Goal: Task Accomplishment & Management: Manage account settings

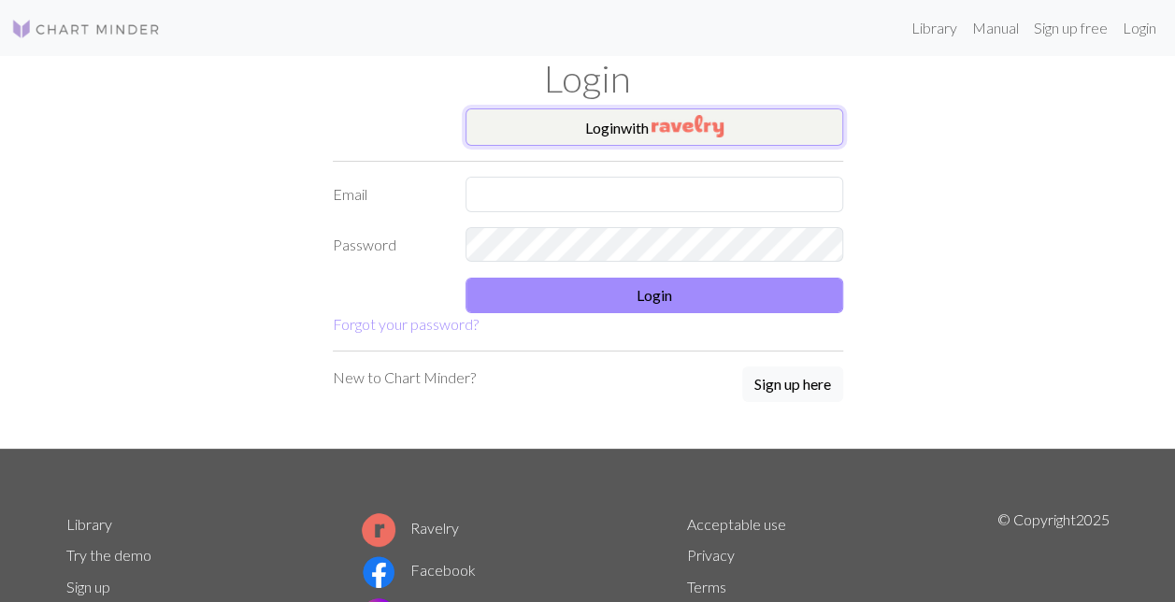
click at [698, 127] on img "button" at bounding box center [688, 126] width 72 height 22
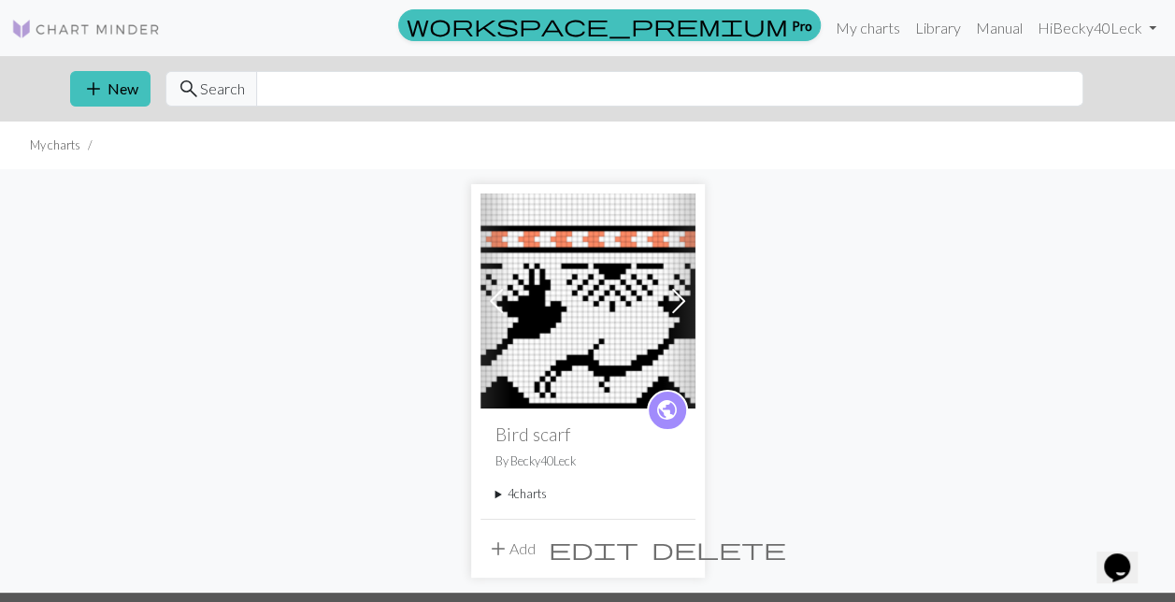
click at [529, 492] on summary "4 charts" at bounding box center [588, 494] width 185 height 18
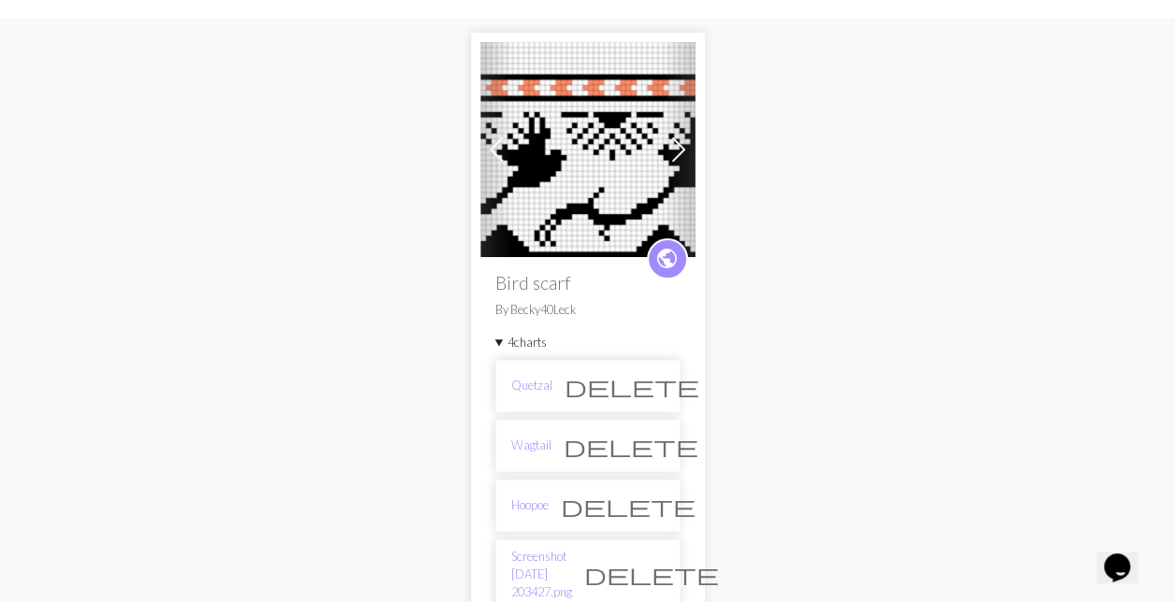
scroll to position [152, 0]
click at [548, 557] on link "Screenshot [DATE] 203427.png" at bounding box center [541, 574] width 61 height 54
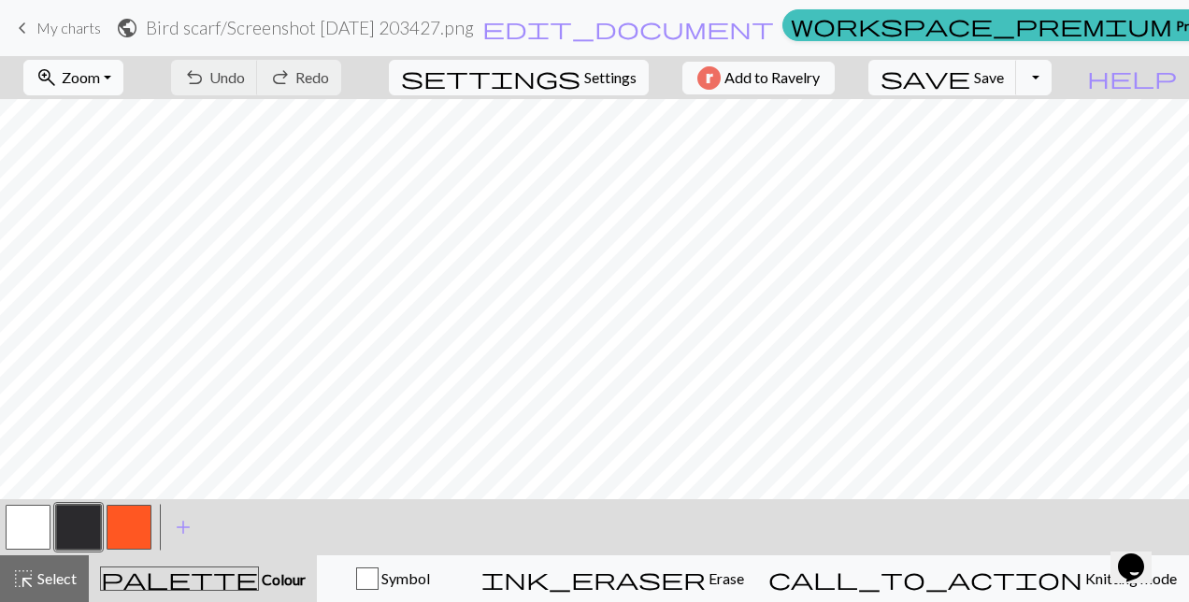
click at [123, 88] on button "zoom_in Zoom Zoom" at bounding box center [73, 78] width 100 height 36
click at [82, 123] on button "Fit all" at bounding box center [99, 118] width 148 height 30
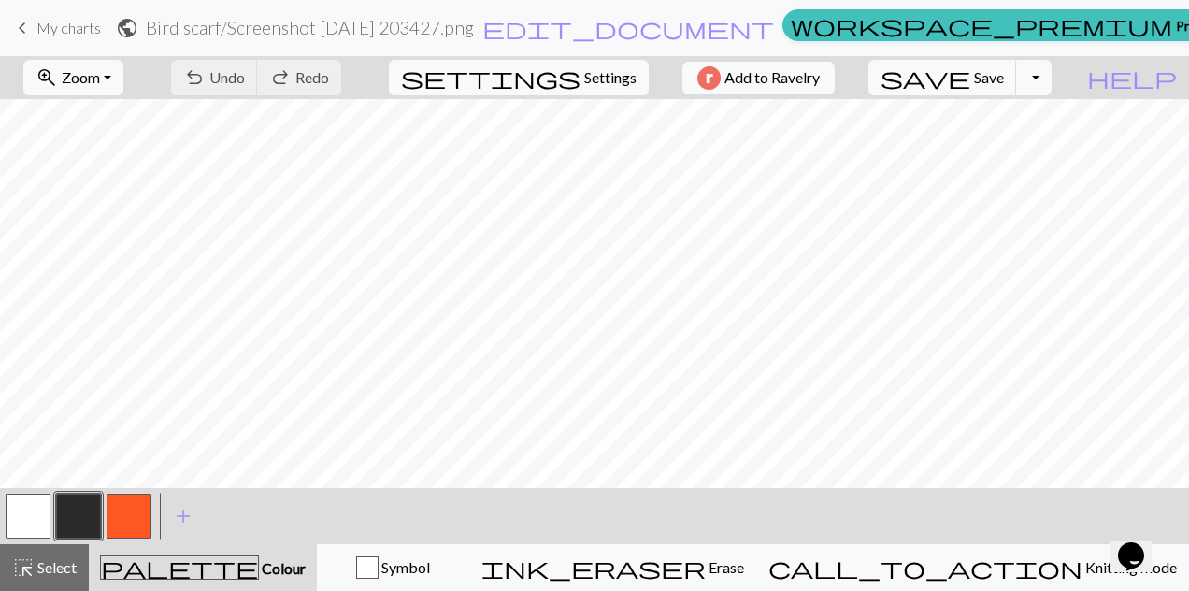
click at [35, 526] on button "button" at bounding box center [28, 516] width 45 height 45
click at [148, 524] on button "button" at bounding box center [129, 516] width 45 height 45
click at [65, 23] on span "My charts" at bounding box center [68, 28] width 65 height 18
click at [1004, 81] on span "Save" at bounding box center [989, 77] width 30 height 18
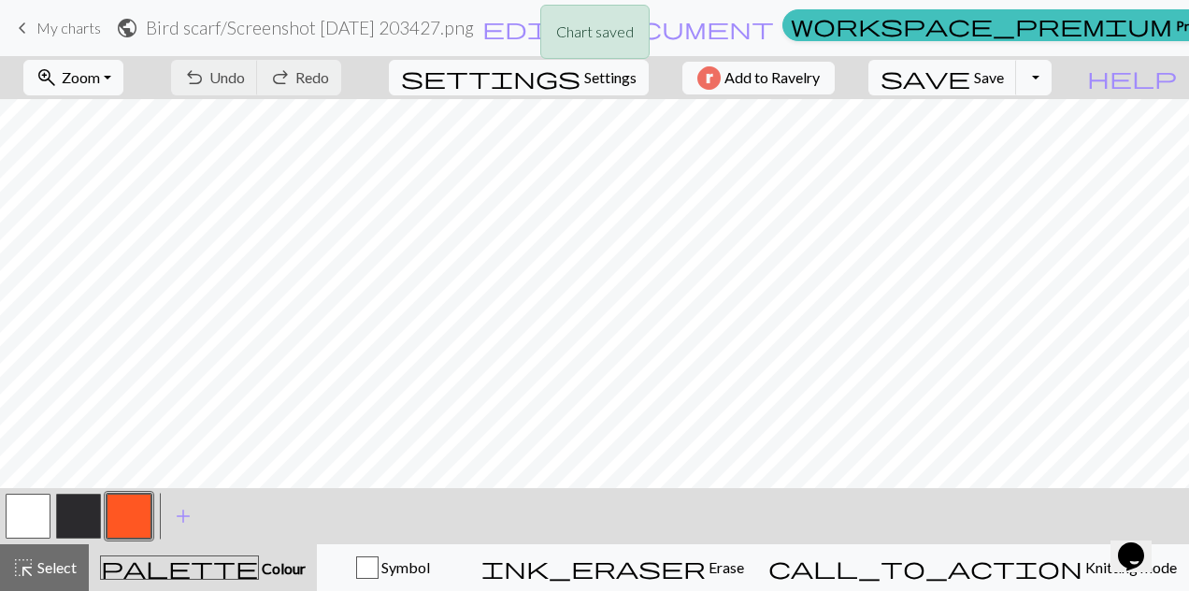
click at [63, 31] on div "Chart saved" at bounding box center [594, 37] width 1189 height 74
click at [30, 26] on span "keyboard_arrow_left" at bounding box center [22, 28] width 22 height 26
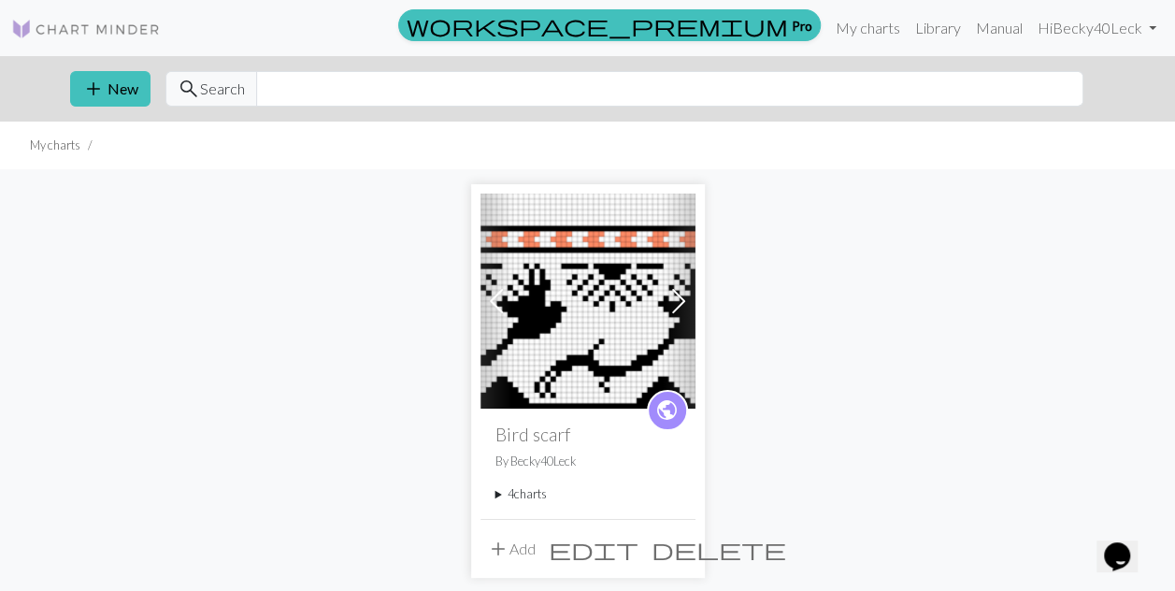
click at [535, 495] on summary "4 charts" at bounding box center [588, 494] width 185 height 18
click at [538, 531] on link "Quetzal" at bounding box center [531, 537] width 41 height 18
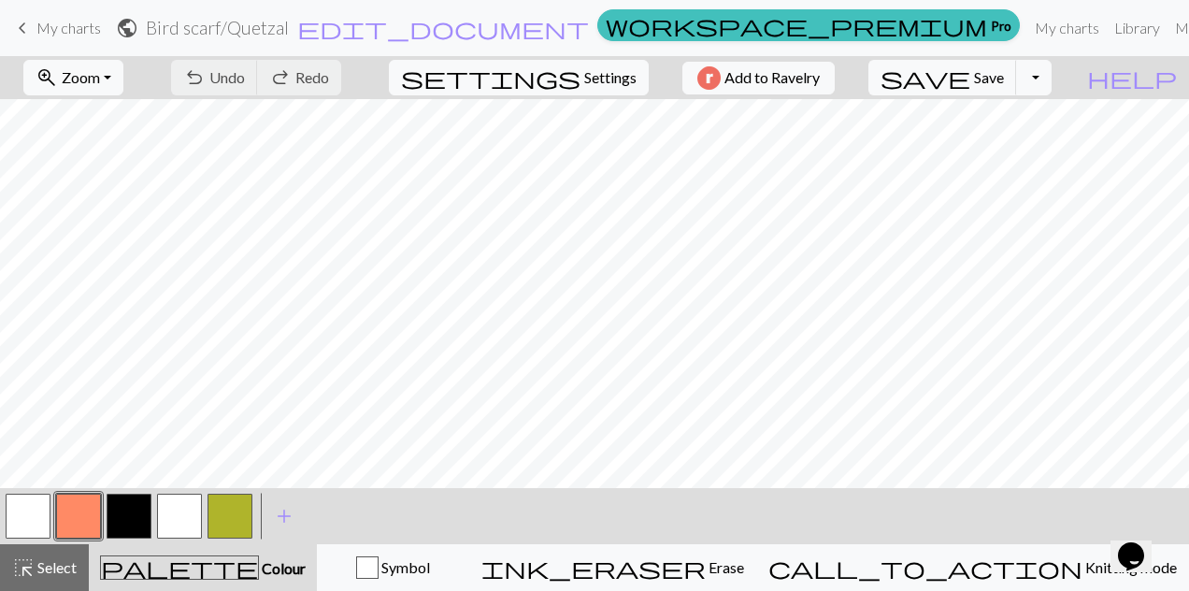
click at [100, 73] on span "Zoom" at bounding box center [81, 77] width 38 height 18
click at [95, 120] on button "Fit all" at bounding box center [99, 118] width 148 height 30
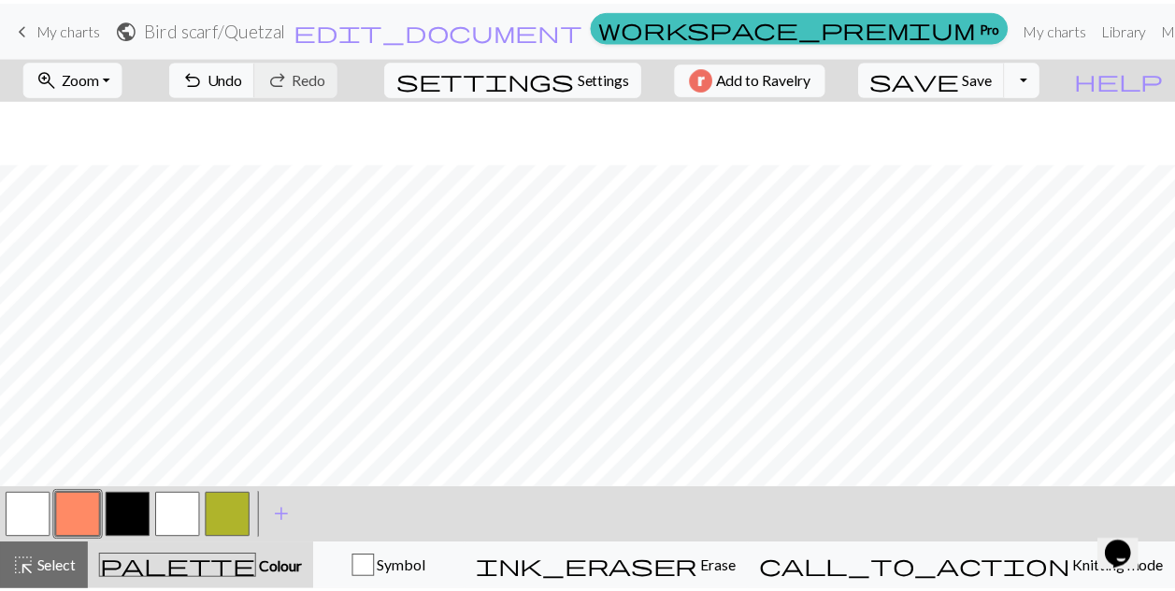
scroll to position [64, 0]
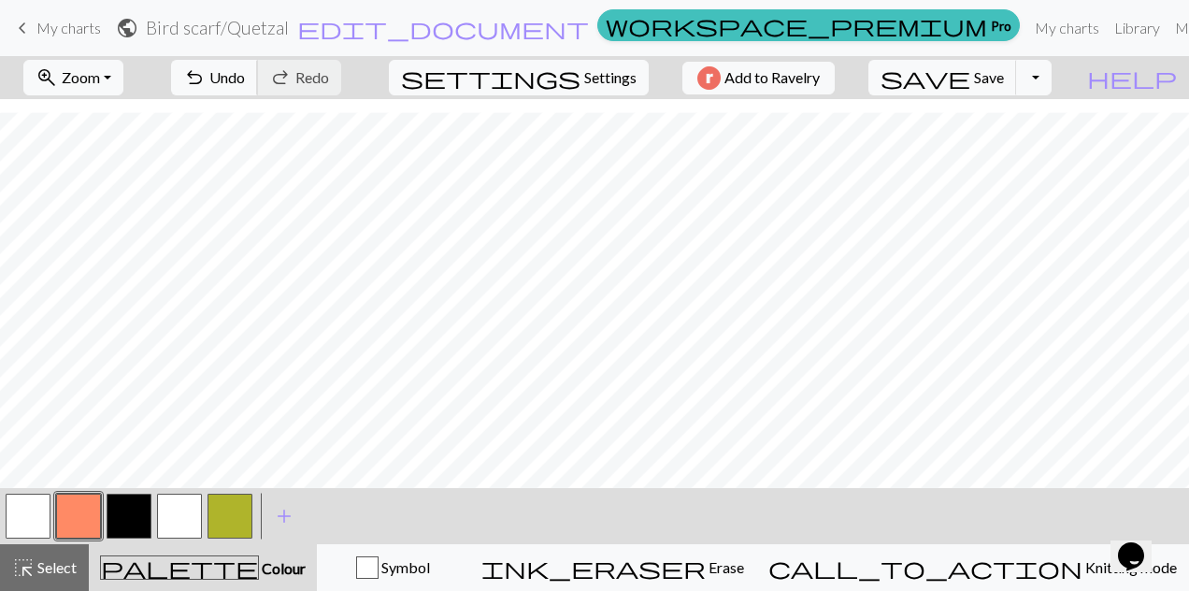
click at [245, 81] on span "Undo" at bounding box center [227, 77] width 36 height 18
click at [62, 36] on link "keyboard_arrow_left My charts" at bounding box center [56, 28] width 90 height 32
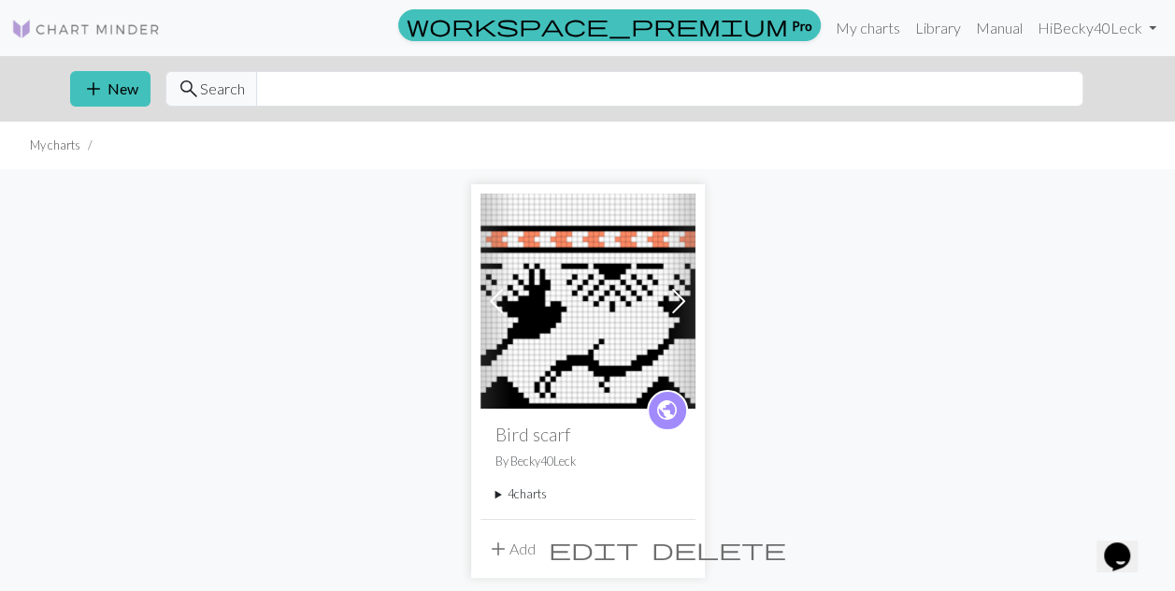
click at [534, 496] on summary "4 charts" at bounding box center [588, 494] width 185 height 18
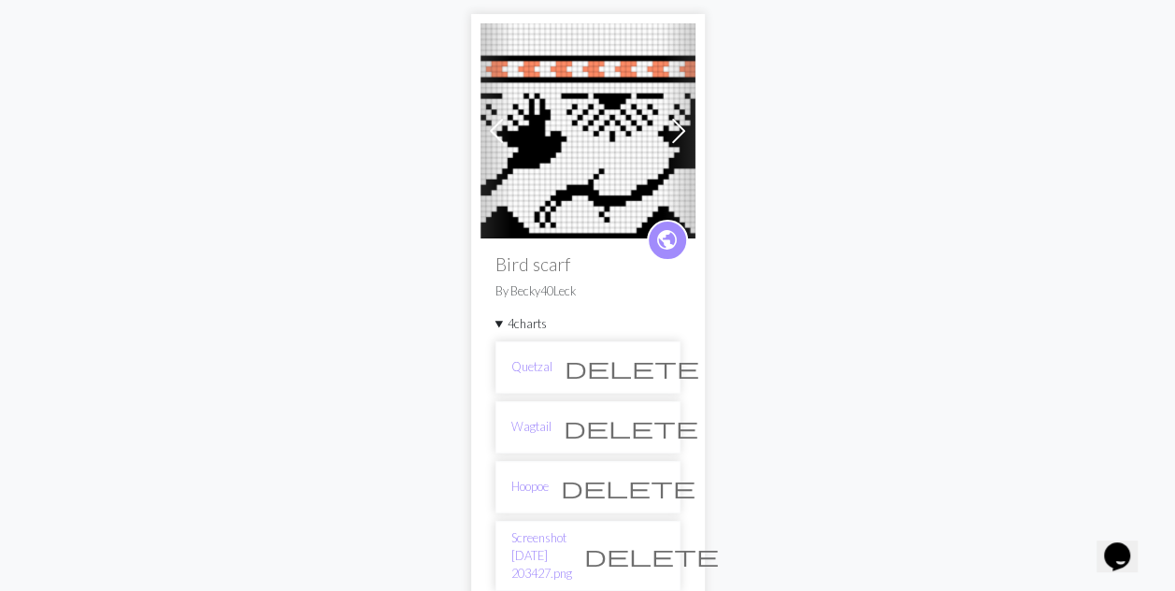
scroll to position [172, 0]
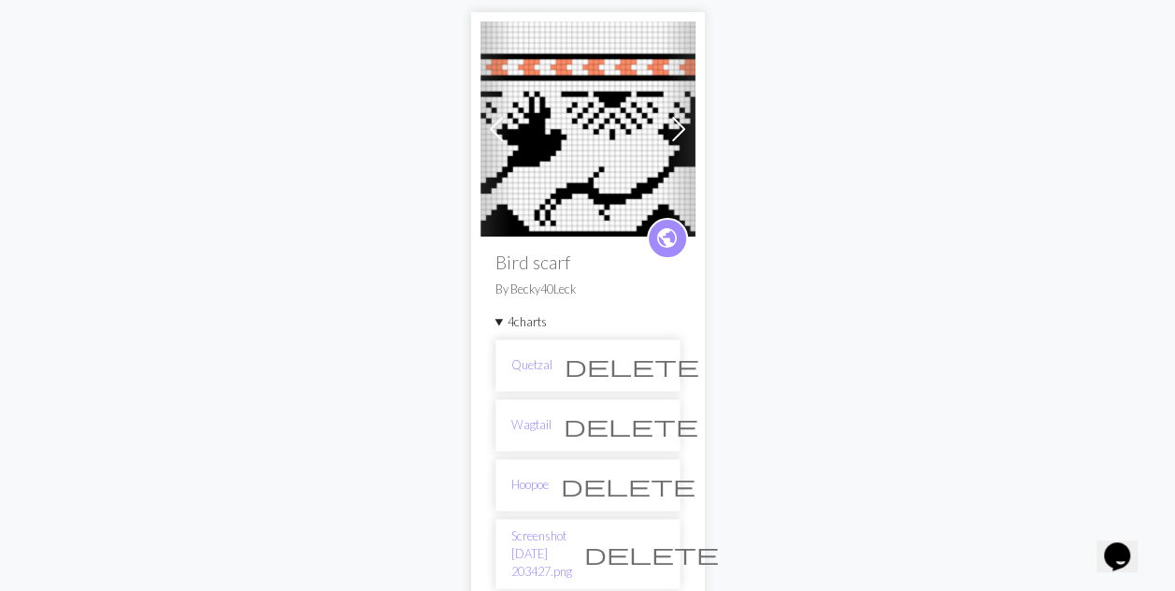
click at [526, 422] on link "Wagtail" at bounding box center [531, 425] width 40 height 18
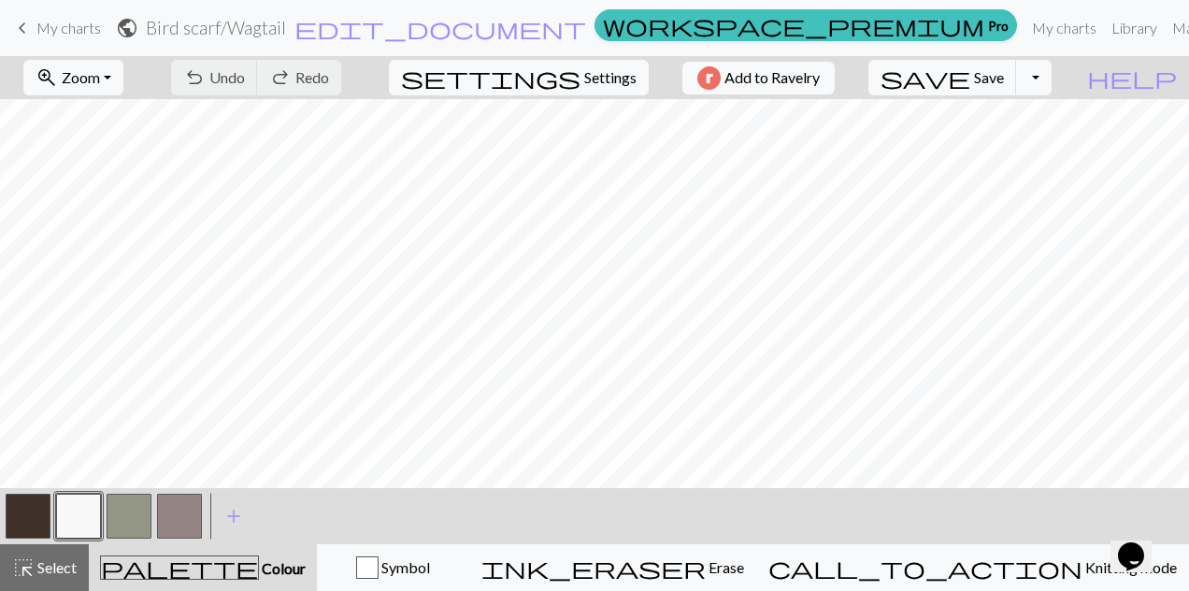
click at [100, 82] on span "Zoom" at bounding box center [81, 77] width 38 height 18
click at [96, 118] on button "Fit all" at bounding box center [99, 118] width 148 height 30
click at [71, 28] on span "My charts" at bounding box center [68, 28] width 65 height 18
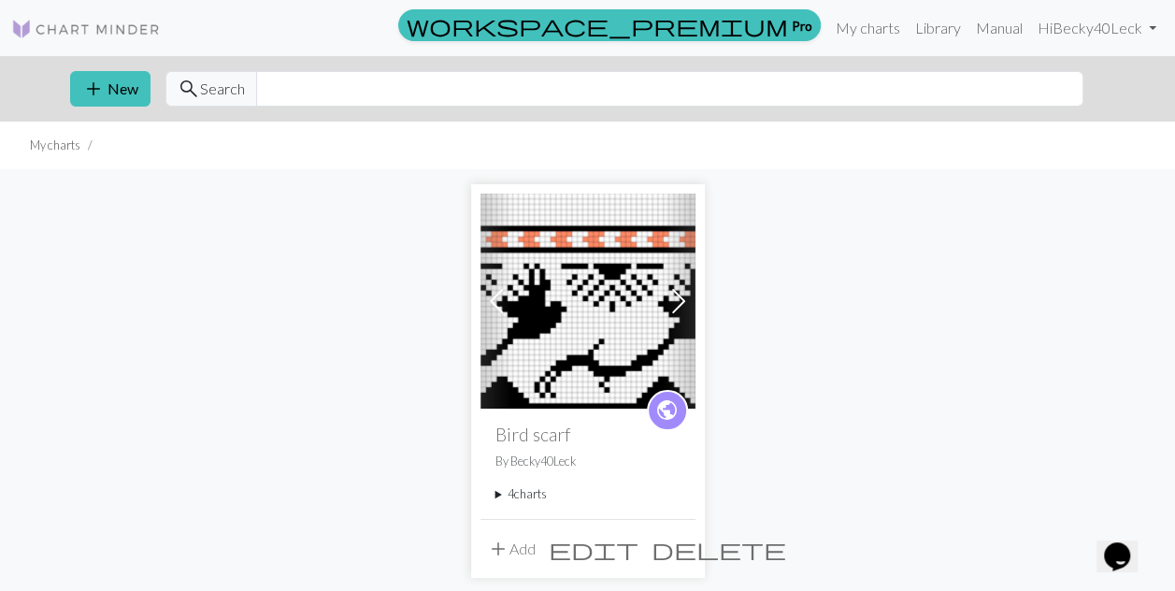
click at [531, 490] on summary "4 charts" at bounding box center [588, 494] width 185 height 18
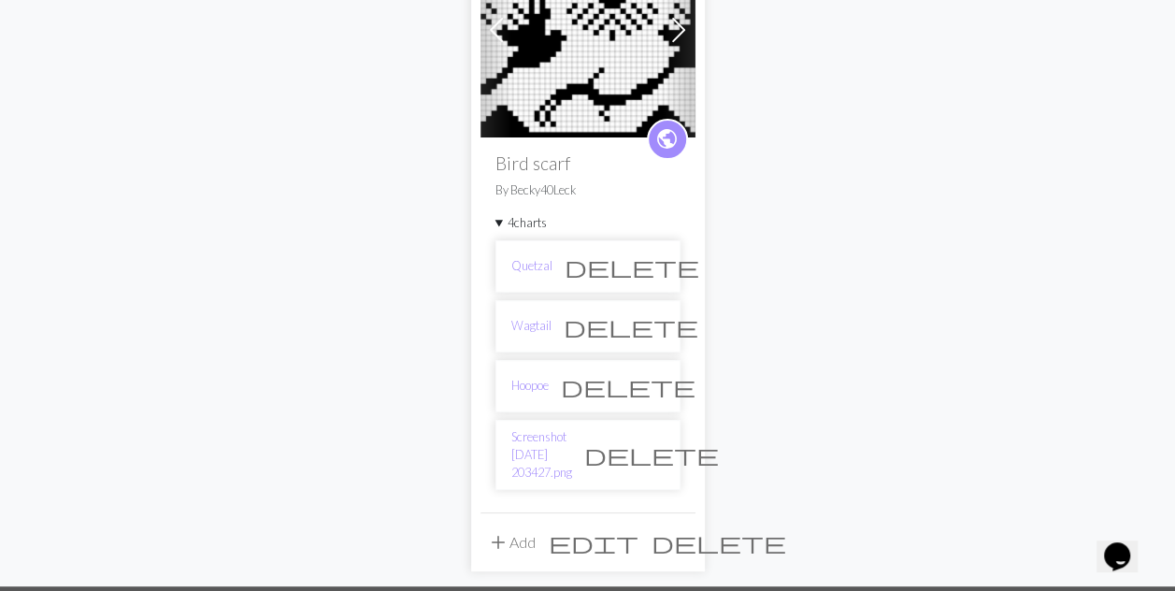
scroll to position [272, 0]
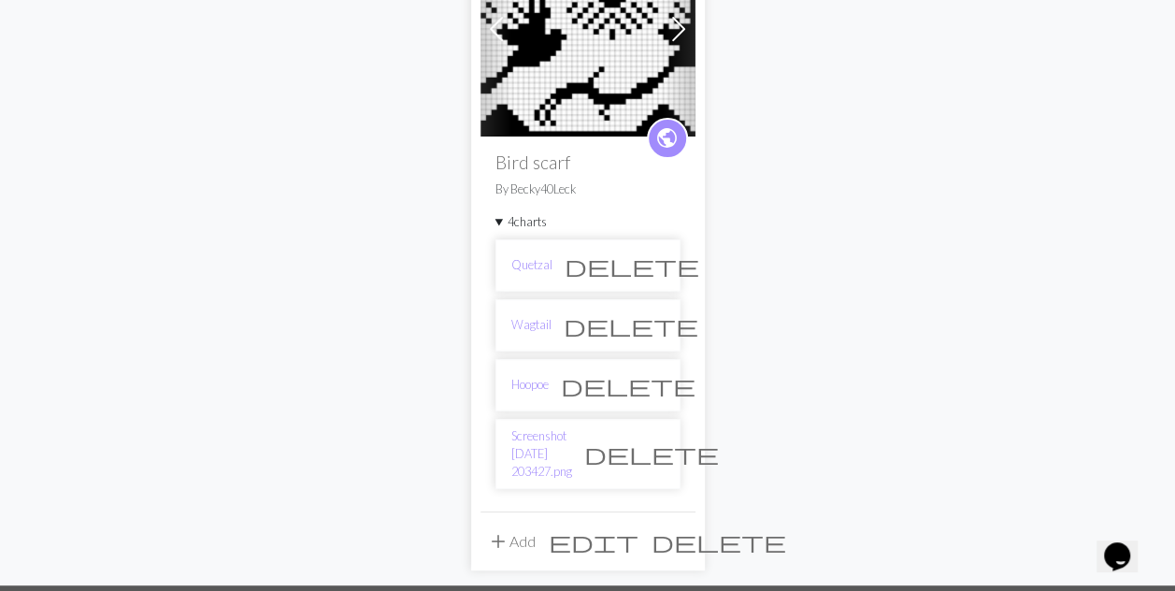
click at [569, 432] on link "Screenshot [DATE] 203427.png" at bounding box center [541, 454] width 61 height 54
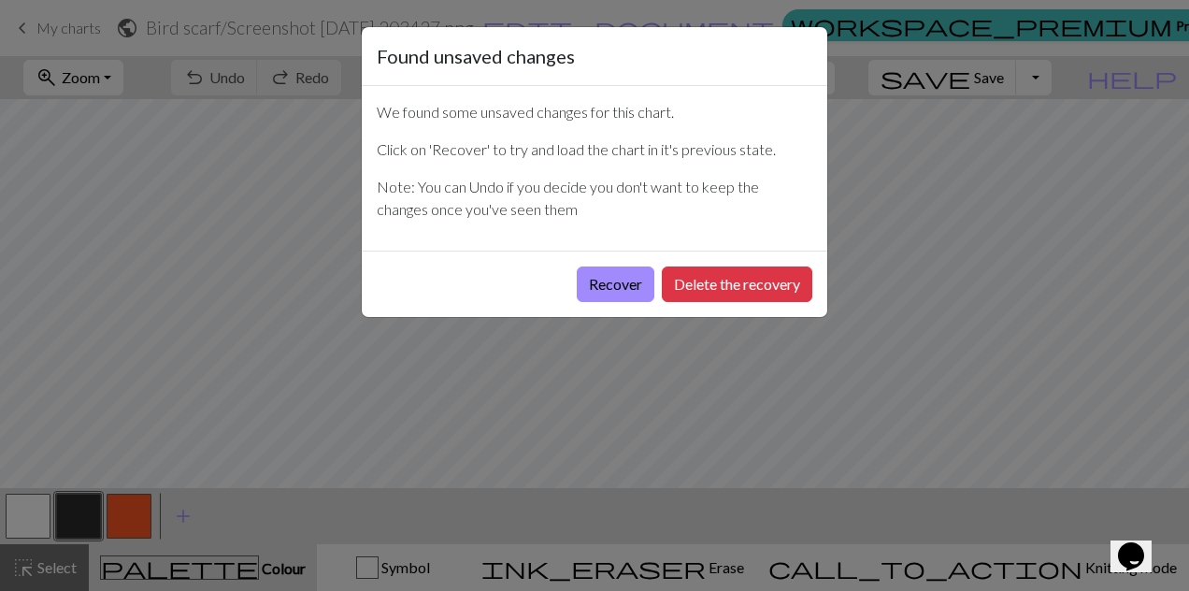
click at [615, 280] on button "Recover" at bounding box center [616, 284] width 78 height 36
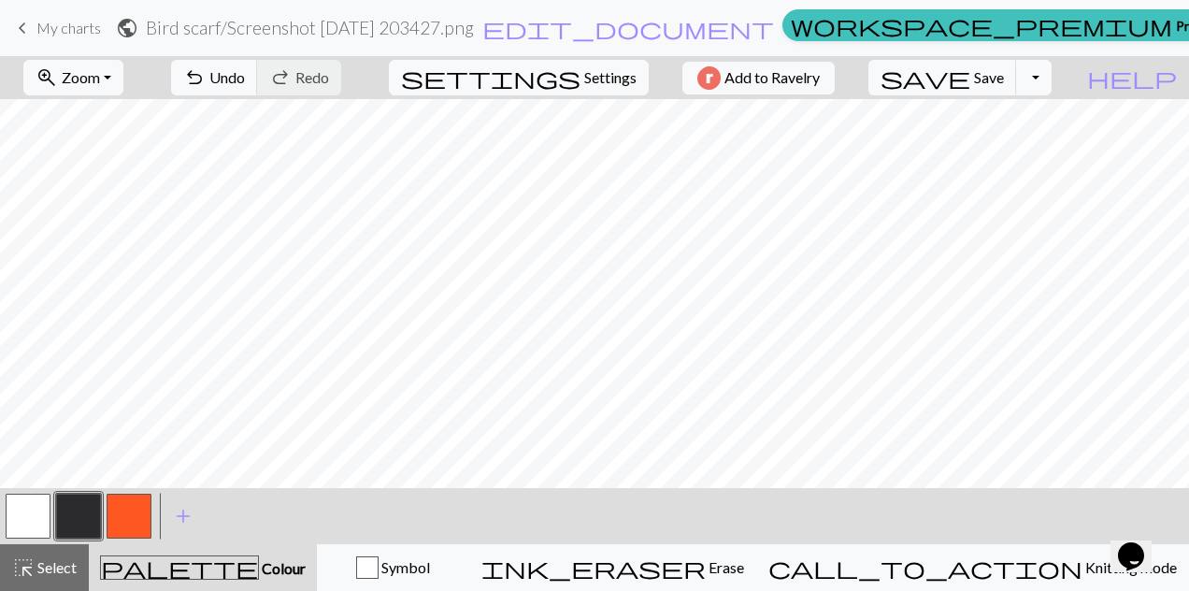
click at [123, 77] on button "zoom_in Zoom Zoom" at bounding box center [73, 78] width 100 height 36
click at [88, 118] on button "Fit all" at bounding box center [99, 118] width 148 height 30
click at [45, 26] on span "My charts" at bounding box center [68, 28] width 65 height 18
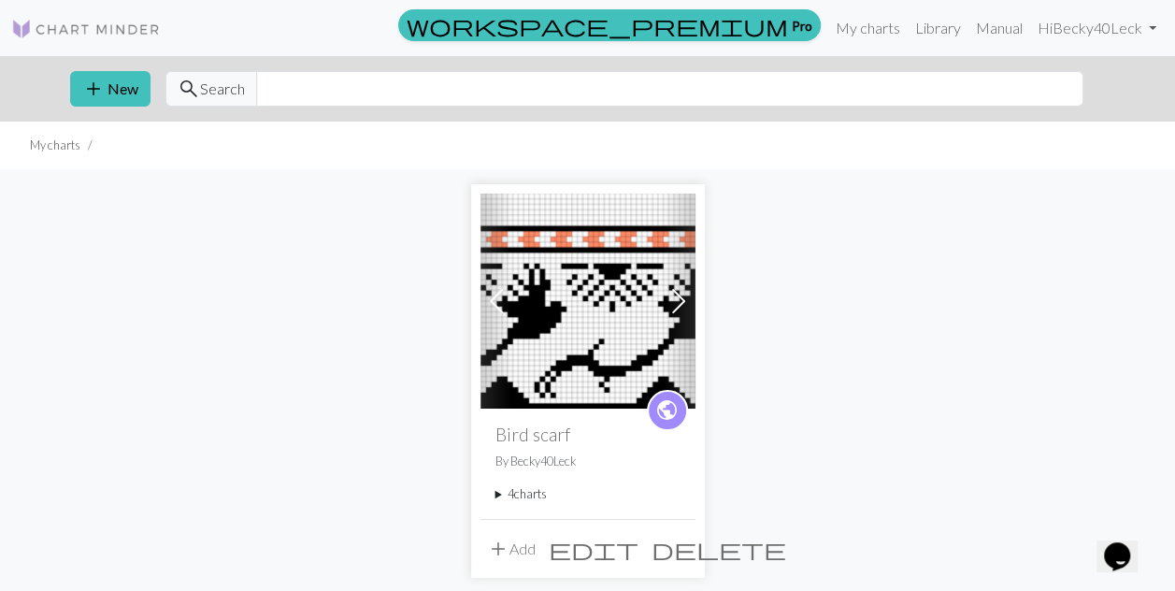
click at [518, 492] on summary "4 charts" at bounding box center [588, 494] width 185 height 18
click at [528, 532] on link "Quetzal" at bounding box center [531, 537] width 41 height 18
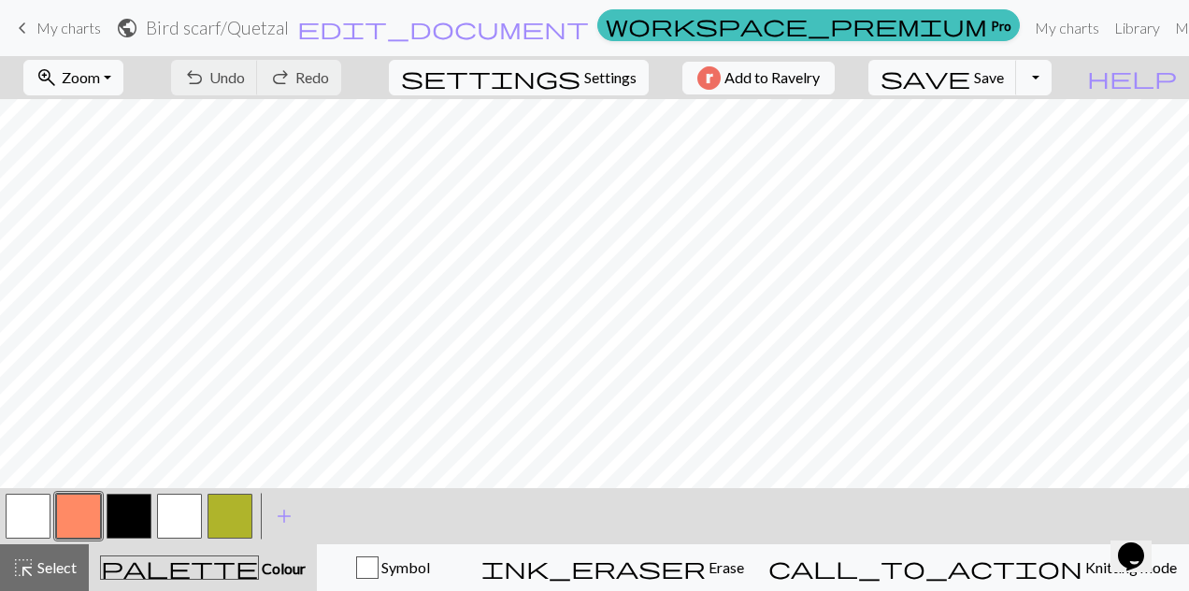
click at [100, 70] on span "Zoom" at bounding box center [81, 77] width 38 height 18
click at [86, 120] on button "Fit all" at bounding box center [99, 118] width 148 height 30
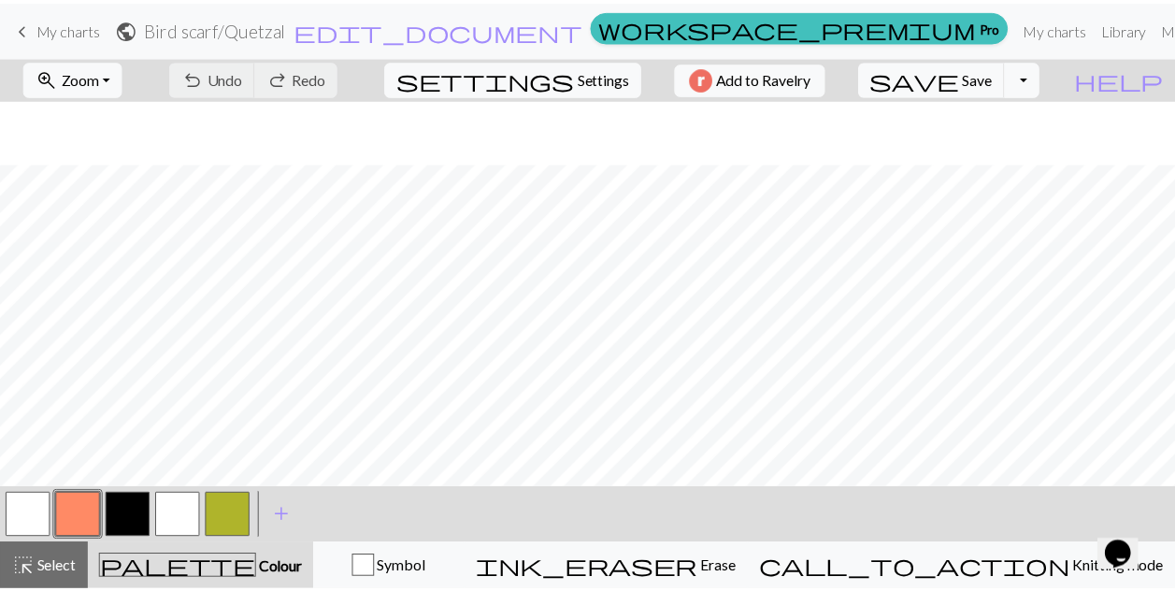
scroll to position [64, 0]
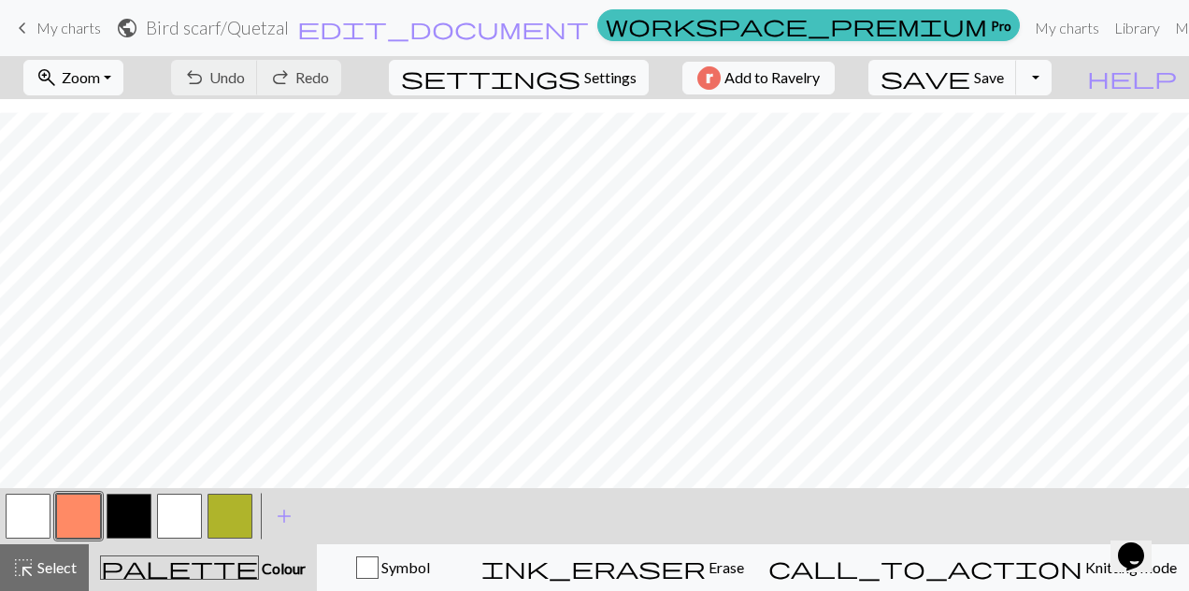
click at [28, 36] on span "keyboard_arrow_left" at bounding box center [22, 28] width 22 height 26
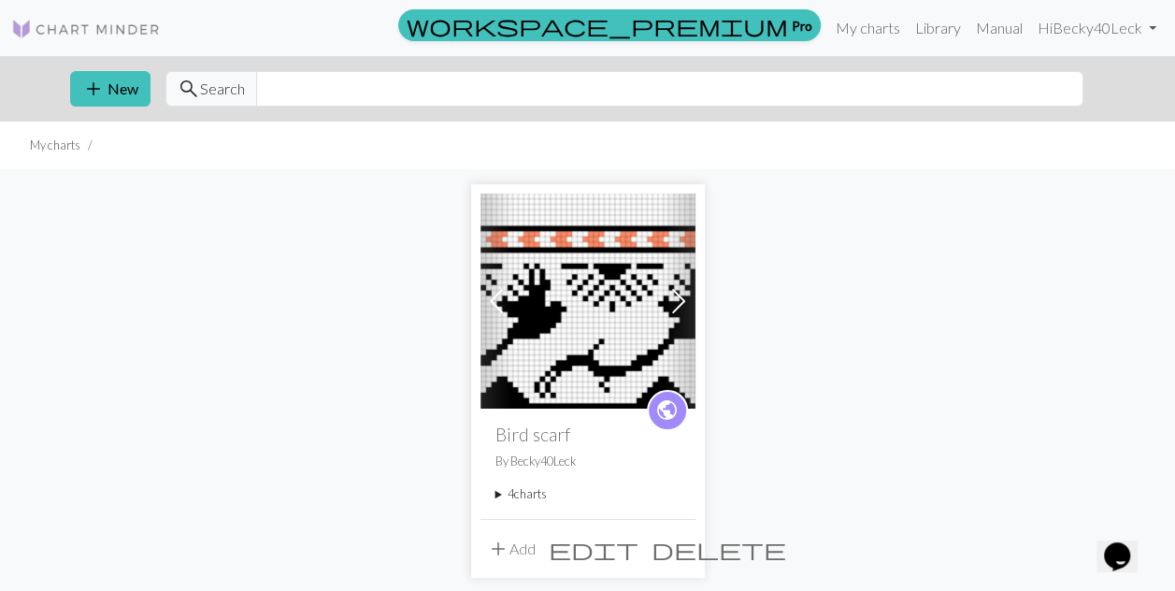
click at [516, 497] on summary "4 charts" at bounding box center [588, 494] width 185 height 18
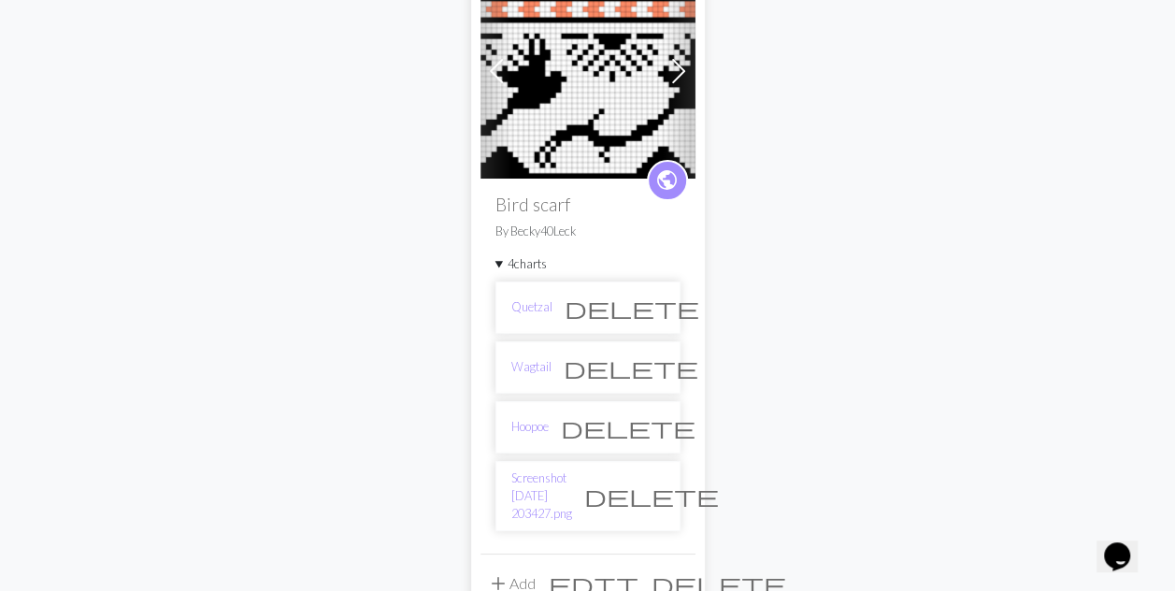
scroll to position [234, 0]
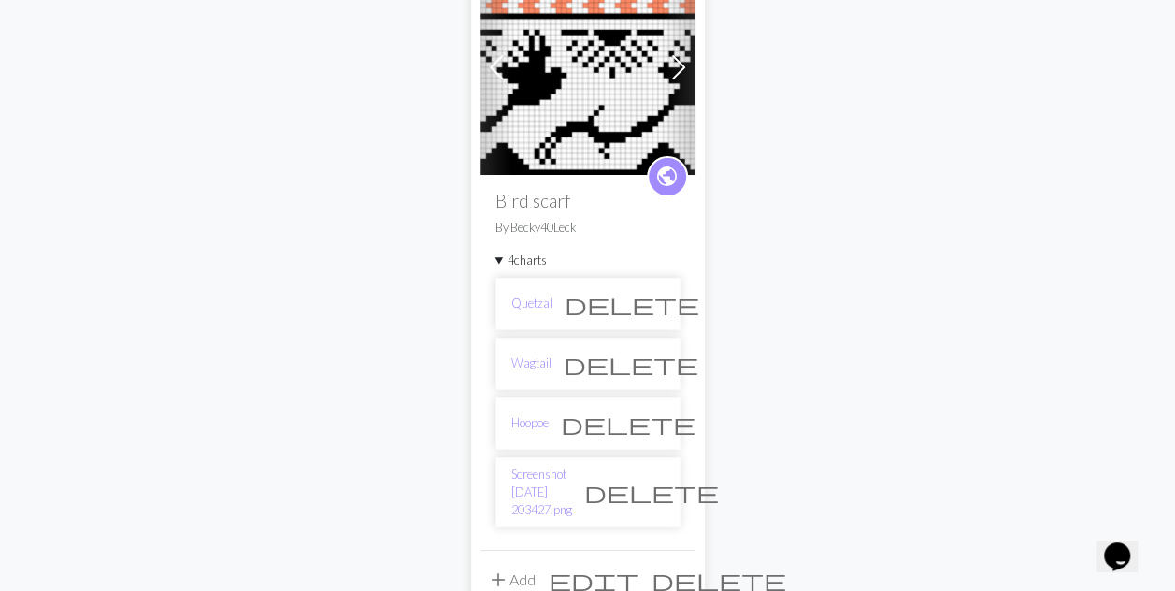
click at [533, 368] on link "Wagtail" at bounding box center [531, 363] width 40 height 18
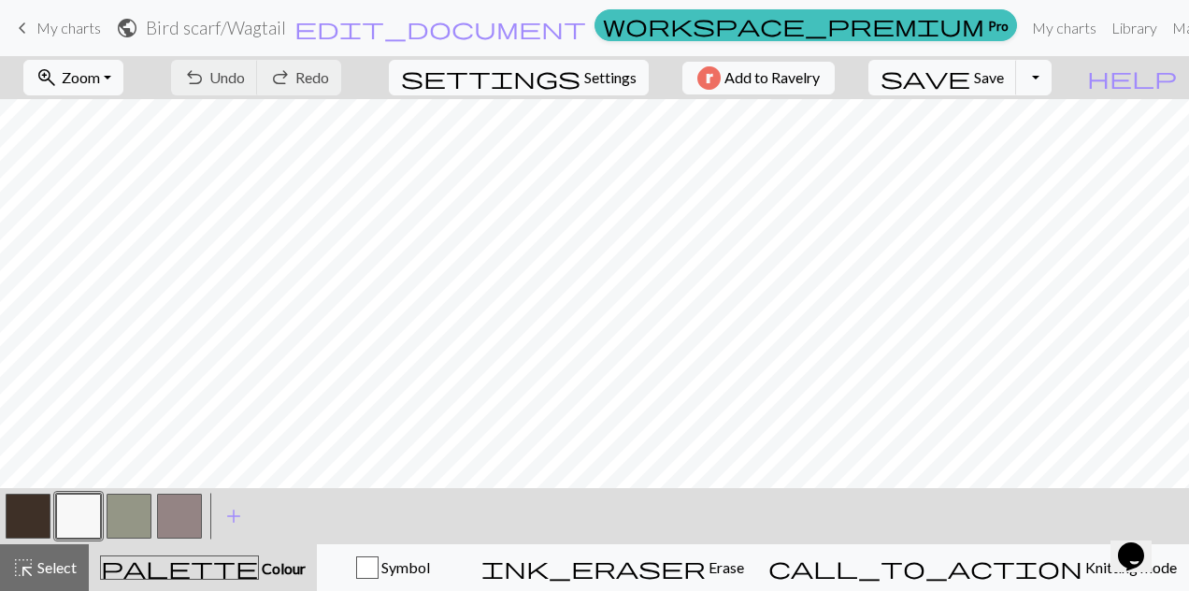
click at [123, 83] on button "zoom_in Zoom Zoom" at bounding box center [73, 78] width 100 height 36
click at [83, 123] on button "Fit all" at bounding box center [99, 118] width 148 height 30
click at [1052, 84] on button "Toggle Dropdown" at bounding box center [1034, 78] width 36 height 36
click at [1004, 123] on button "file_copy Save a copy" at bounding box center [896, 118] width 309 height 30
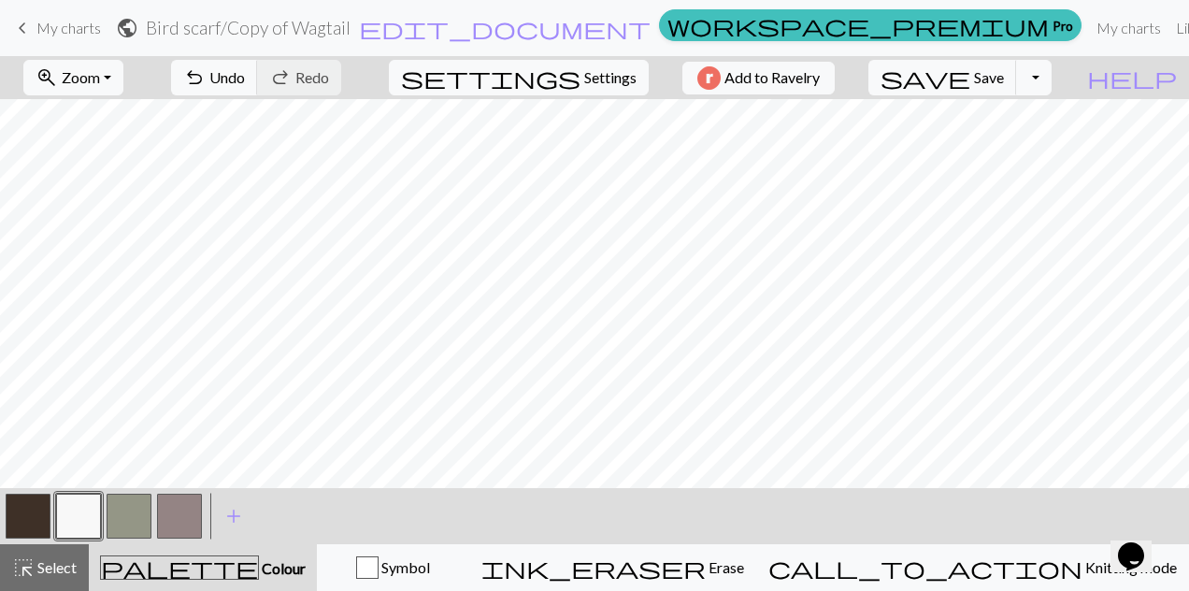
click at [57, 30] on span "My charts" at bounding box center [68, 28] width 65 height 18
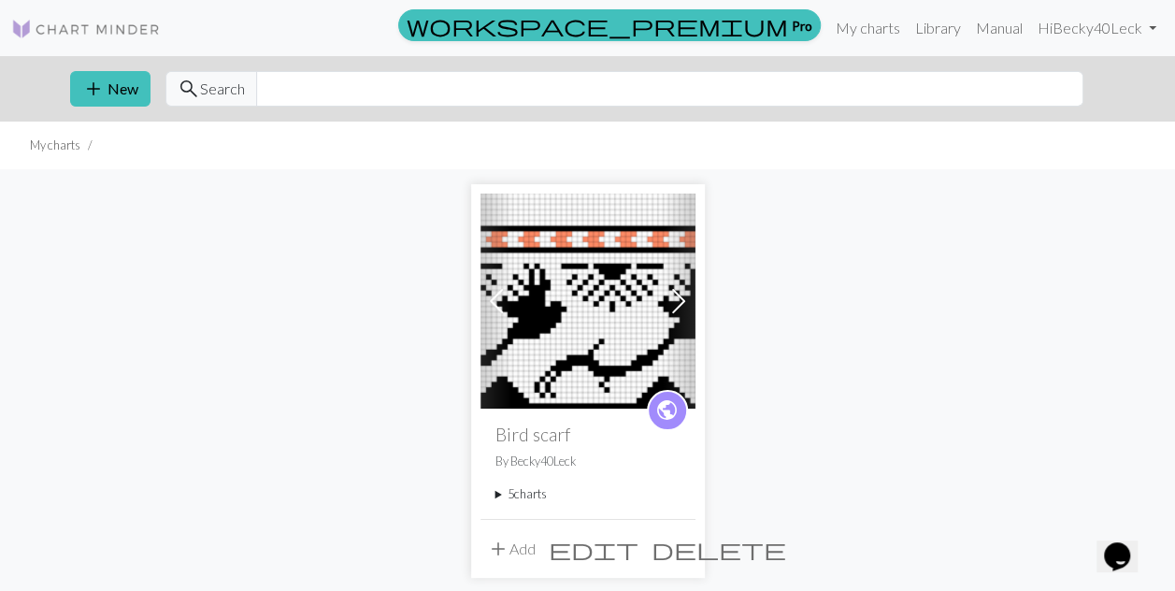
click at [516, 498] on summary "5 charts" at bounding box center [588, 494] width 185 height 18
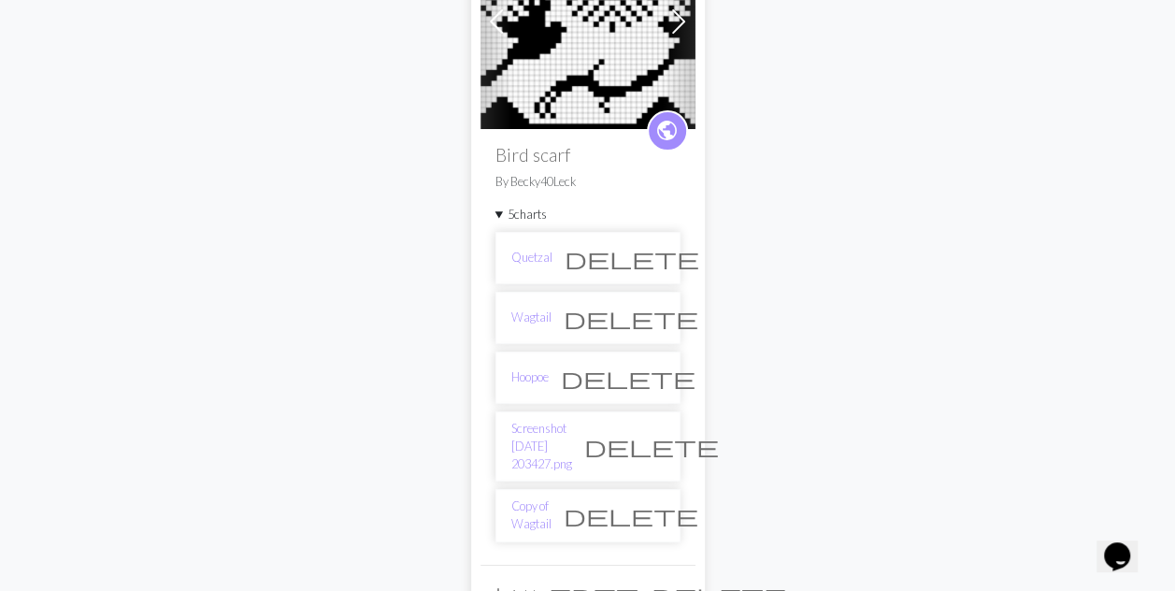
scroll to position [282, 0]
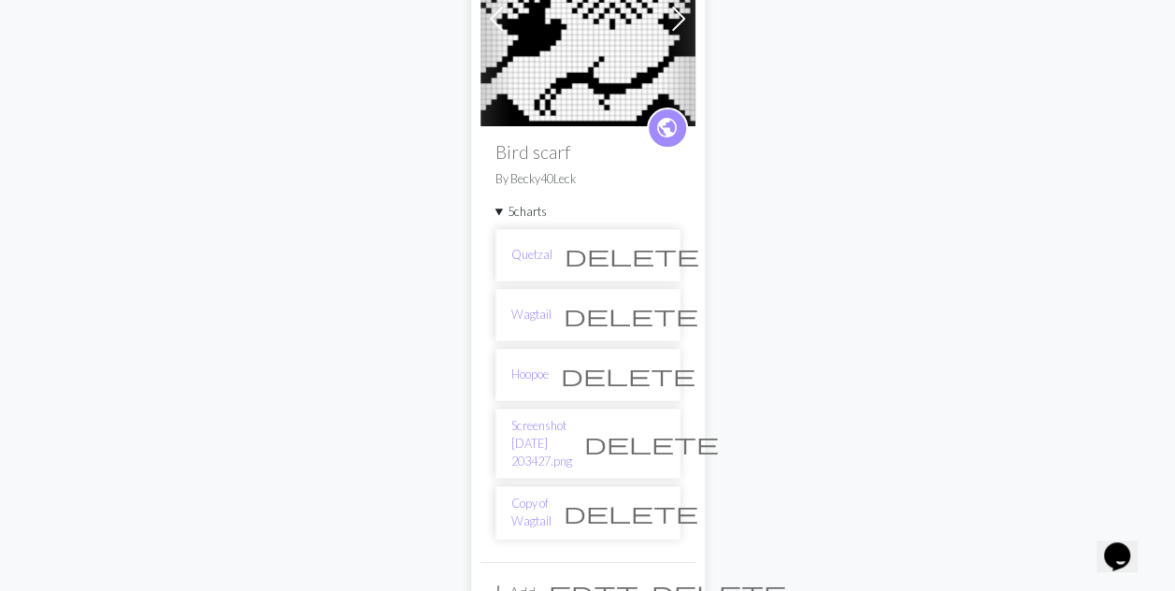
click at [552, 495] on link "Copy of Wagtail" at bounding box center [531, 513] width 40 height 36
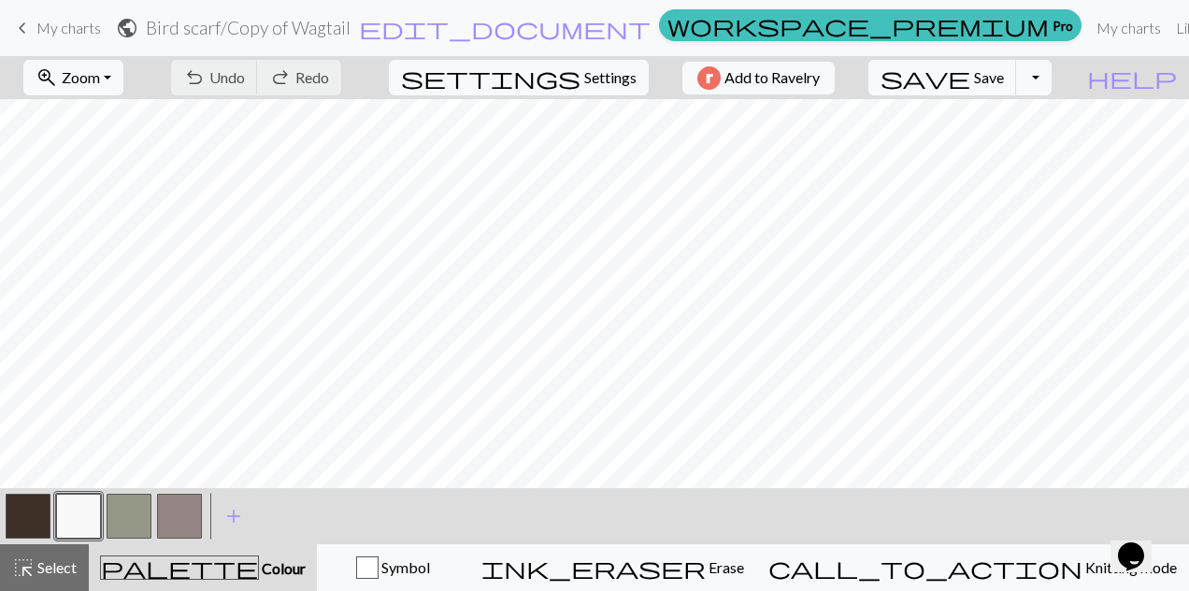
click at [123, 69] on button "zoom_in Zoom Zoom" at bounding box center [73, 78] width 100 height 36
click at [97, 118] on button "Fit all" at bounding box center [99, 118] width 148 height 30
click at [258, 73] on button "undo Undo Undo" at bounding box center [214, 78] width 87 height 36
click at [258, 74] on button "undo Undo Undo" at bounding box center [214, 78] width 87 height 36
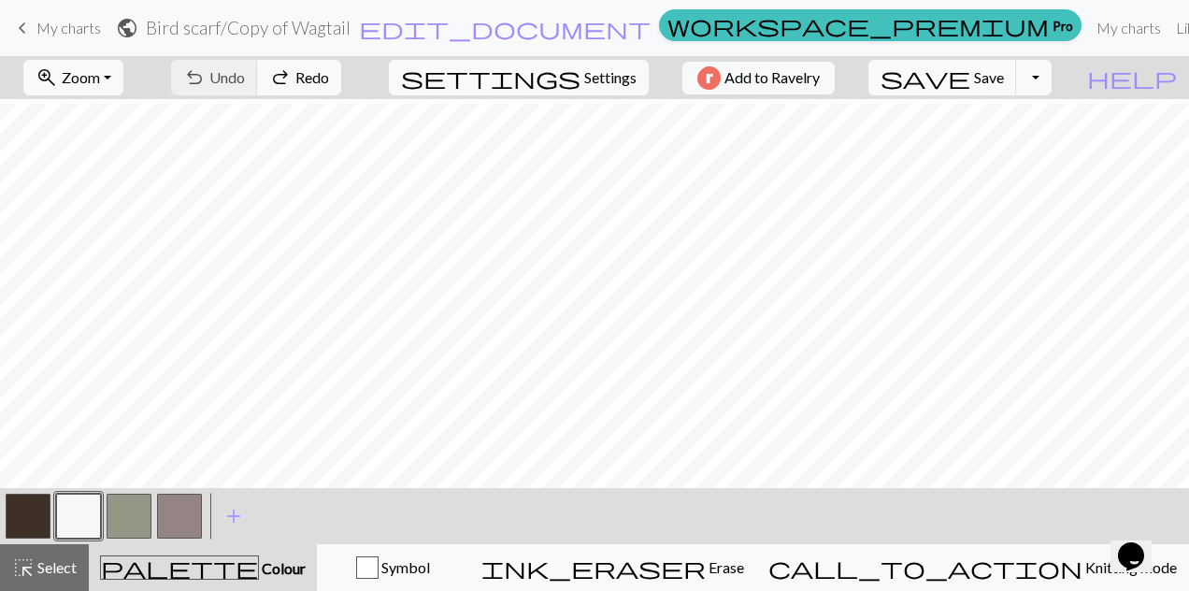
scroll to position [4, 0]
click at [1174, 477] on div at bounding box center [594, 293] width 1189 height 389
click at [84, 518] on button "button" at bounding box center [78, 516] width 45 height 45
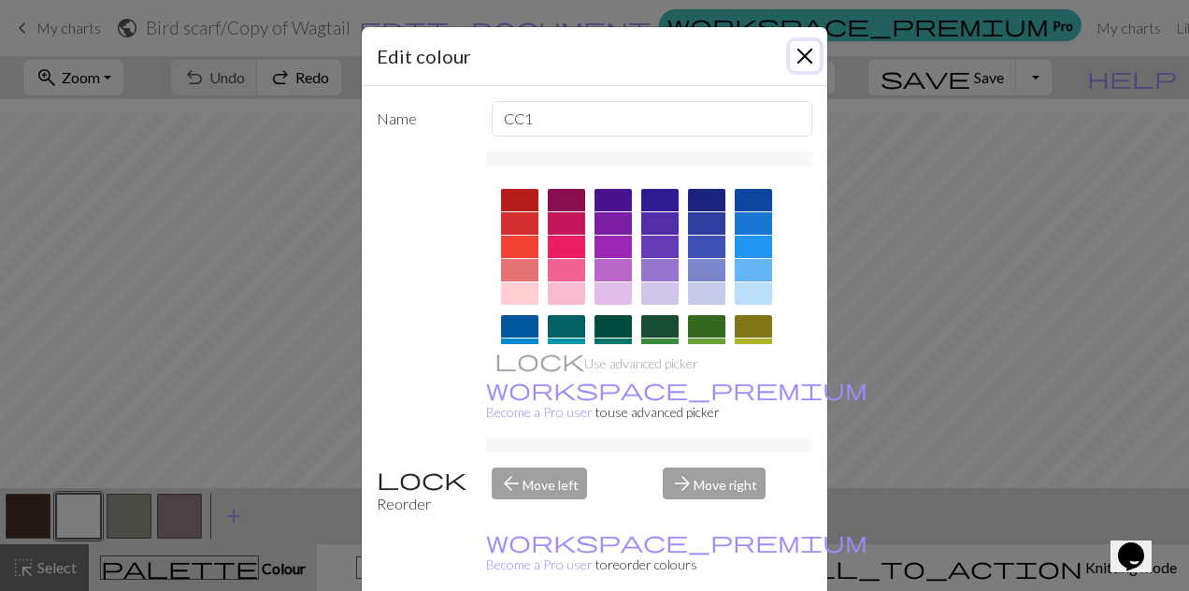
click at [800, 54] on button "Close" at bounding box center [805, 56] width 30 height 30
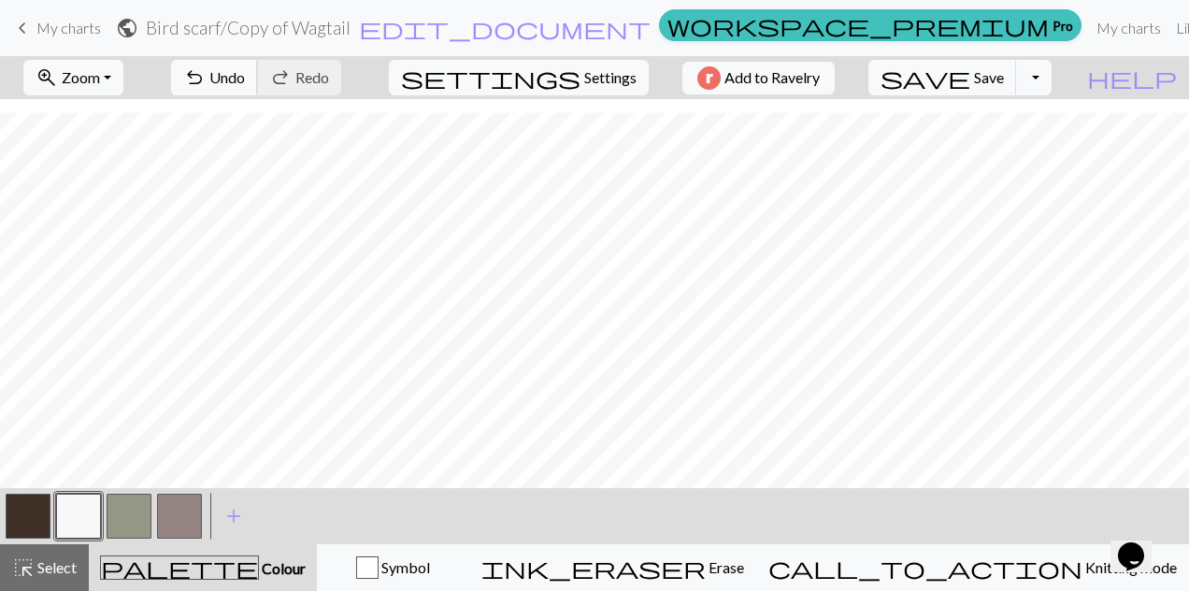
click at [245, 82] on span "Undo" at bounding box center [227, 77] width 36 height 18
click at [23, 531] on button "button" at bounding box center [28, 516] width 45 height 45
click at [69, 520] on button "button" at bounding box center [78, 516] width 45 height 45
click at [20, 519] on button "button" at bounding box center [28, 516] width 45 height 45
click at [69, 518] on button "button" at bounding box center [78, 516] width 45 height 45
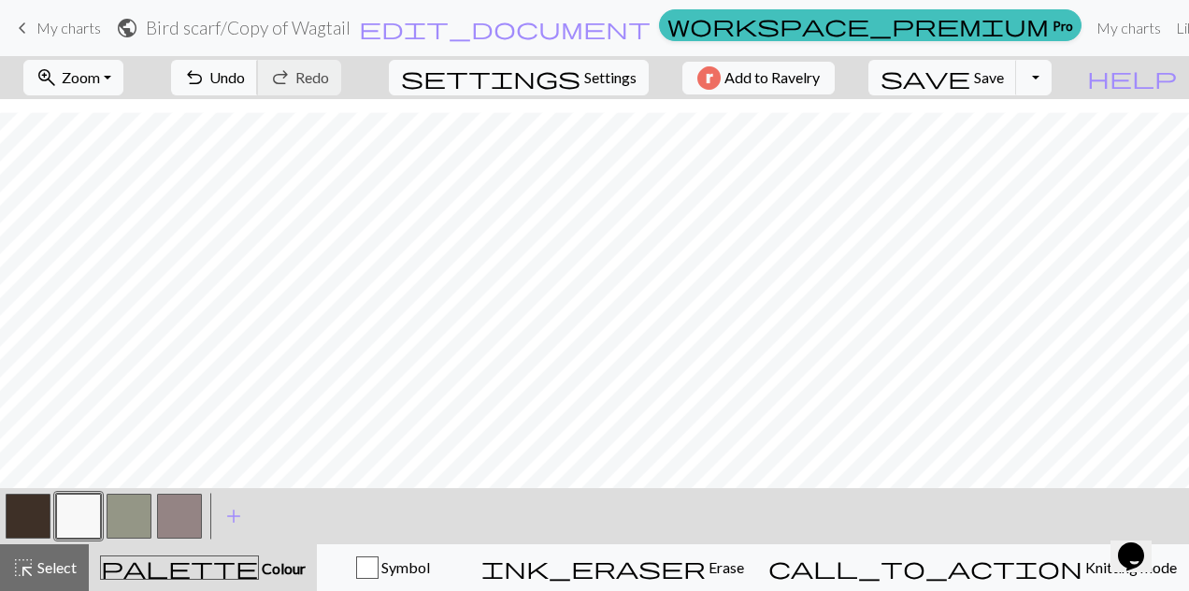
click at [245, 68] on span "Undo" at bounding box center [227, 77] width 36 height 18
click at [245, 70] on span "Undo" at bounding box center [227, 77] width 36 height 18
click at [72, 525] on button "button" at bounding box center [78, 516] width 45 height 45
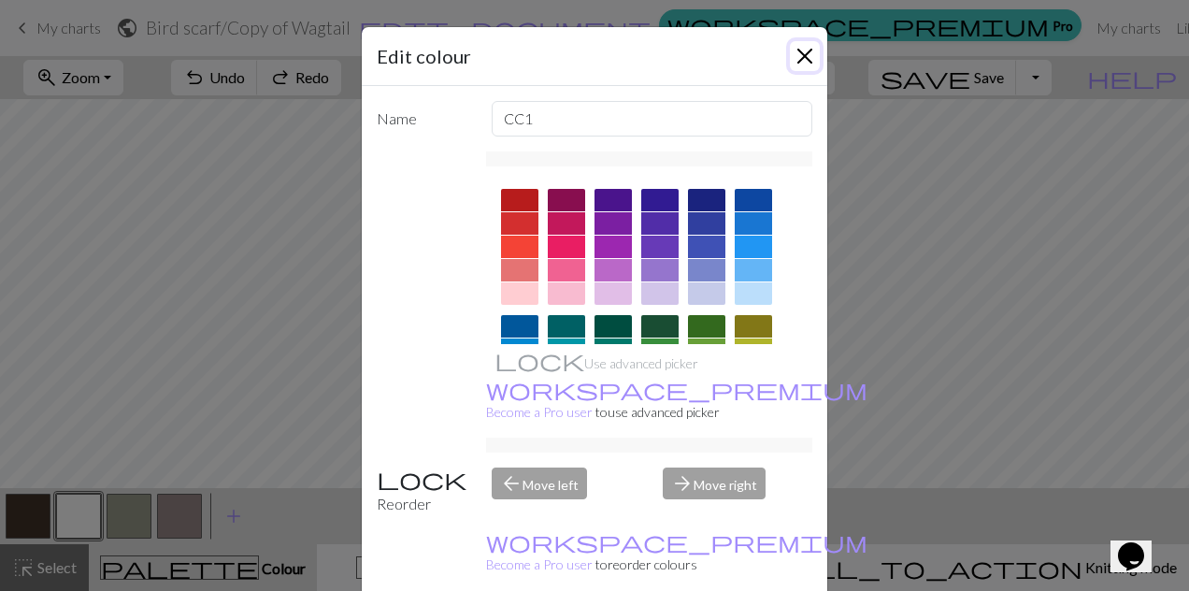
click at [798, 56] on button "Close" at bounding box center [805, 56] width 30 height 30
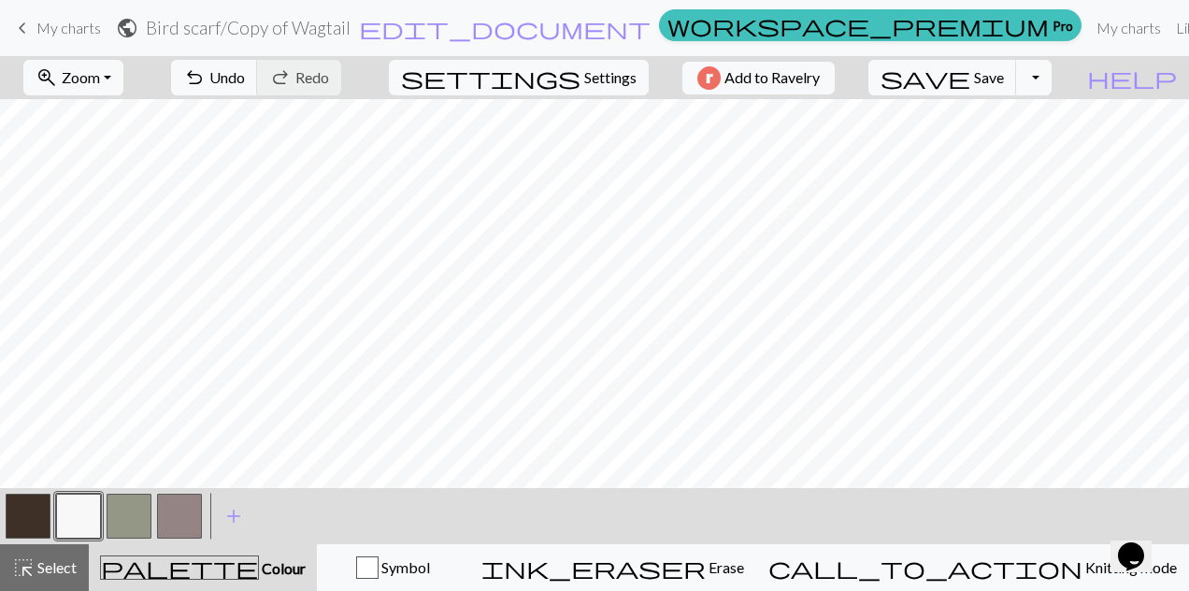
click at [32, 514] on button "button" at bounding box center [28, 516] width 45 height 45
click at [76, 526] on button "button" at bounding box center [78, 516] width 45 height 45
click at [245, 73] on span "Undo" at bounding box center [227, 77] width 36 height 18
click at [28, 521] on button "button" at bounding box center [28, 516] width 45 height 45
click at [71, 513] on button "button" at bounding box center [78, 516] width 45 height 45
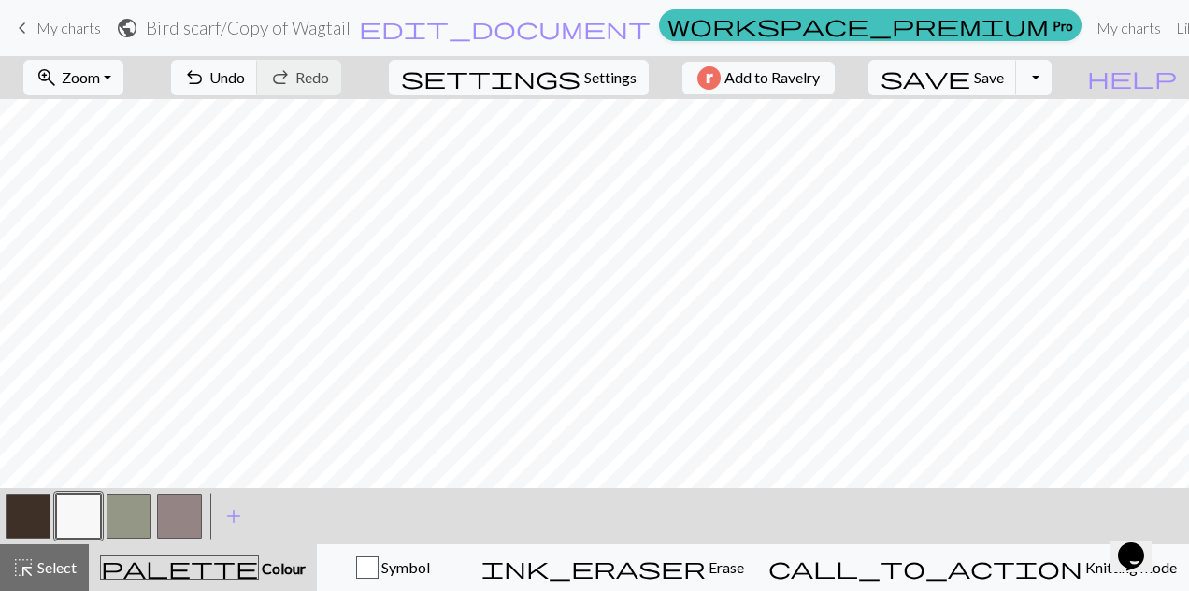
click at [60, 527] on button "button" at bounding box center [78, 516] width 45 height 45
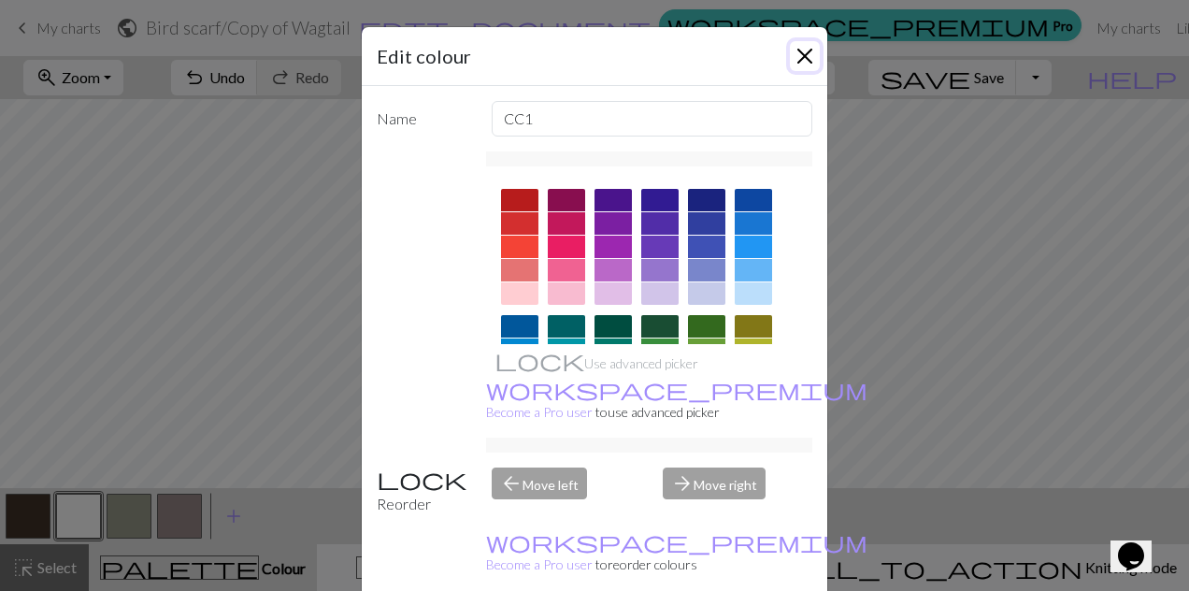
click at [798, 65] on button "Close" at bounding box center [805, 56] width 30 height 30
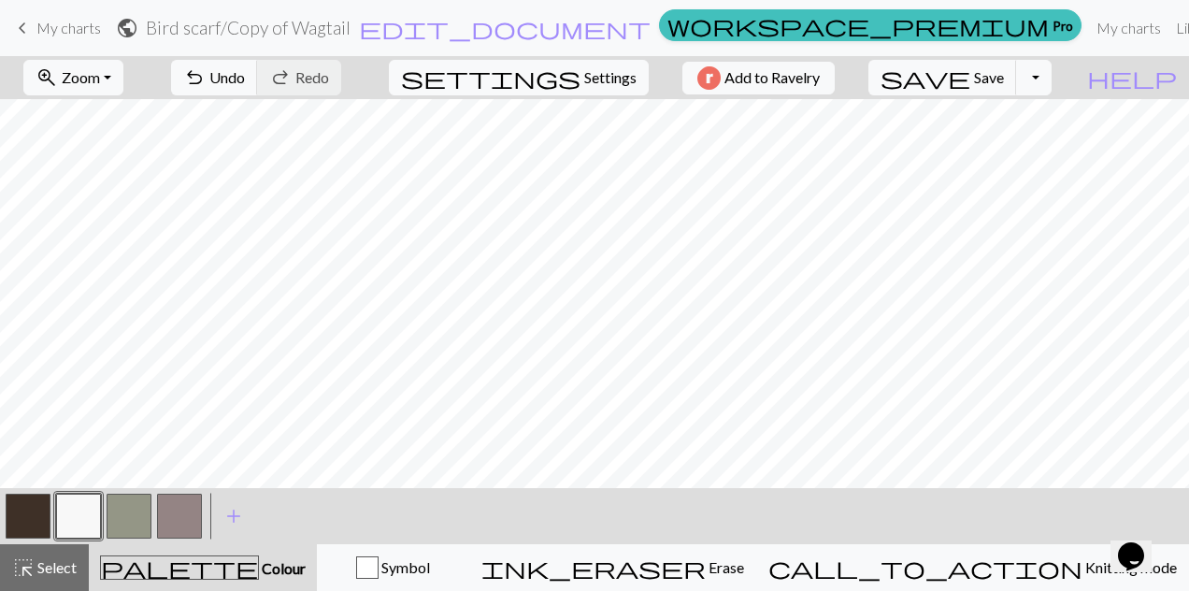
click at [84, 518] on button "button" at bounding box center [78, 516] width 45 height 45
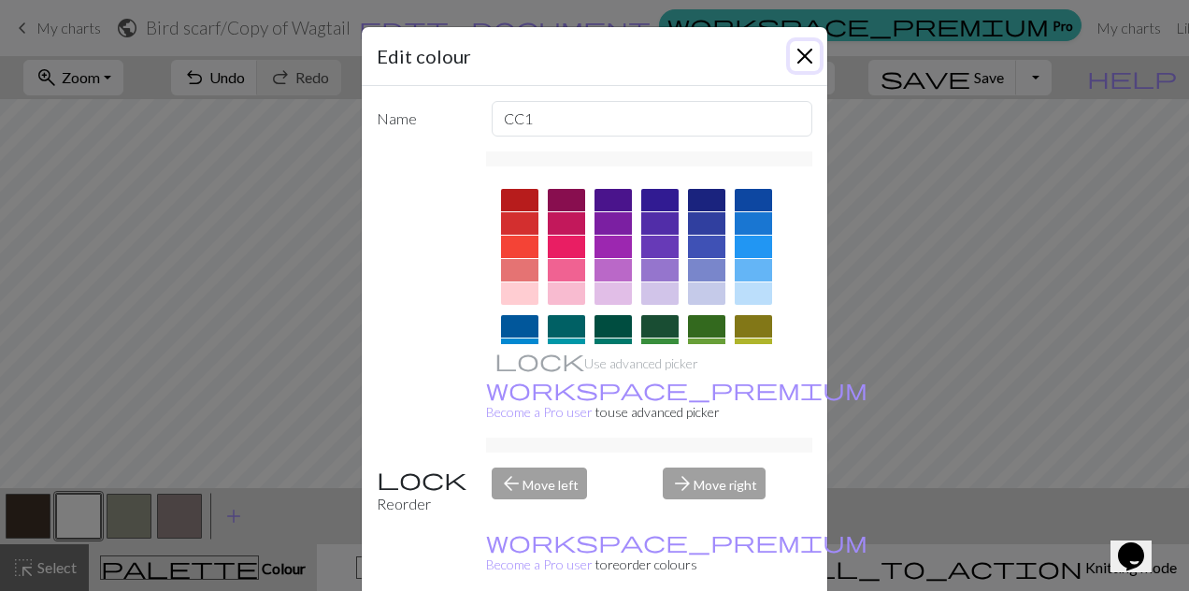
click at [801, 46] on button "Close" at bounding box center [805, 56] width 30 height 30
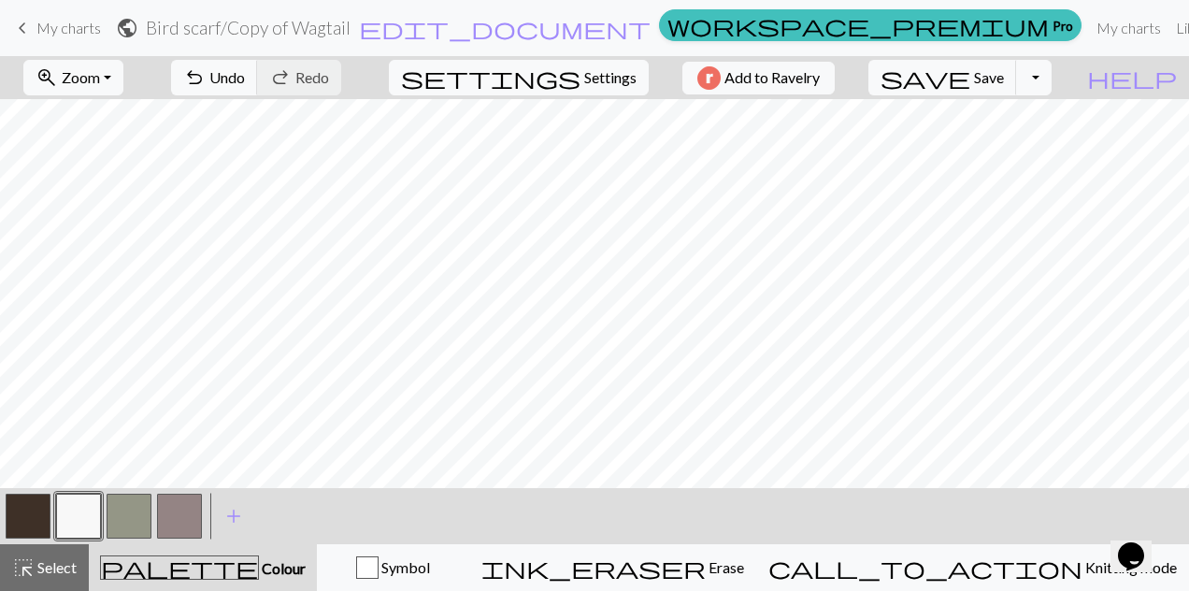
click at [81, 510] on button "button" at bounding box center [78, 516] width 45 height 45
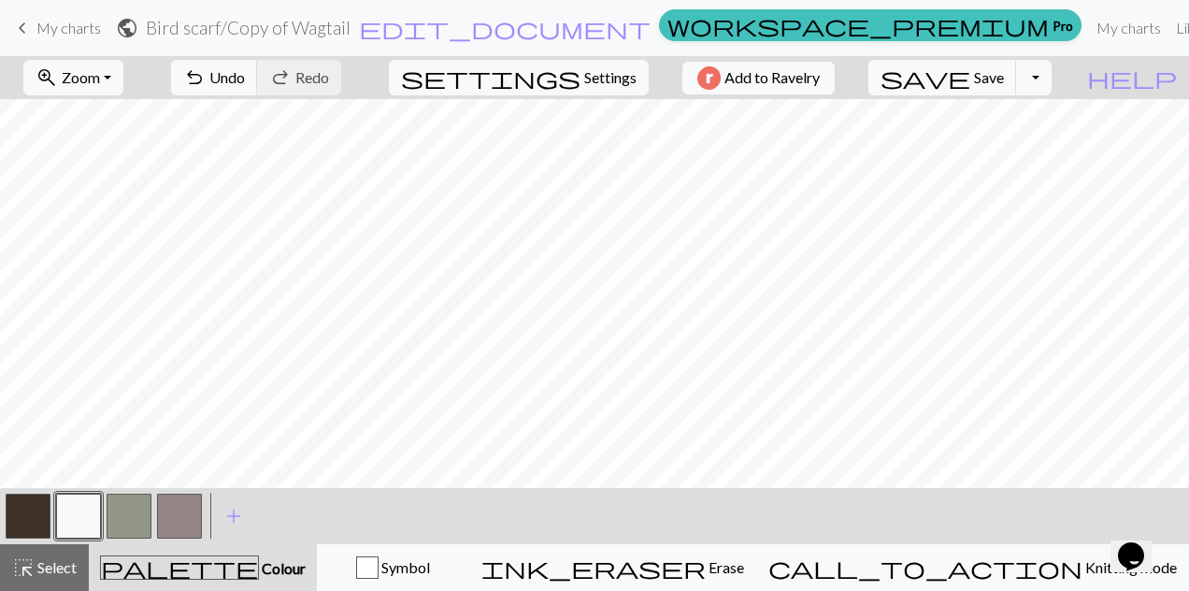
click at [33, 510] on button "button" at bounding box center [28, 516] width 45 height 45
click at [76, 514] on button "button" at bounding box center [78, 516] width 45 height 45
click at [30, 516] on button "button" at bounding box center [28, 516] width 45 height 45
click at [80, 516] on button "button" at bounding box center [78, 516] width 45 height 45
click at [73, 514] on button "button" at bounding box center [78, 516] width 45 height 45
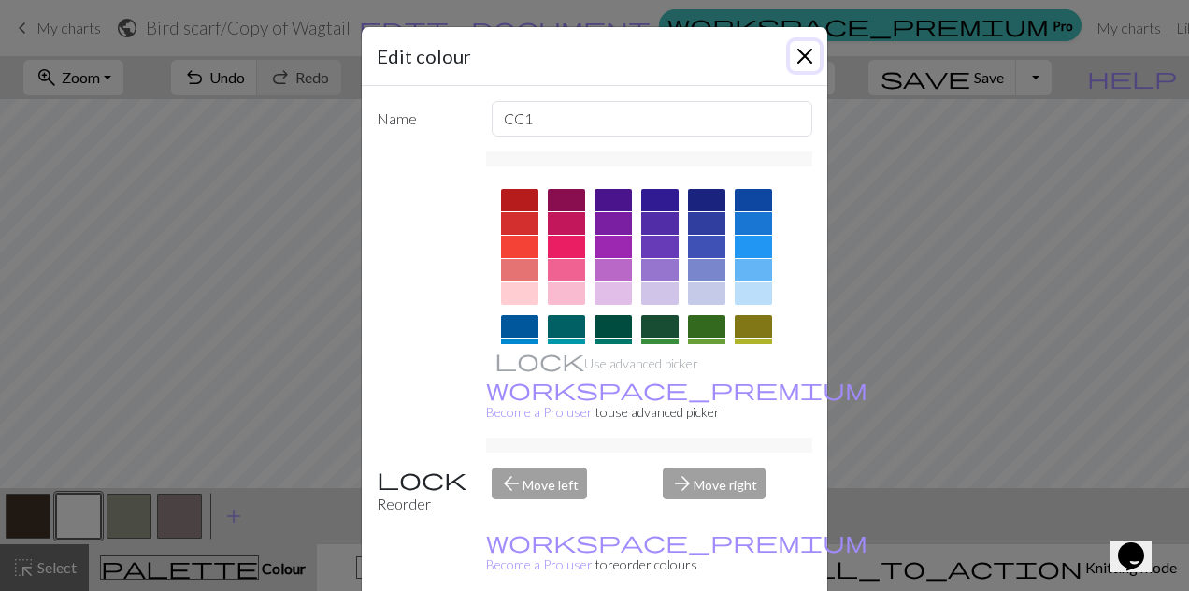
click at [812, 61] on button "Close" at bounding box center [805, 56] width 30 height 30
click at [798, 64] on button "Add to Ravelry" at bounding box center [759, 78] width 152 height 33
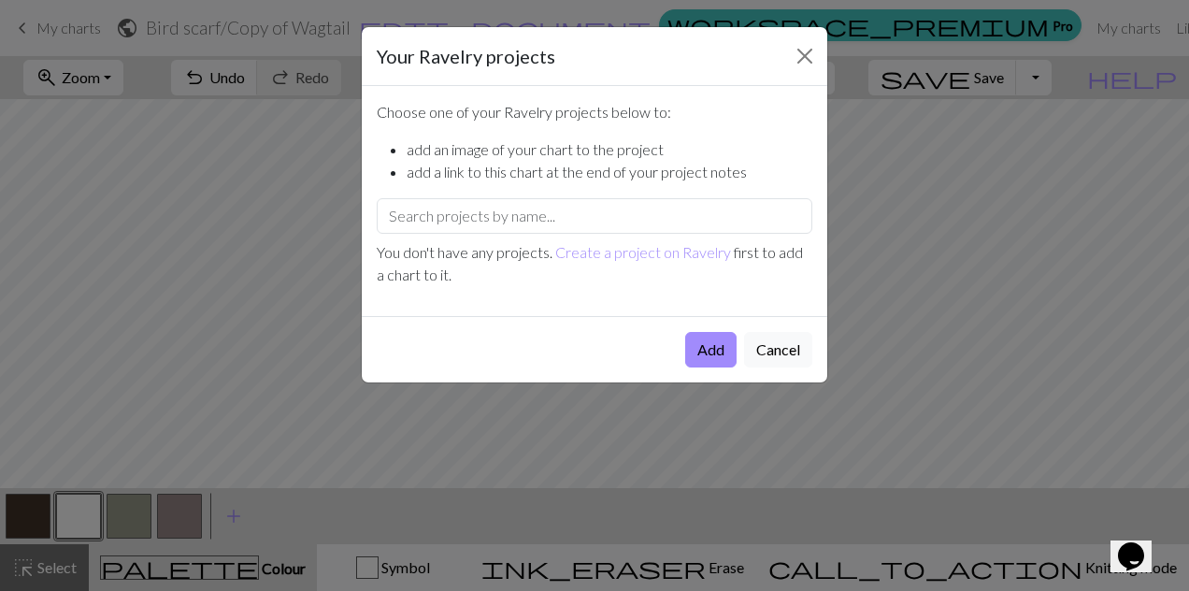
click at [794, 352] on button "Cancel" at bounding box center [778, 350] width 68 height 36
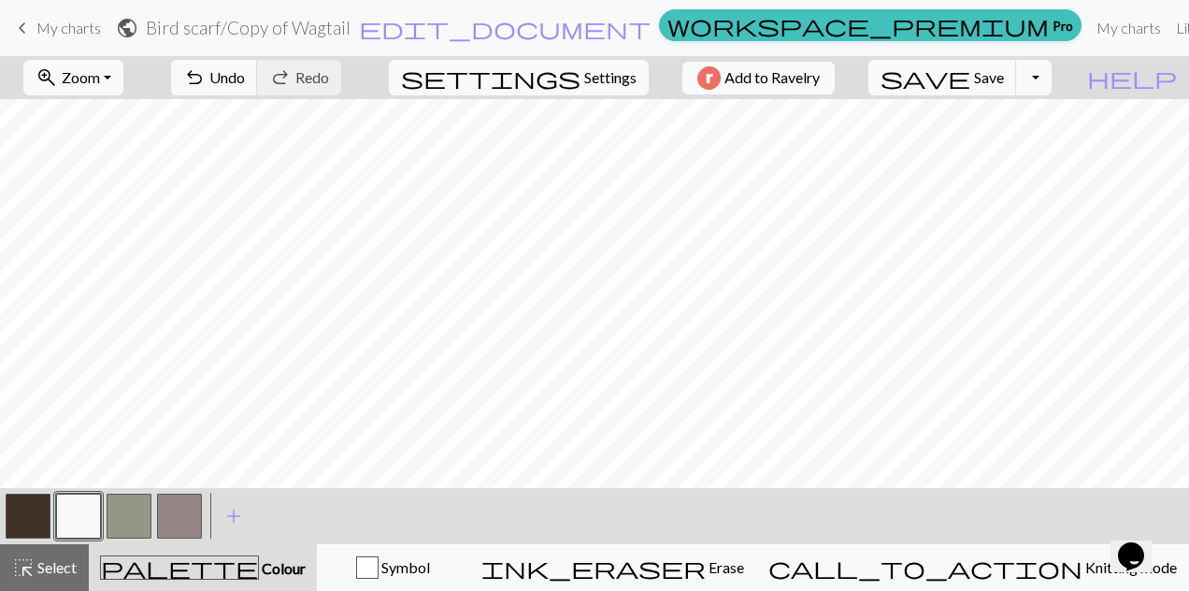
click at [26, 520] on button "button" at bounding box center [28, 516] width 45 height 45
click at [93, 516] on button "button" at bounding box center [78, 516] width 45 height 45
click at [76, 522] on button "button" at bounding box center [78, 516] width 45 height 45
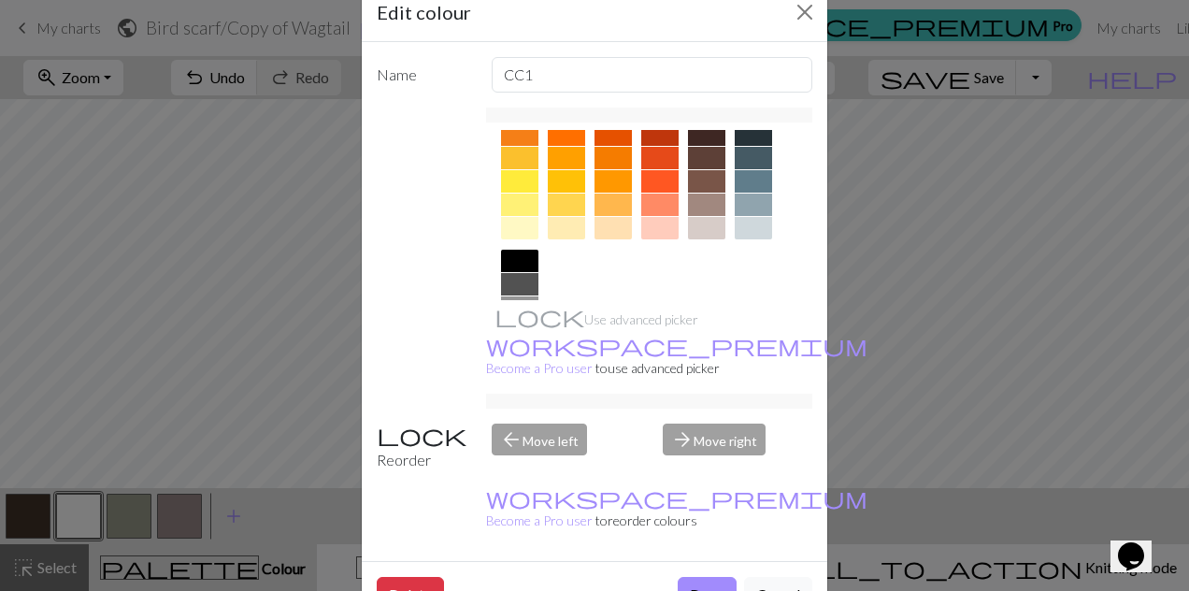
scroll to position [361, 0]
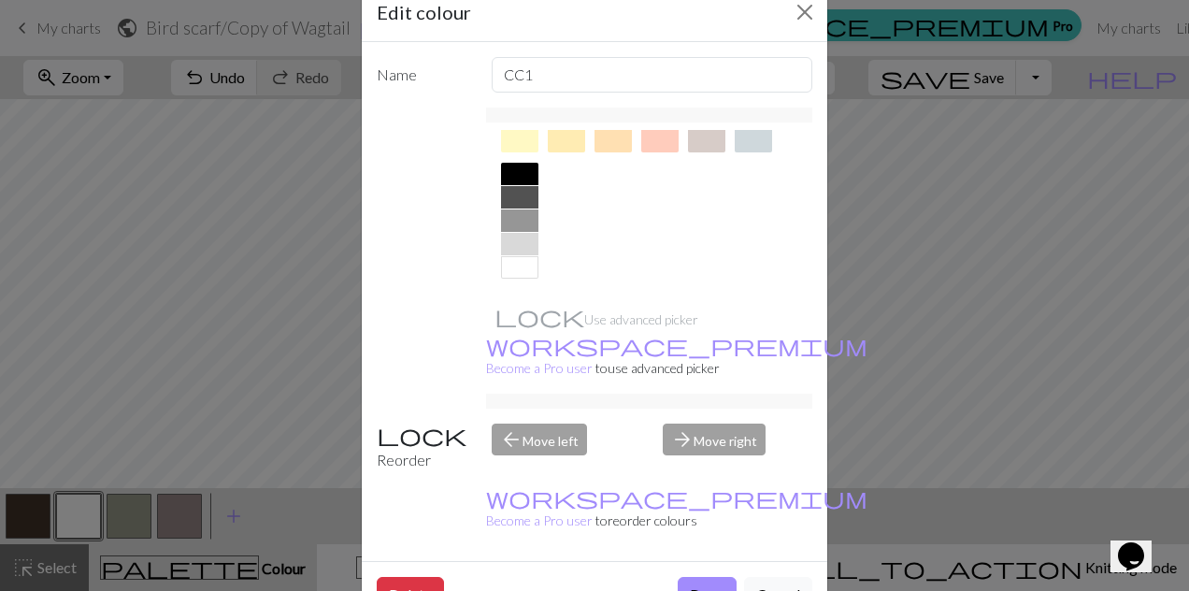
click at [520, 266] on div at bounding box center [519, 267] width 37 height 22
click at [698, 577] on button "Done" at bounding box center [707, 595] width 59 height 36
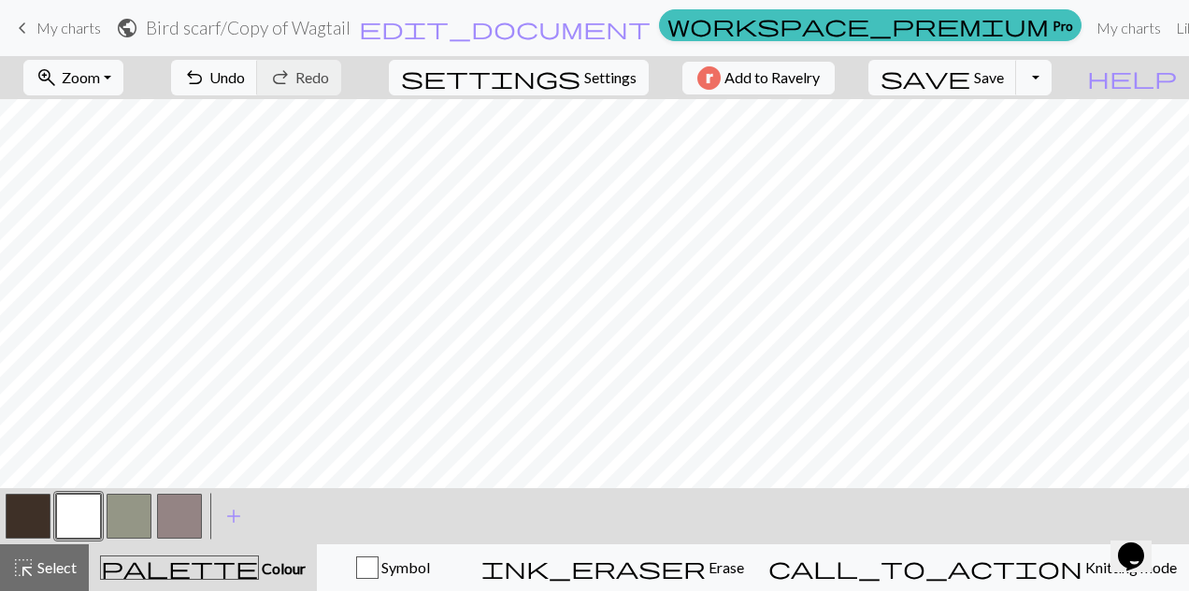
click at [24, 512] on button "button" at bounding box center [28, 516] width 45 height 45
click at [75, 512] on button "button" at bounding box center [78, 516] width 45 height 45
click at [25, 514] on button "button" at bounding box center [28, 516] width 45 height 45
click at [83, 516] on button "button" at bounding box center [78, 516] width 45 height 45
click at [35, 512] on button "button" at bounding box center [28, 516] width 45 height 45
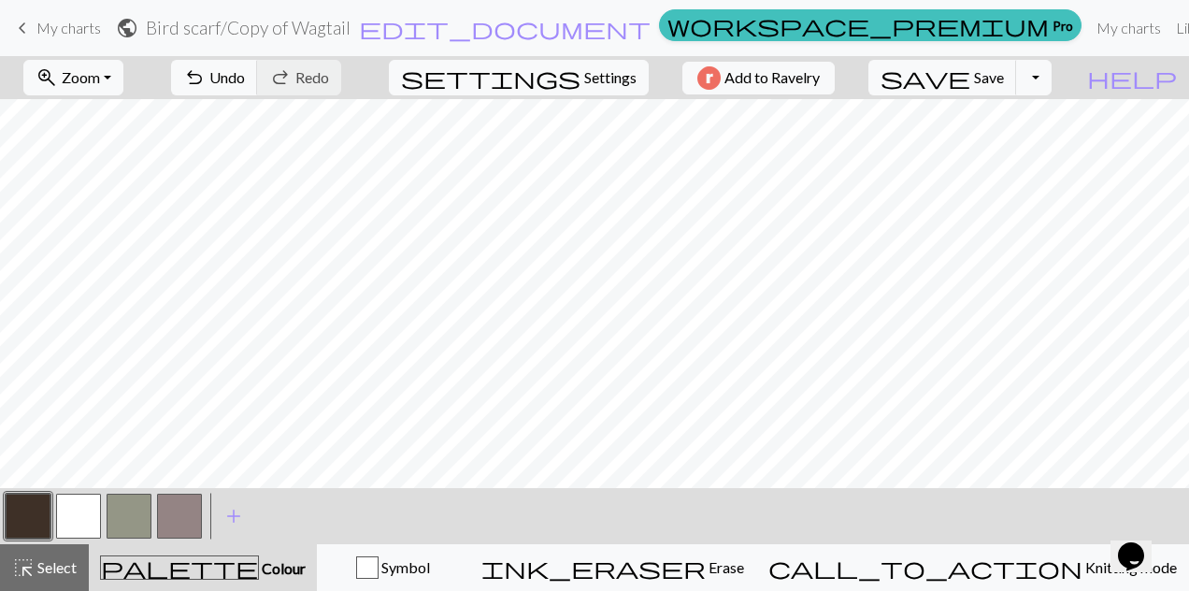
click at [69, 521] on button "button" at bounding box center [78, 516] width 45 height 45
click at [14, 522] on button "button" at bounding box center [28, 516] width 45 height 45
click at [77, 522] on button "button" at bounding box center [78, 516] width 45 height 45
click at [82, 523] on button "button" at bounding box center [78, 516] width 45 height 45
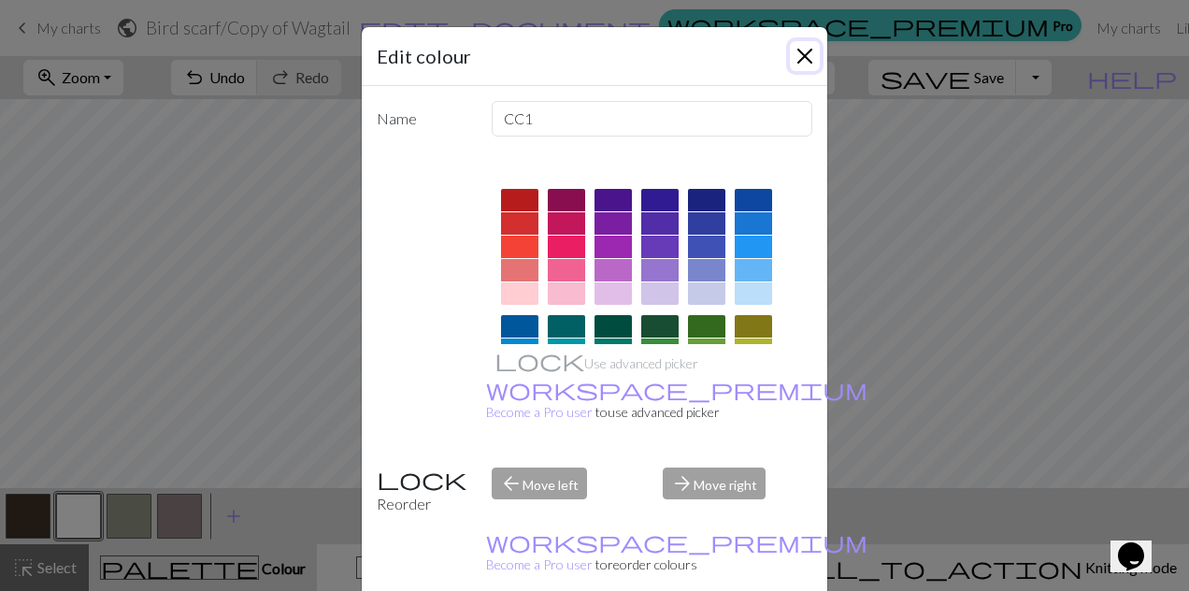
click at [797, 69] on button "Close" at bounding box center [805, 56] width 30 height 30
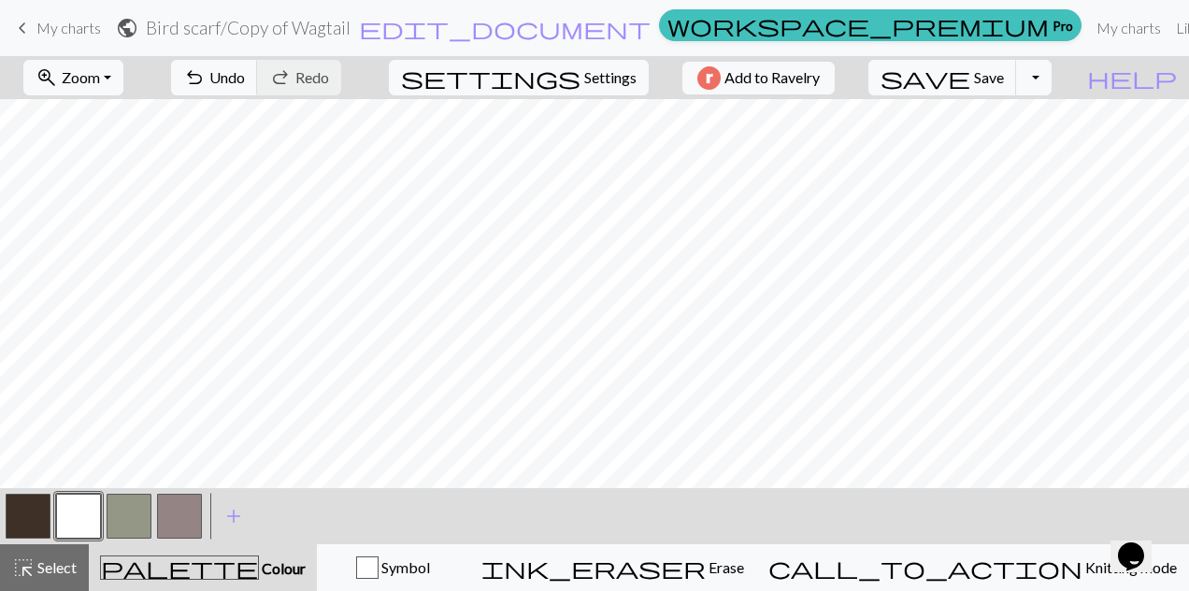
click at [18, 521] on button "button" at bounding box center [28, 516] width 45 height 45
click at [75, 525] on button "button" at bounding box center [78, 516] width 45 height 45
click at [20, 512] on button "button" at bounding box center [28, 516] width 45 height 45
click at [73, 518] on button "button" at bounding box center [78, 516] width 45 height 45
click at [15, 523] on button "button" at bounding box center [28, 516] width 45 height 45
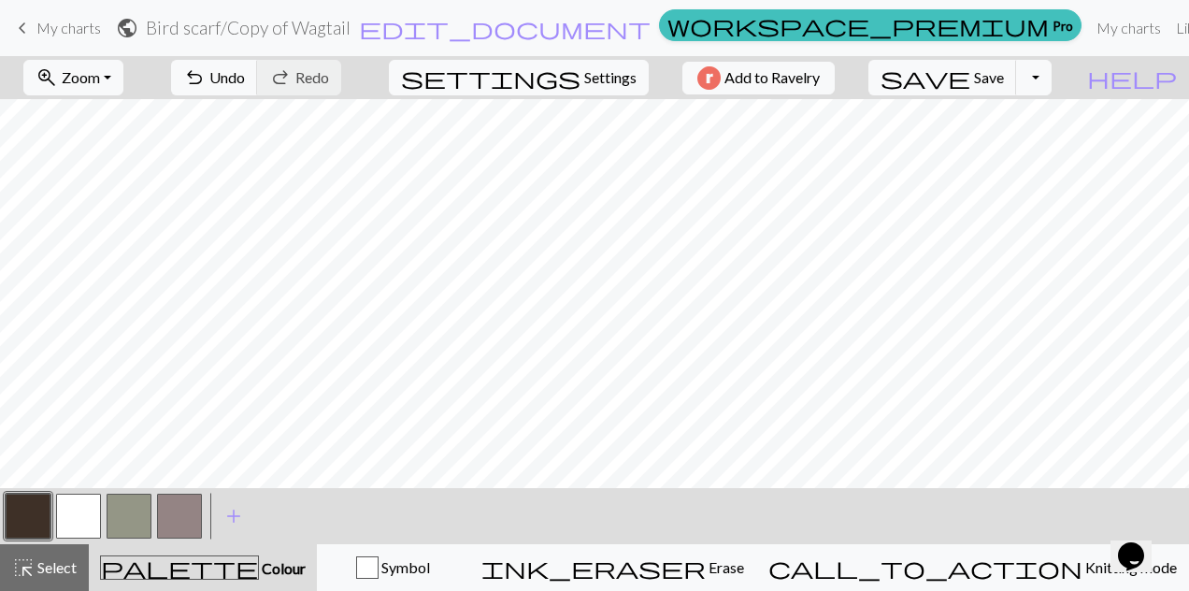
click at [68, 520] on button "button" at bounding box center [78, 516] width 45 height 45
click at [258, 63] on button "undo Undo Undo" at bounding box center [214, 78] width 87 height 36
click at [15, 514] on button "button" at bounding box center [28, 516] width 45 height 45
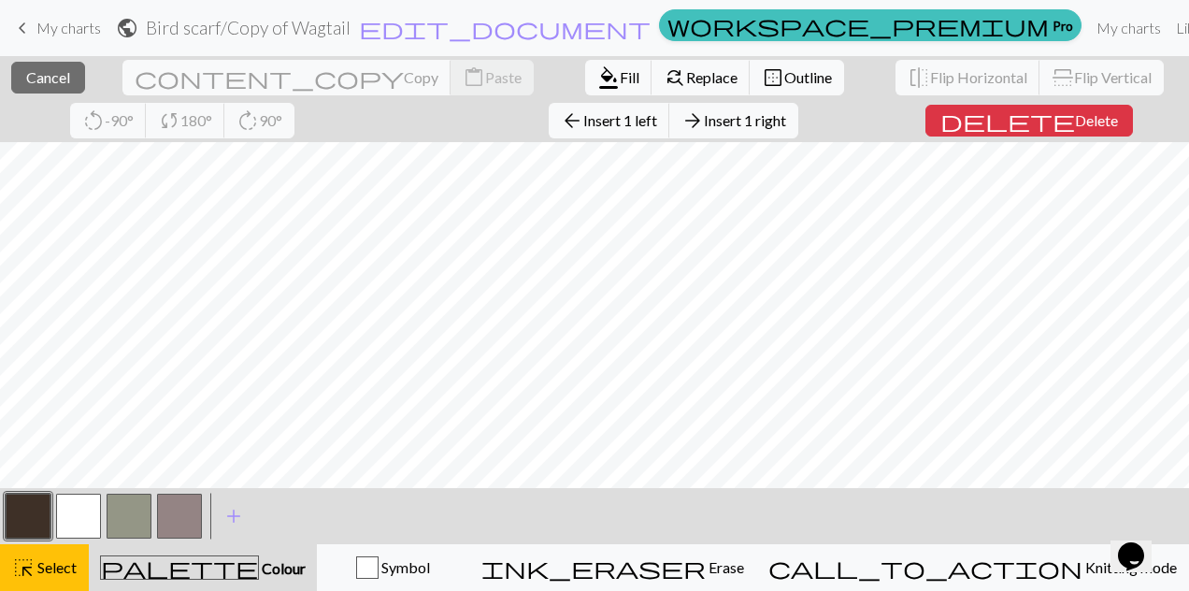
click at [43, 80] on span "Cancel" at bounding box center [48, 77] width 44 height 18
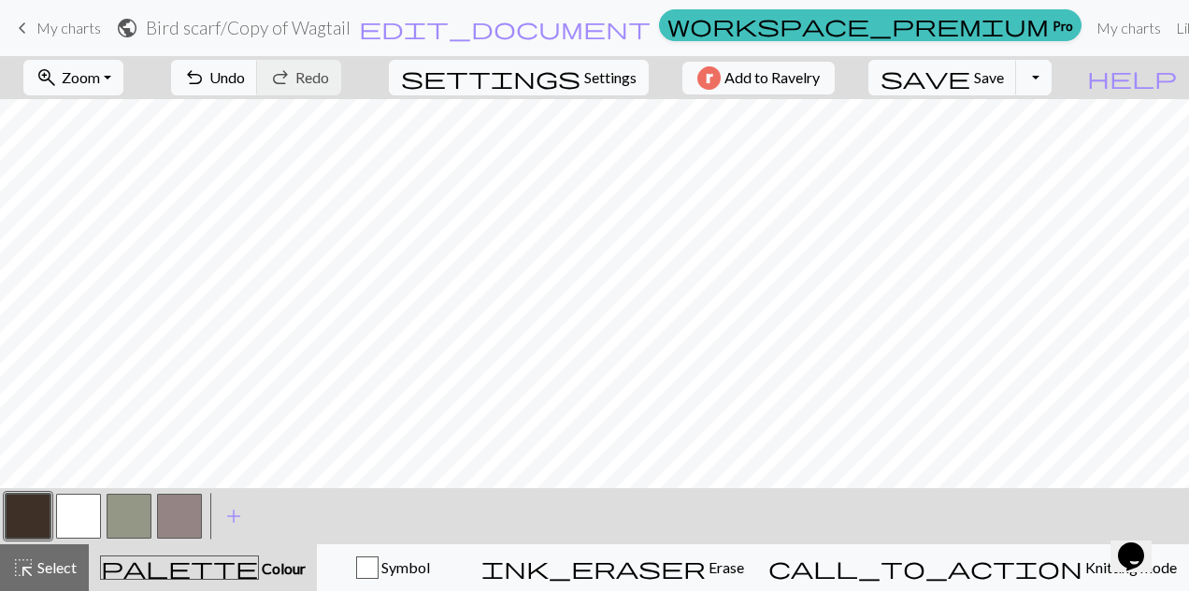
click at [26, 505] on button "button" at bounding box center [28, 516] width 45 height 45
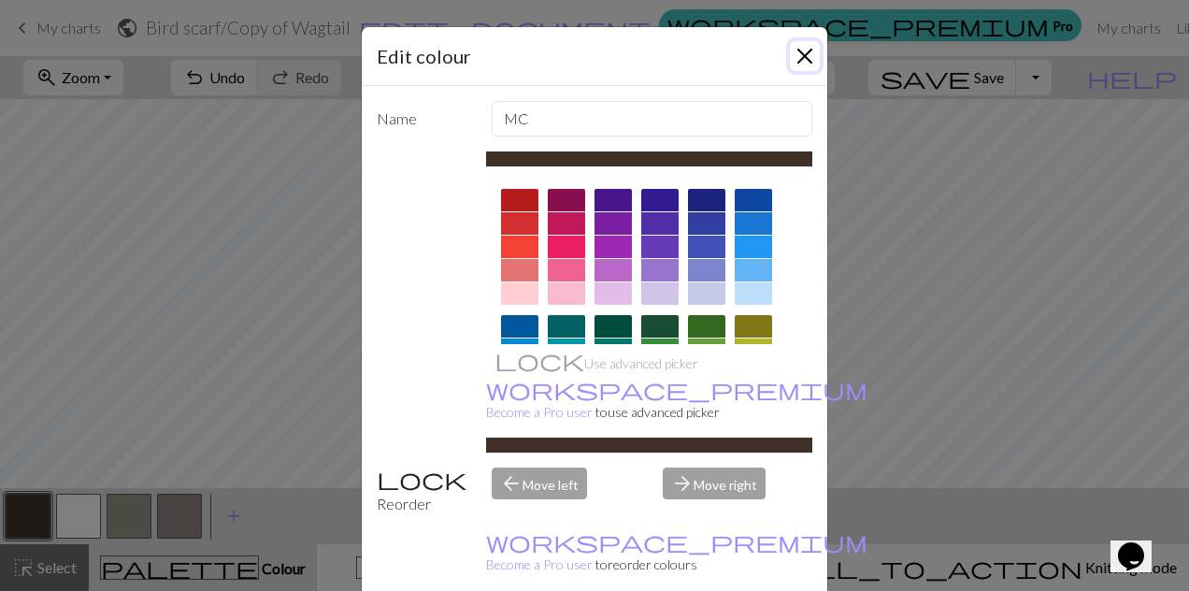
click at [797, 49] on button "Close" at bounding box center [805, 56] width 30 height 30
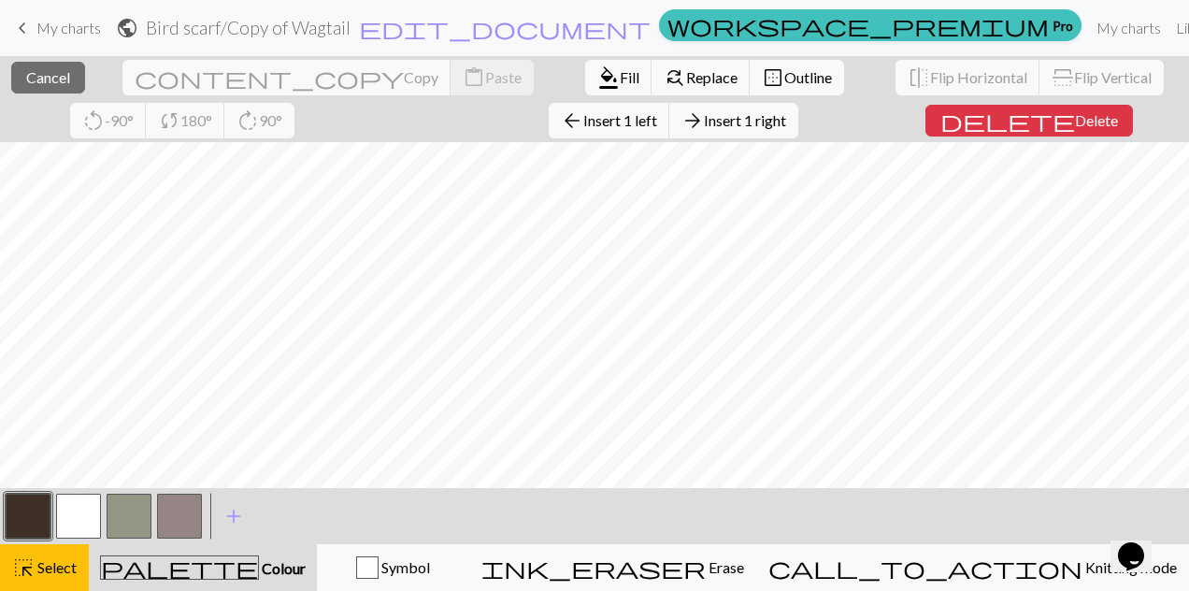
click at [43, 80] on span "Cancel" at bounding box center [48, 77] width 44 height 18
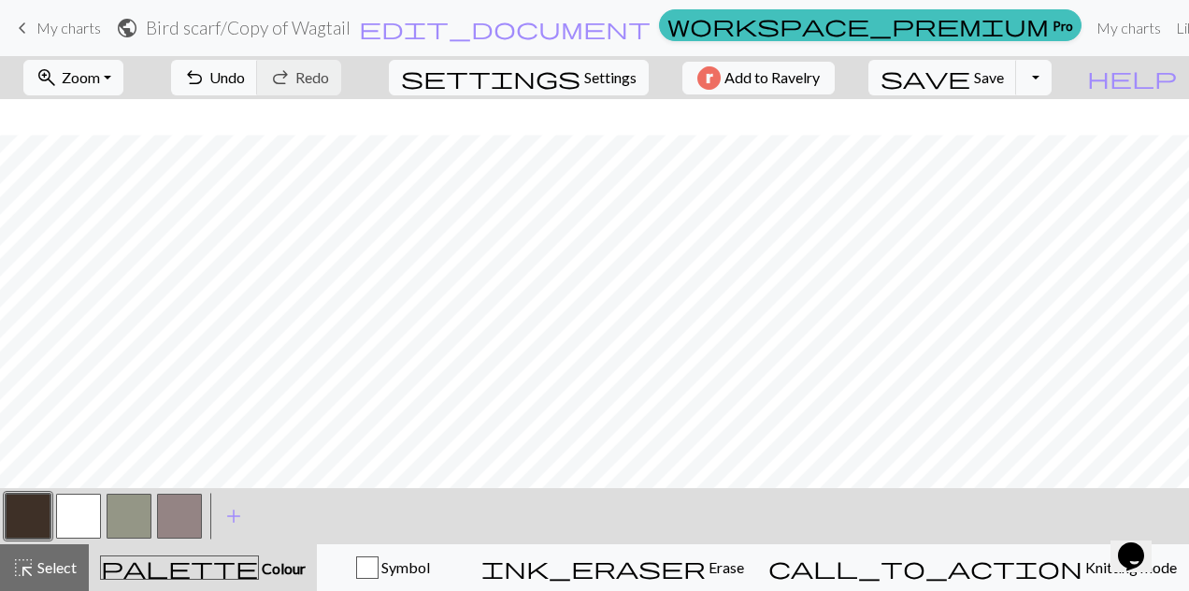
scroll to position [36, 0]
click at [258, 63] on button "undo Undo Undo" at bounding box center [214, 78] width 87 height 36
click at [82, 513] on button "button" at bounding box center [78, 516] width 45 height 45
click at [31, 528] on button "button" at bounding box center [28, 516] width 45 height 45
click at [1066, 549] on button "call_to_action Knitting mode Knitting mode" at bounding box center [972, 567] width 433 height 47
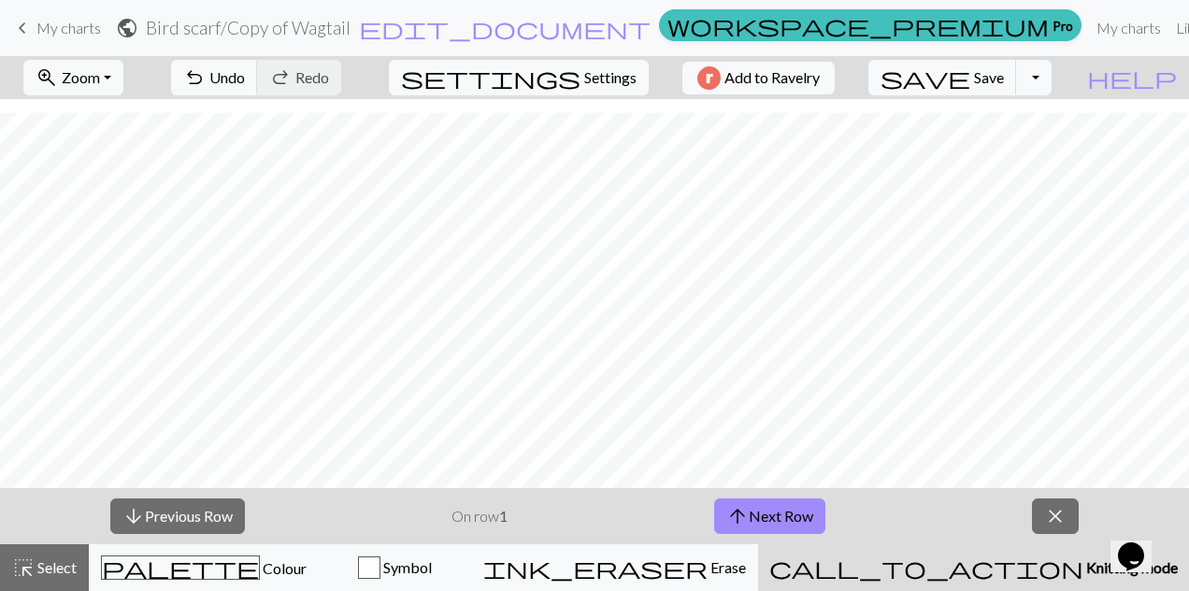
click at [1056, 524] on span "close" at bounding box center [1055, 516] width 22 height 26
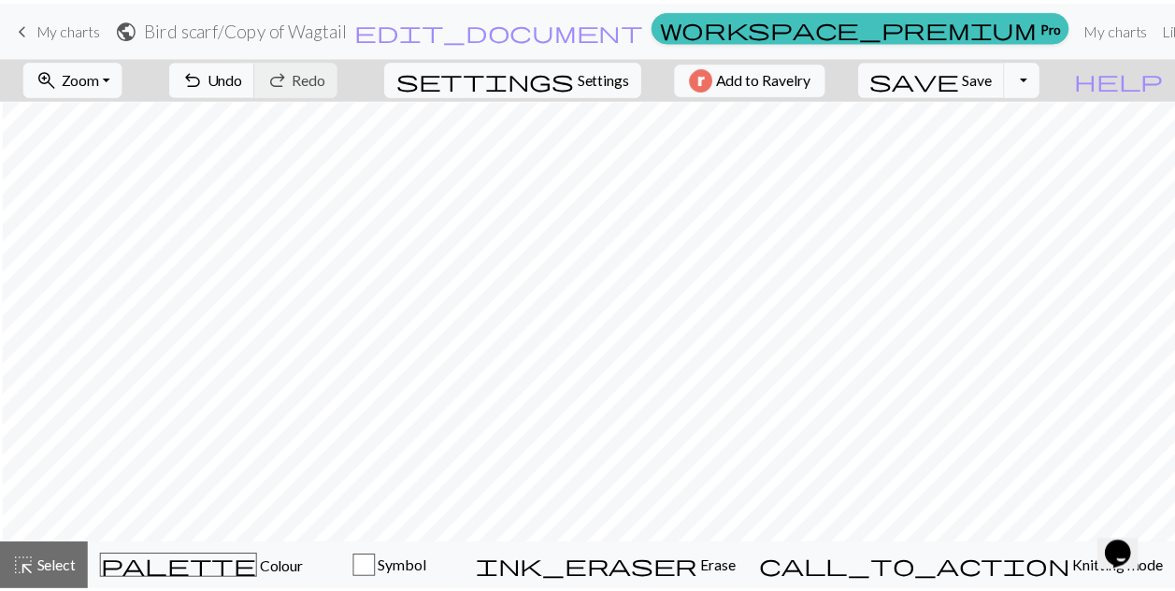
scroll to position [0, 2]
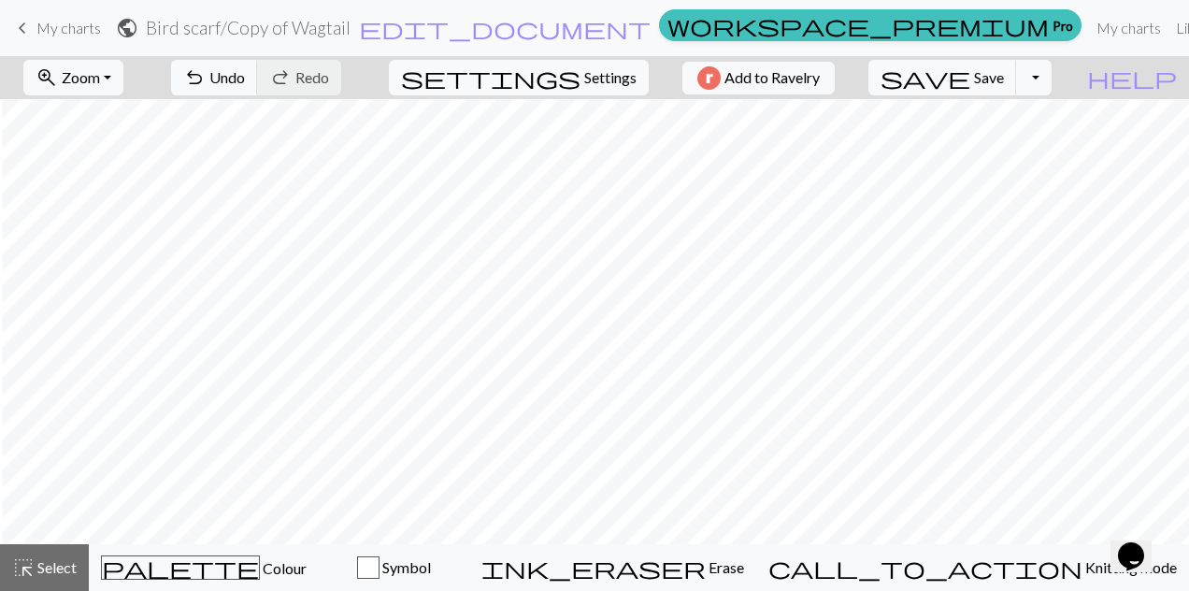
click at [208, 561] on span "palette" at bounding box center [180, 567] width 157 height 26
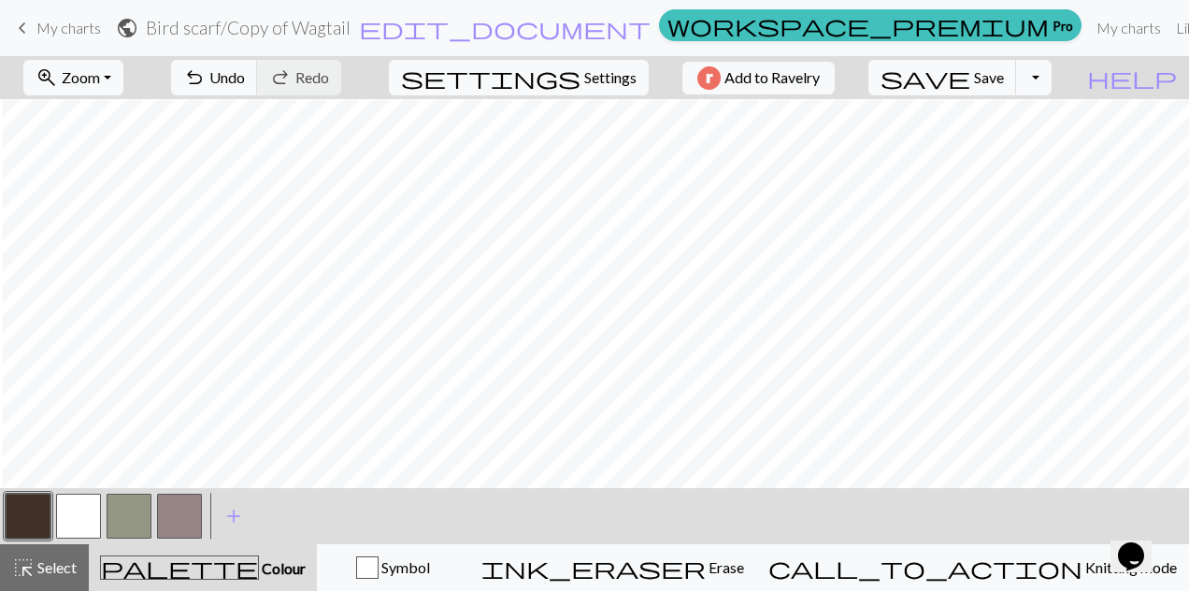
click at [70, 509] on button "button" at bounding box center [78, 516] width 45 height 45
click at [7, 514] on button "button" at bounding box center [28, 516] width 45 height 45
click at [206, 79] on span "undo" at bounding box center [194, 78] width 22 height 26
click at [79, 505] on button "button" at bounding box center [78, 516] width 45 height 45
click at [206, 72] on span "undo" at bounding box center [194, 78] width 22 height 26
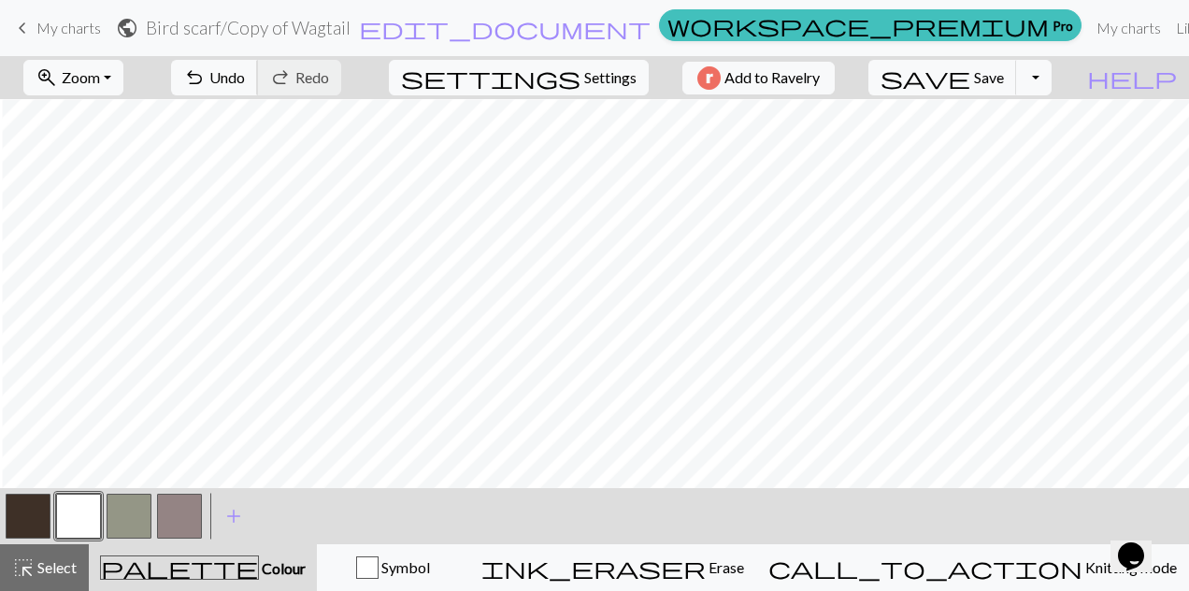
click at [258, 72] on button "undo Undo Undo" at bounding box center [214, 78] width 87 height 36
click at [206, 79] on span "undo" at bounding box center [194, 78] width 22 height 26
click at [206, 86] on span "undo" at bounding box center [194, 78] width 22 height 26
click at [258, 88] on button "undo Undo Undo" at bounding box center [214, 78] width 87 height 36
click at [245, 82] on span "Undo" at bounding box center [227, 77] width 36 height 18
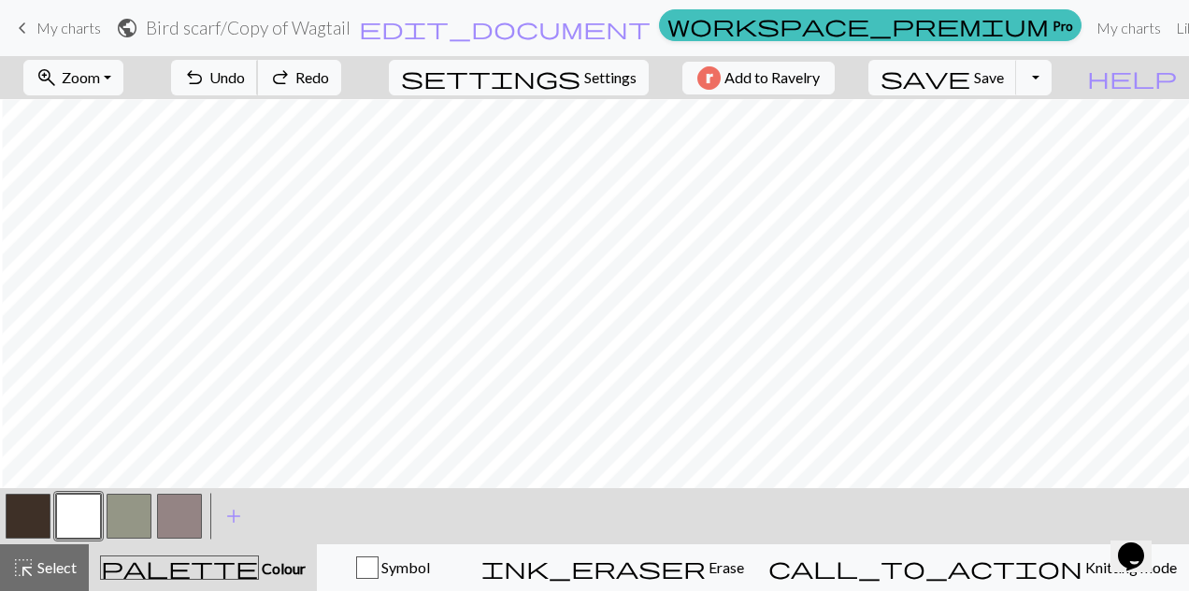
click at [258, 70] on button "undo Undo Undo" at bounding box center [214, 78] width 87 height 36
click at [245, 71] on span "Undo" at bounding box center [227, 77] width 36 height 18
click at [1004, 80] on span "Save" at bounding box center [989, 77] width 30 height 18
click at [50, 28] on div "Chart saved" at bounding box center [594, 37] width 1189 height 74
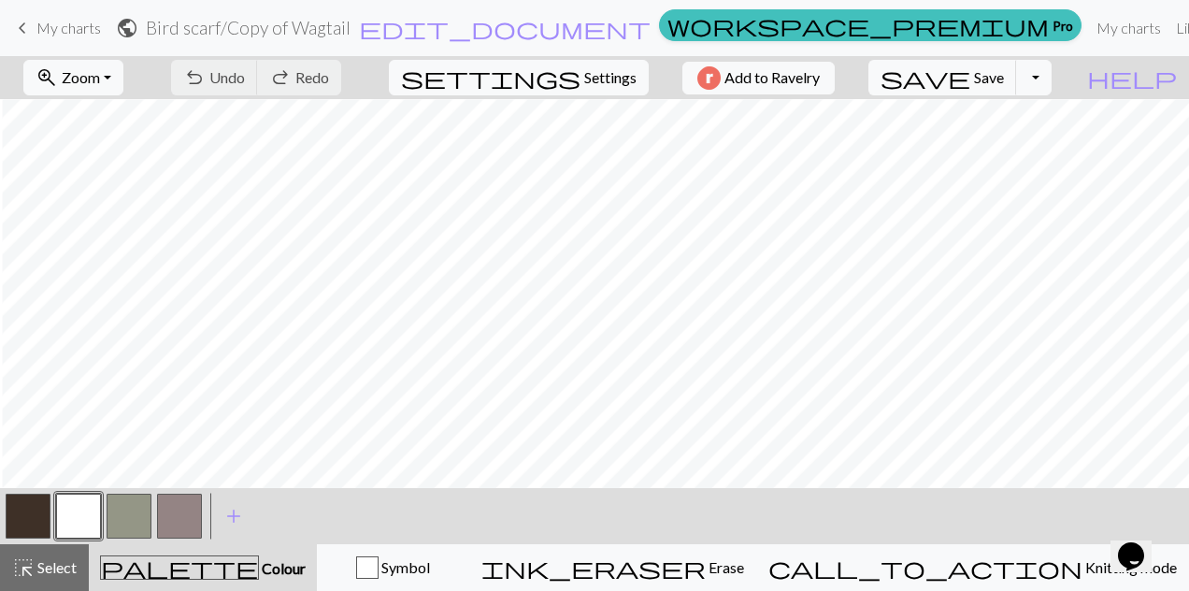
click at [37, 17] on link "keyboard_arrow_left My charts" at bounding box center [56, 28] width 90 height 32
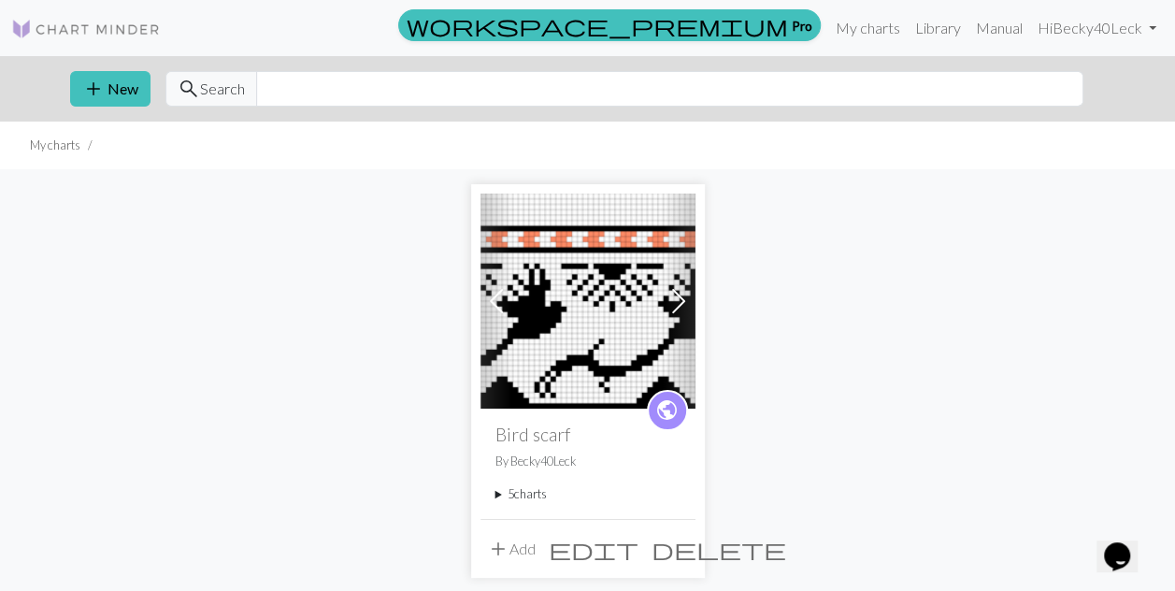
click at [518, 490] on summary "5 charts" at bounding box center [588, 494] width 185 height 18
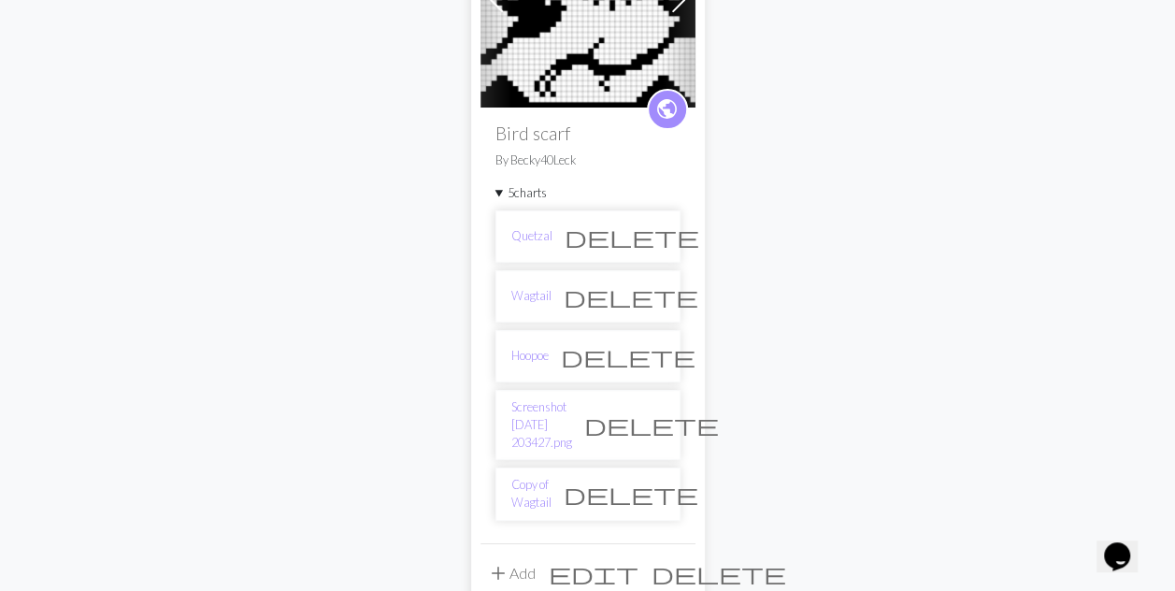
scroll to position [305, 0]
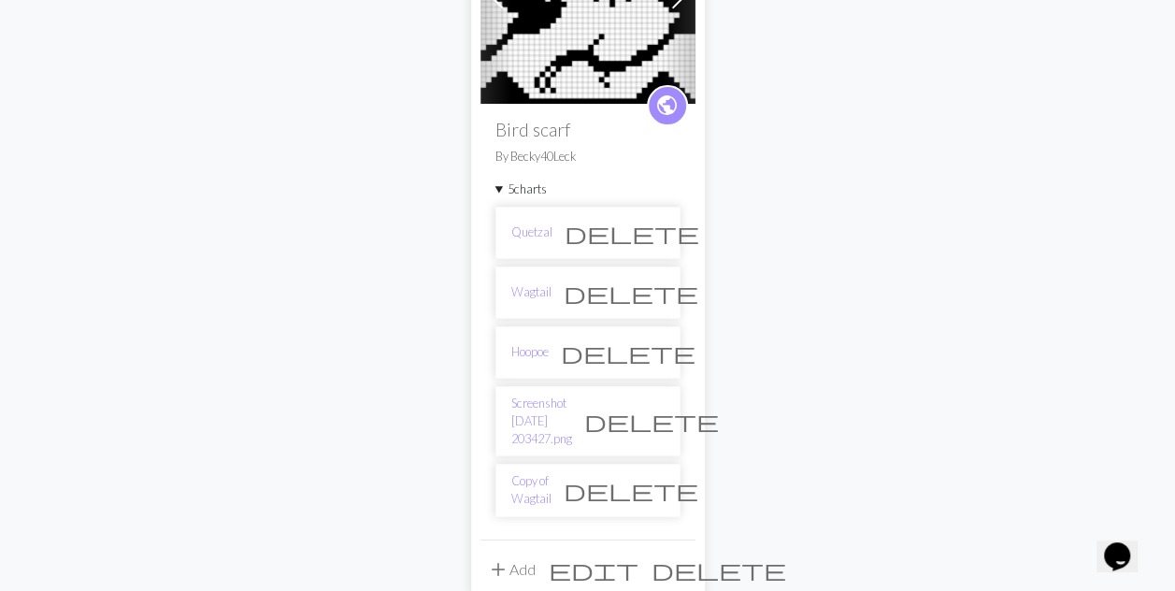
click at [651, 288] on span "delete" at bounding box center [631, 293] width 135 height 26
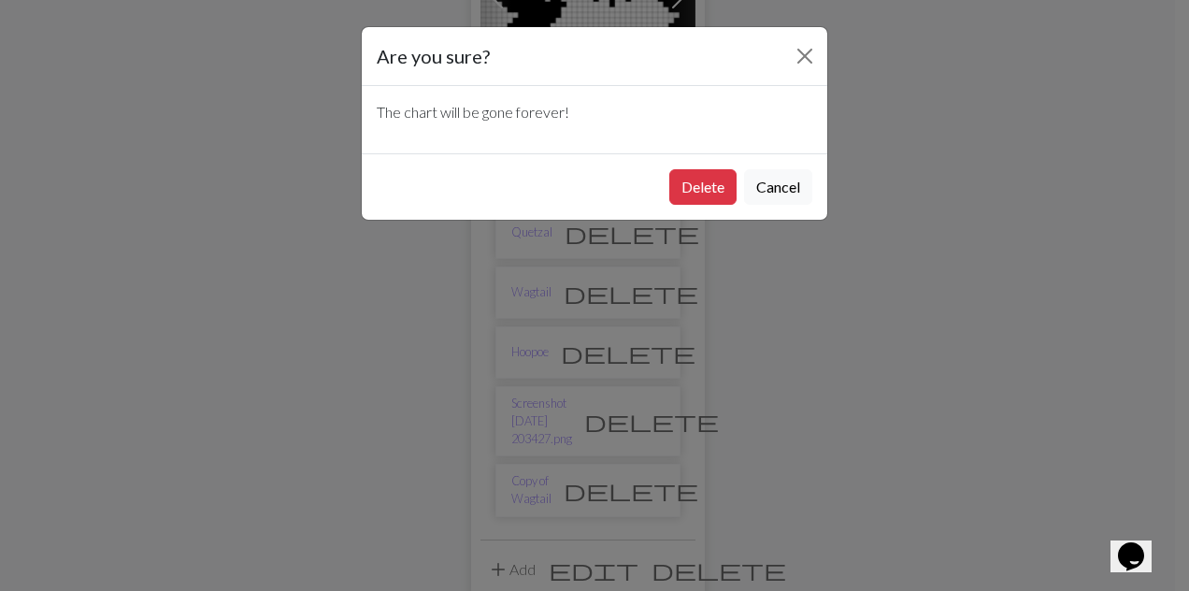
click at [692, 183] on button "Delete" at bounding box center [702, 187] width 67 height 36
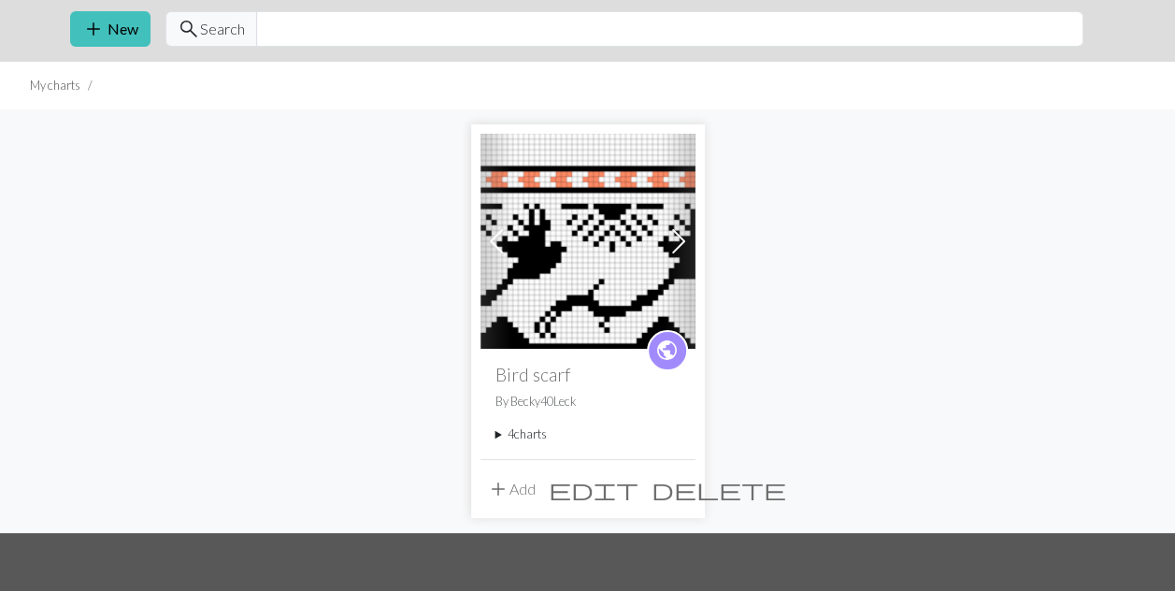
scroll to position [59, 0]
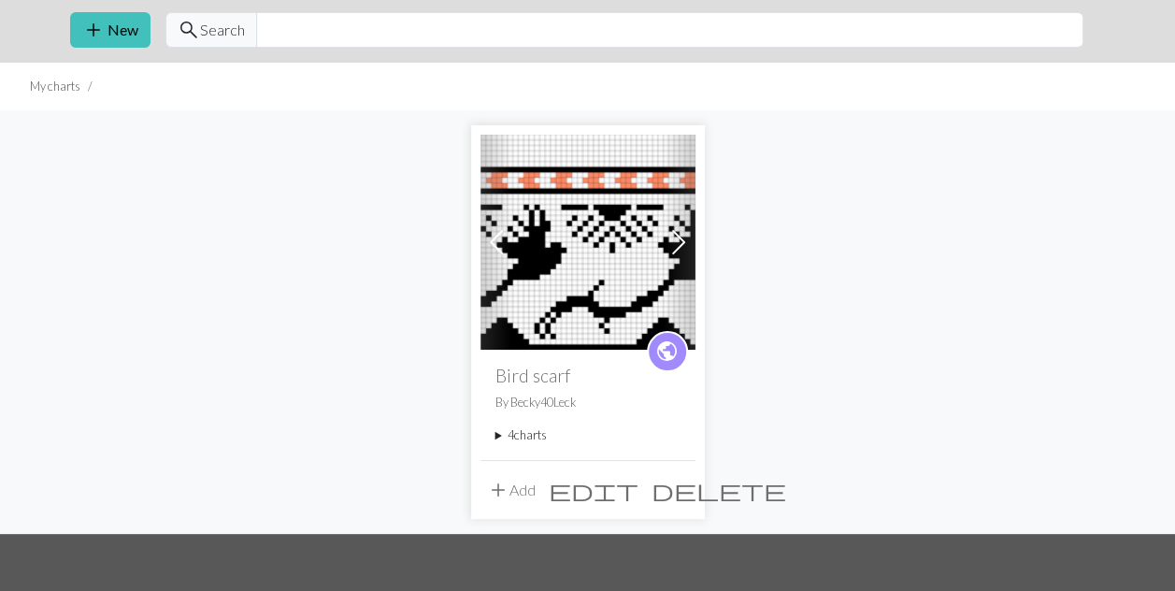
click at [525, 433] on summary "4 charts" at bounding box center [588, 435] width 185 height 18
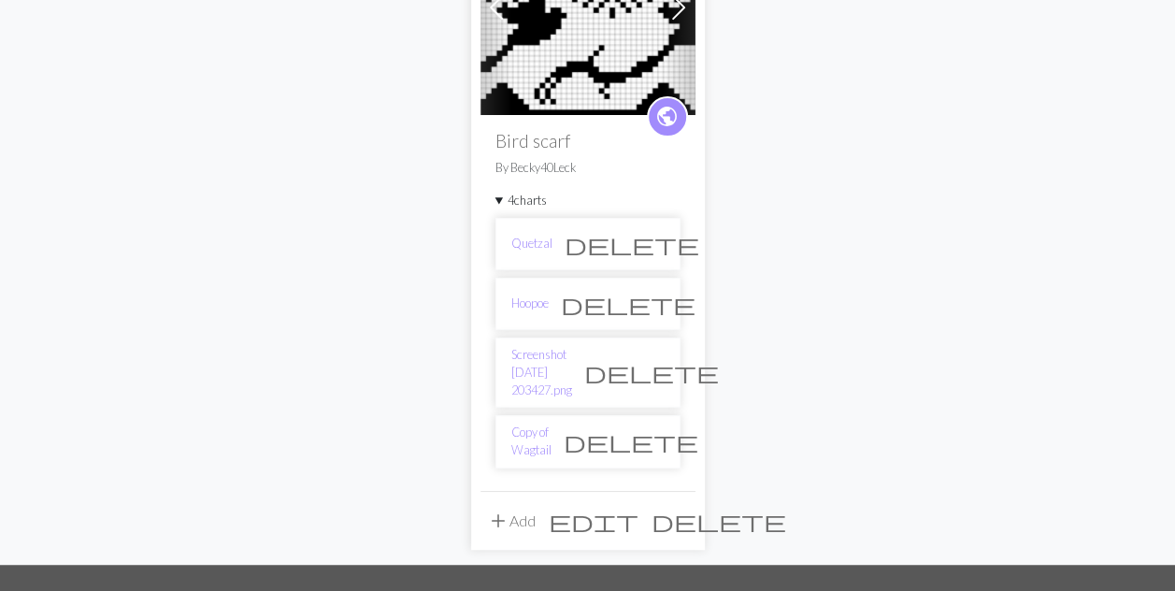
scroll to position [295, 0]
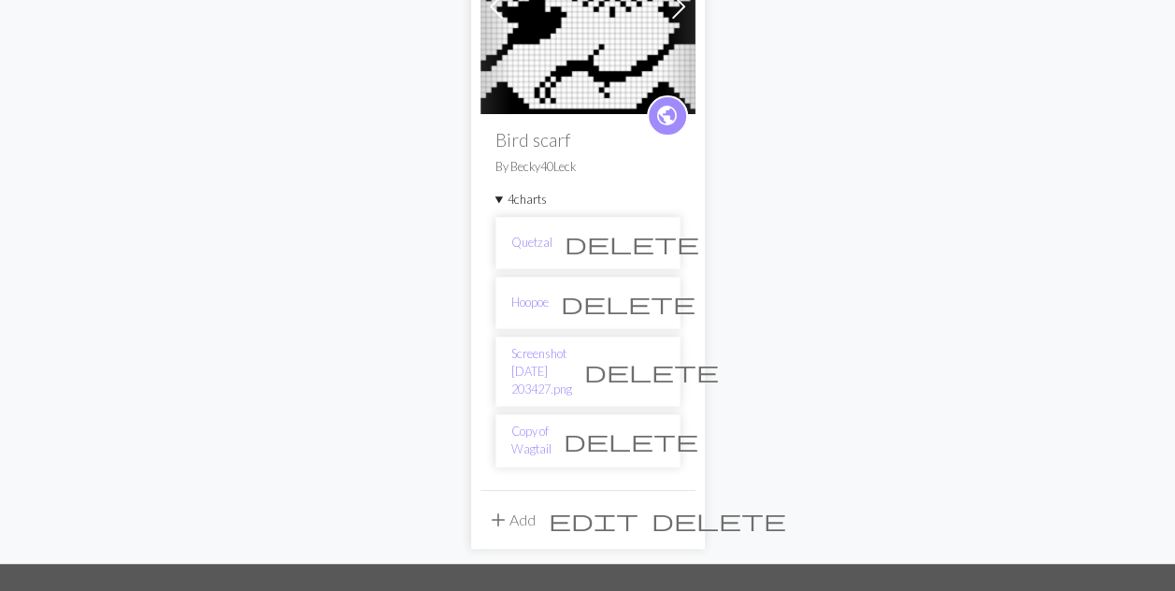
click at [531, 294] on link "Hoopoe" at bounding box center [529, 303] width 37 height 18
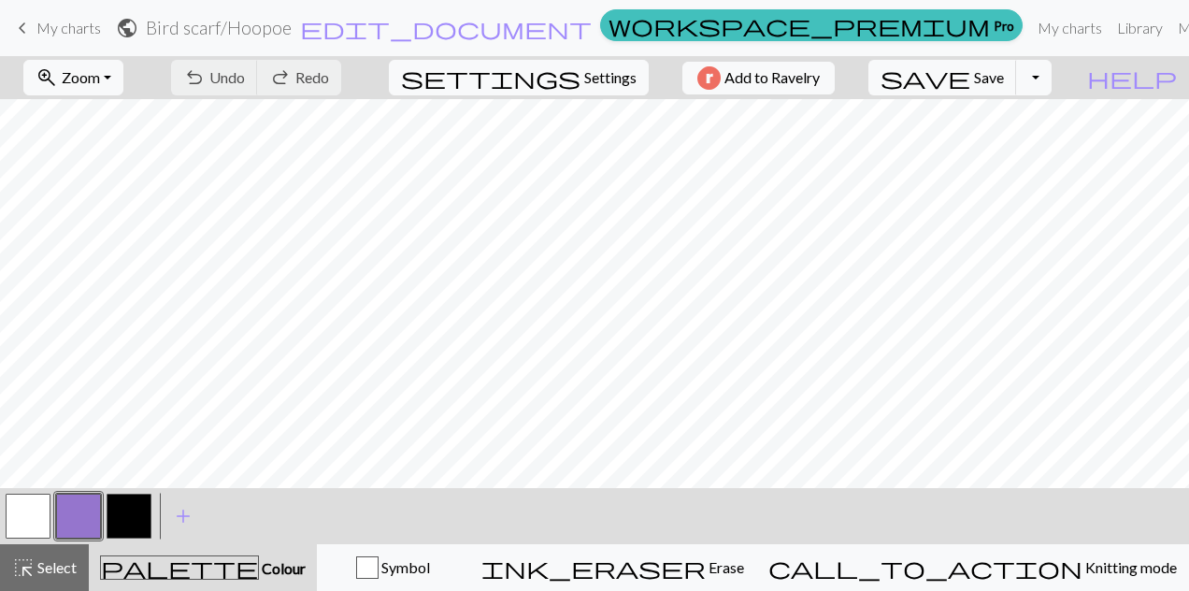
click at [52, 31] on span "My charts" at bounding box center [68, 28] width 65 height 18
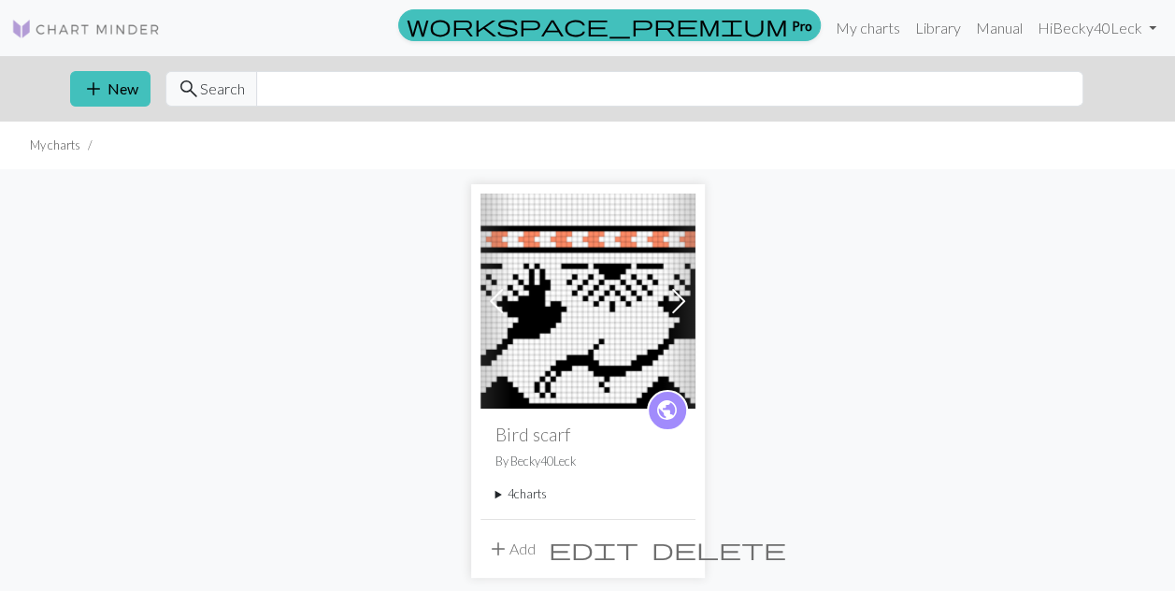
click at [515, 493] on summary "4 charts" at bounding box center [588, 494] width 185 height 18
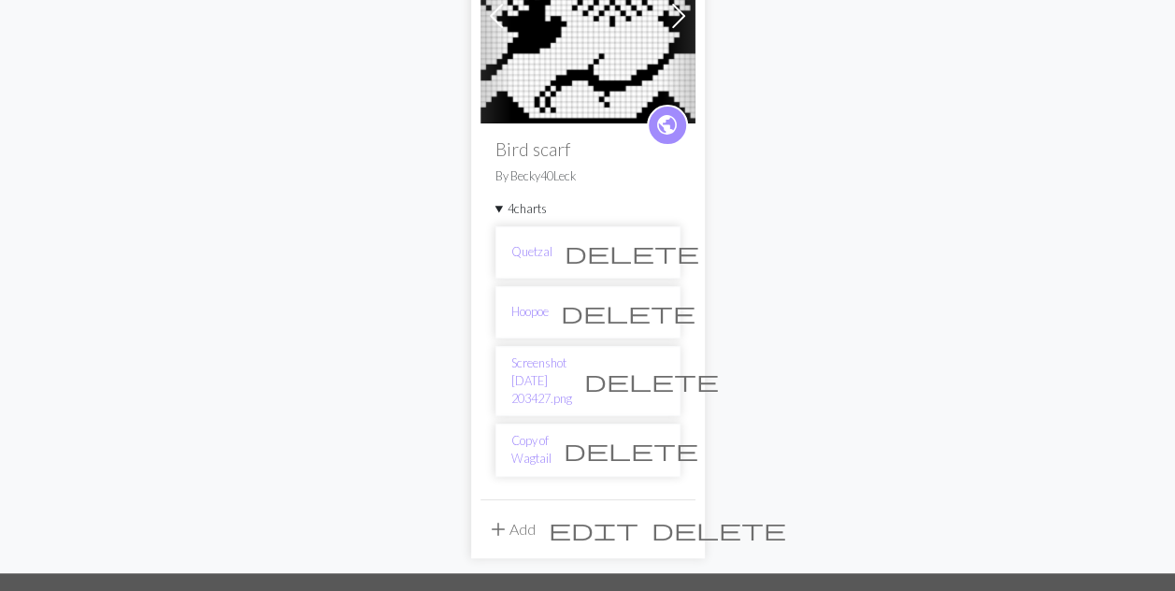
scroll to position [288, 0]
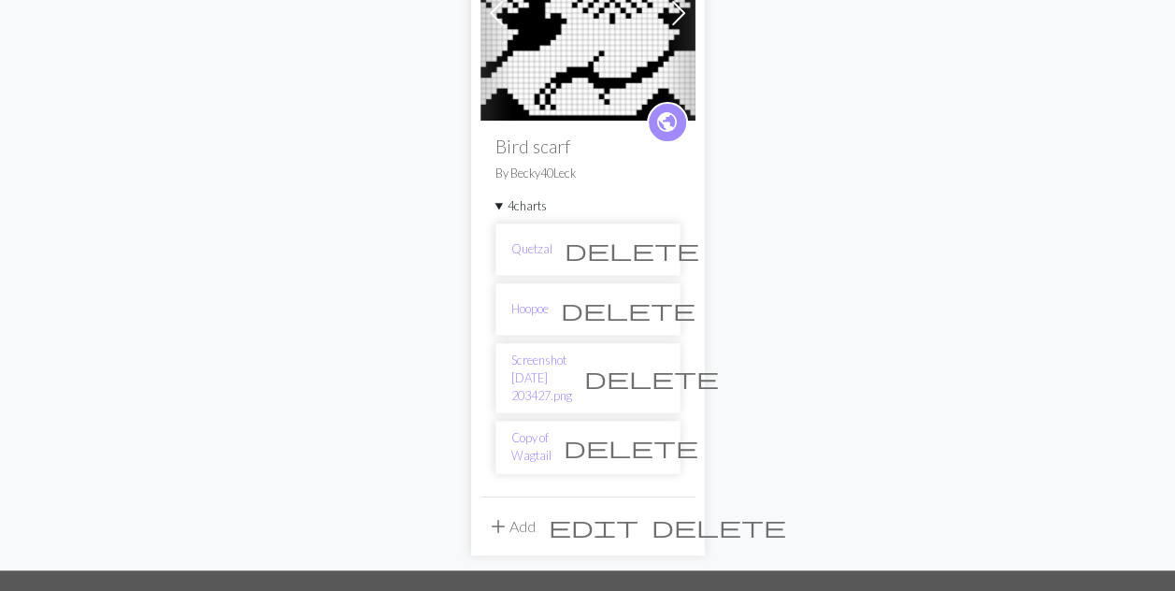
click at [654, 308] on span "delete" at bounding box center [628, 309] width 135 height 26
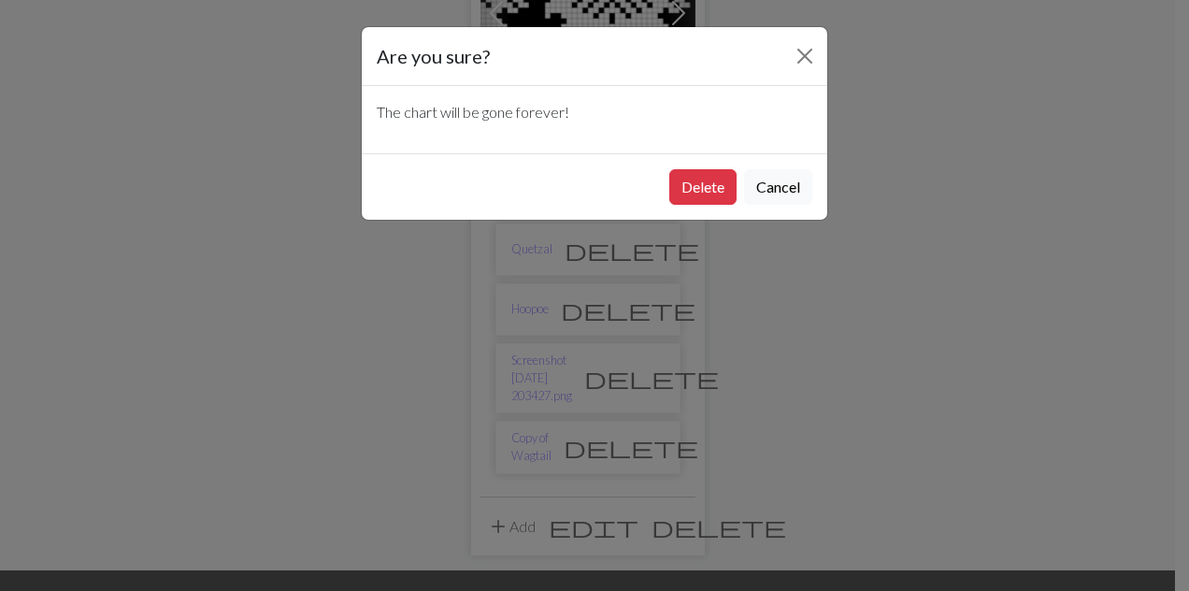
click at [698, 194] on button "Delete" at bounding box center [702, 187] width 67 height 36
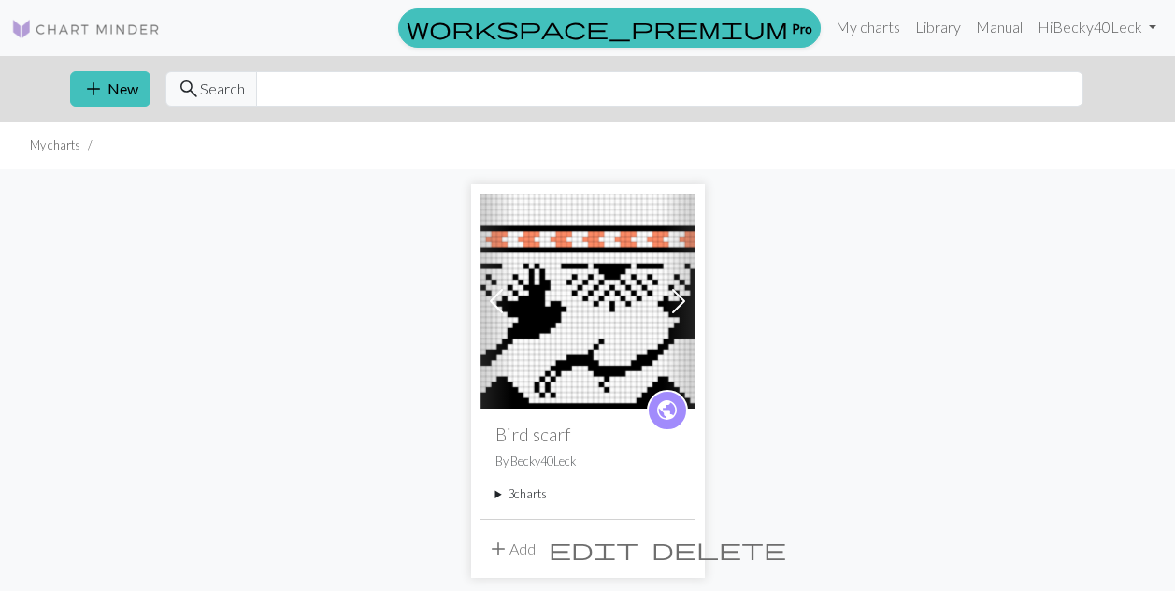
scroll to position [288, 0]
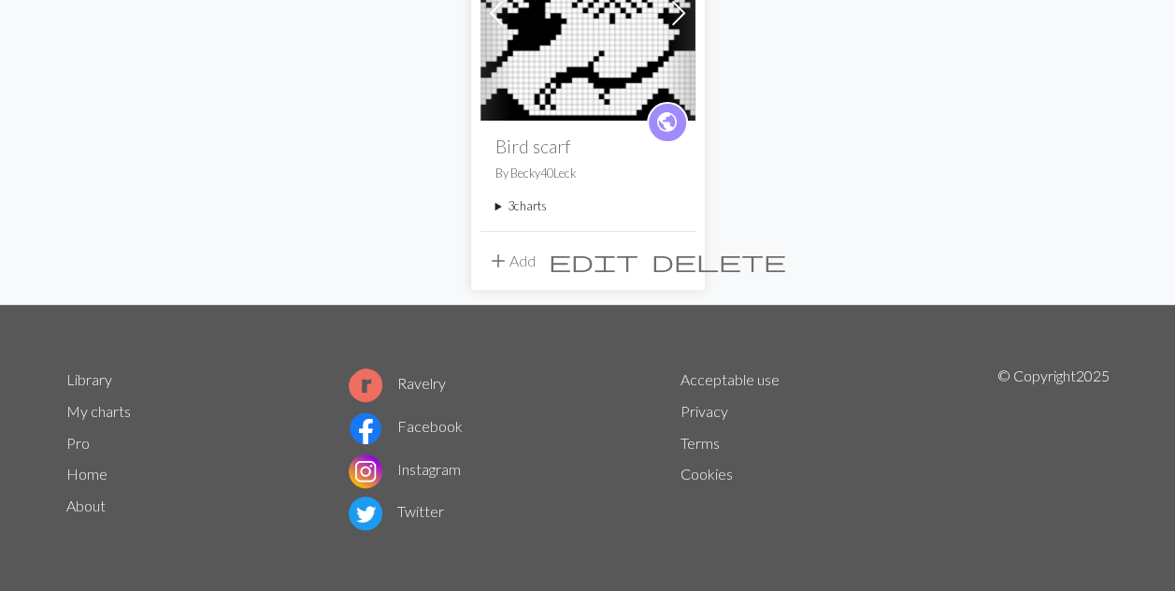
click at [516, 206] on summary "3 charts" at bounding box center [588, 206] width 185 height 18
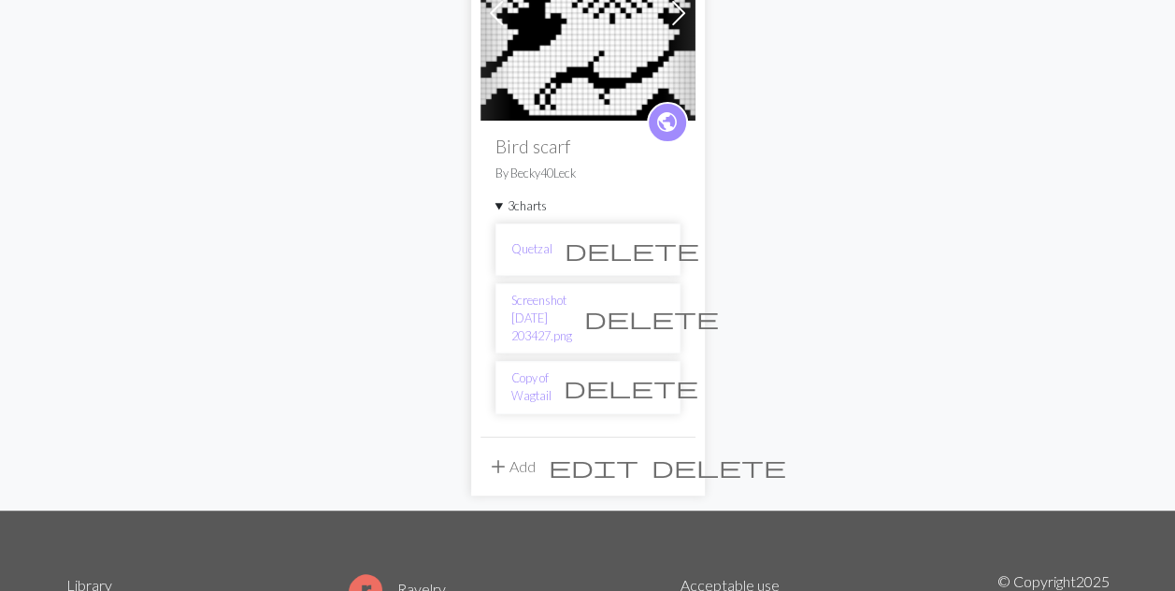
click at [564, 303] on link "Screenshot [DATE] 203427.png" at bounding box center [541, 319] width 61 height 54
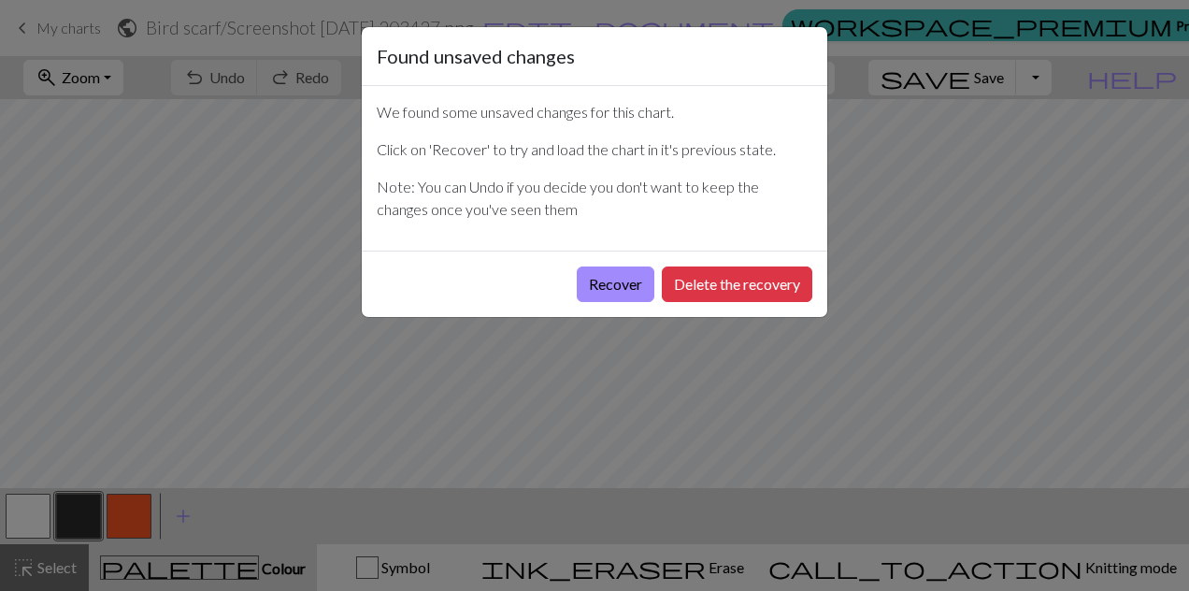
click at [616, 287] on button "Recover" at bounding box center [616, 284] width 78 height 36
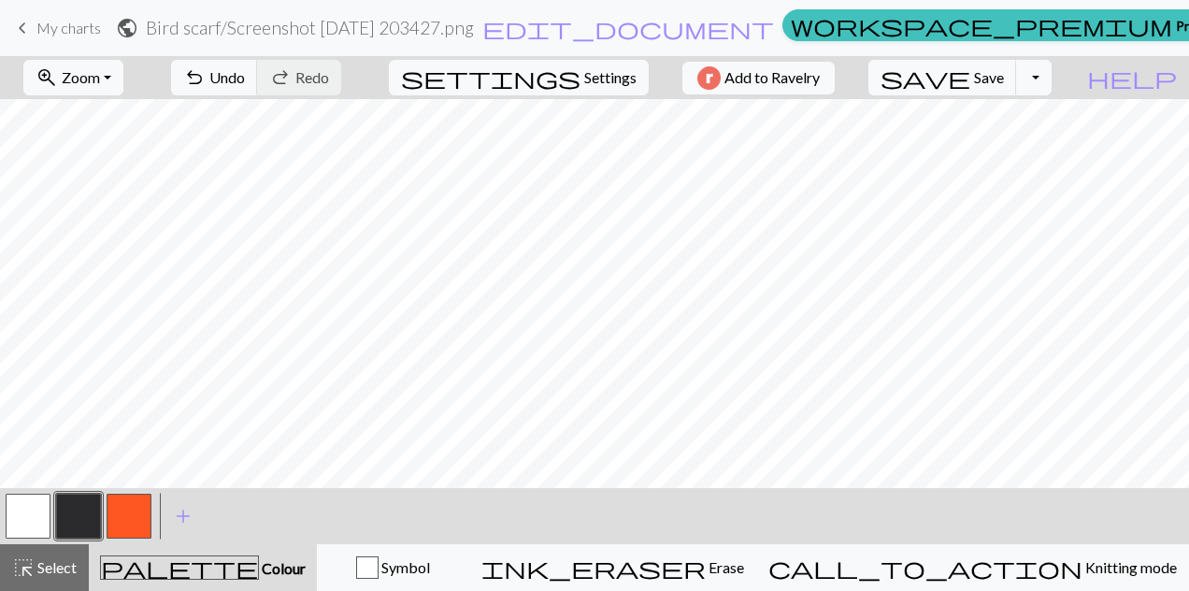
click at [584, 79] on span "Settings" at bounding box center [610, 77] width 52 height 22
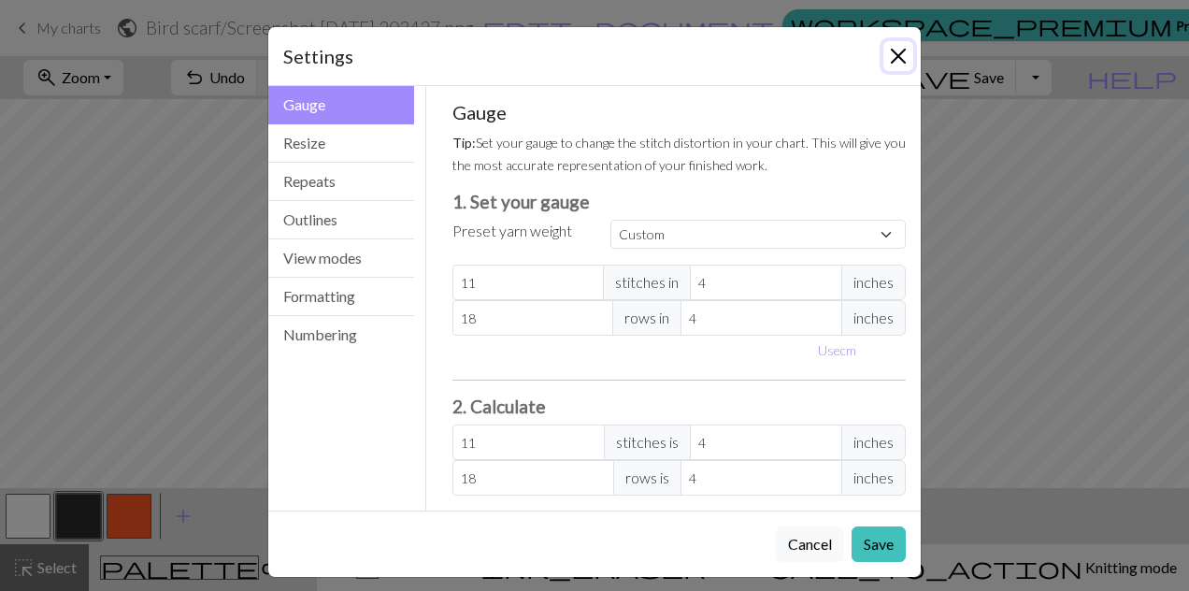
click at [885, 59] on button "Close" at bounding box center [899, 56] width 30 height 30
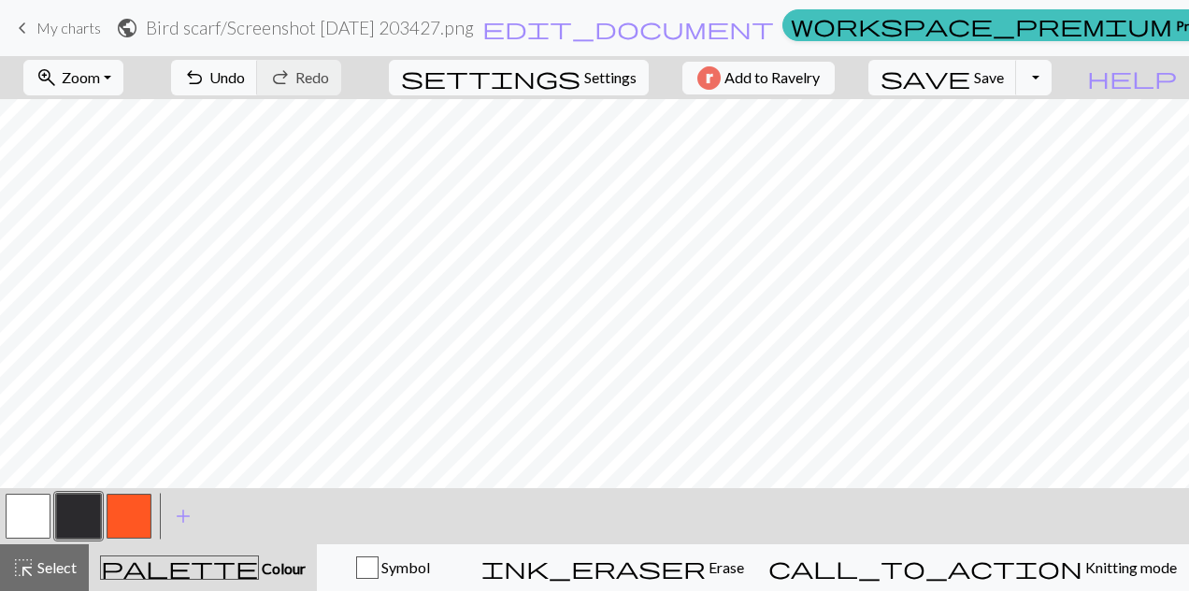
click at [639, 33] on span "edit_document" at bounding box center [628, 28] width 292 height 26
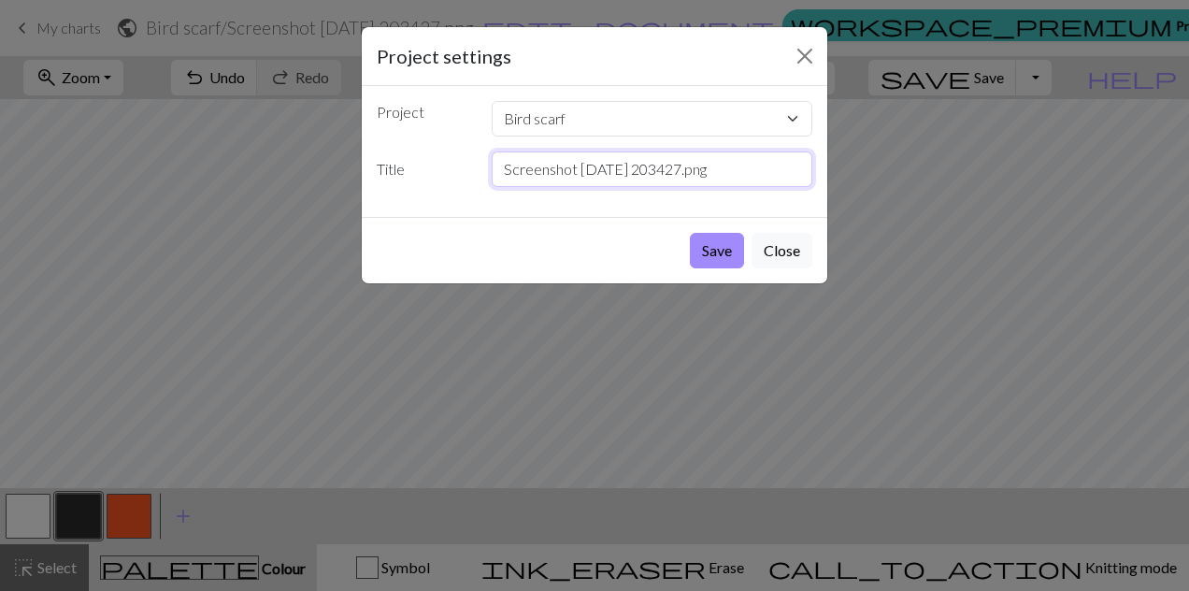
click at [755, 170] on input "Screenshot [DATE] 203427.png" at bounding box center [653, 169] width 322 height 36
click at [698, 168] on input "Screenshot [DATE] 203427.png" at bounding box center [653, 169] width 322 height 36
click at [703, 170] on input "Screenshot [DATE] 203427.png" at bounding box center [653, 169] width 322 height 36
click at [713, 165] on input "Screenshot [DATE] 203427.png" at bounding box center [653, 169] width 322 height 36
type input "Hoopoe.png"
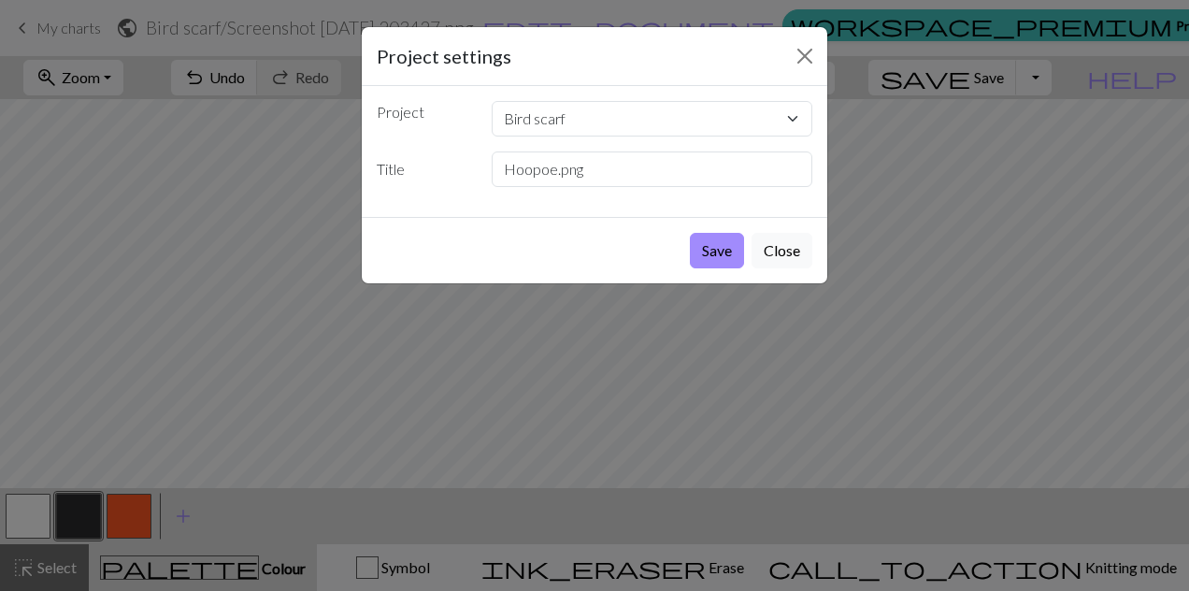
click at [721, 247] on button "Save" at bounding box center [717, 251] width 54 height 36
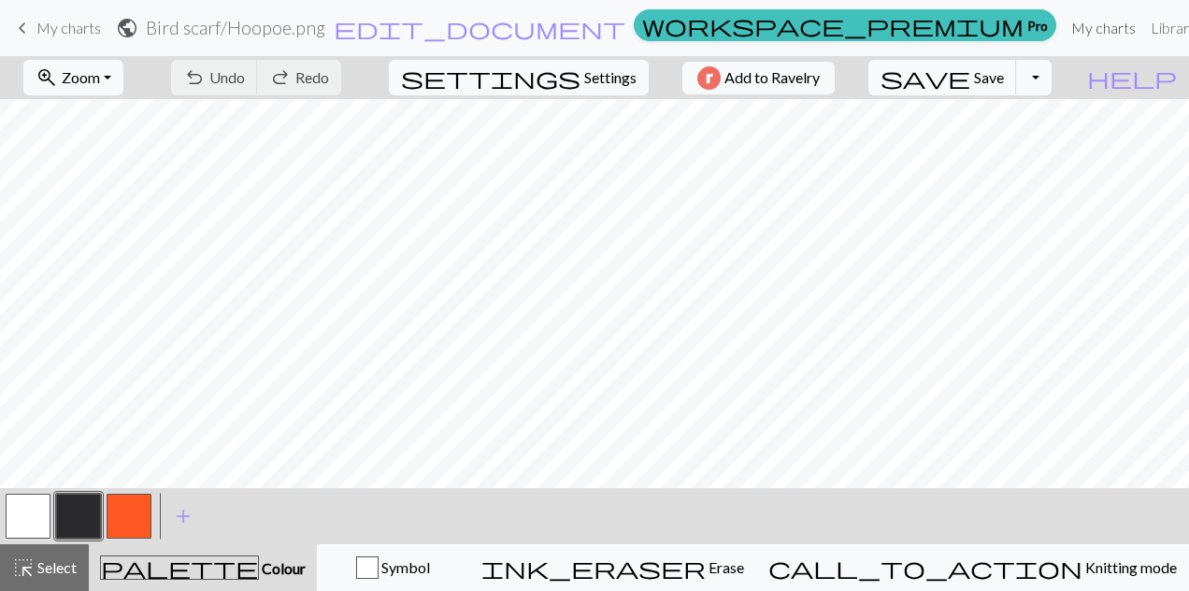
click at [1064, 28] on link "My charts" at bounding box center [1103, 27] width 79 height 37
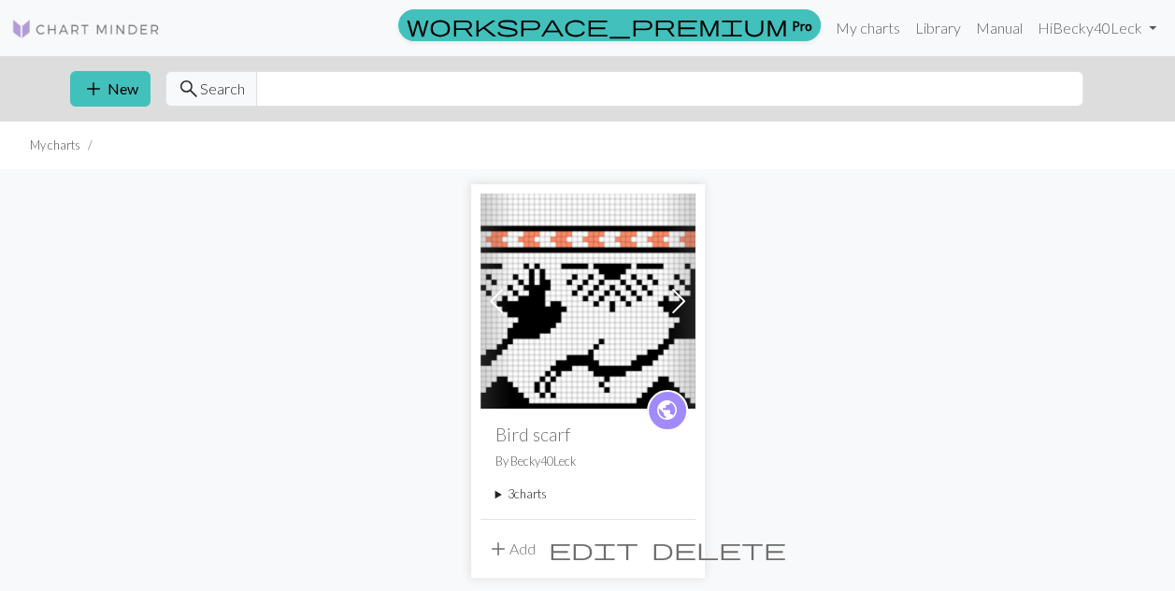
click at [669, 407] on span "public" at bounding box center [666, 409] width 23 height 29
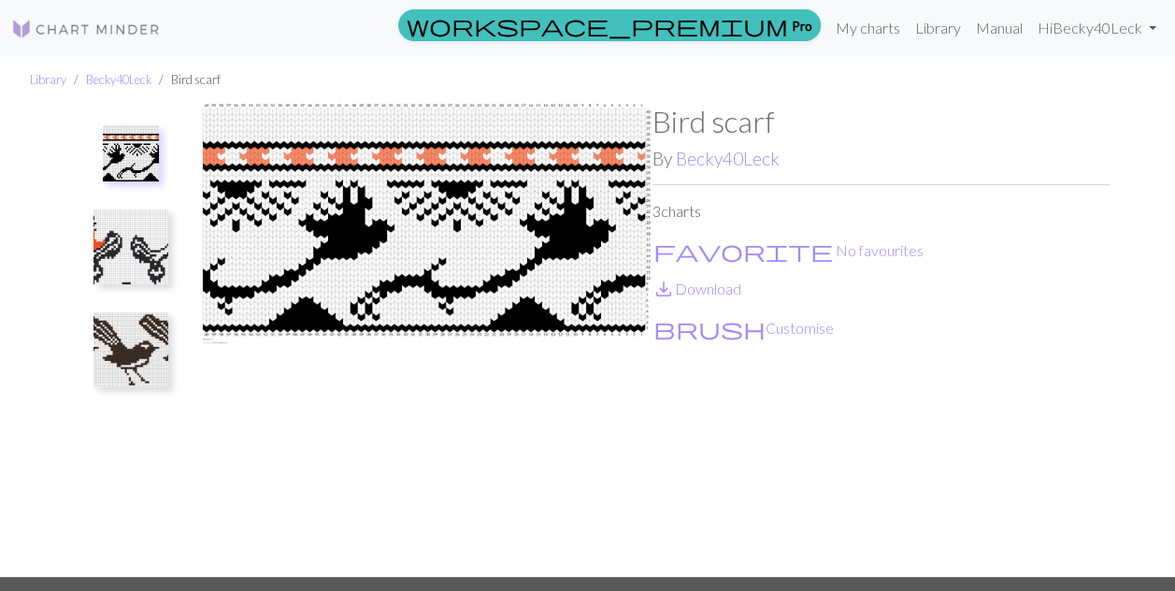
click at [710, 330] on button "brush Customise" at bounding box center [744, 328] width 182 height 24
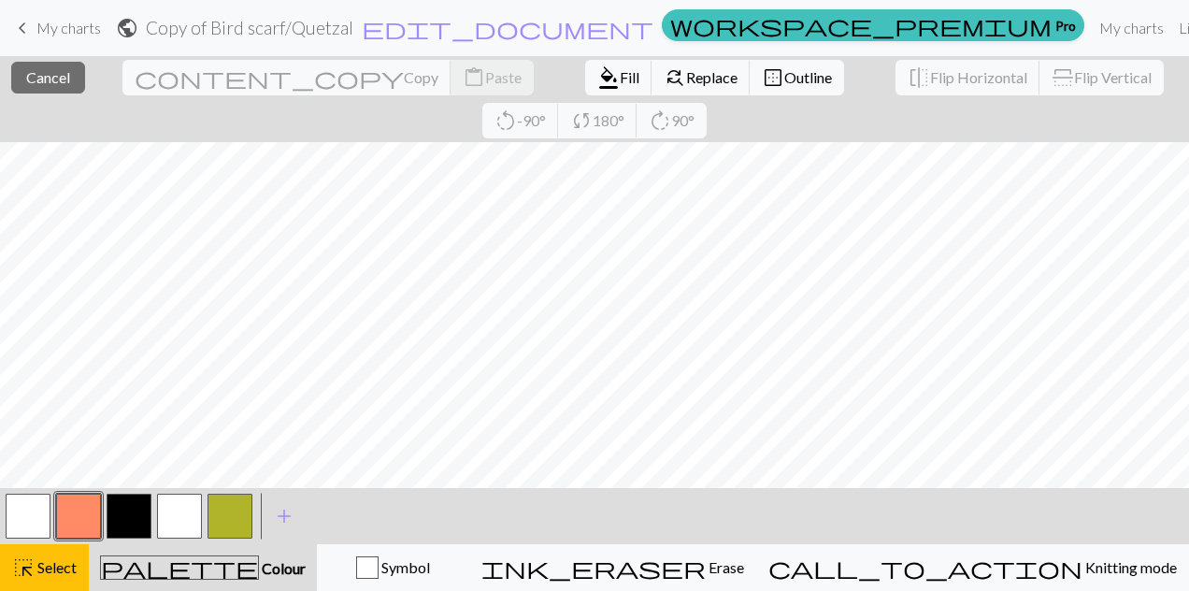
click at [54, 24] on span "My charts" at bounding box center [68, 28] width 65 height 18
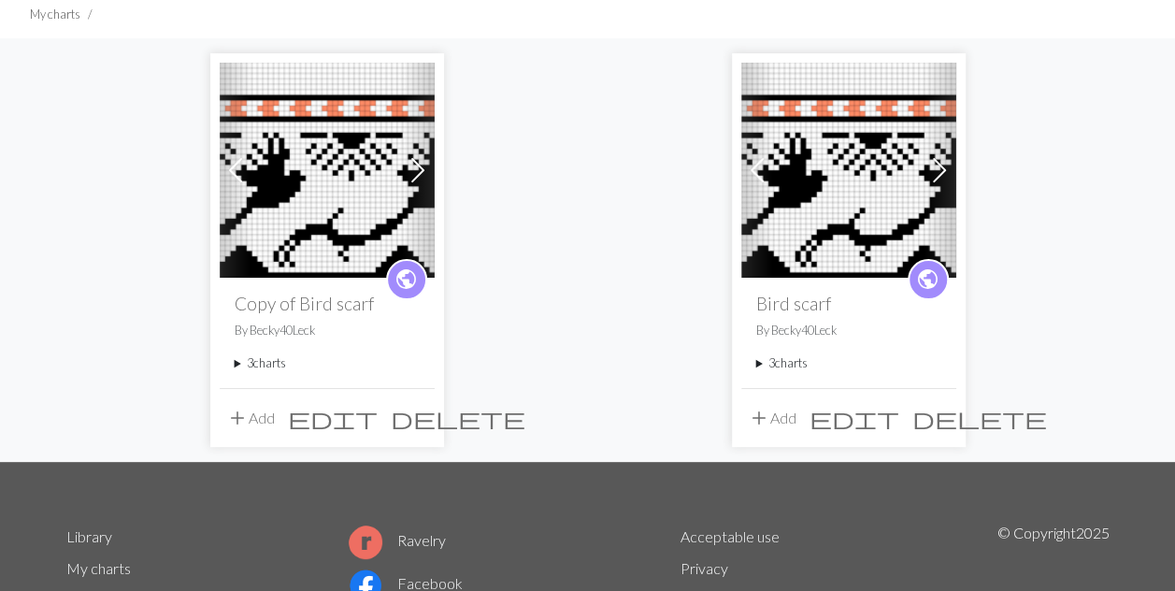
scroll to position [112, 0]
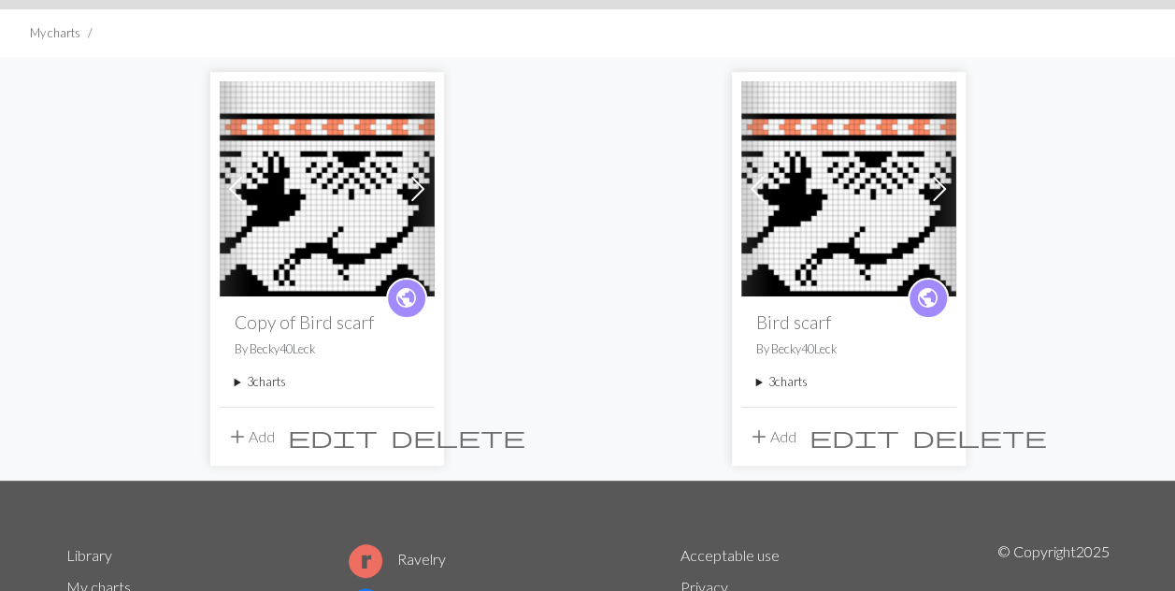
click at [413, 438] on span "delete" at bounding box center [458, 437] width 135 height 26
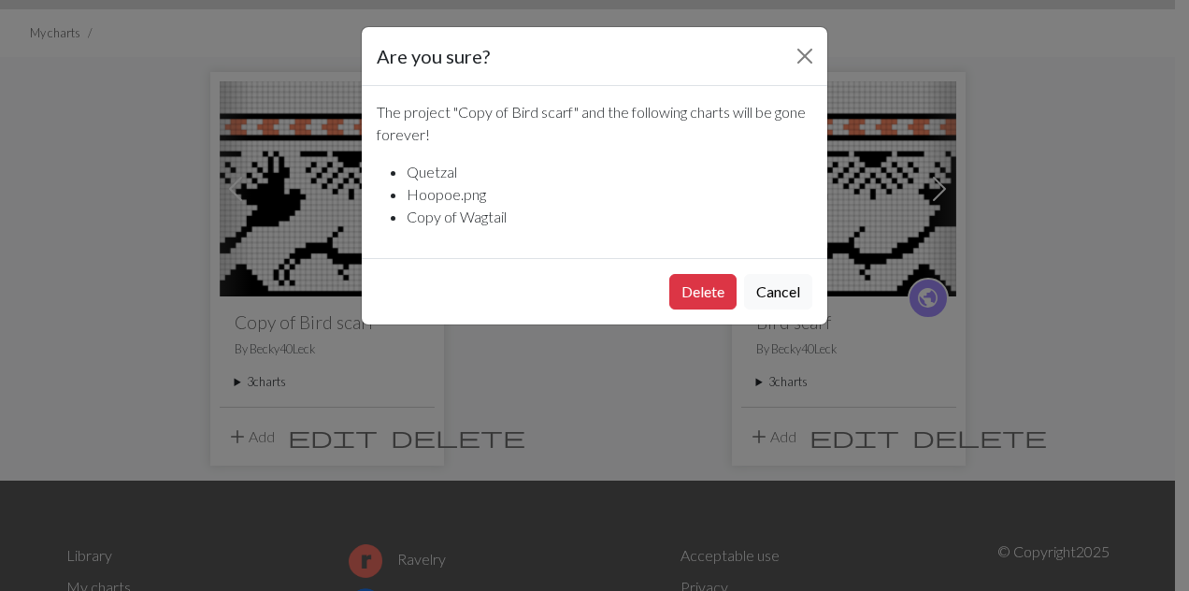
click at [696, 279] on button "Delete" at bounding box center [702, 292] width 67 height 36
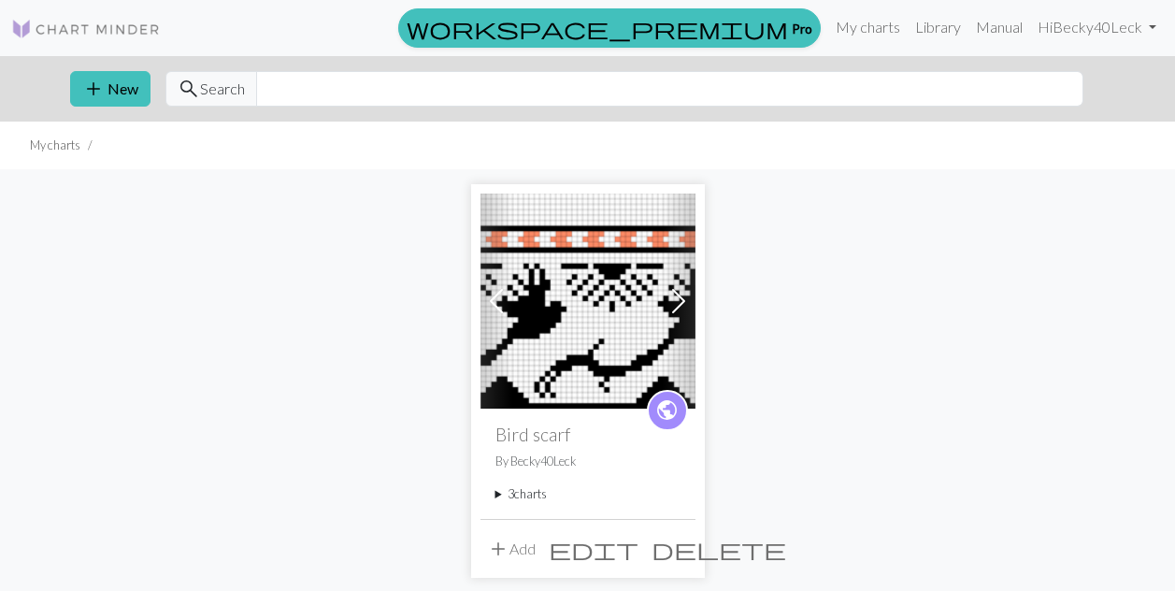
scroll to position [112, 0]
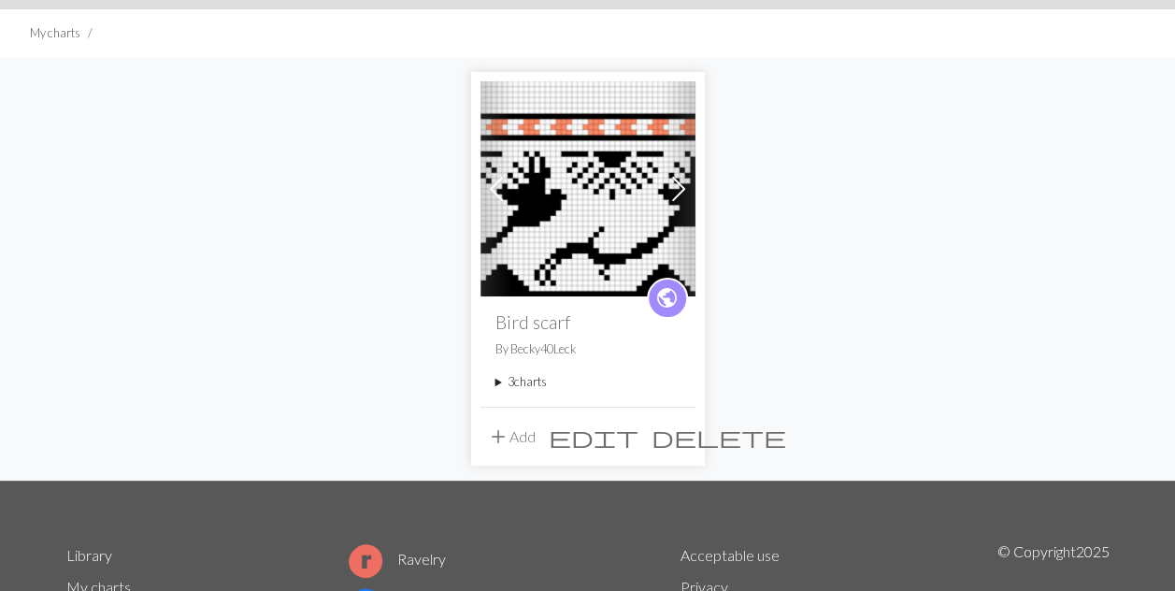
click at [669, 299] on span "public" at bounding box center [666, 297] width 23 height 29
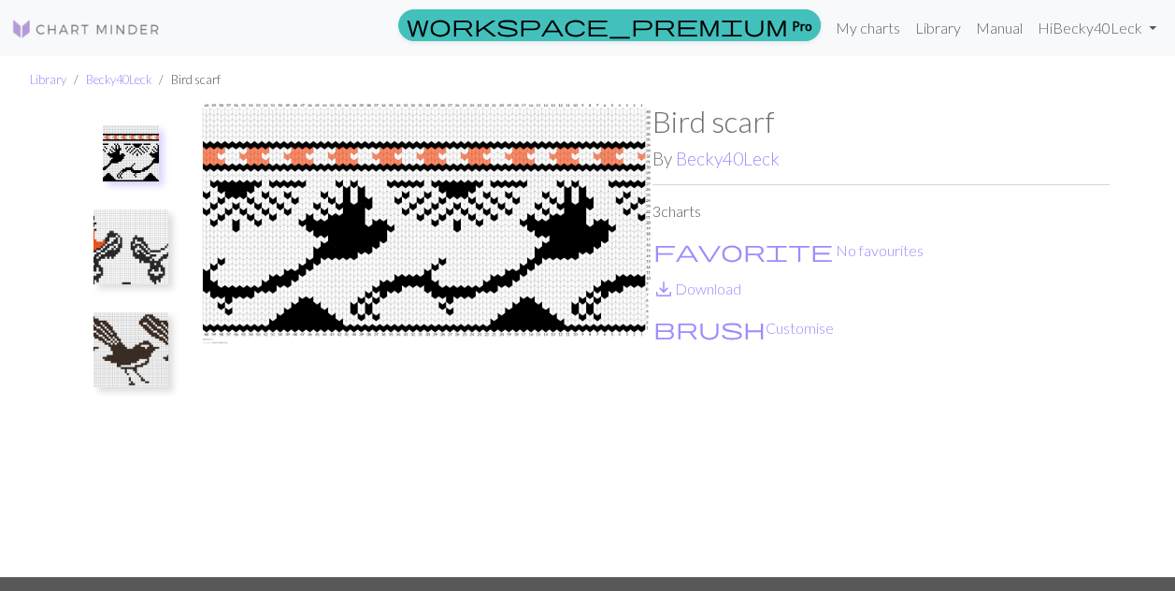
click at [525, 234] on img at bounding box center [423, 340] width 457 height 473
click at [115, 151] on img at bounding box center [131, 153] width 56 height 56
click at [944, 37] on link "Library" at bounding box center [938, 27] width 61 height 37
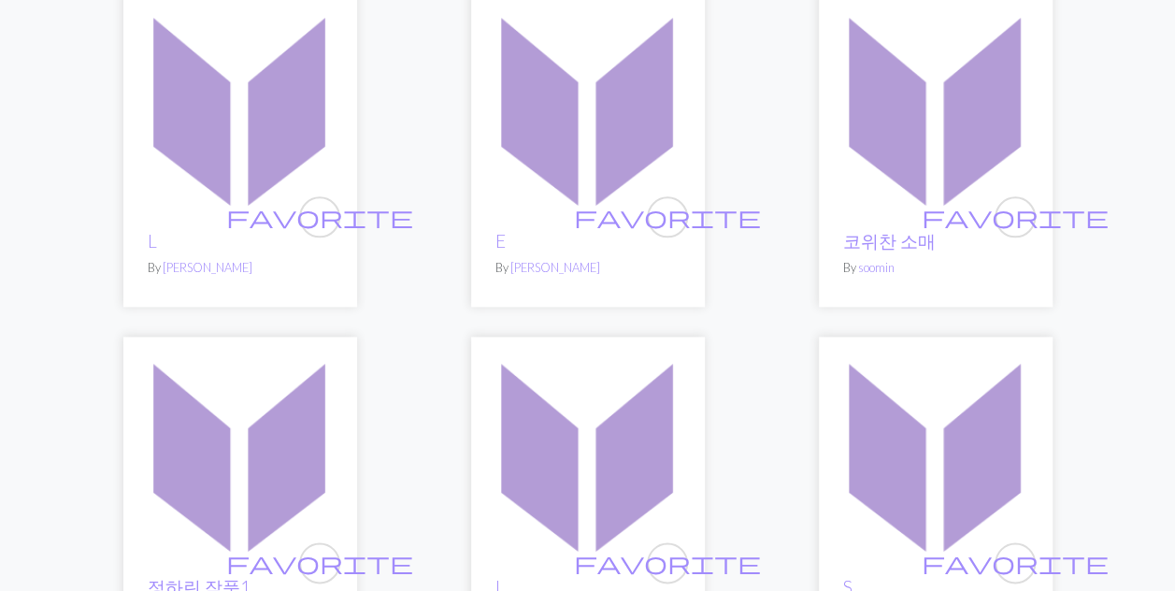
scroll to position [1023, 0]
click at [929, 142] on img at bounding box center [935, 106] width 215 height 215
click at [902, 236] on link "코위찬 소매" at bounding box center [889, 240] width 93 height 22
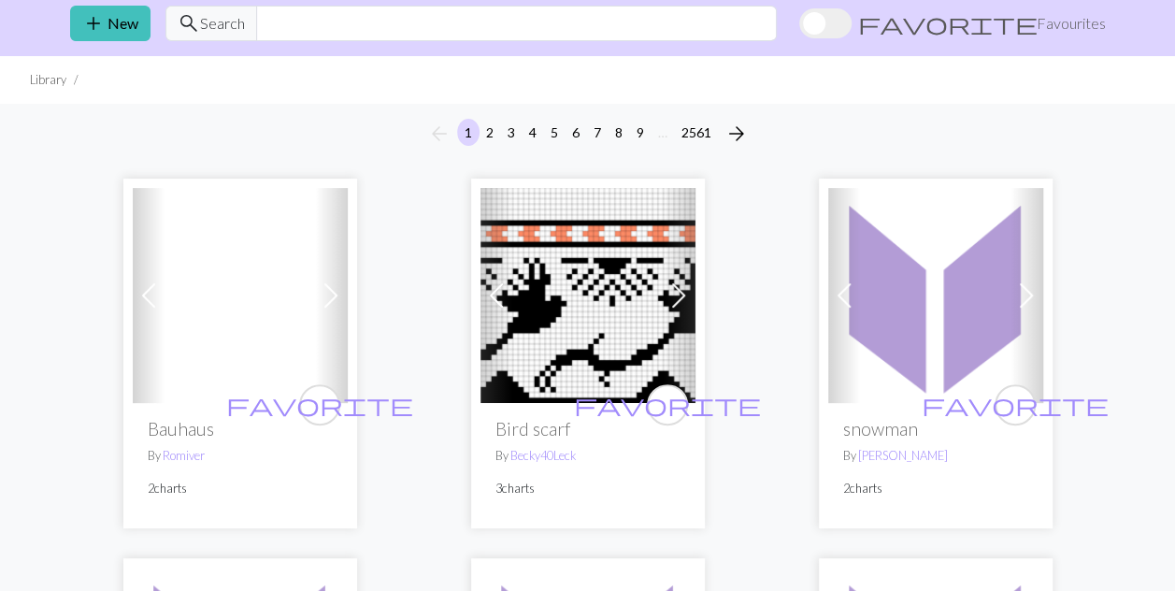
scroll to position [69, 0]
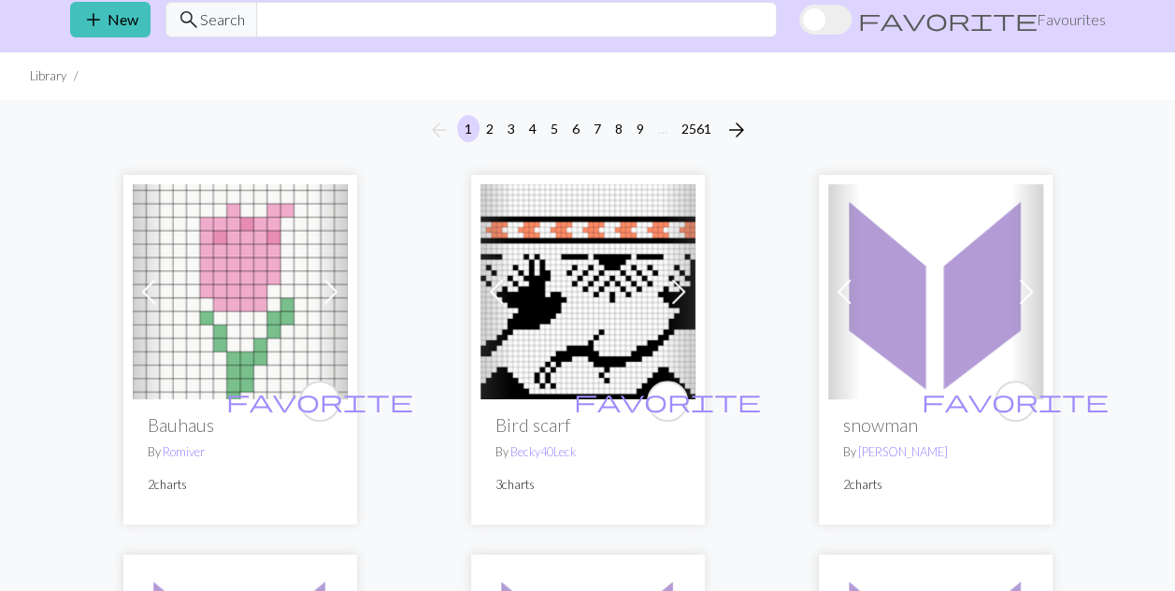
click at [617, 331] on img at bounding box center [588, 291] width 215 height 215
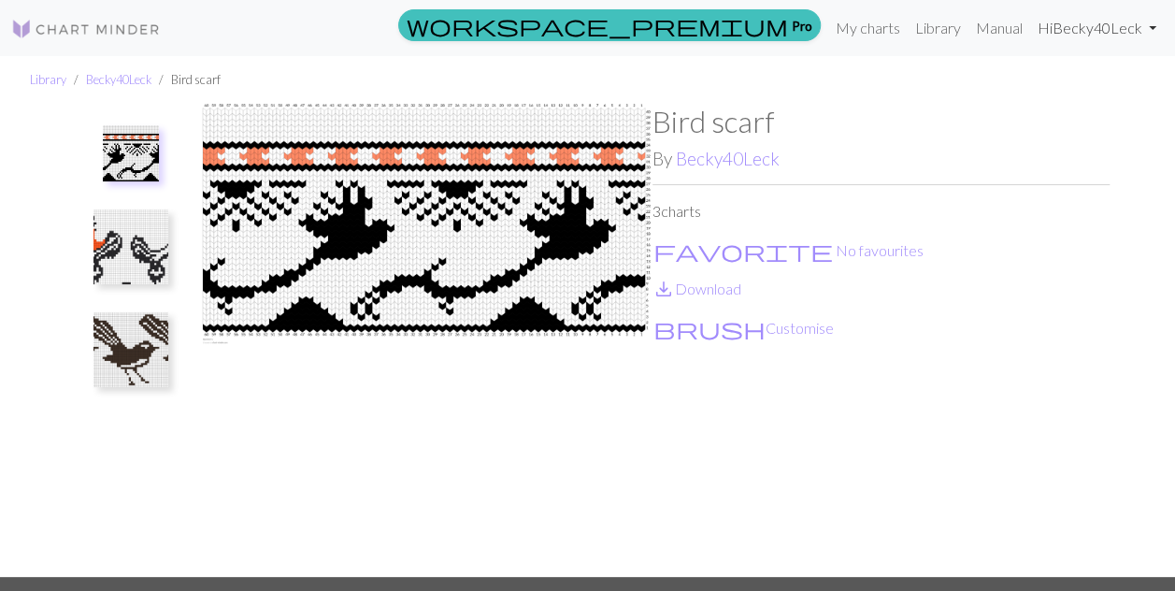
click at [1152, 31] on link "Hi Becky40Leck" at bounding box center [1097, 27] width 134 height 37
click at [1096, 80] on link "Account settings" at bounding box center [1087, 79] width 121 height 37
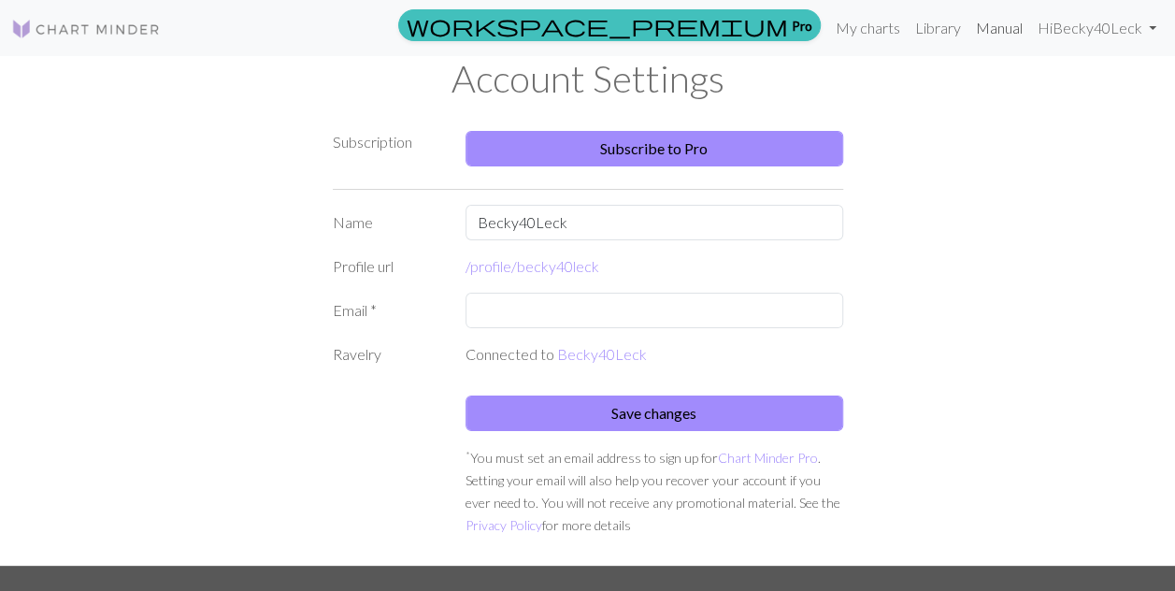
click at [1013, 37] on link "Manual" at bounding box center [1000, 27] width 62 height 37
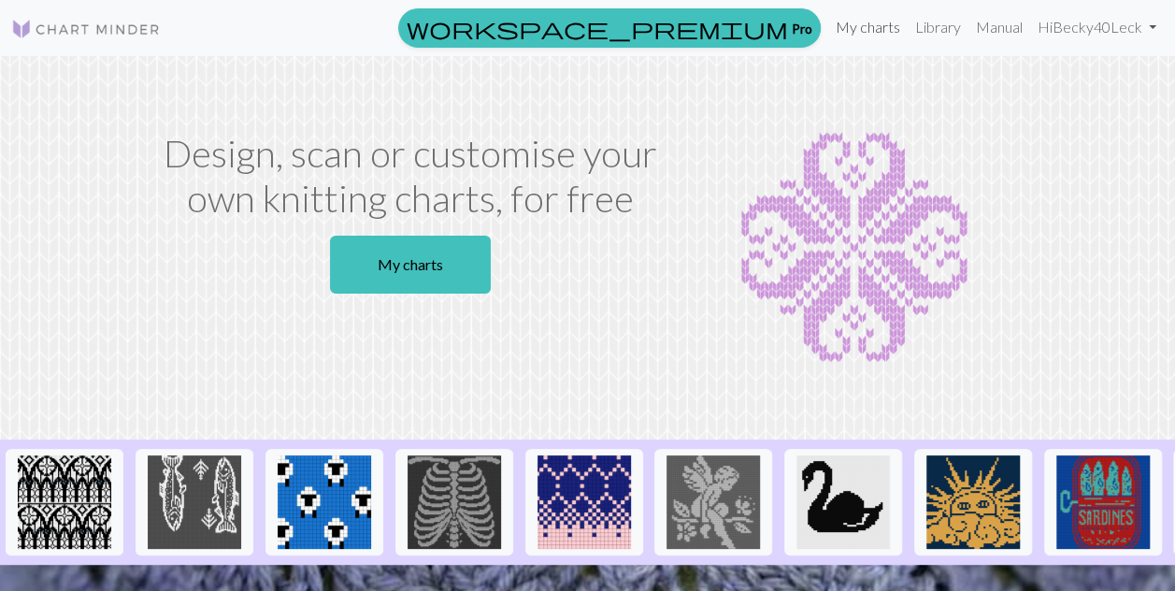
click at [866, 29] on link "My charts" at bounding box center [867, 26] width 79 height 37
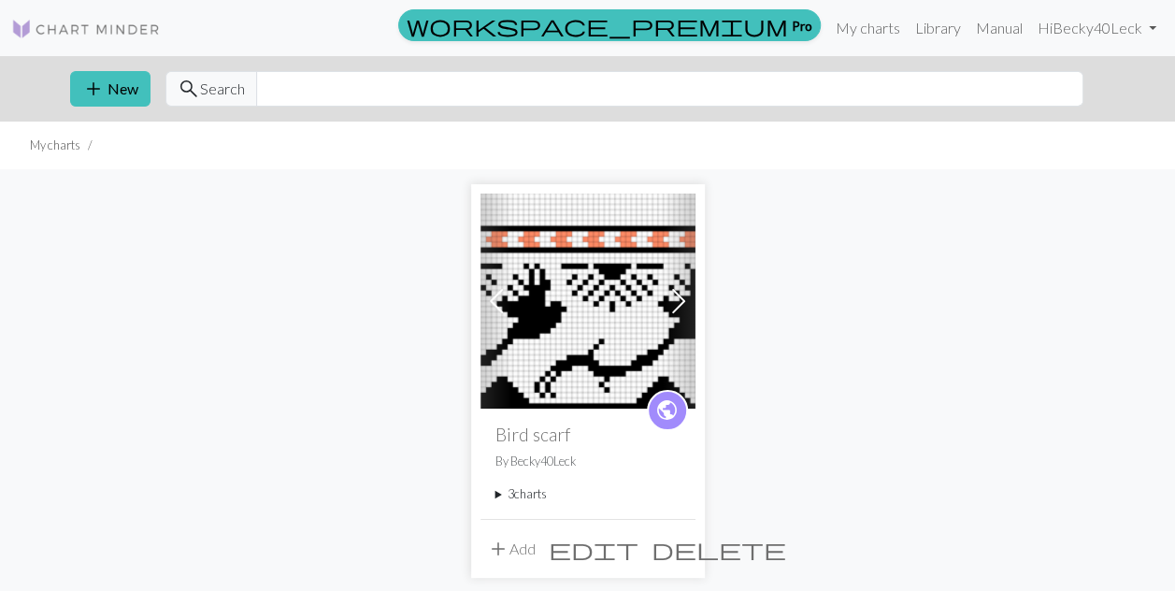
click at [586, 522] on div "add Add edit delete" at bounding box center [588, 548] width 215 height 59
click at [524, 493] on summary "3 charts" at bounding box center [588, 494] width 185 height 18
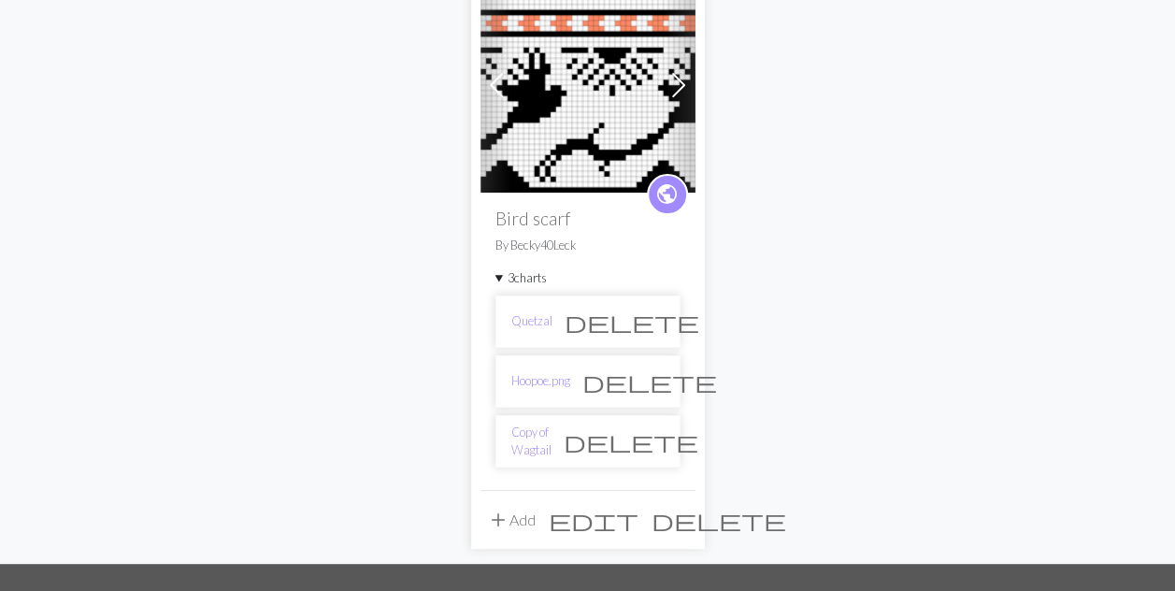
scroll to position [224, 0]
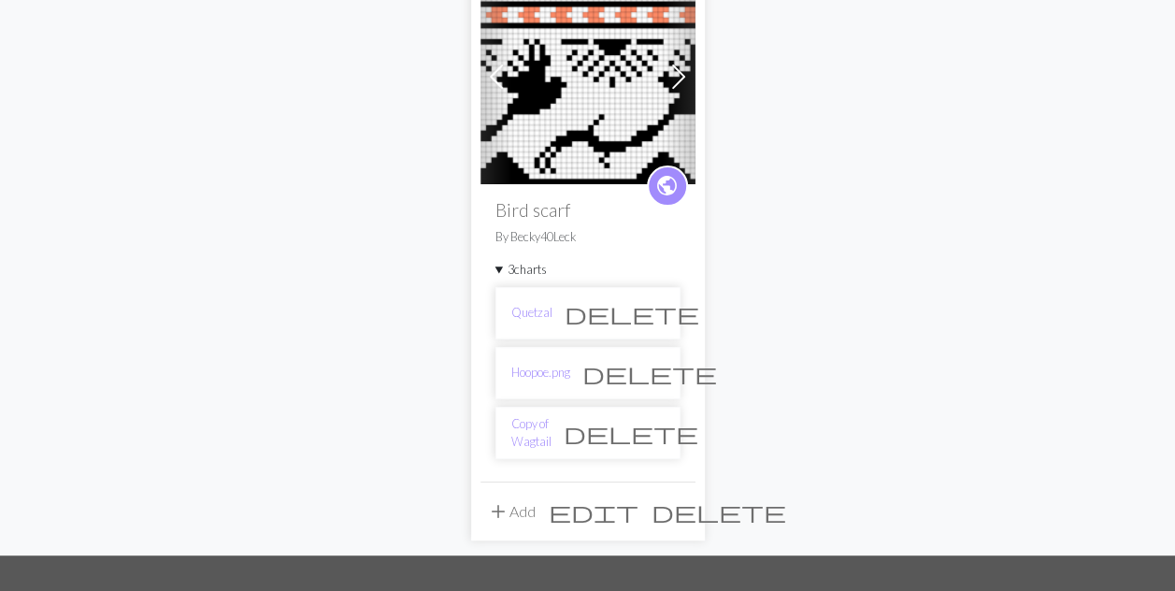
click at [539, 308] on link "Quetzal" at bounding box center [531, 313] width 41 height 18
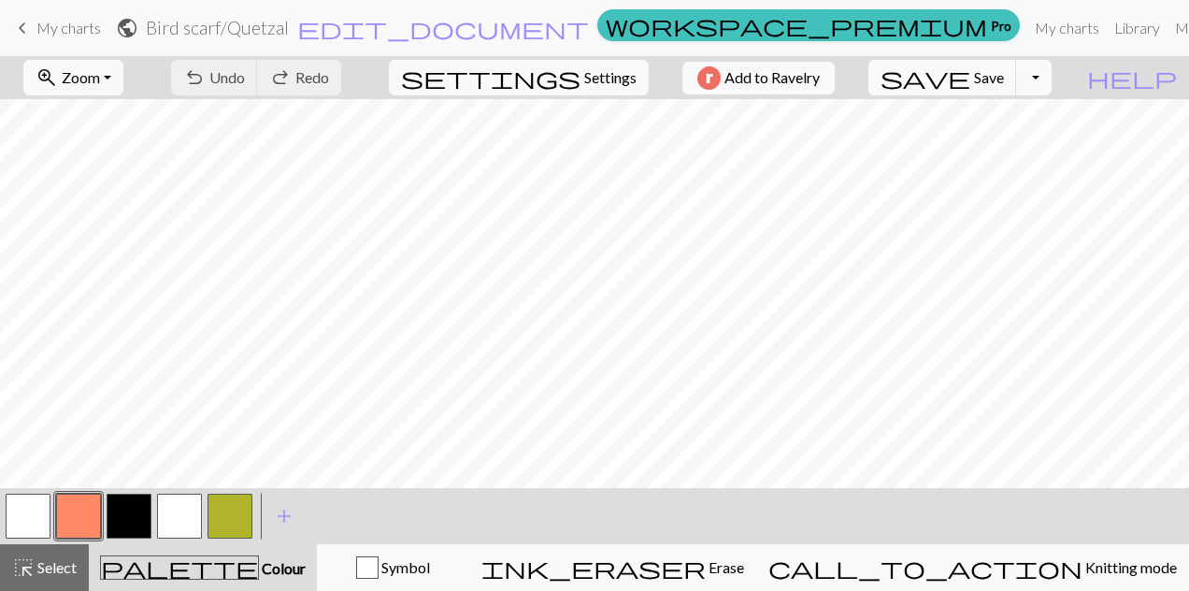
click at [123, 75] on button "zoom_in Zoom Zoom" at bounding box center [73, 78] width 100 height 36
click at [97, 117] on button "Fit all" at bounding box center [99, 118] width 148 height 30
click at [82, 513] on button "button" at bounding box center [78, 516] width 45 height 45
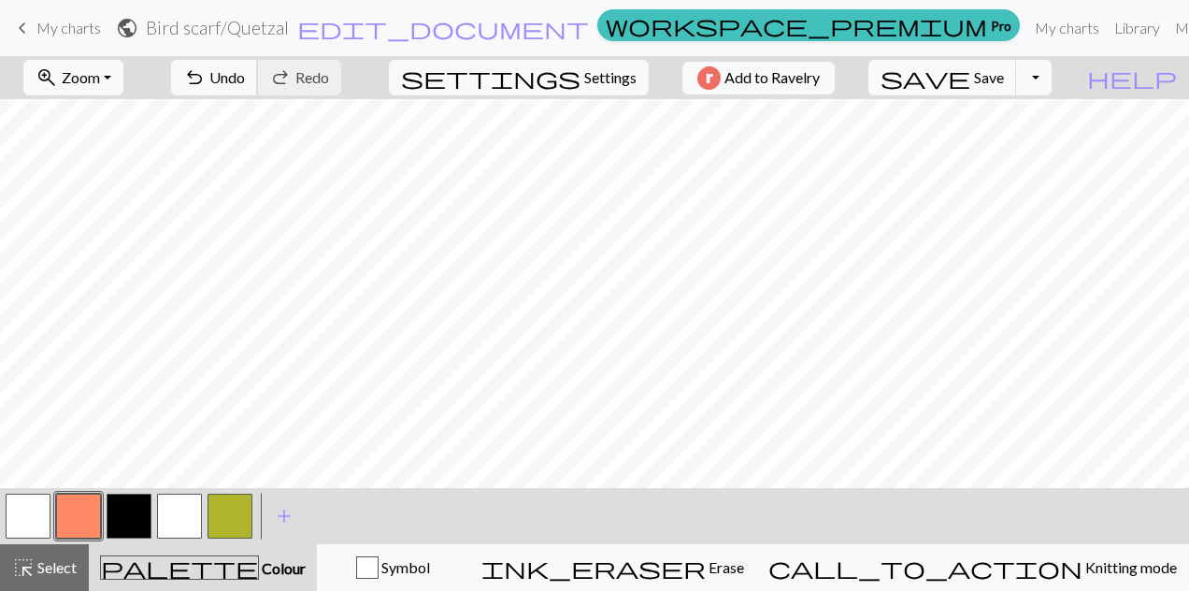
click at [206, 78] on span "undo" at bounding box center [194, 78] width 22 height 26
click at [245, 78] on span "Undo" at bounding box center [227, 77] width 36 height 18
click at [178, 514] on button "button" at bounding box center [179, 516] width 45 height 45
click at [68, 515] on button "button" at bounding box center [78, 516] width 45 height 45
click at [182, 514] on button "button" at bounding box center [179, 516] width 45 height 45
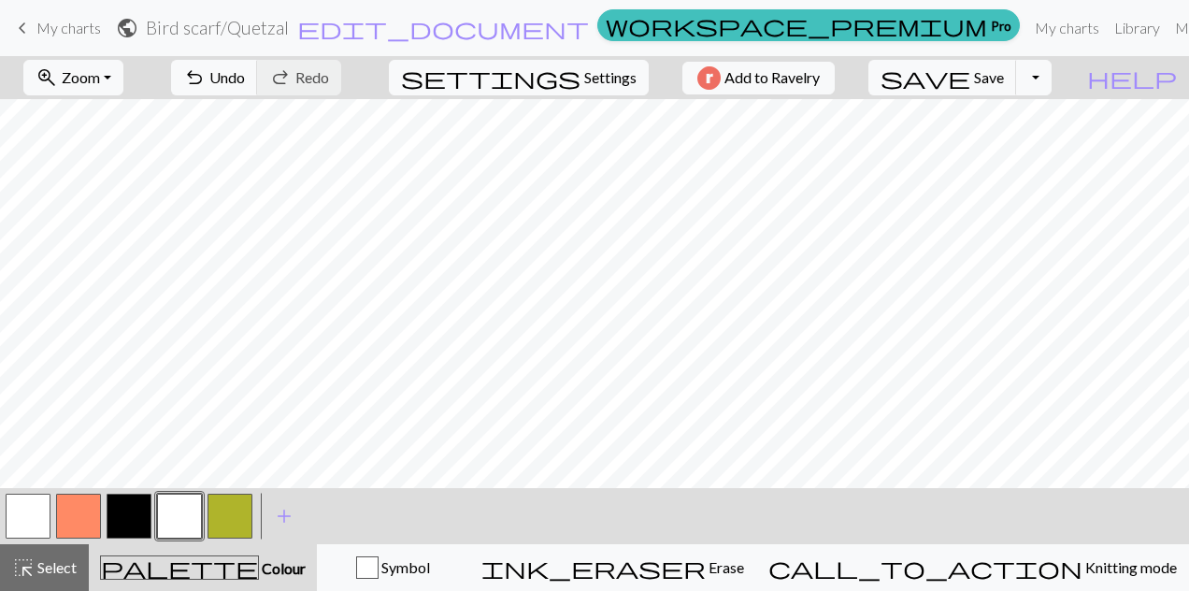
click at [79, 520] on button "button" at bounding box center [78, 516] width 45 height 45
click at [258, 70] on button "undo Undo Undo" at bounding box center [214, 78] width 87 height 36
click at [245, 82] on span "Undo" at bounding box center [227, 77] width 36 height 18
click at [206, 84] on span "undo" at bounding box center [194, 78] width 22 height 26
click at [123, 66] on button "zoom_in Zoom Zoom" at bounding box center [73, 78] width 100 height 36
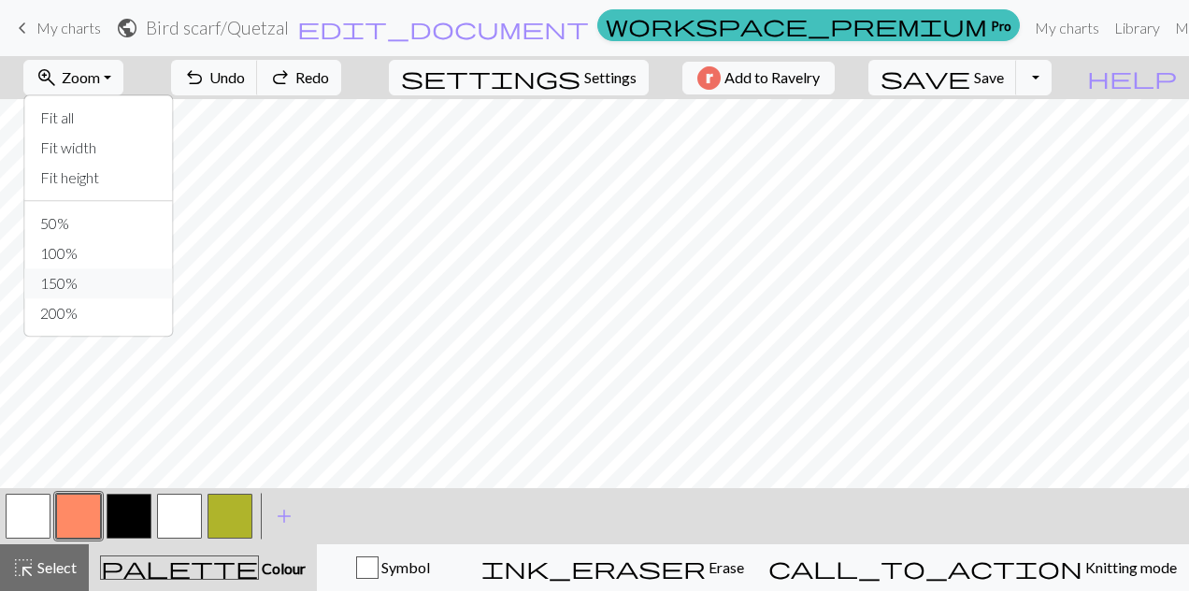
click at [99, 284] on button "150%" at bounding box center [99, 283] width 148 height 30
click at [123, 86] on button "zoom_in Zoom Zoom" at bounding box center [73, 78] width 100 height 36
click at [95, 256] on button "100%" at bounding box center [99, 253] width 148 height 30
click at [206, 65] on span "undo" at bounding box center [194, 78] width 22 height 26
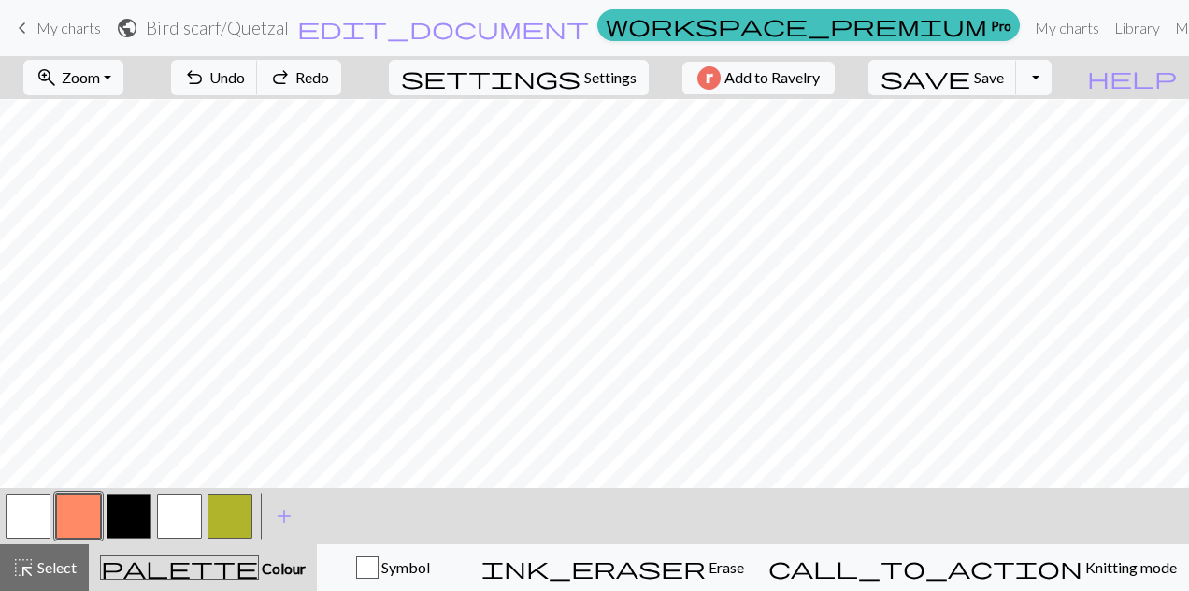
click at [184, 505] on button "button" at bounding box center [179, 516] width 45 height 45
click at [73, 524] on button "button" at bounding box center [78, 516] width 45 height 45
click at [100, 71] on span "Zoom" at bounding box center [81, 77] width 38 height 18
click at [95, 118] on button "Fit all" at bounding box center [99, 118] width 148 height 30
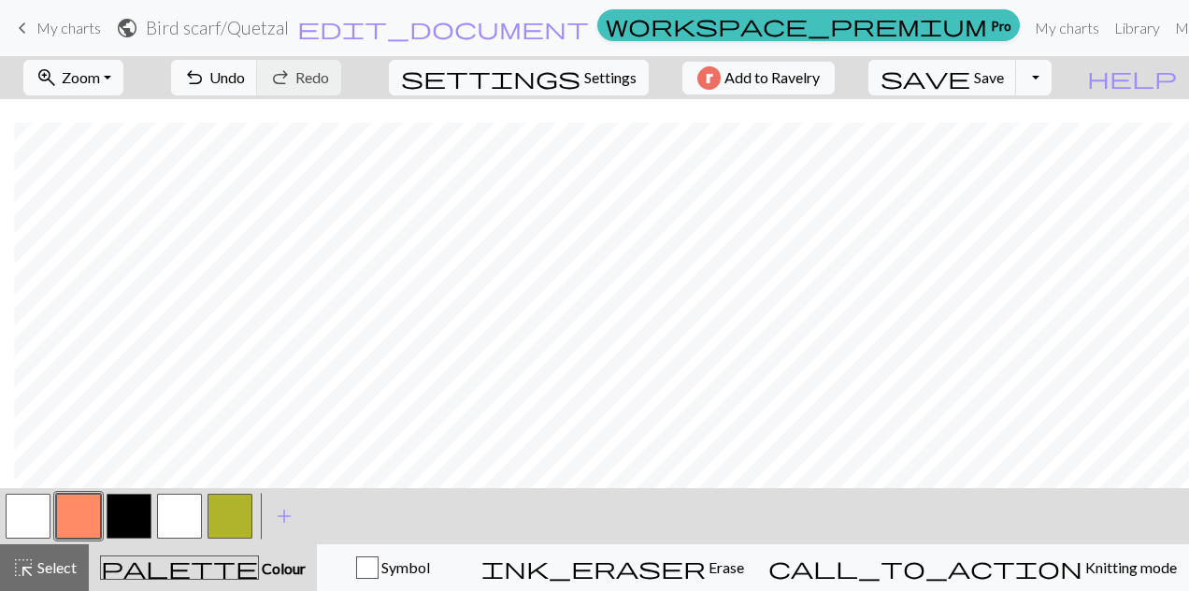
scroll to position [32, 14]
click at [135, 510] on button "button" at bounding box center [129, 516] width 45 height 45
click at [100, 80] on span "Zoom" at bounding box center [81, 77] width 38 height 18
click at [103, 254] on button "100%" at bounding box center [99, 253] width 148 height 30
click at [189, 525] on button "button" at bounding box center [179, 516] width 45 height 45
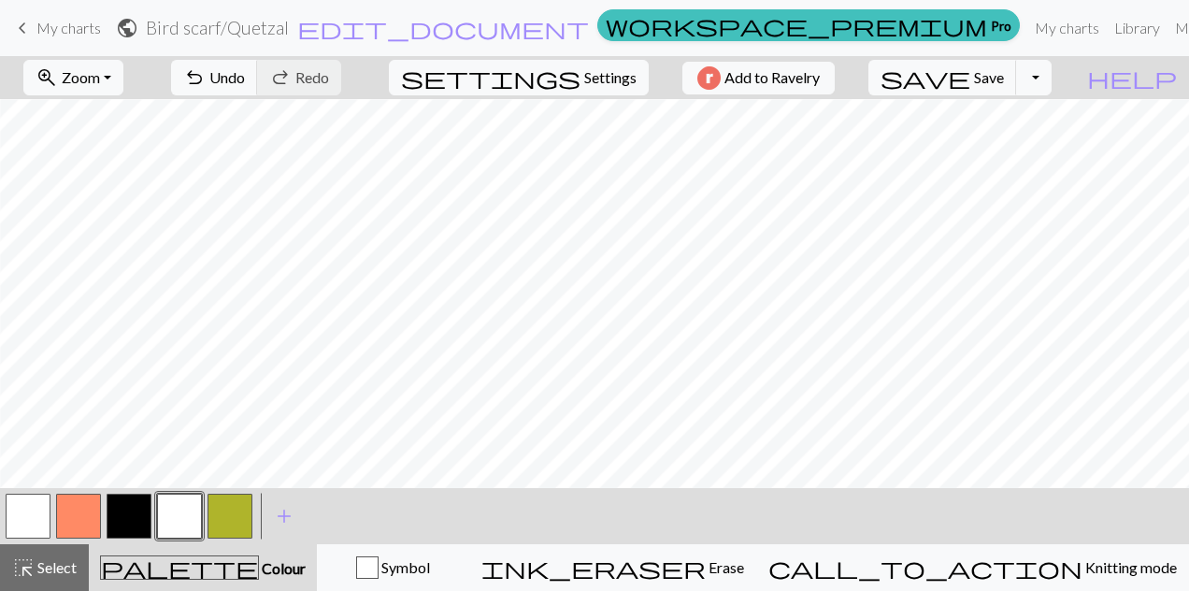
click at [129, 526] on button "button" at bounding box center [129, 516] width 45 height 45
click at [90, 498] on button "button" at bounding box center [78, 516] width 45 height 45
click at [174, 519] on button "button" at bounding box center [179, 516] width 45 height 45
click at [137, 508] on button "button" at bounding box center [129, 516] width 45 height 45
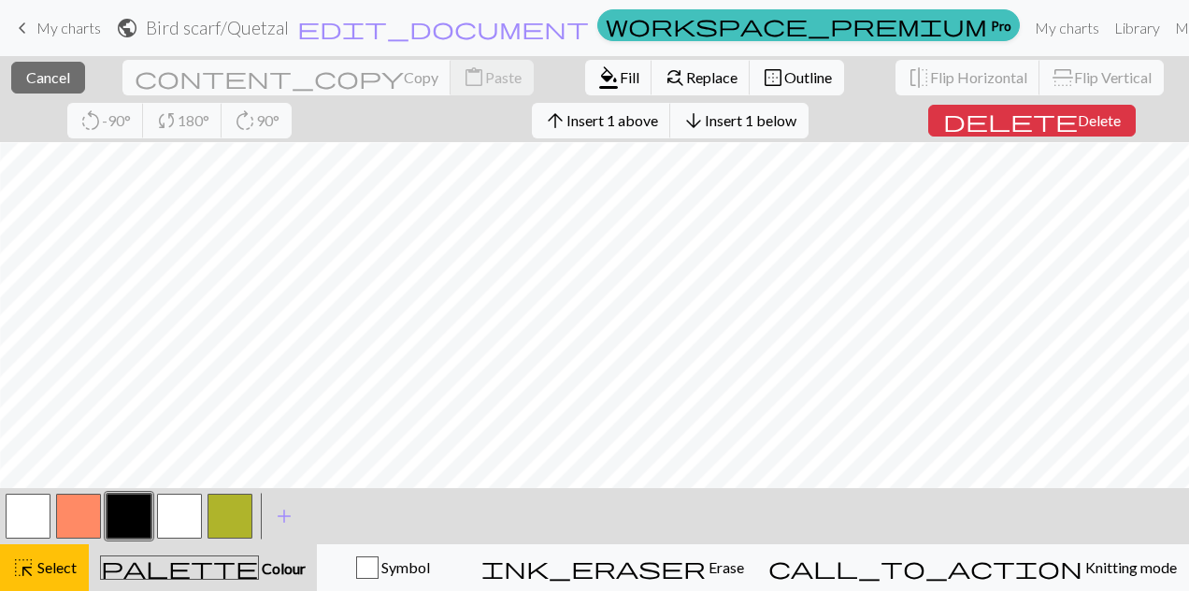
click at [47, 82] on span "Cancel" at bounding box center [48, 77] width 44 height 18
click at [45, 79] on span "Cancel" at bounding box center [48, 77] width 44 height 18
click at [36, 80] on span "Cancel" at bounding box center [48, 77] width 44 height 18
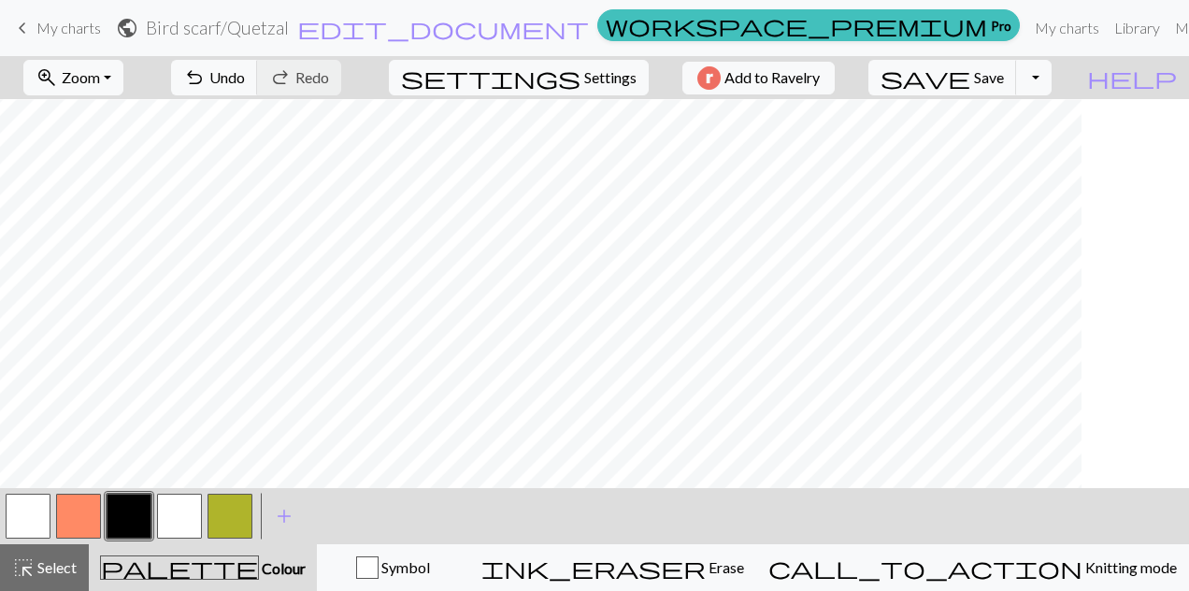
scroll to position [32, 0]
click at [100, 68] on span "Zoom" at bounding box center [81, 77] width 38 height 18
click at [95, 120] on button "Fit all" at bounding box center [99, 118] width 148 height 30
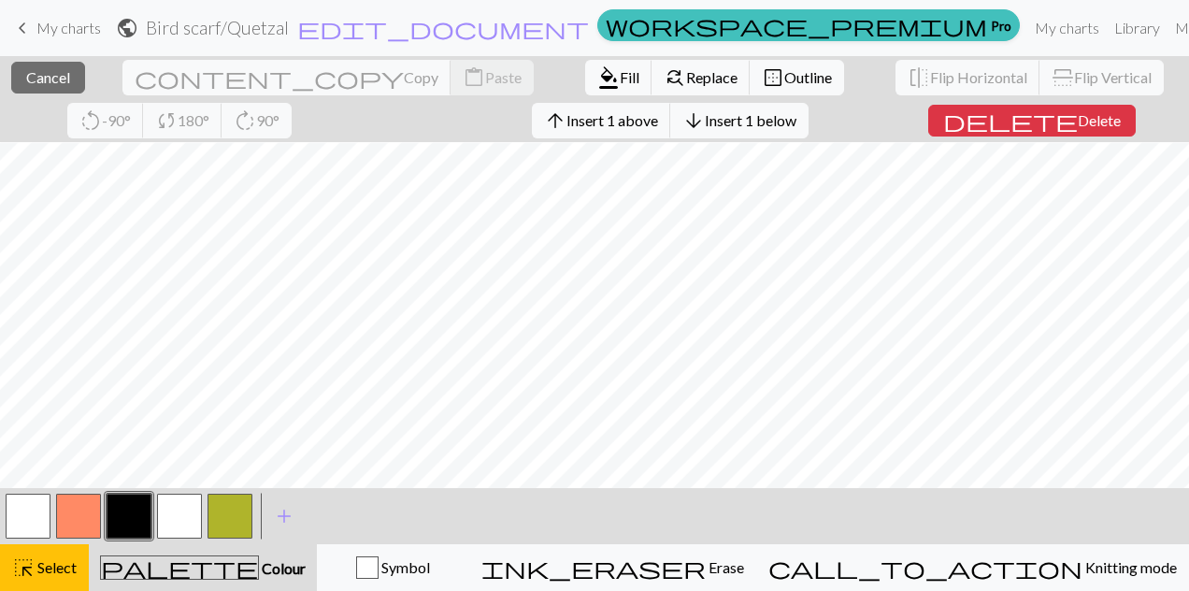
click at [705, 119] on span "Insert 1 below" at bounding box center [751, 120] width 92 height 18
click at [705, 118] on span "Insert 1 below" at bounding box center [751, 120] width 92 height 18
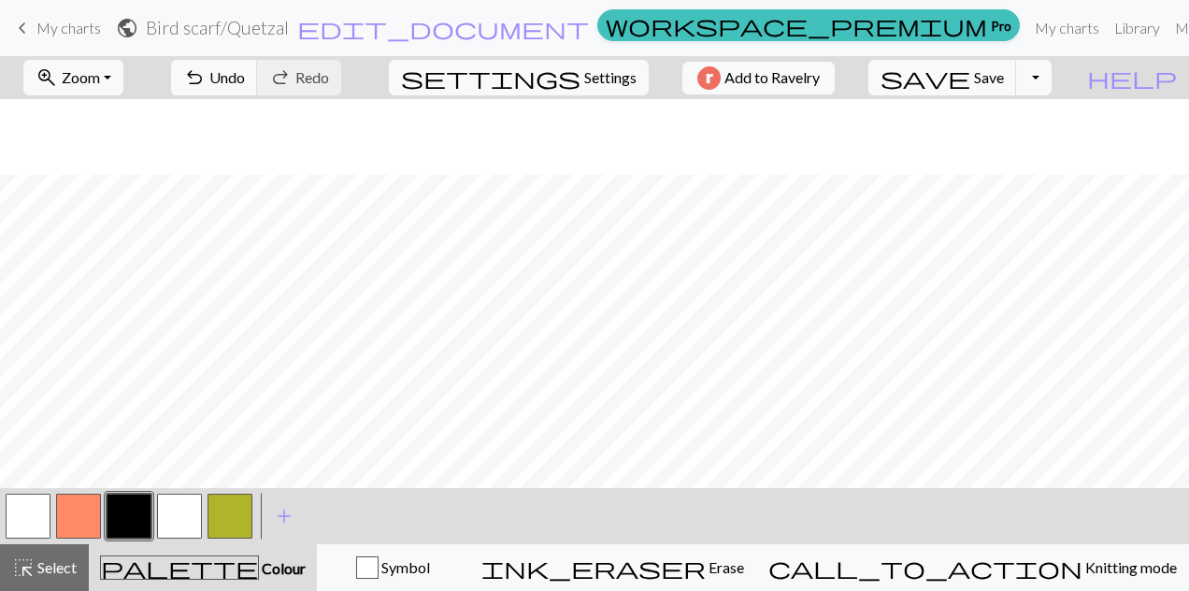
scroll to position [82, 0]
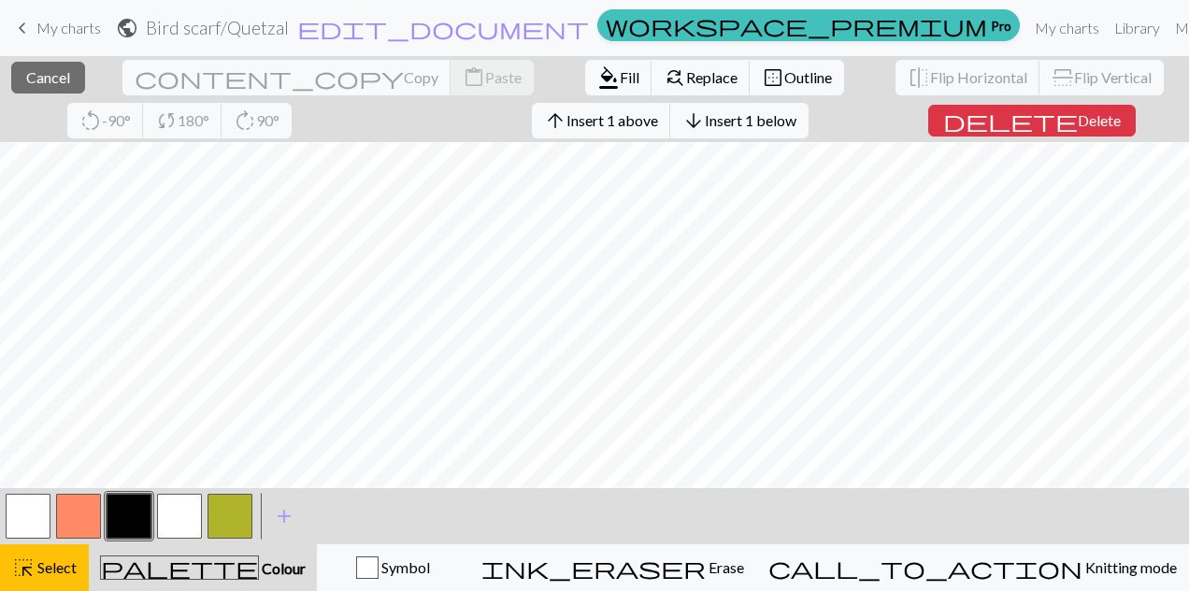
click at [670, 129] on button "arrow_downward Insert 1 below" at bounding box center [739, 121] width 138 height 36
click at [705, 120] on span "Insert 1 below" at bounding box center [751, 120] width 92 height 18
click at [705, 118] on span "Insert 1 below" at bounding box center [751, 120] width 92 height 18
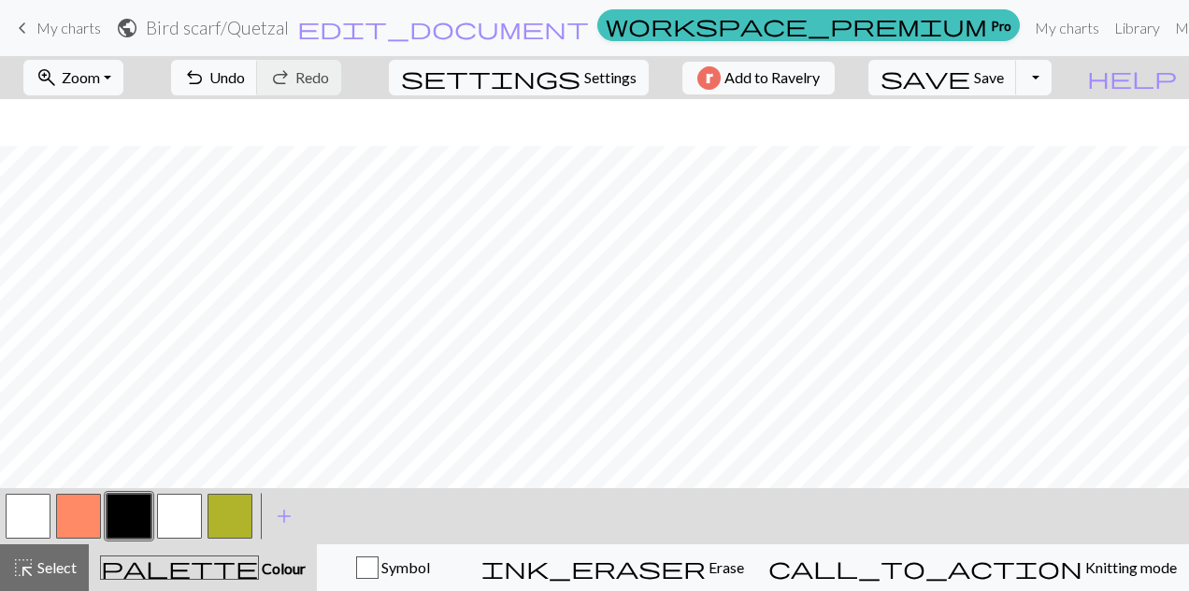
scroll to position [98, 0]
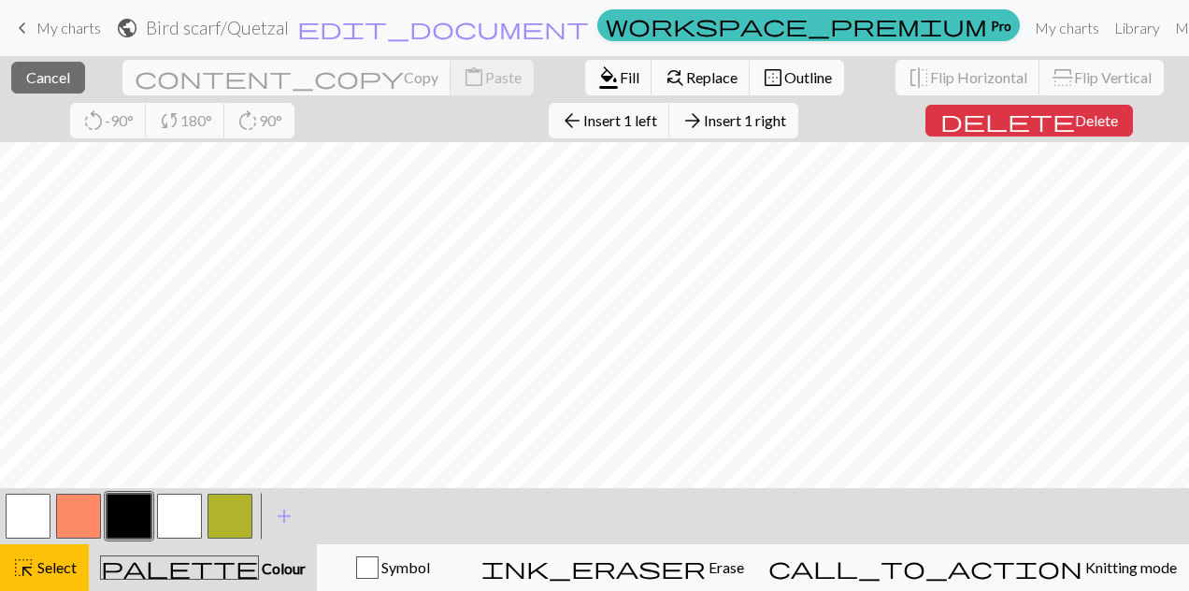
click at [50, 77] on span "Cancel" at bounding box center [48, 77] width 44 height 18
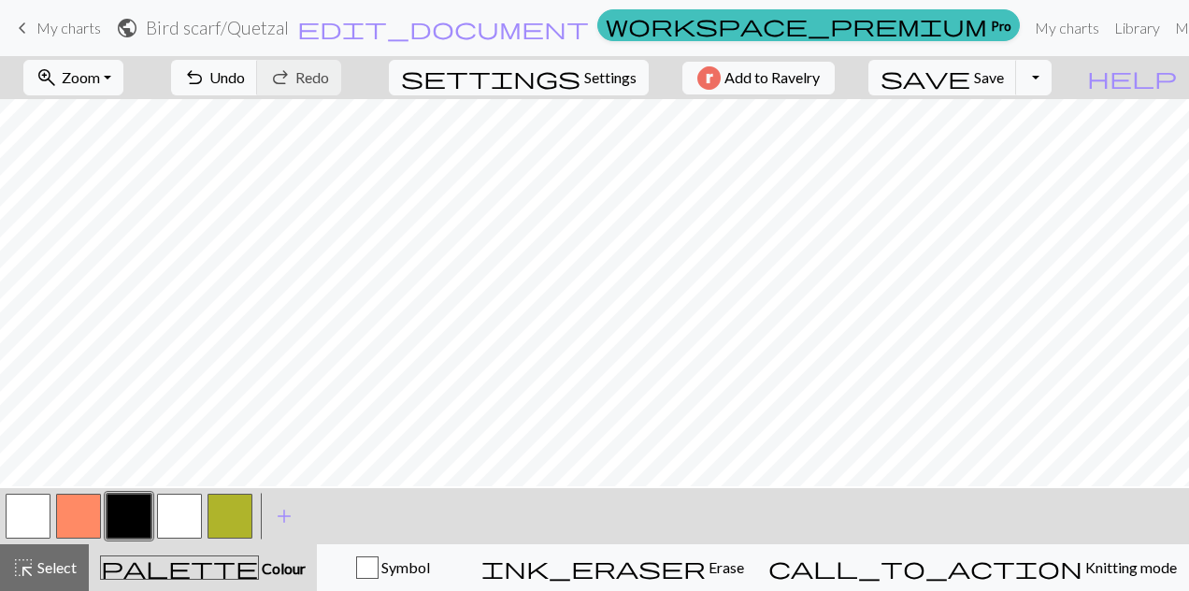
scroll to position [43, 0]
click at [123, 83] on button "zoom_in Zoom Zoom" at bounding box center [73, 78] width 100 height 36
click at [92, 112] on button "Fit all" at bounding box center [99, 118] width 148 height 30
click at [123, 86] on button "zoom_in Zoom Zoom" at bounding box center [73, 78] width 100 height 36
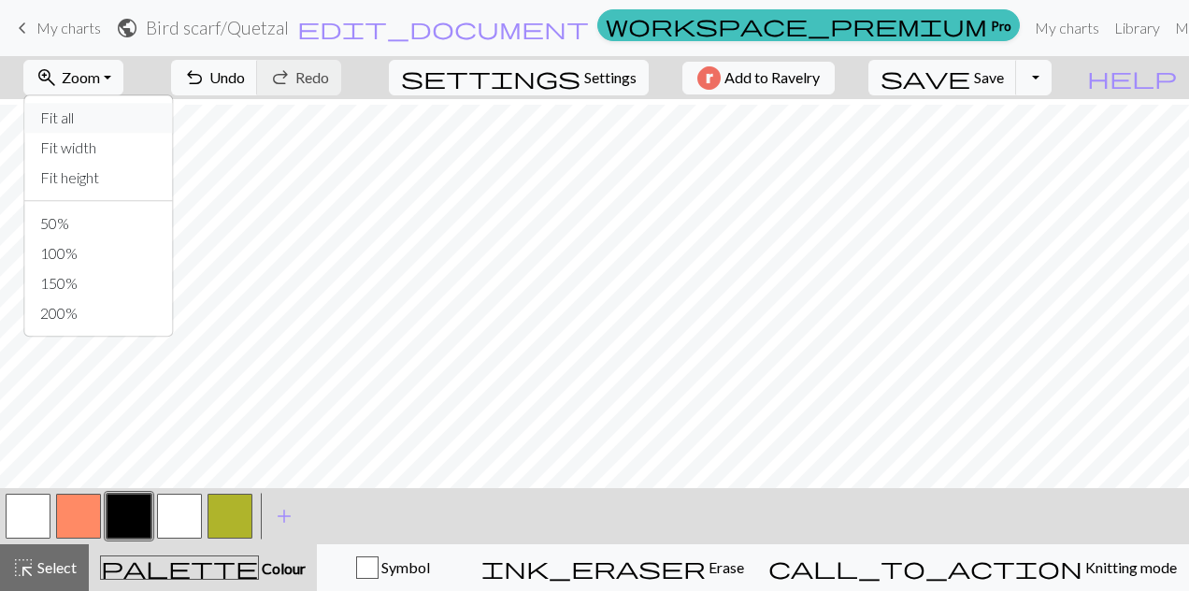
click at [101, 116] on button "Fit all" at bounding box center [99, 118] width 148 height 30
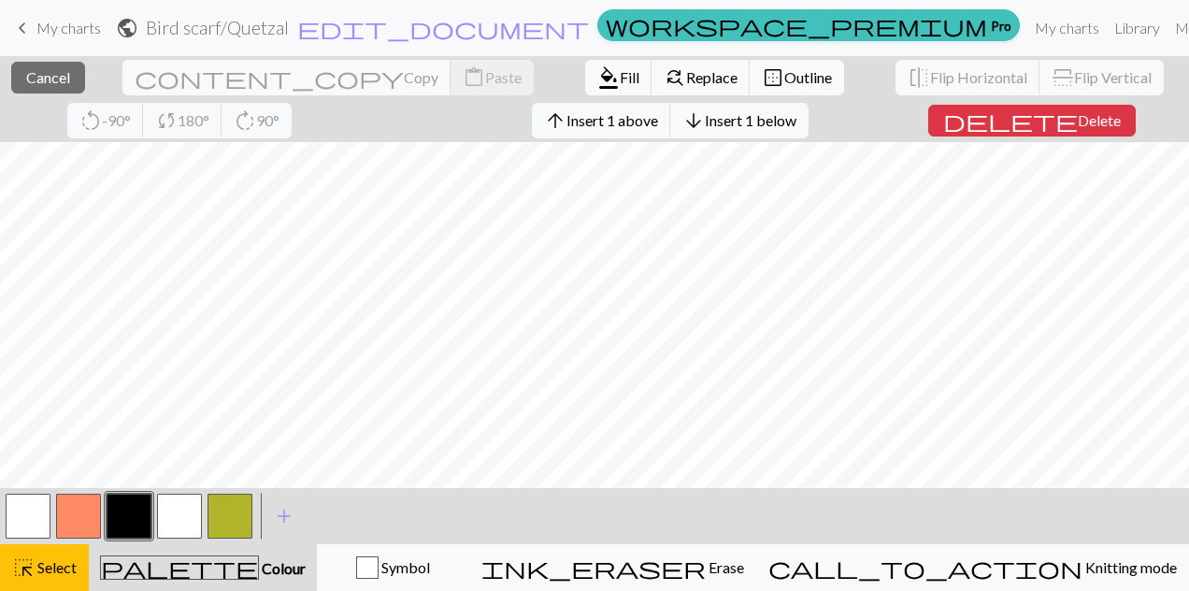
click at [706, 579] on span "ink_eraser" at bounding box center [593, 567] width 224 height 26
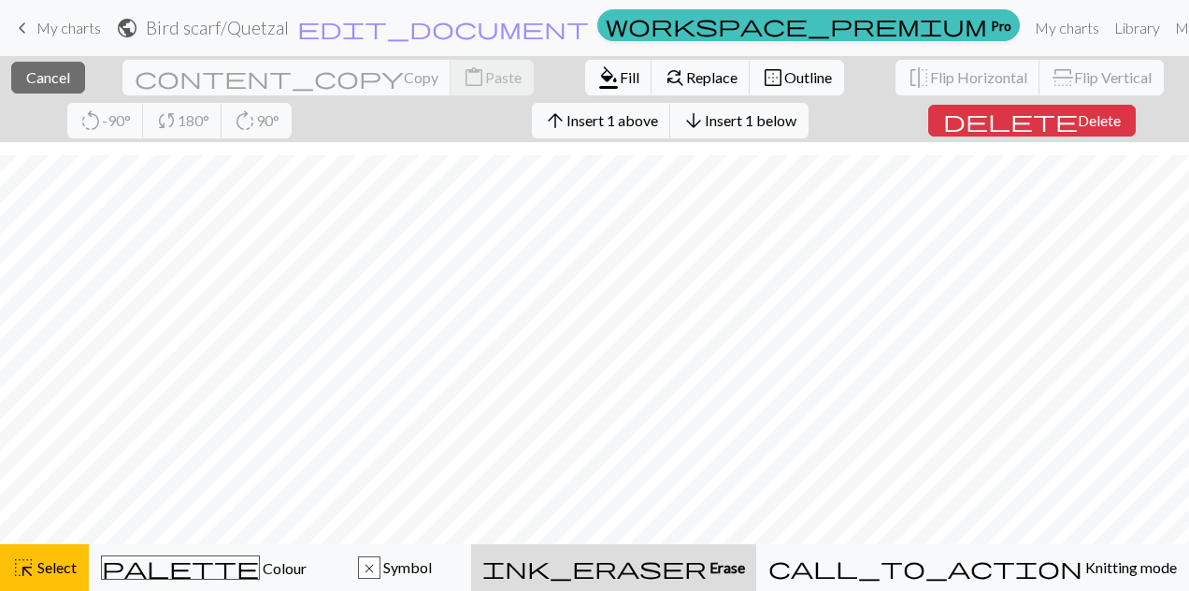
scroll to position [97, 0]
click at [745, 574] on div "ink_eraser Erase Erase" at bounding box center [613, 567] width 263 height 22
click at [36, 83] on span "Cancel" at bounding box center [48, 77] width 44 height 18
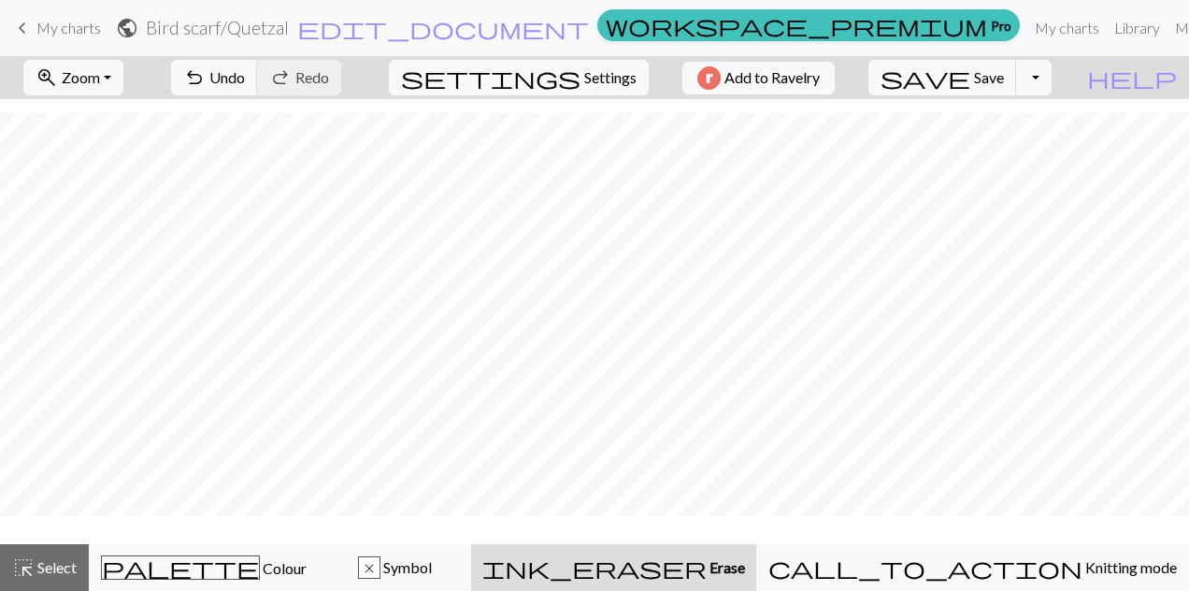
scroll to position [54, 0]
click at [260, 572] on span "Colour" at bounding box center [283, 568] width 47 height 18
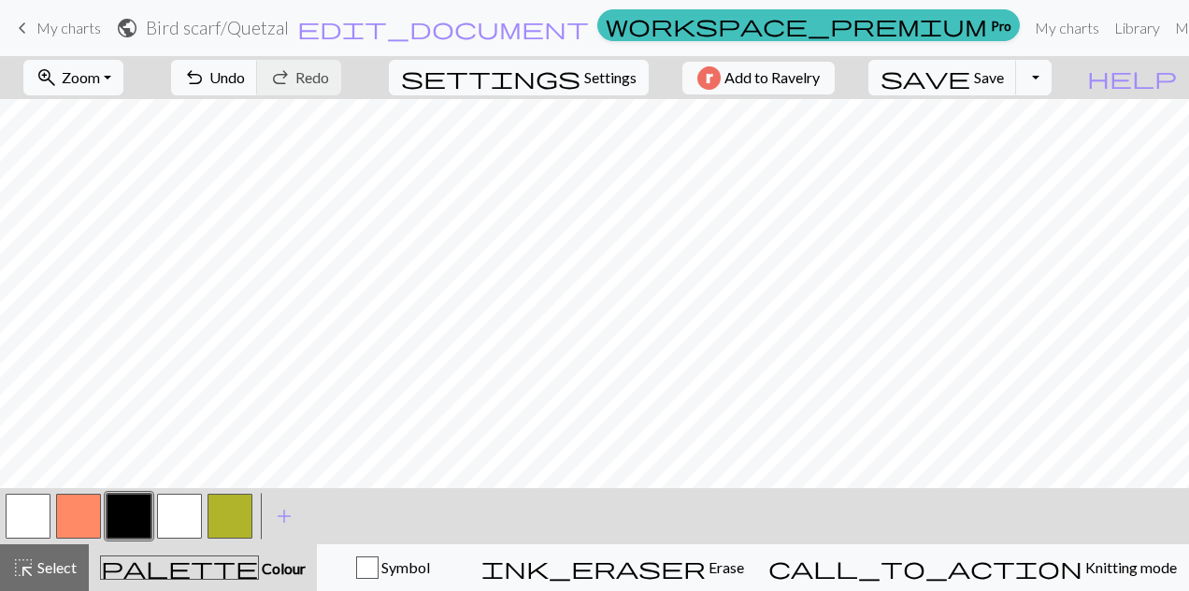
click at [178, 511] on button "button" at bounding box center [179, 516] width 45 height 45
click at [182, 521] on button "button" at bounding box center [179, 516] width 45 height 45
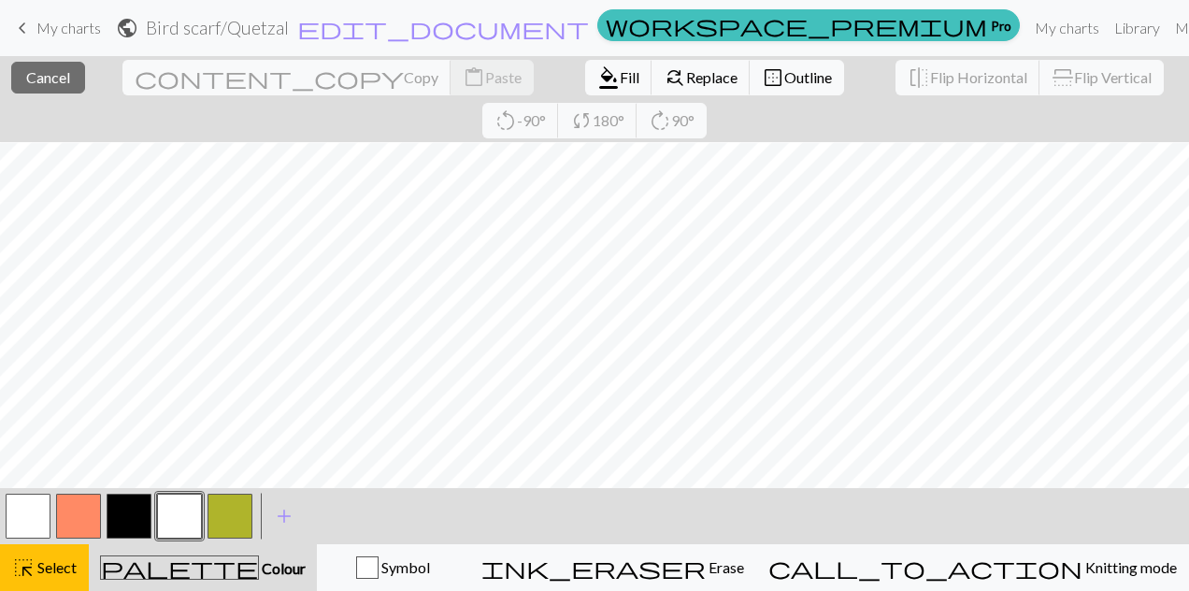
click at [20, 71] on button "close Cancel" at bounding box center [48, 78] width 74 height 32
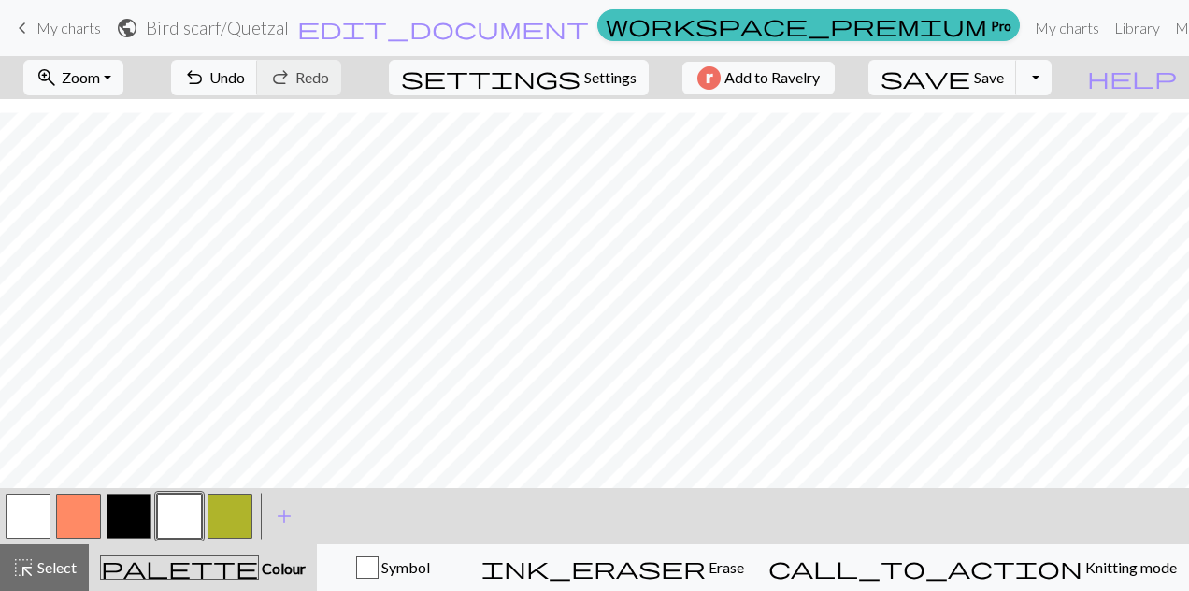
click at [129, 516] on button "button" at bounding box center [129, 516] width 45 height 45
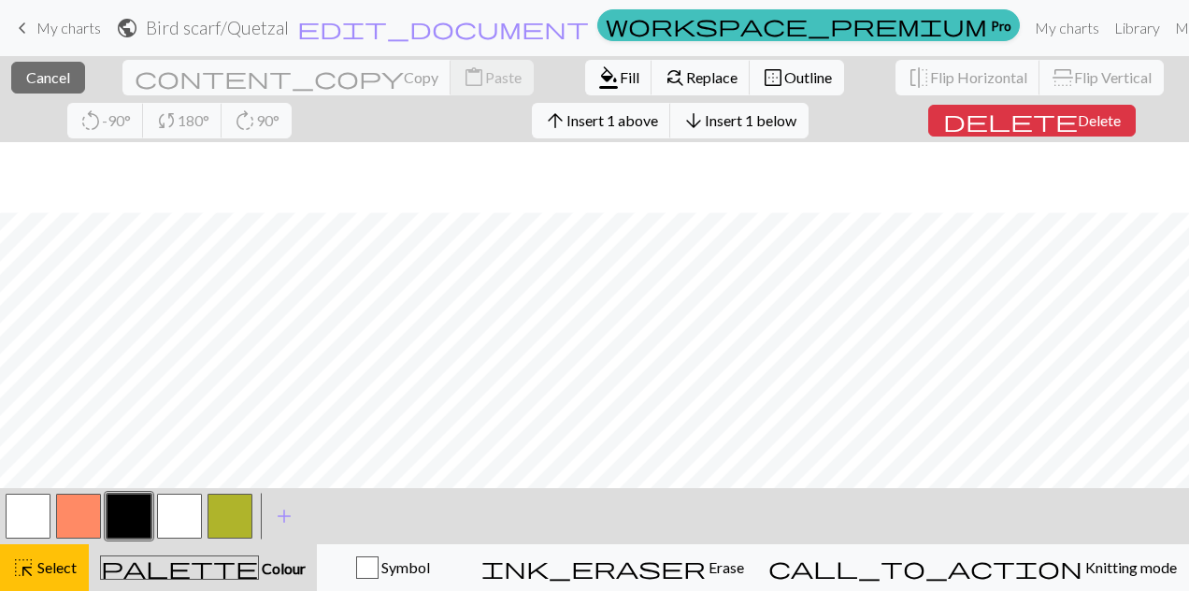
scroll to position [152, 0]
click at [41, 92] on button "close Cancel" at bounding box center [48, 78] width 74 height 32
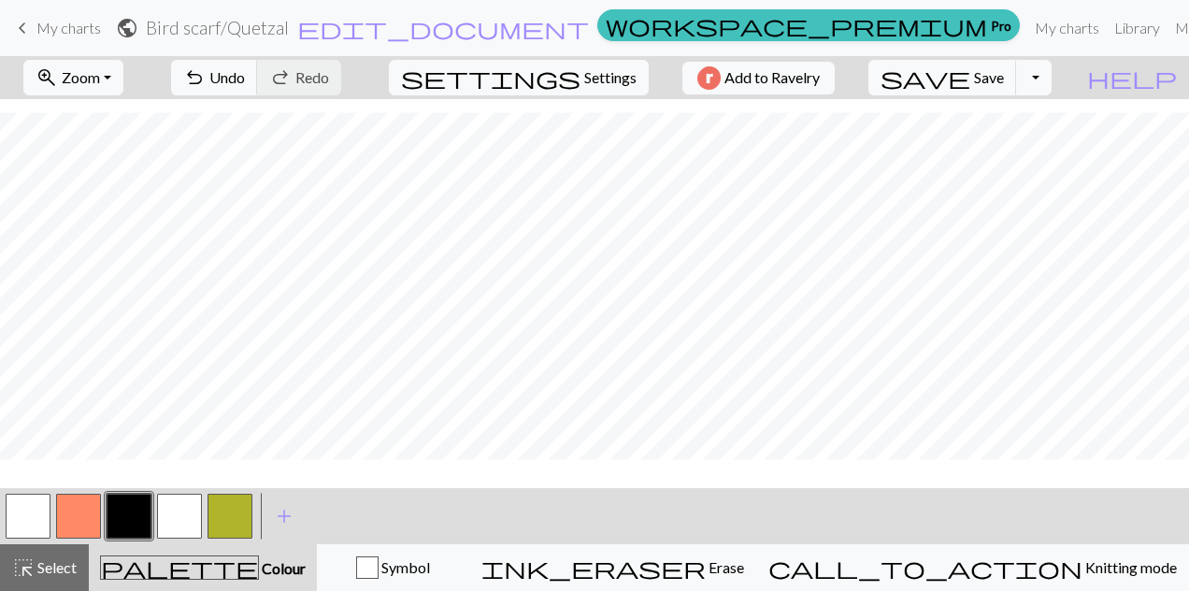
scroll to position [110, 0]
click at [125, 520] on button "button" at bounding box center [129, 516] width 45 height 45
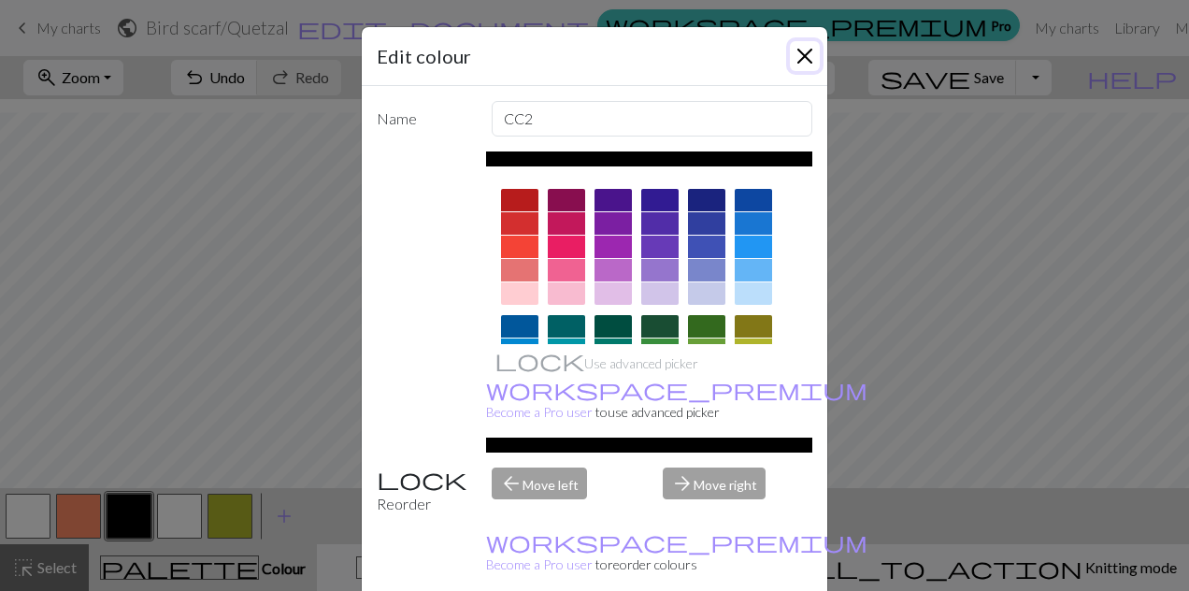
click at [803, 59] on button "Close" at bounding box center [805, 56] width 30 height 30
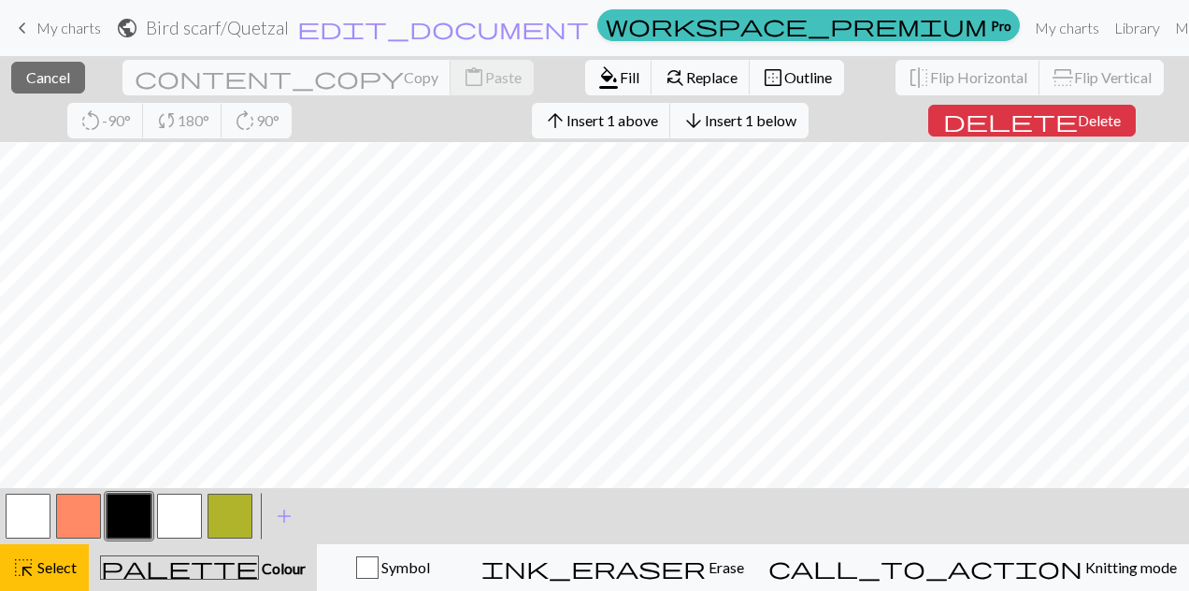
click at [37, 69] on span "Cancel" at bounding box center [48, 77] width 44 height 18
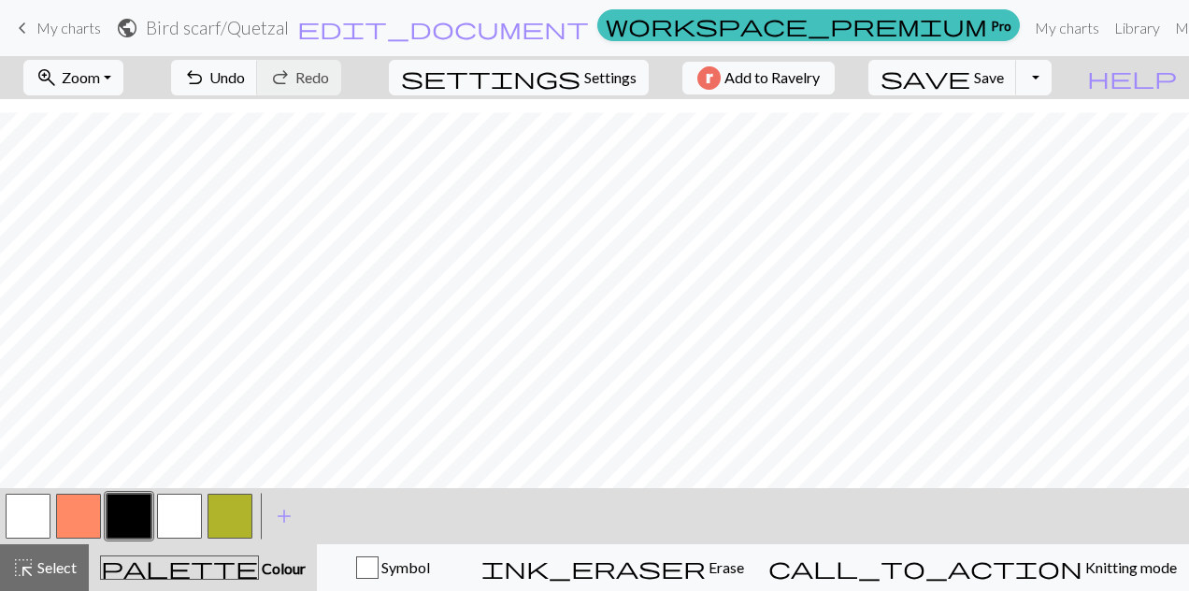
click at [178, 517] on button "button" at bounding box center [179, 516] width 45 height 45
click at [131, 513] on button "button" at bounding box center [129, 516] width 45 height 45
click at [179, 524] on button "button" at bounding box center [179, 516] width 45 height 45
click at [112, 532] on button "button" at bounding box center [129, 516] width 45 height 45
click at [136, 527] on button "button" at bounding box center [129, 516] width 45 height 45
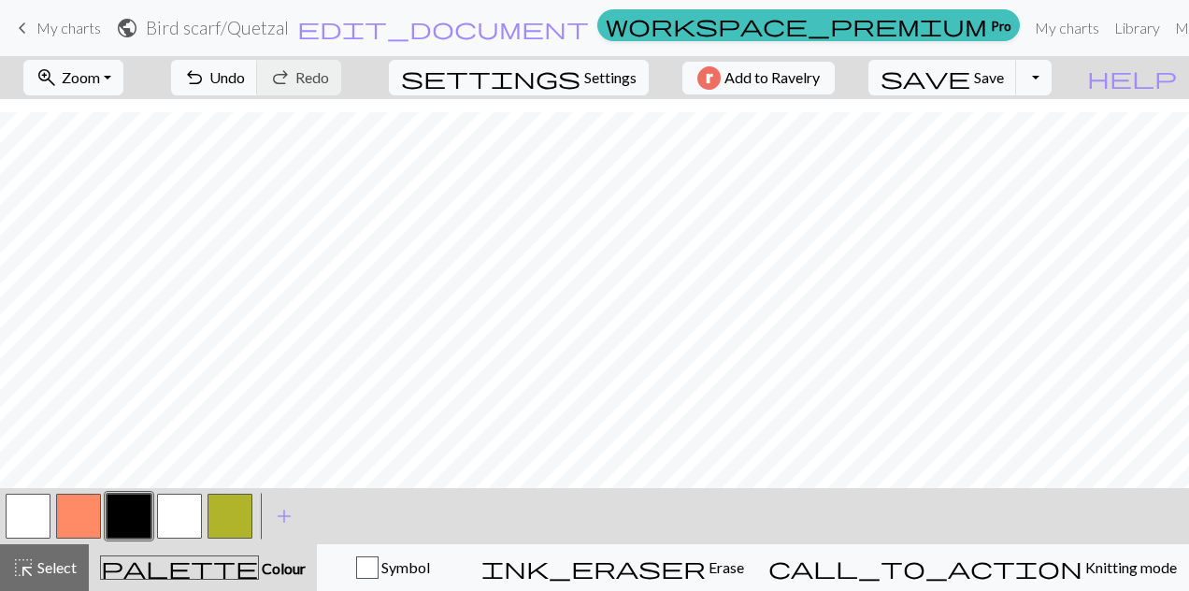
click at [174, 525] on button "button" at bounding box center [179, 516] width 45 height 45
click at [118, 531] on button "button" at bounding box center [129, 516] width 45 height 45
click at [182, 518] on button "button" at bounding box center [179, 516] width 45 height 45
click at [129, 517] on button "button" at bounding box center [129, 516] width 45 height 45
click at [170, 518] on button "button" at bounding box center [179, 516] width 45 height 45
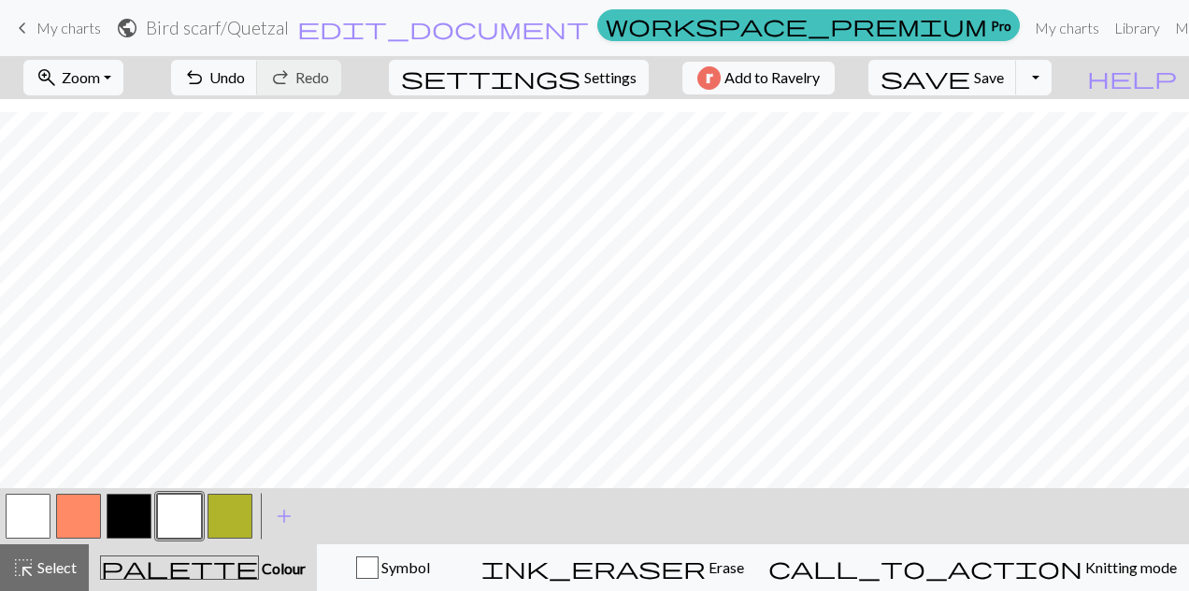
click at [131, 518] on button "button" at bounding box center [129, 516] width 45 height 45
click at [177, 519] on button "button" at bounding box center [179, 516] width 45 height 45
click at [134, 518] on button "button" at bounding box center [129, 516] width 45 height 45
click at [181, 509] on button "button" at bounding box center [179, 516] width 45 height 45
click at [124, 527] on button "button" at bounding box center [129, 516] width 45 height 45
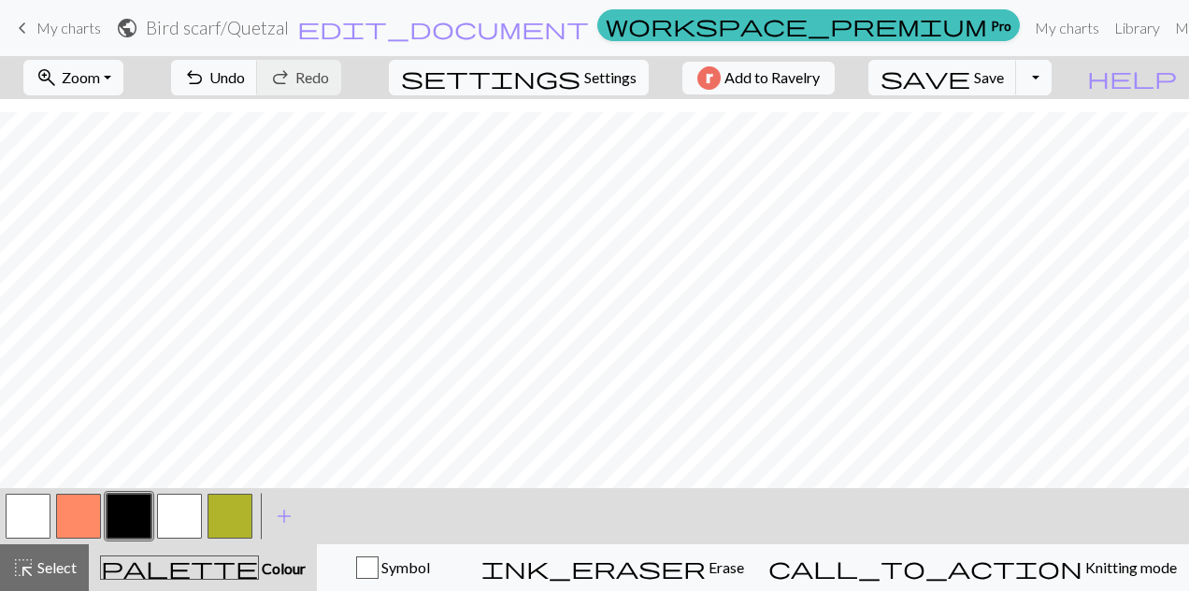
click at [183, 516] on button "button" at bounding box center [179, 516] width 45 height 45
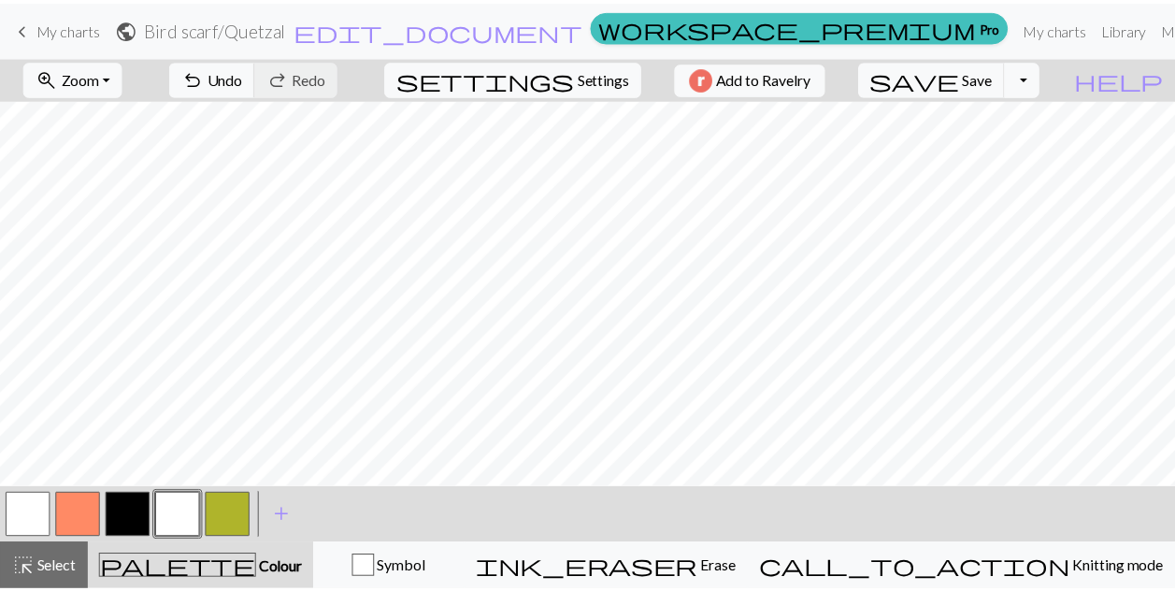
scroll to position [58, 0]
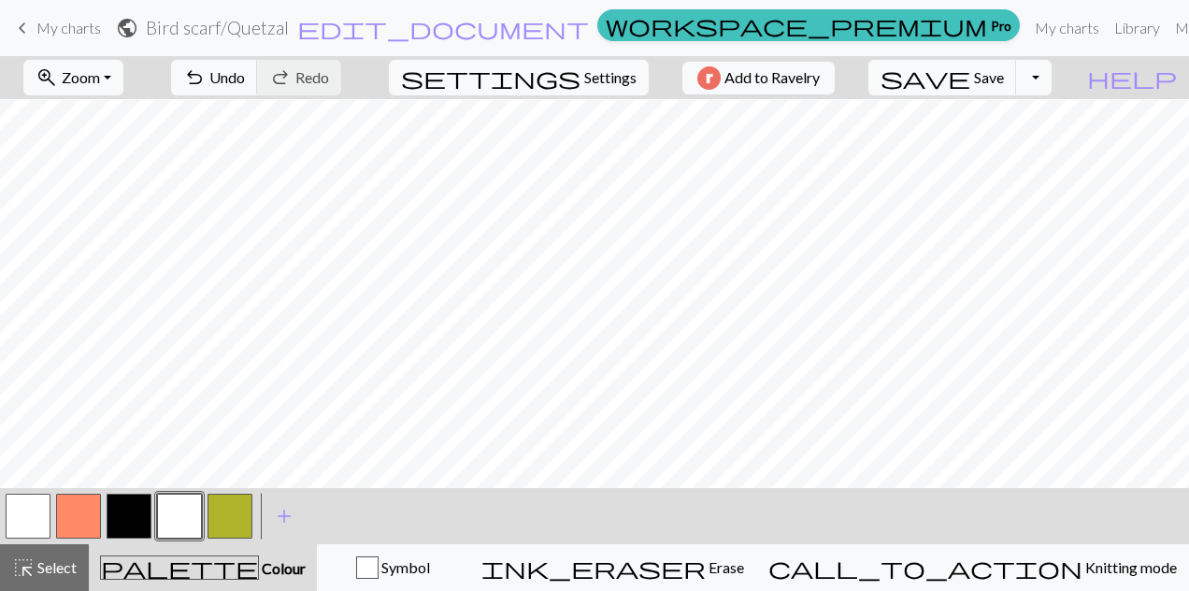
click at [54, 26] on span "My charts" at bounding box center [68, 28] width 65 height 18
click at [970, 88] on span "save" at bounding box center [926, 78] width 90 height 26
click at [1004, 80] on span "Save" at bounding box center [989, 77] width 30 height 18
click at [1027, 37] on link "My charts" at bounding box center [1066, 27] width 79 height 37
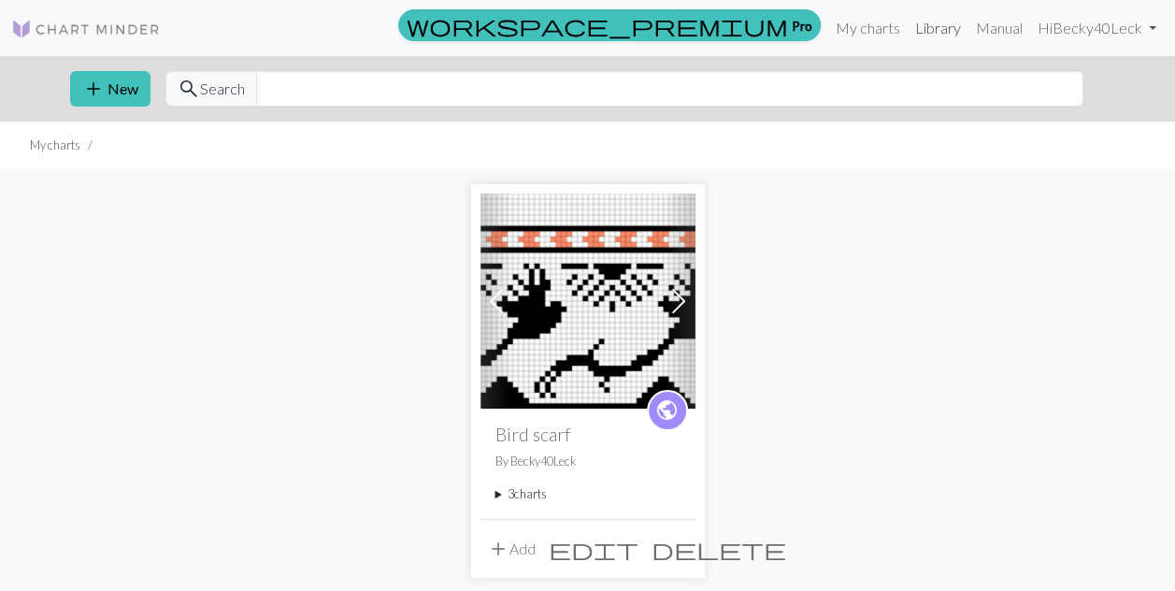
click at [939, 32] on link "Library" at bounding box center [938, 27] width 61 height 37
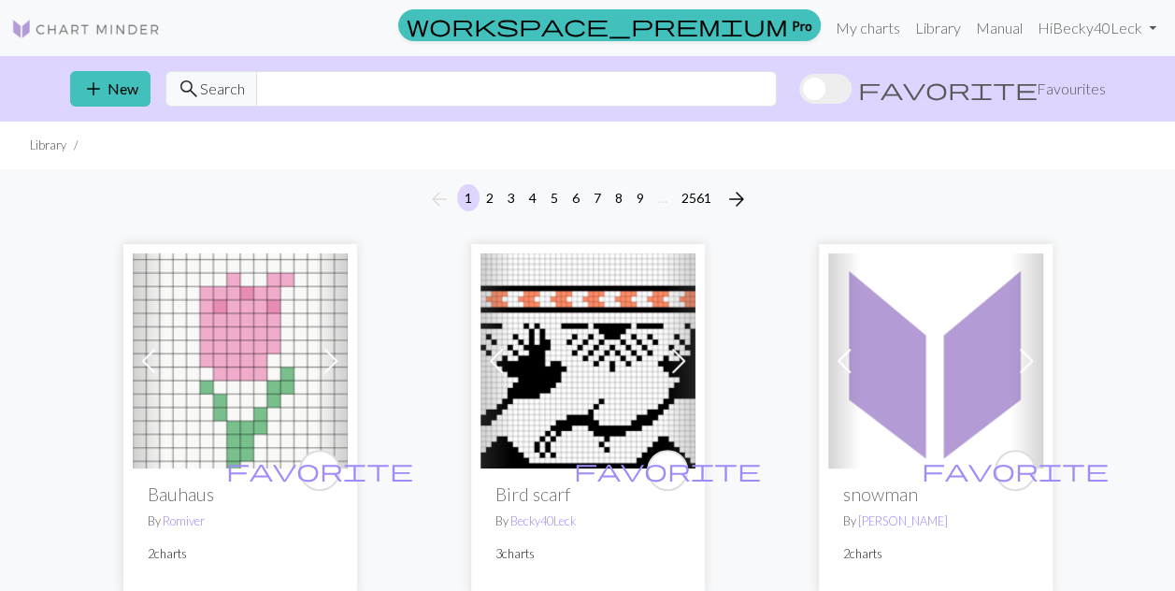
click at [604, 393] on img at bounding box center [588, 360] width 215 height 215
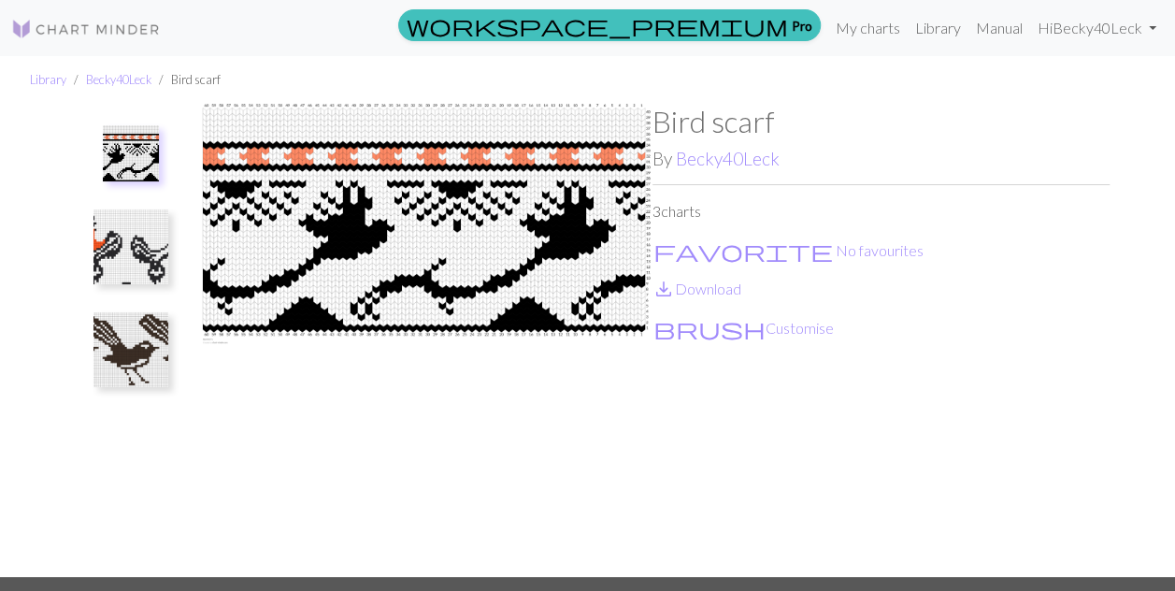
click at [460, 241] on img at bounding box center [423, 340] width 457 height 473
click at [863, 37] on link "My charts" at bounding box center [867, 27] width 79 height 37
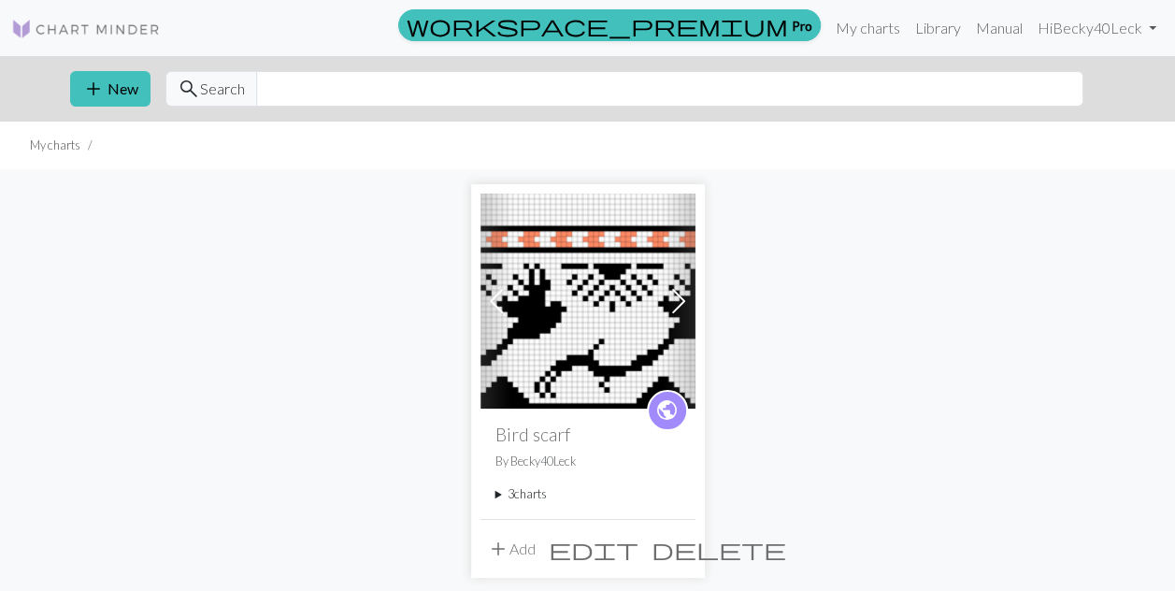
click at [526, 496] on summary "3 charts" at bounding box center [588, 494] width 185 height 18
click at [544, 543] on link "Quetzal" at bounding box center [531, 537] width 41 height 18
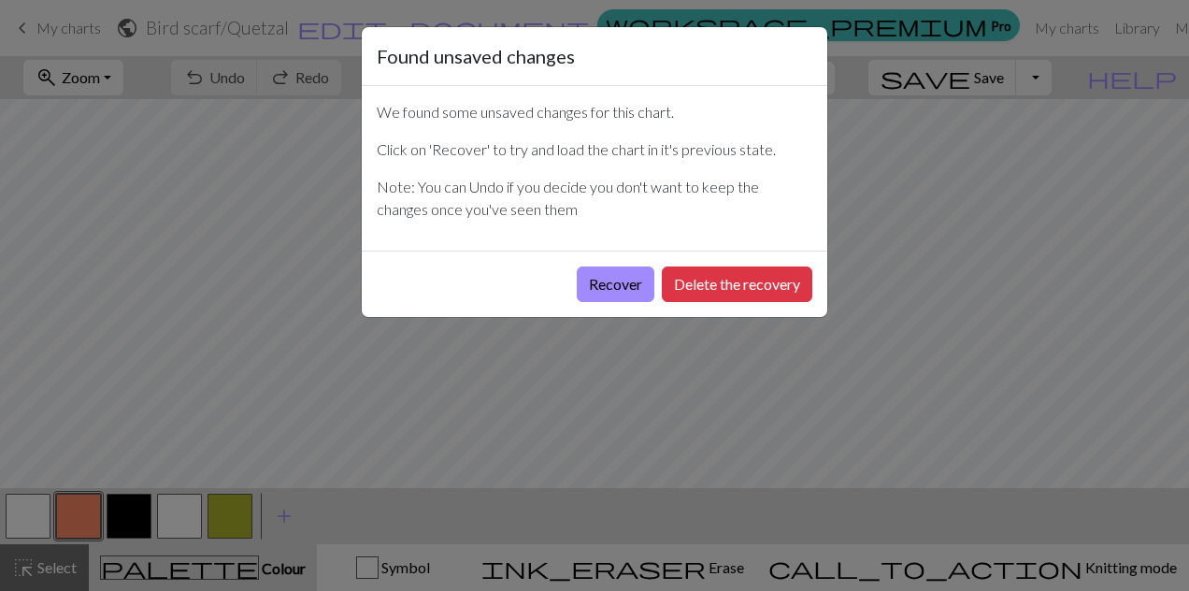
click at [621, 288] on button "Recover" at bounding box center [616, 284] width 78 height 36
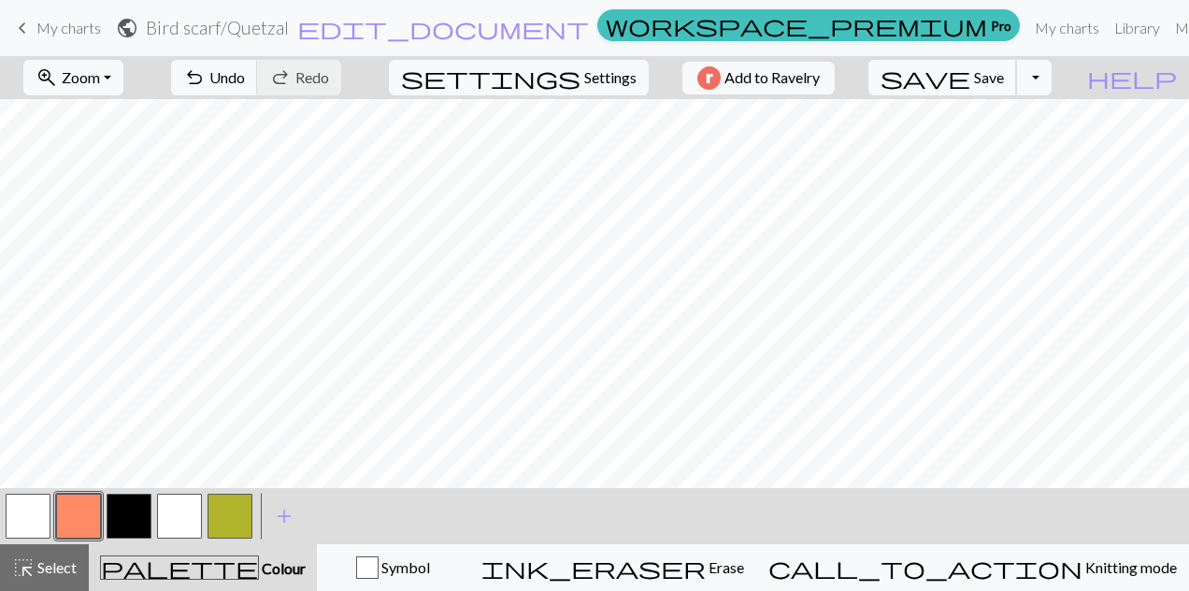
click at [1017, 88] on button "save Save Save" at bounding box center [943, 78] width 149 height 36
click at [100, 79] on span "Zoom" at bounding box center [81, 77] width 38 height 18
click at [96, 120] on button "Fit all" at bounding box center [99, 118] width 148 height 30
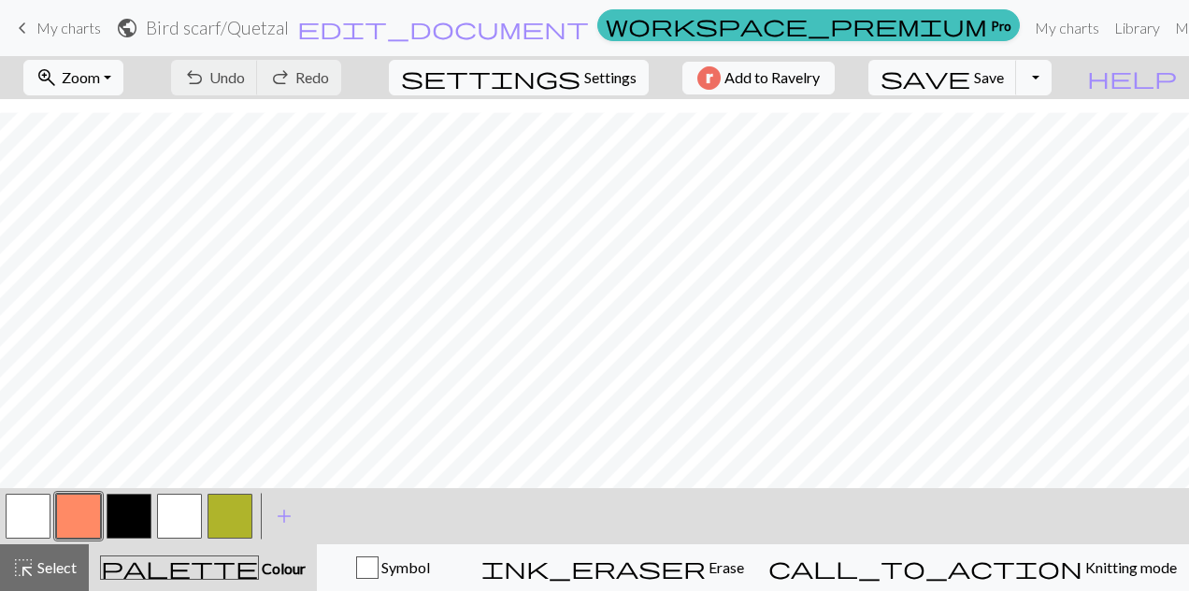
click at [123, 69] on button "zoom_in Zoom Zoom" at bounding box center [73, 78] width 100 height 36
click at [103, 260] on button "100%" at bounding box center [99, 253] width 148 height 30
click at [100, 82] on span "Zoom" at bounding box center [81, 77] width 38 height 18
click at [90, 236] on button "50%" at bounding box center [99, 223] width 148 height 30
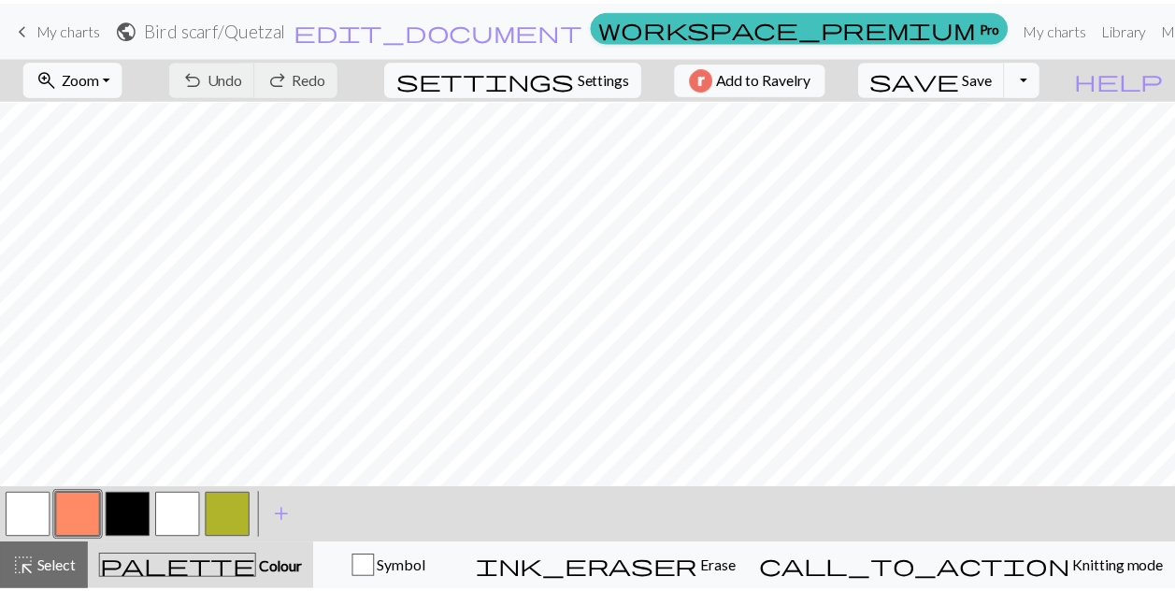
scroll to position [91, 0]
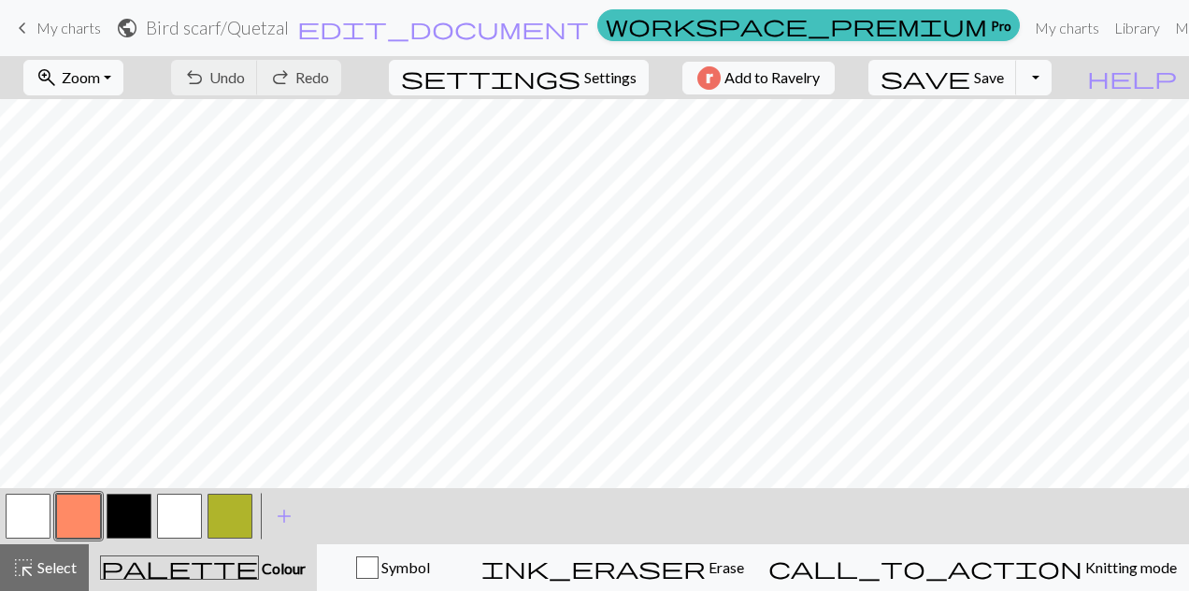
click at [100, 85] on span "Zoom" at bounding box center [81, 77] width 38 height 18
click at [1008, 88] on button "save Save Save" at bounding box center [943, 78] width 149 height 36
click at [65, 31] on div "Chart saved" at bounding box center [594, 37] width 1189 height 74
click at [39, 24] on span "My charts" at bounding box center [68, 28] width 65 height 18
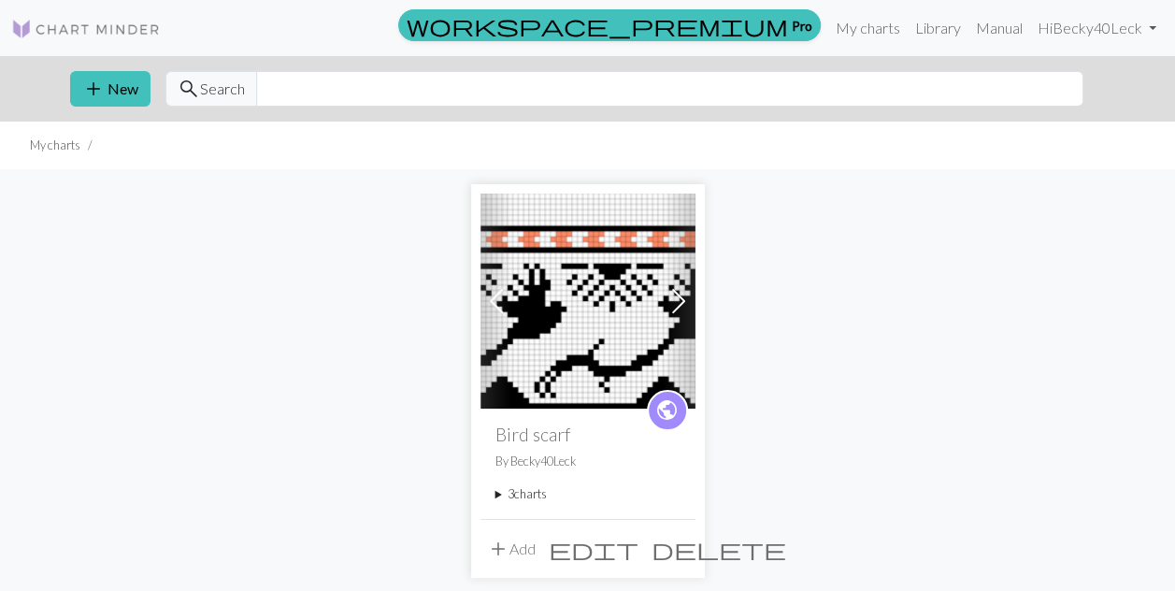
click at [538, 499] on summary "3 charts" at bounding box center [588, 494] width 185 height 18
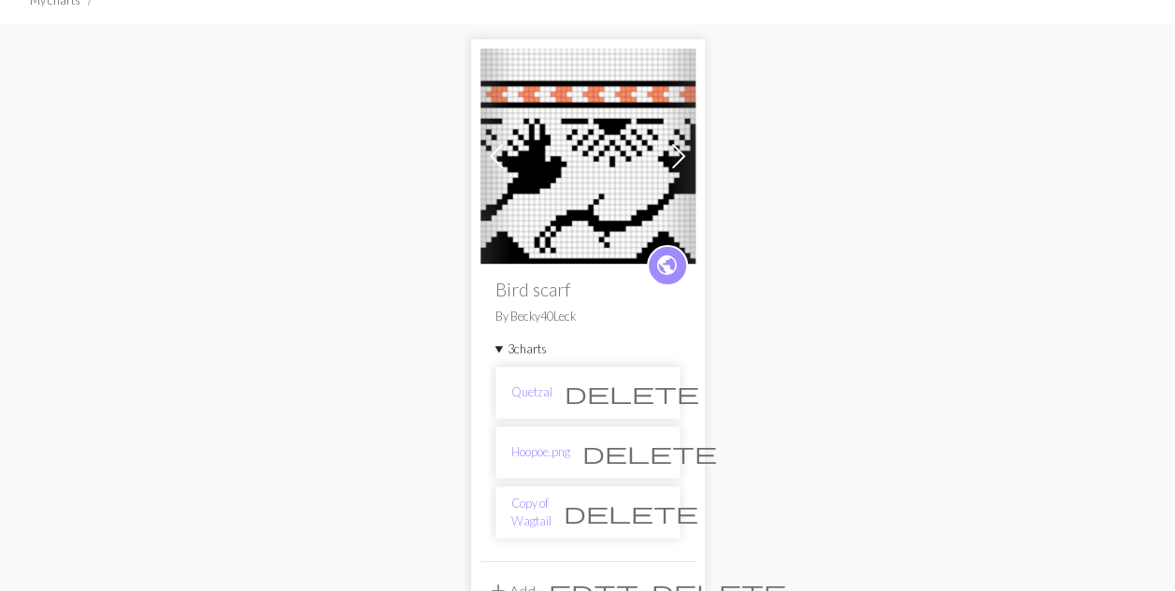
scroll to position [153, 0]
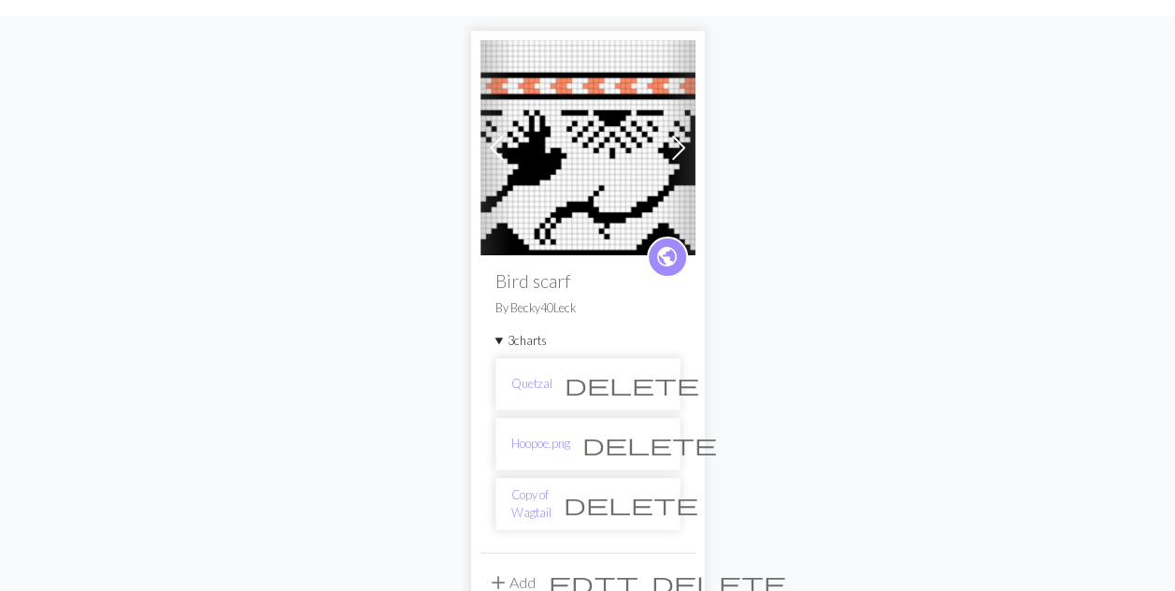
click at [550, 445] on link "Hoopoe.png" at bounding box center [540, 444] width 59 height 18
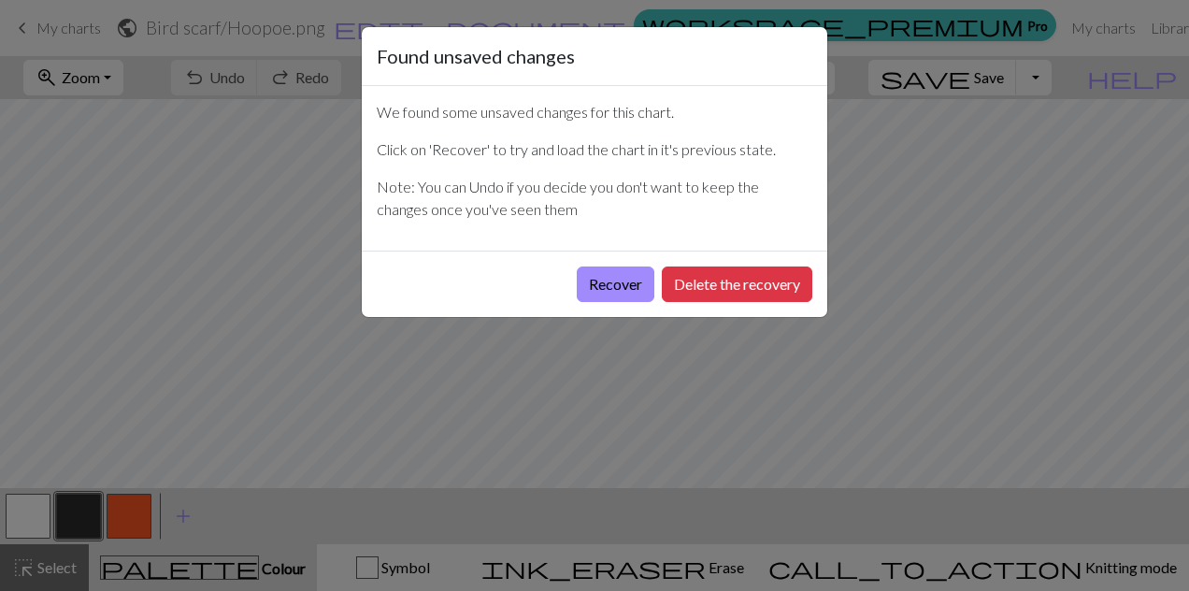
click at [606, 292] on button "Recover" at bounding box center [616, 284] width 78 height 36
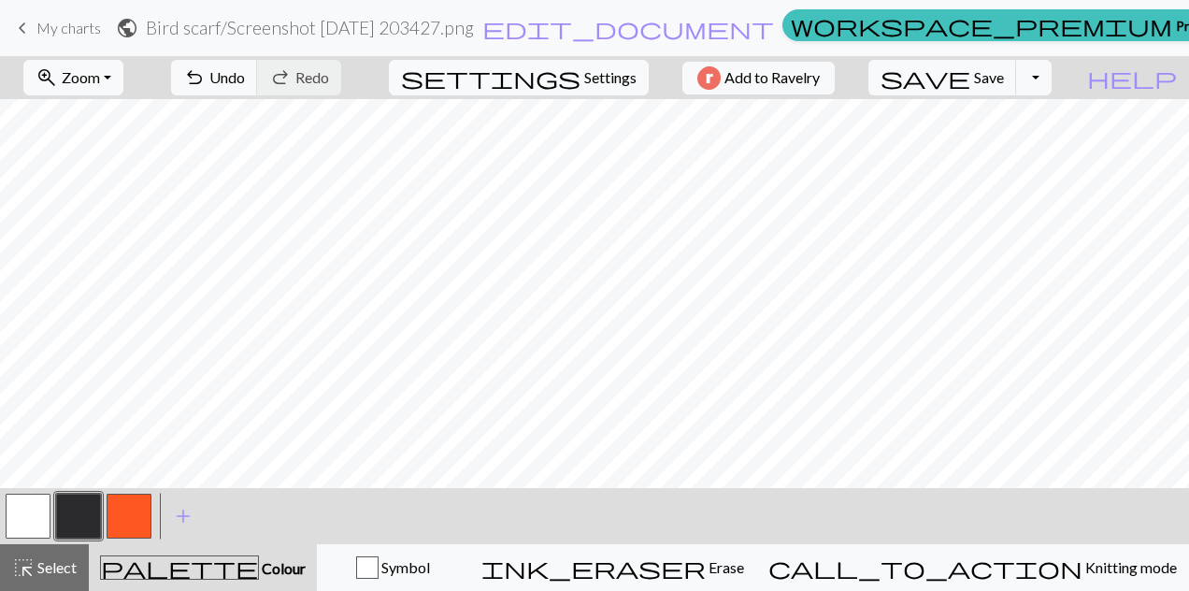
click at [123, 76] on button "zoom_in Zoom Zoom" at bounding box center [73, 78] width 100 height 36
click at [94, 126] on button "Fit all" at bounding box center [99, 118] width 148 height 30
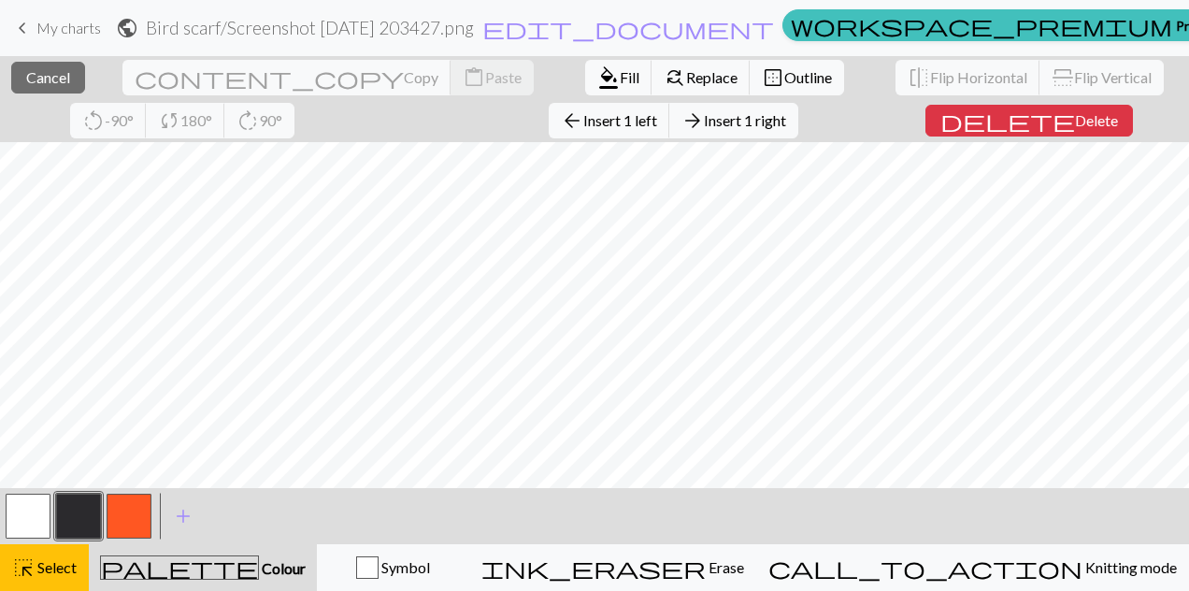
click at [704, 116] on span "Insert 1 right" at bounding box center [745, 120] width 82 height 18
click at [744, 576] on div "ink_eraser Erase Erase" at bounding box center [612, 567] width 263 height 22
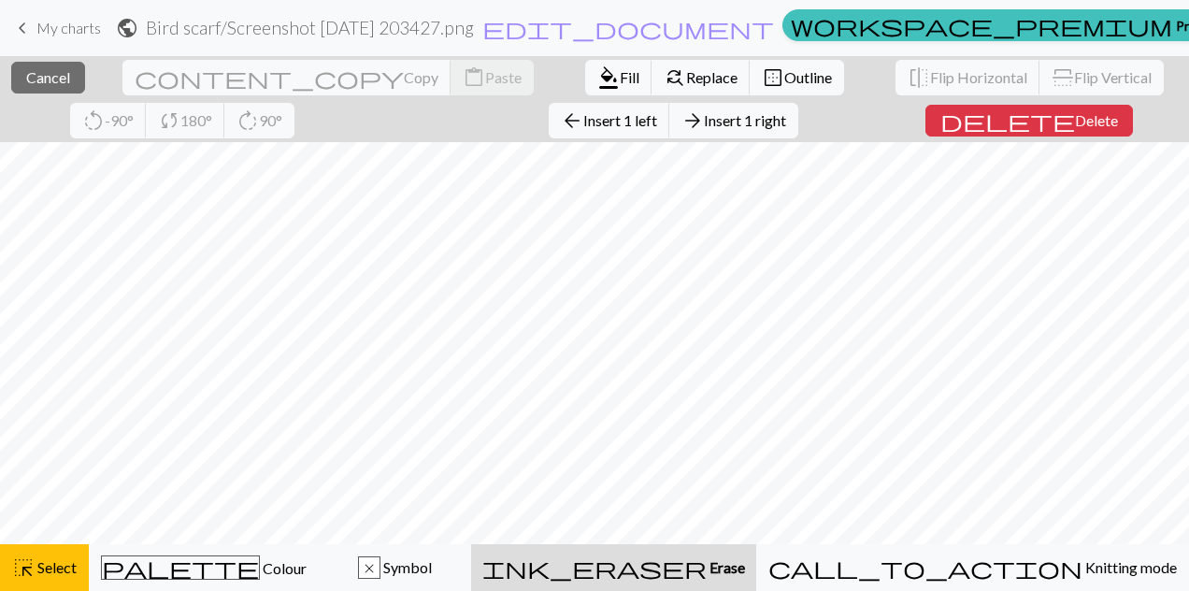
click at [745, 570] on span "Erase" at bounding box center [726, 567] width 38 height 18
click at [745, 576] on span "Erase" at bounding box center [726, 567] width 38 height 18
click at [745, 565] on div "ink_eraser Erase Erase" at bounding box center [613, 567] width 263 height 22
click at [26, 72] on span "Cancel" at bounding box center [48, 77] width 44 height 18
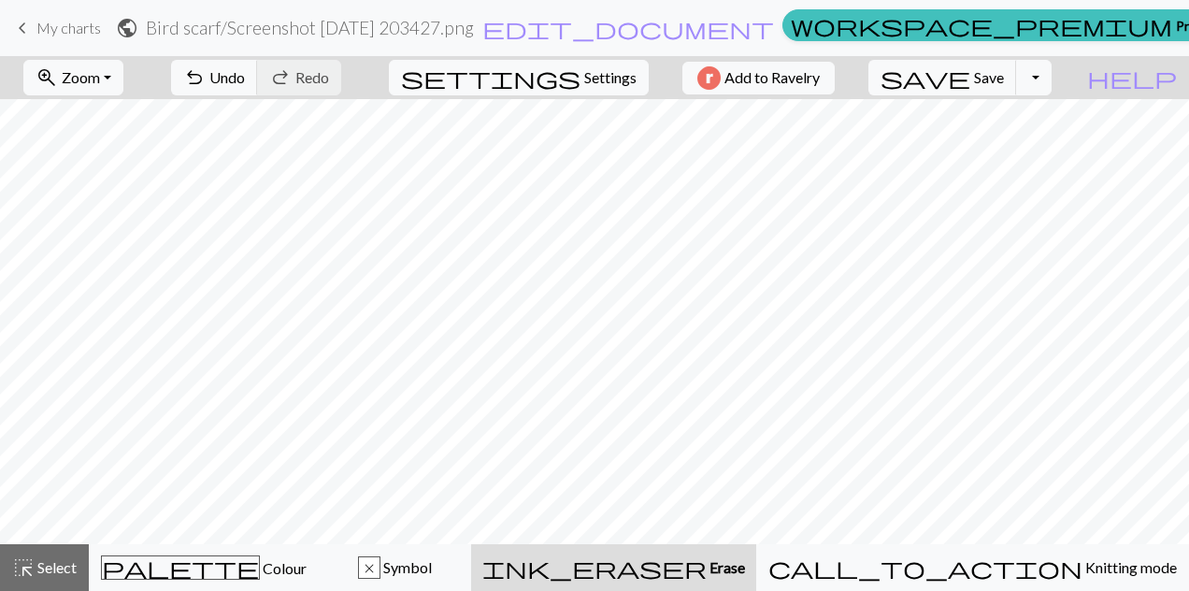
click at [745, 577] on div "ink_eraser Erase Erase" at bounding box center [613, 567] width 263 height 22
click at [307, 574] on div "palette Colour Colour" at bounding box center [204, 567] width 206 height 24
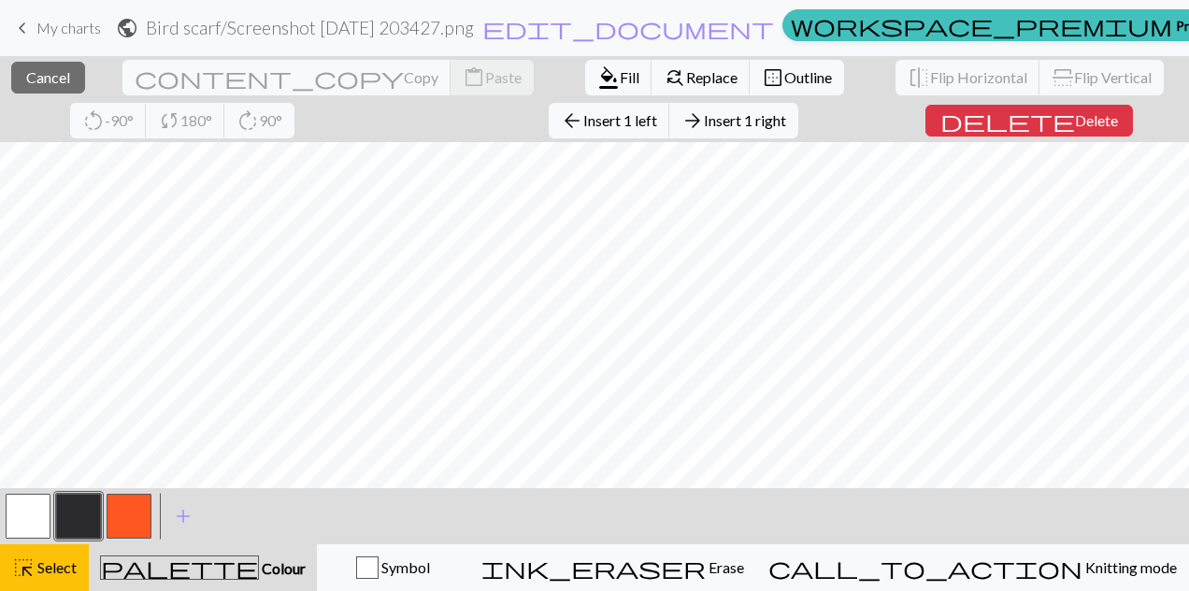
click at [669, 128] on button "arrow_forward Insert 1 right" at bounding box center [733, 121] width 129 height 36
click at [930, 128] on button "delete Delete" at bounding box center [1030, 121] width 208 height 32
click at [1075, 125] on span "Delete" at bounding box center [1096, 120] width 43 height 18
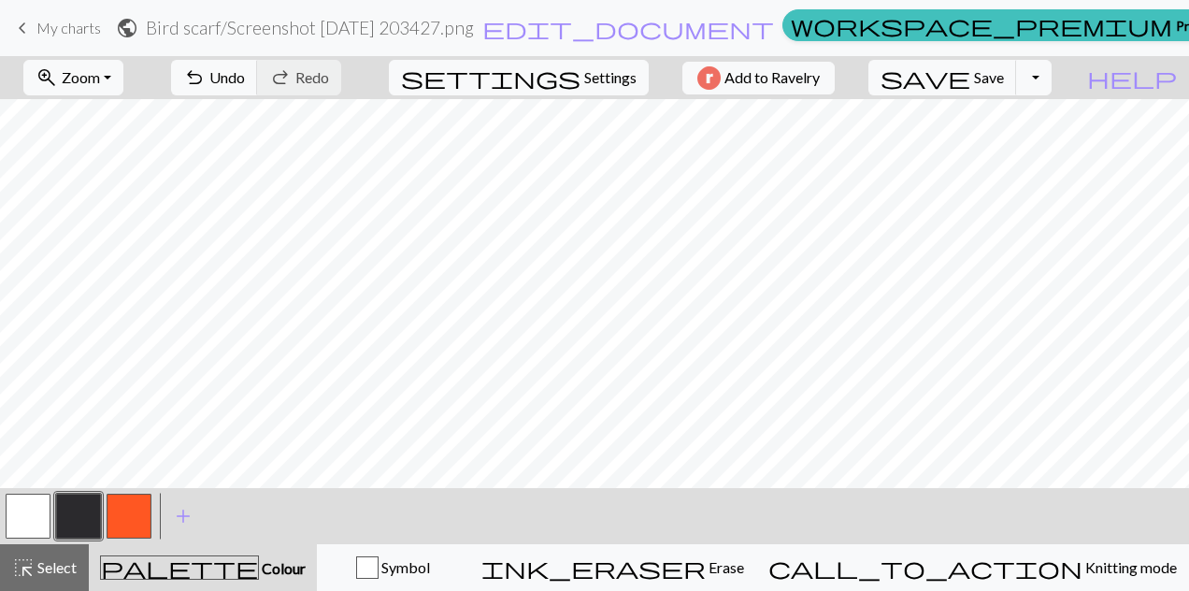
click at [24, 514] on button "button" at bounding box center [28, 516] width 45 height 45
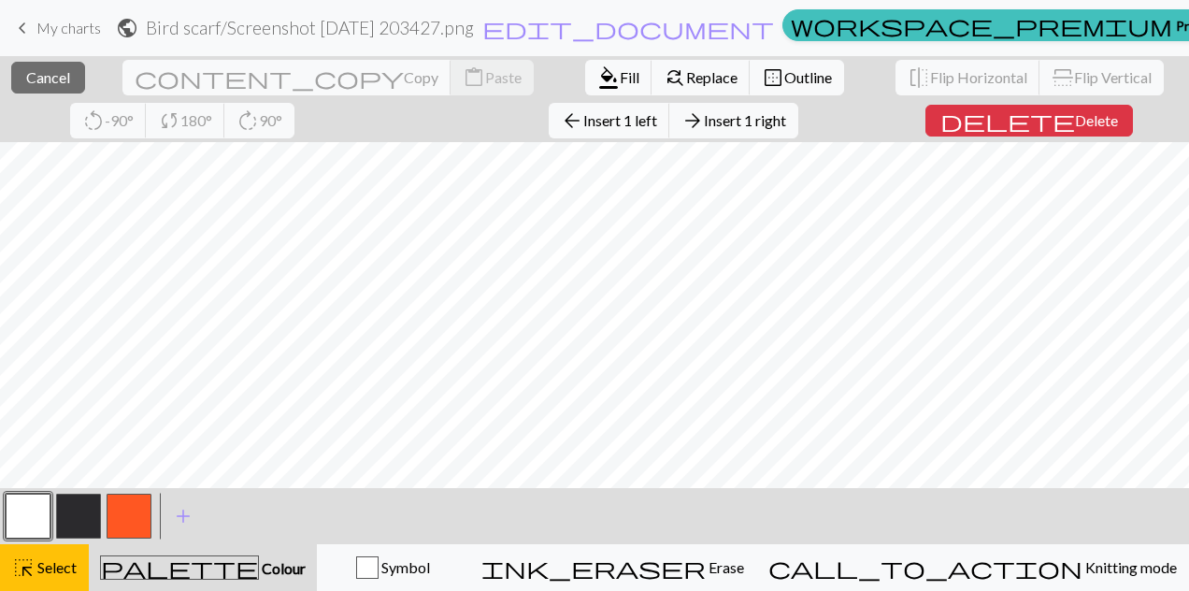
click at [1045, 456] on div at bounding box center [594, 338] width 1189 height 393
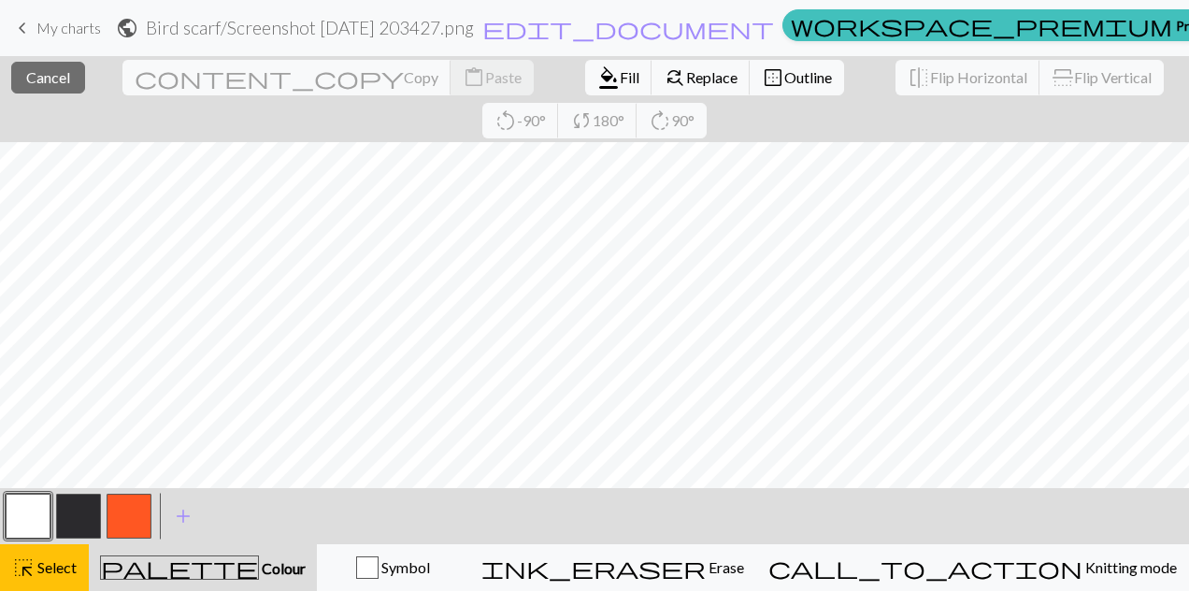
click at [28, 501] on button "button" at bounding box center [28, 516] width 45 height 45
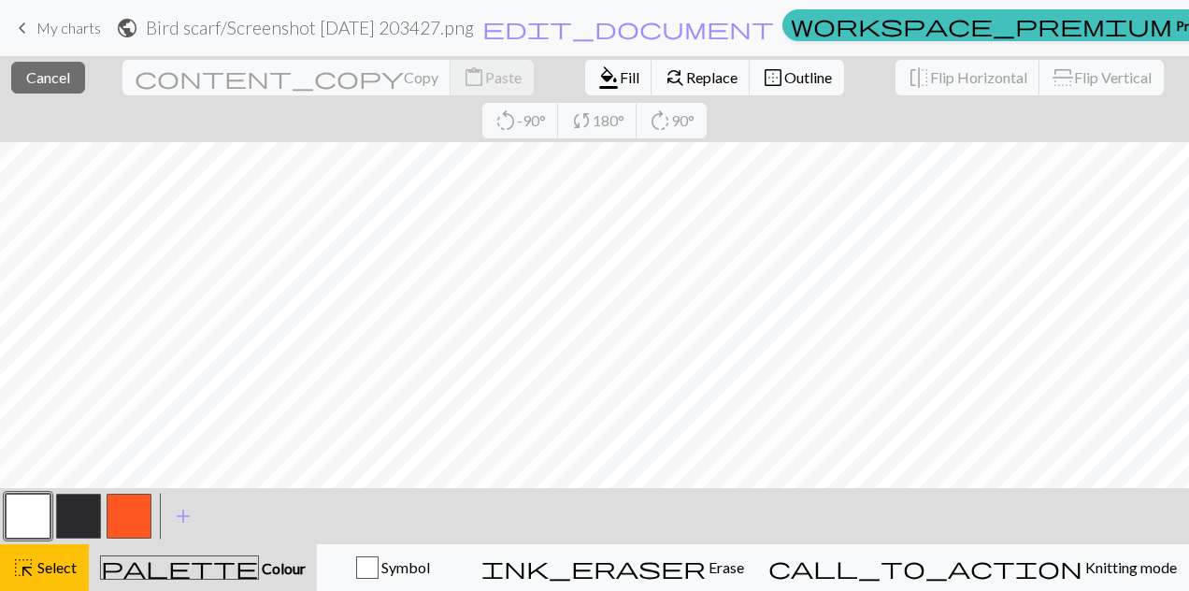
click at [21, 522] on button "button" at bounding box center [28, 516] width 45 height 45
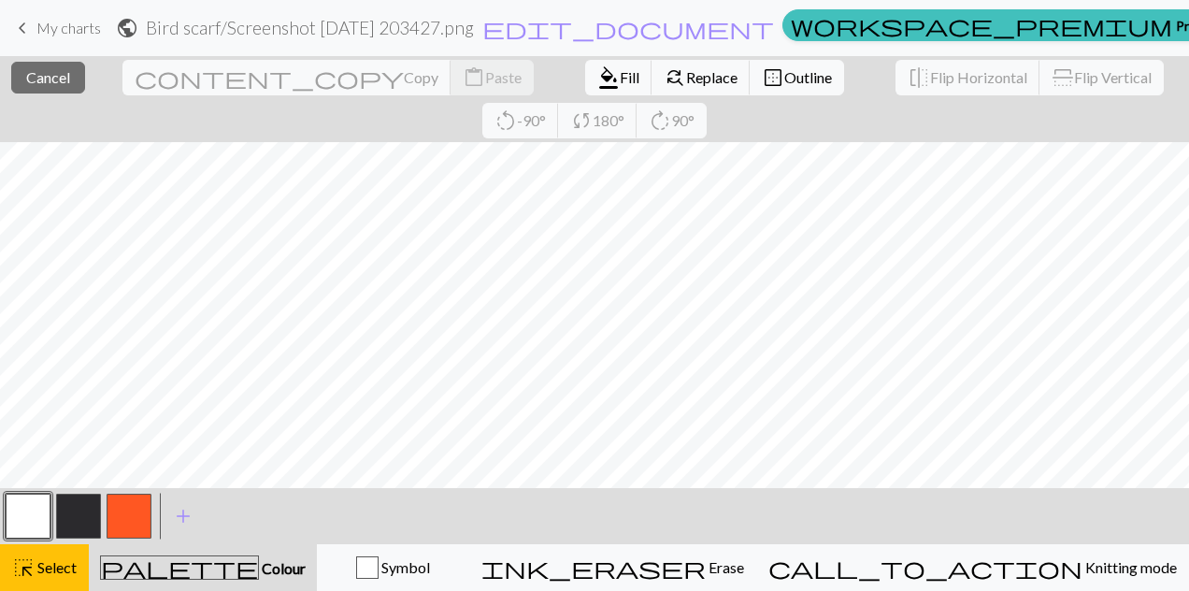
click at [705, 581] on button "ink_eraser Erase Erase" at bounding box center [612, 567] width 287 height 47
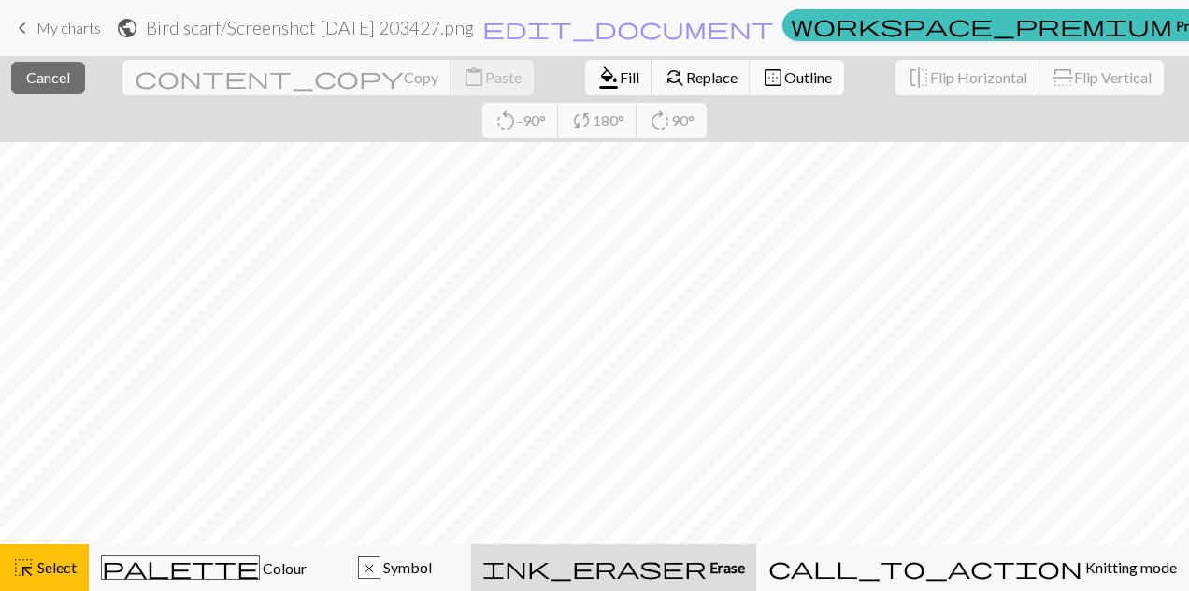
click at [230, 582] on button "palette Colour Colour" at bounding box center [204, 567] width 230 height 47
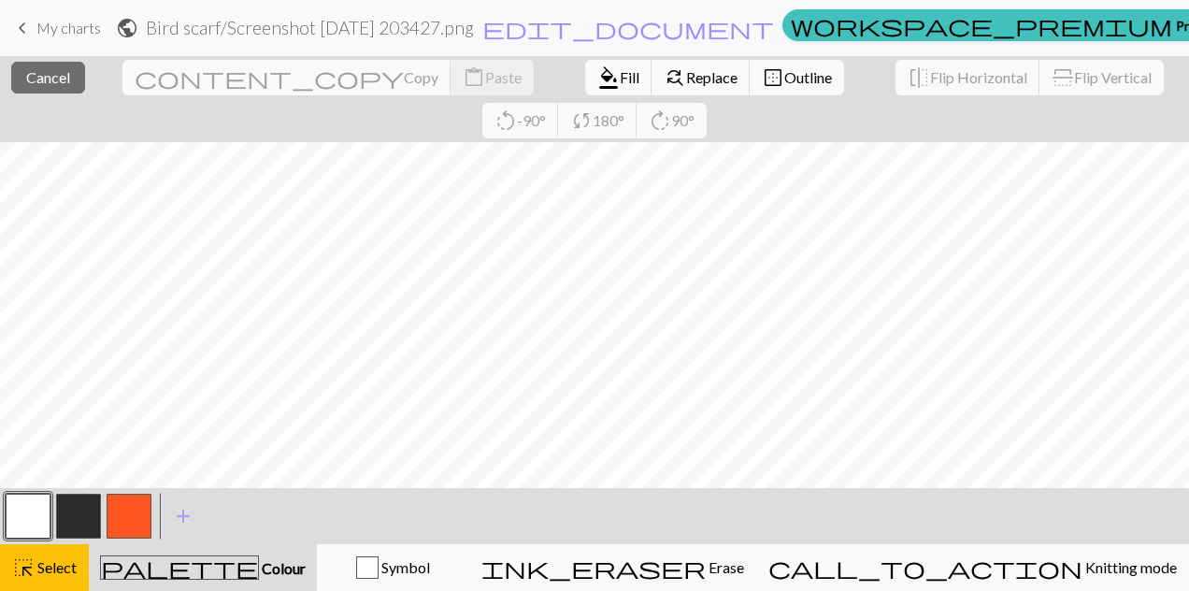
click at [35, 507] on button "button" at bounding box center [28, 516] width 45 height 45
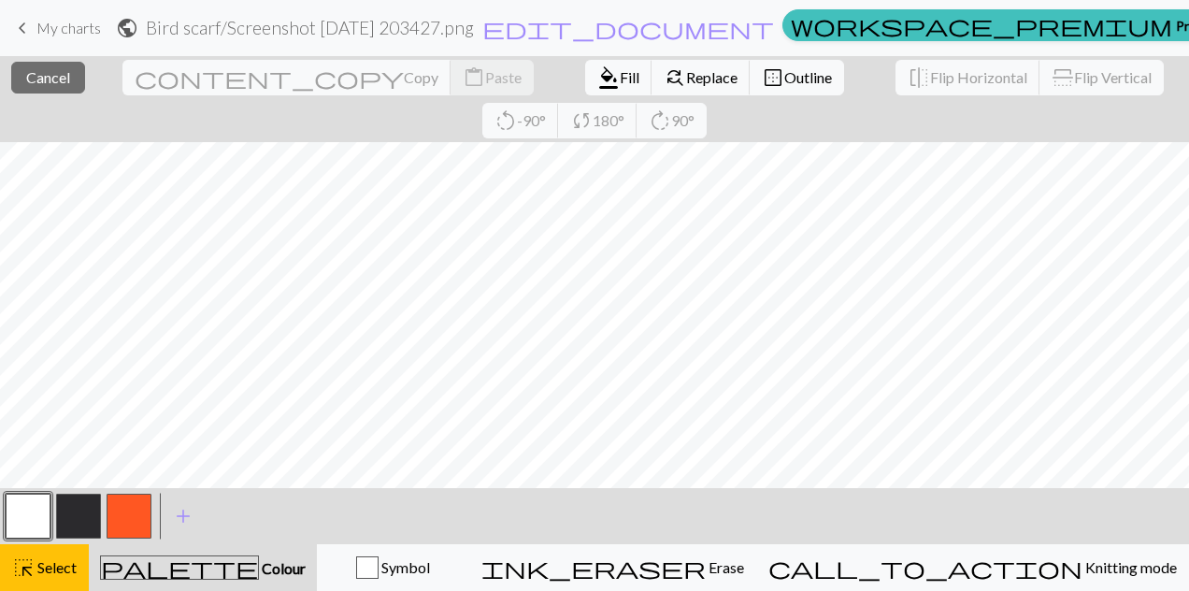
click at [30, 520] on button "button" at bounding box center [28, 516] width 45 height 45
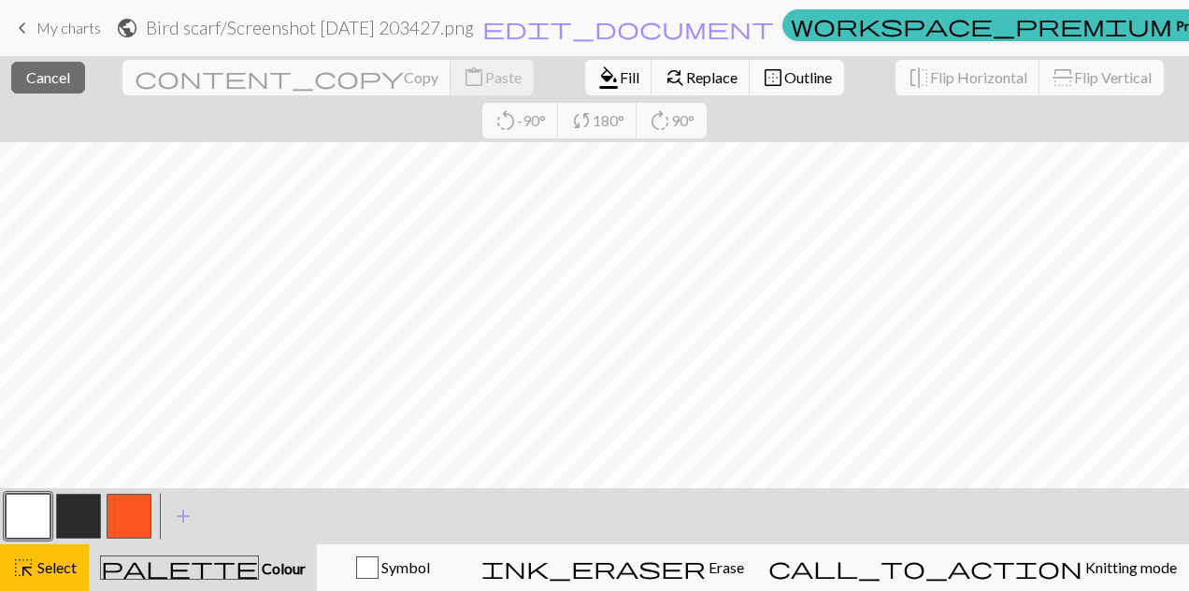
click at [43, 76] on span "Cancel" at bounding box center [48, 77] width 44 height 18
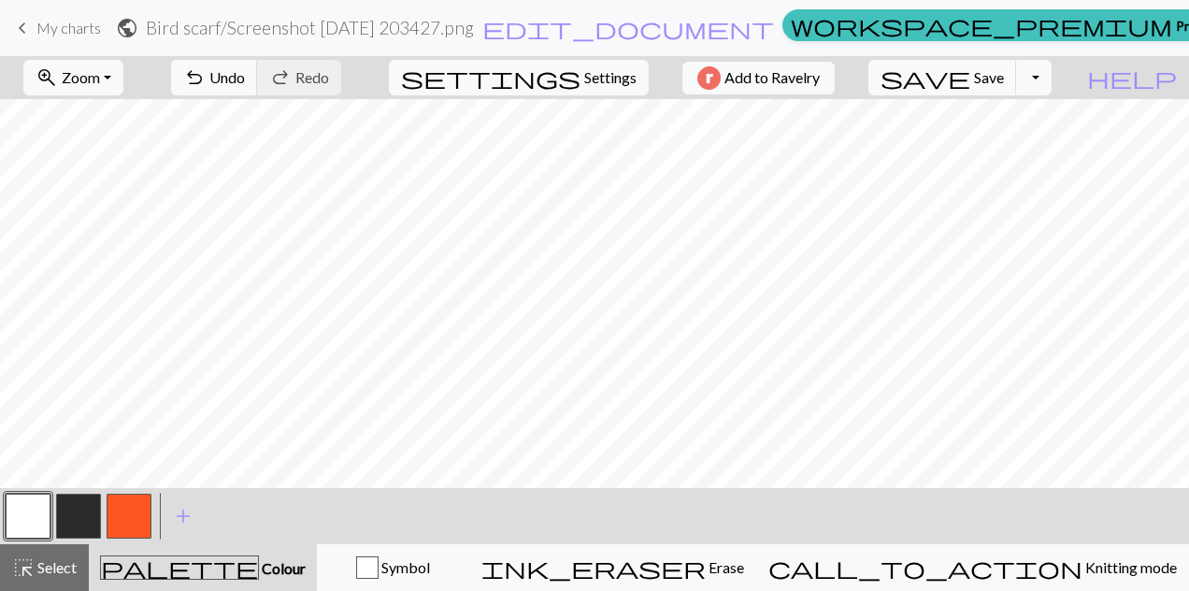
click at [123, 82] on button "zoom_in Zoom Zoom" at bounding box center [73, 78] width 100 height 36
click at [112, 256] on button "100%" at bounding box center [99, 253] width 148 height 30
click at [123, 82] on button "zoom_in Zoom Zoom" at bounding box center [73, 78] width 100 height 36
click at [89, 132] on button "Fit all" at bounding box center [99, 118] width 148 height 30
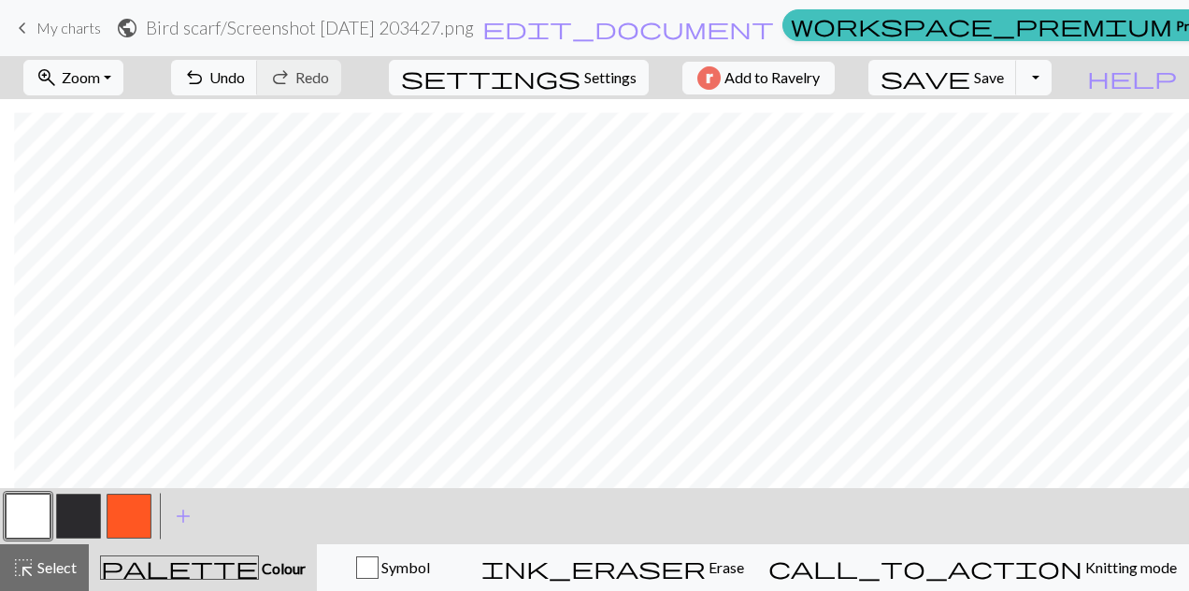
scroll to position [17, 14]
click at [72, 518] on button "button" at bounding box center [78, 516] width 45 height 45
click at [24, 514] on button "button" at bounding box center [28, 516] width 45 height 45
click at [75, 512] on button "button" at bounding box center [78, 516] width 45 height 45
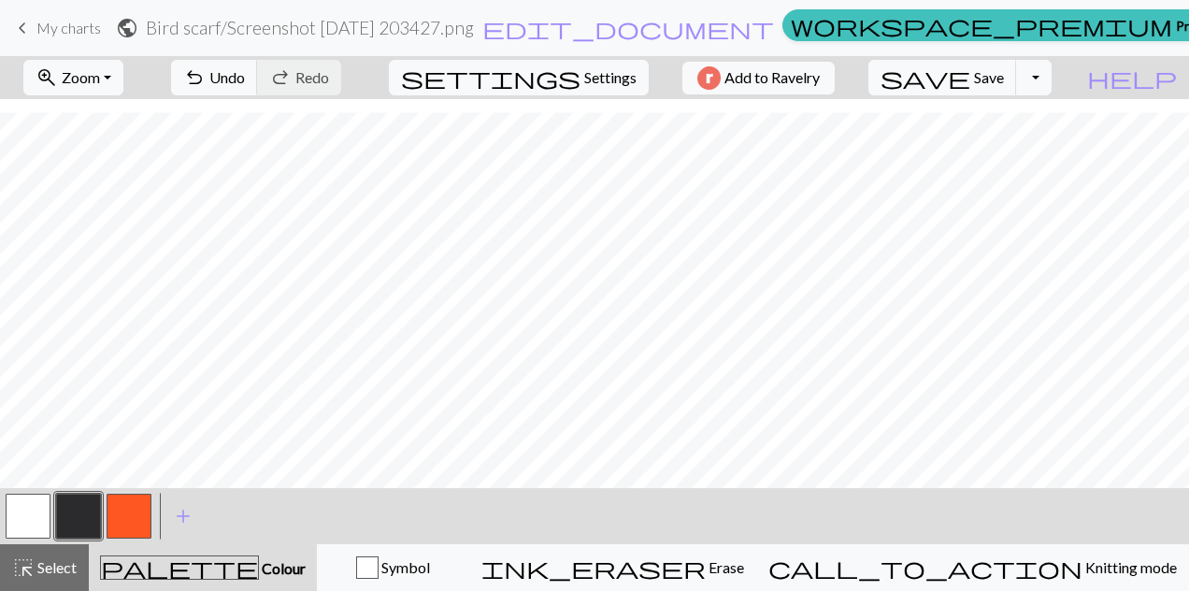
click at [12, 510] on button "button" at bounding box center [28, 516] width 45 height 45
click at [61, 515] on button "button" at bounding box center [78, 516] width 45 height 45
click at [17, 510] on button "button" at bounding box center [28, 516] width 45 height 45
click at [65, 517] on button "button" at bounding box center [78, 516] width 45 height 45
click at [24, 506] on button "button" at bounding box center [28, 516] width 45 height 45
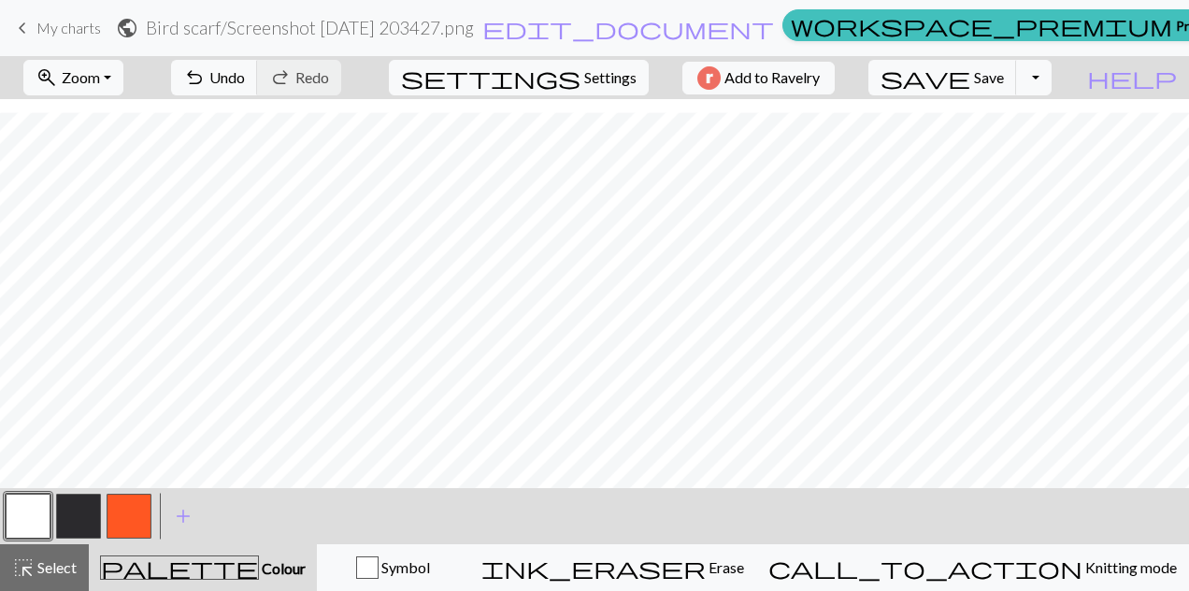
click at [75, 516] on button "button" at bounding box center [78, 516] width 45 height 45
click at [22, 516] on button "button" at bounding box center [28, 516] width 45 height 45
click at [22, 504] on button "button" at bounding box center [28, 516] width 45 height 45
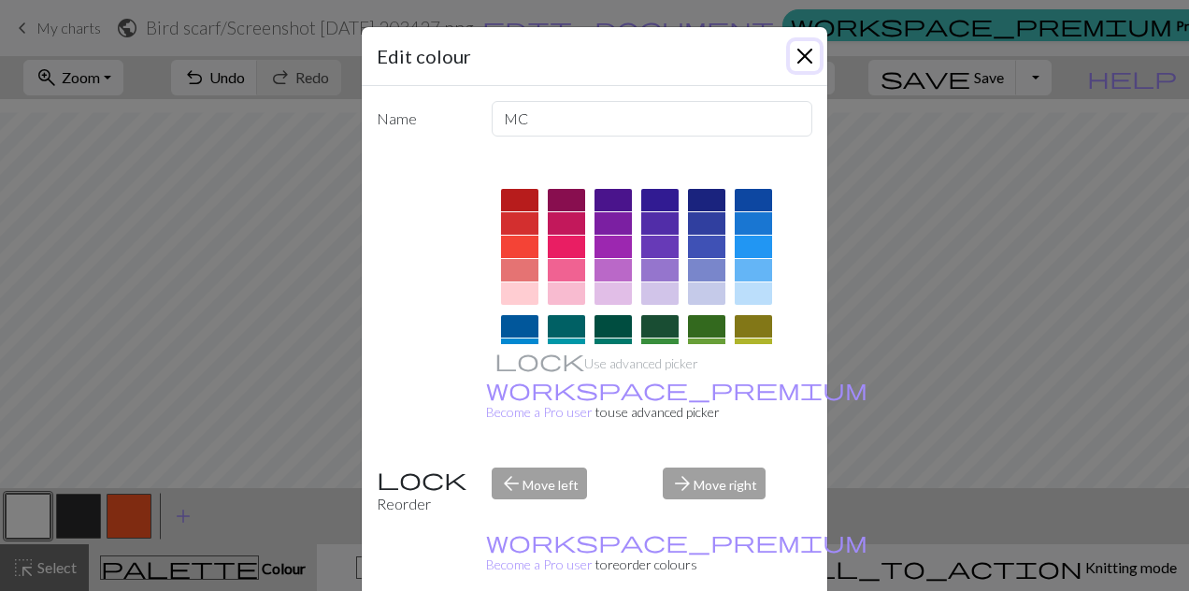
click at [797, 47] on button "Close" at bounding box center [805, 56] width 30 height 30
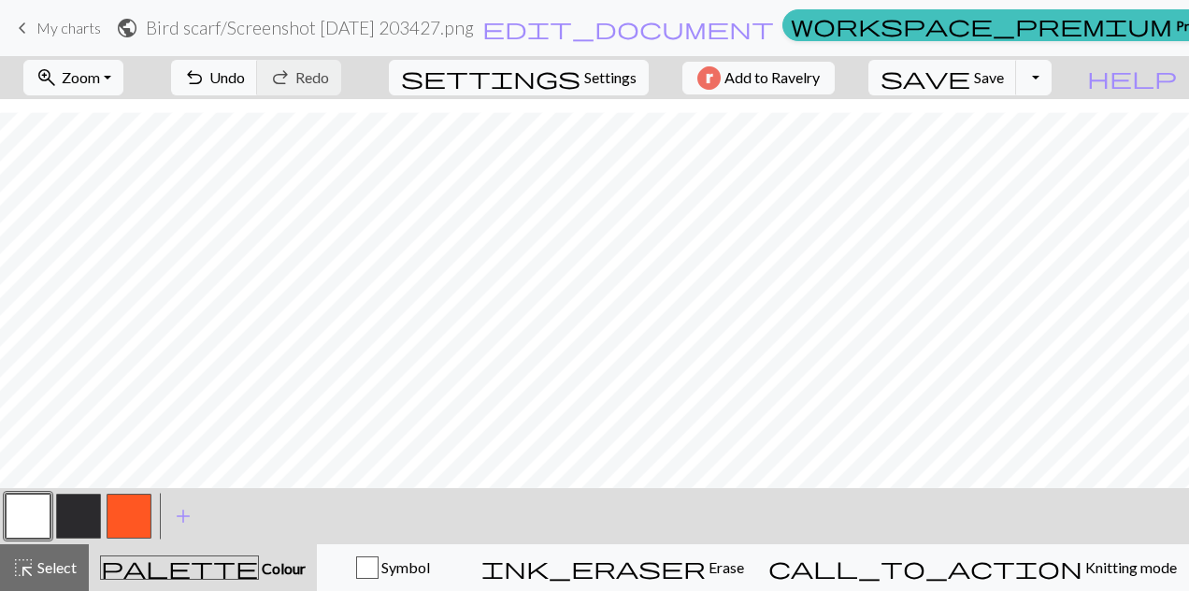
click at [68, 510] on button "button" at bounding box center [78, 516] width 45 height 45
click at [22, 520] on button "button" at bounding box center [28, 516] width 45 height 45
click at [22, 526] on button "button" at bounding box center [28, 516] width 45 height 45
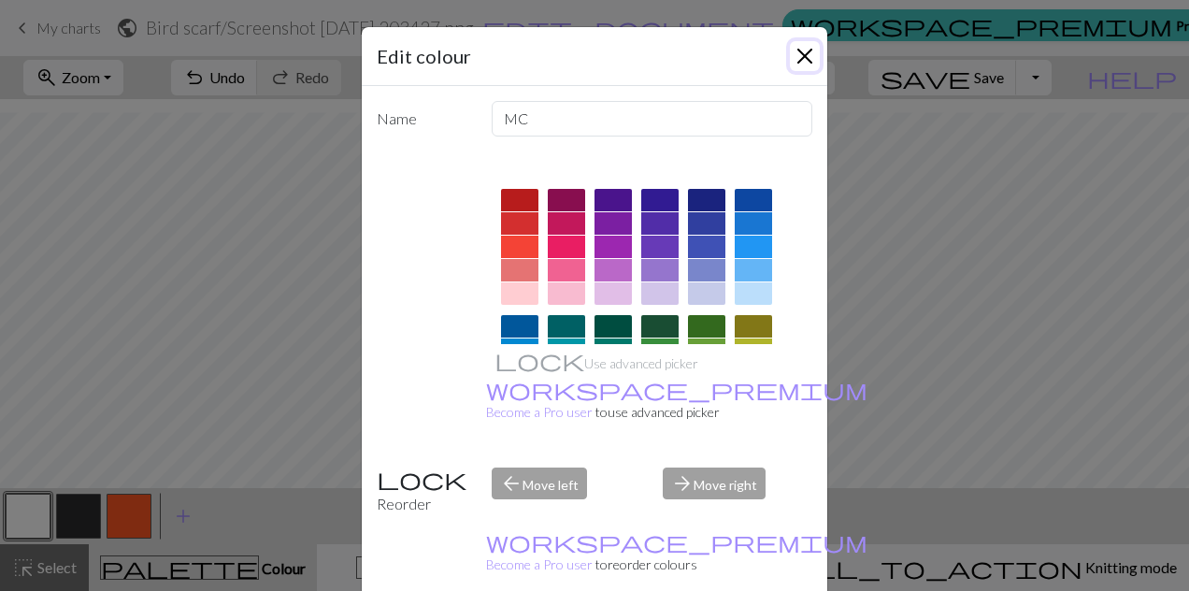
click at [802, 55] on button "Close" at bounding box center [805, 56] width 30 height 30
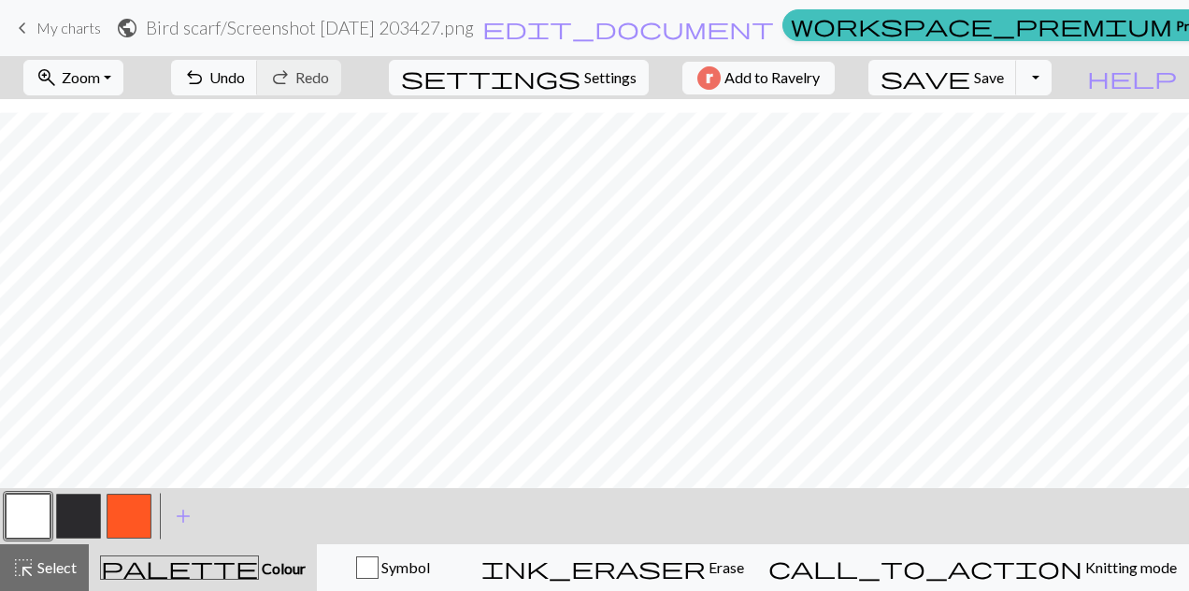
click at [65, 508] on button "button" at bounding box center [78, 516] width 45 height 45
click at [28, 514] on button "button" at bounding box center [28, 516] width 45 height 45
click at [75, 516] on button "button" at bounding box center [78, 516] width 45 height 45
click at [128, 510] on button "button" at bounding box center [129, 516] width 45 height 45
click at [245, 70] on span "Undo" at bounding box center [227, 77] width 36 height 18
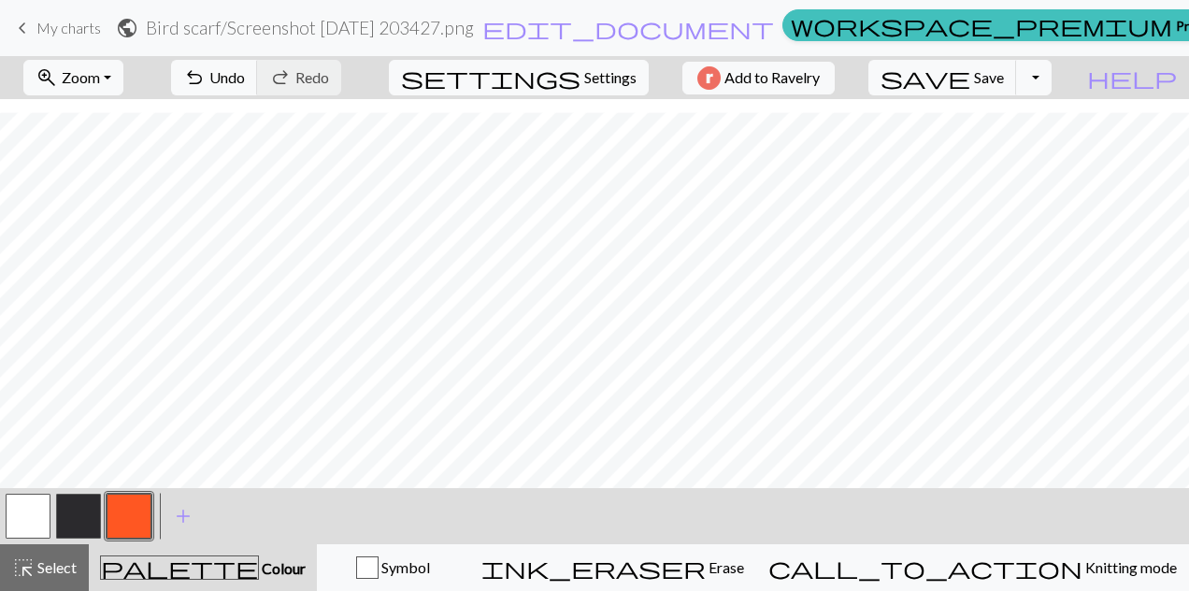
click at [26, 509] on button "button" at bounding box center [28, 516] width 45 height 45
click at [75, 517] on button "button" at bounding box center [78, 516] width 45 height 45
click at [26, 509] on button "button" at bounding box center [28, 516] width 45 height 45
click at [71, 512] on button "button" at bounding box center [78, 516] width 45 height 45
click at [37, 503] on button "button" at bounding box center [28, 516] width 45 height 45
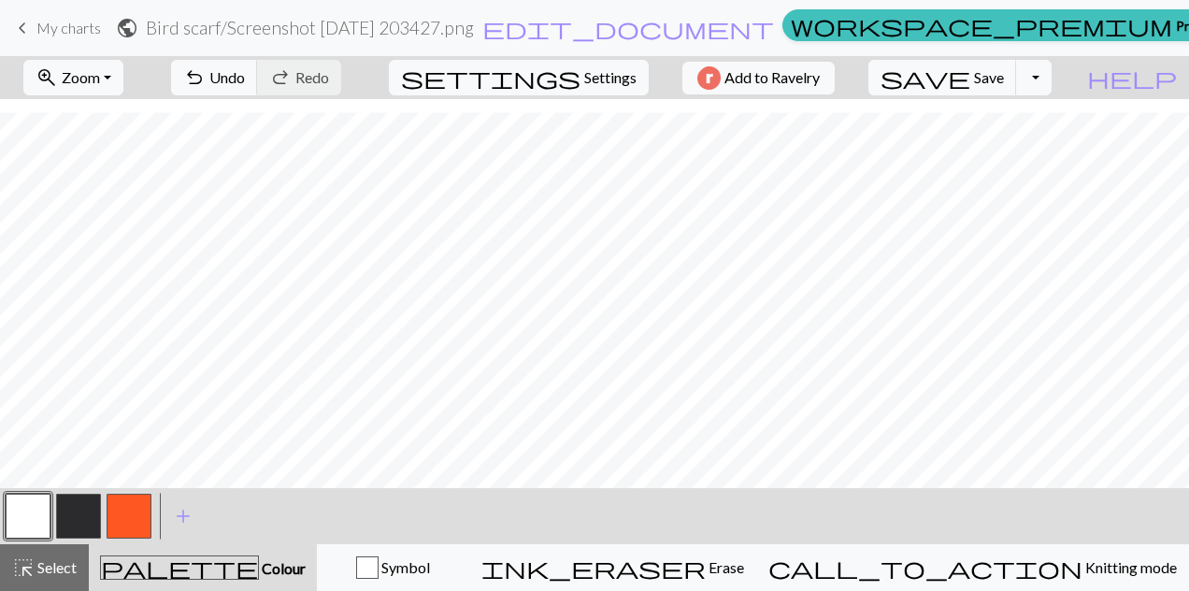
click at [62, 524] on button "button" at bounding box center [78, 516] width 45 height 45
click at [23, 519] on button "button" at bounding box center [28, 516] width 45 height 45
click at [66, 518] on button "button" at bounding box center [78, 516] width 45 height 45
click at [35, 518] on button "button" at bounding box center [28, 516] width 45 height 45
click at [76, 511] on button "button" at bounding box center [78, 516] width 45 height 45
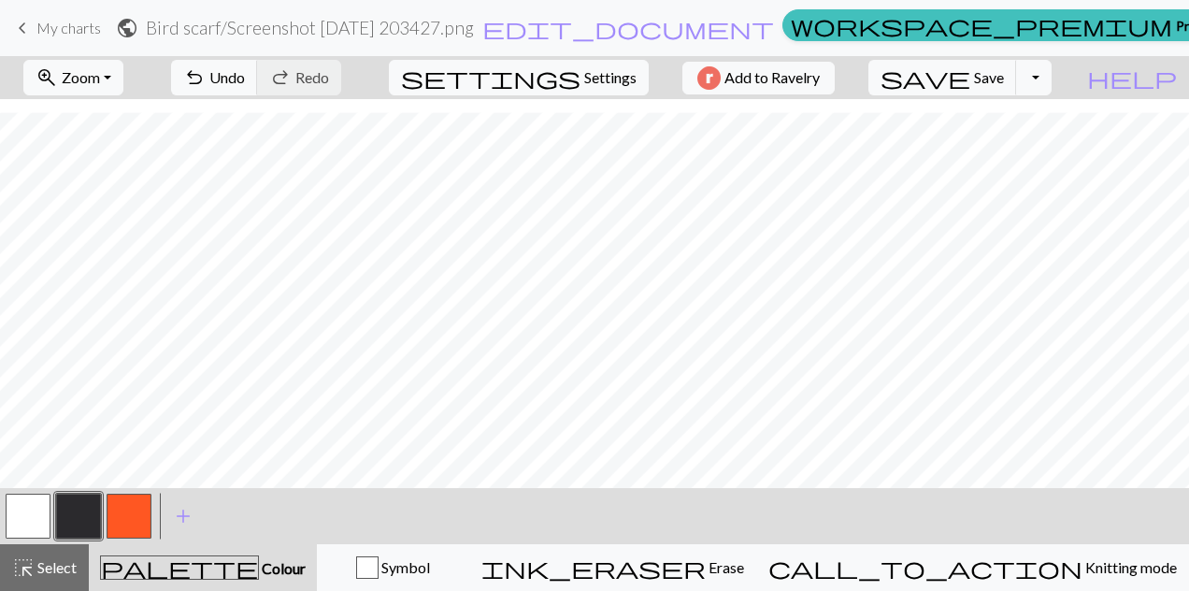
click at [26, 510] on button "button" at bounding box center [28, 516] width 45 height 45
click at [70, 510] on button "button" at bounding box center [78, 516] width 45 height 45
click at [34, 516] on button "button" at bounding box center [28, 516] width 45 height 45
click at [73, 522] on button "button" at bounding box center [78, 516] width 45 height 45
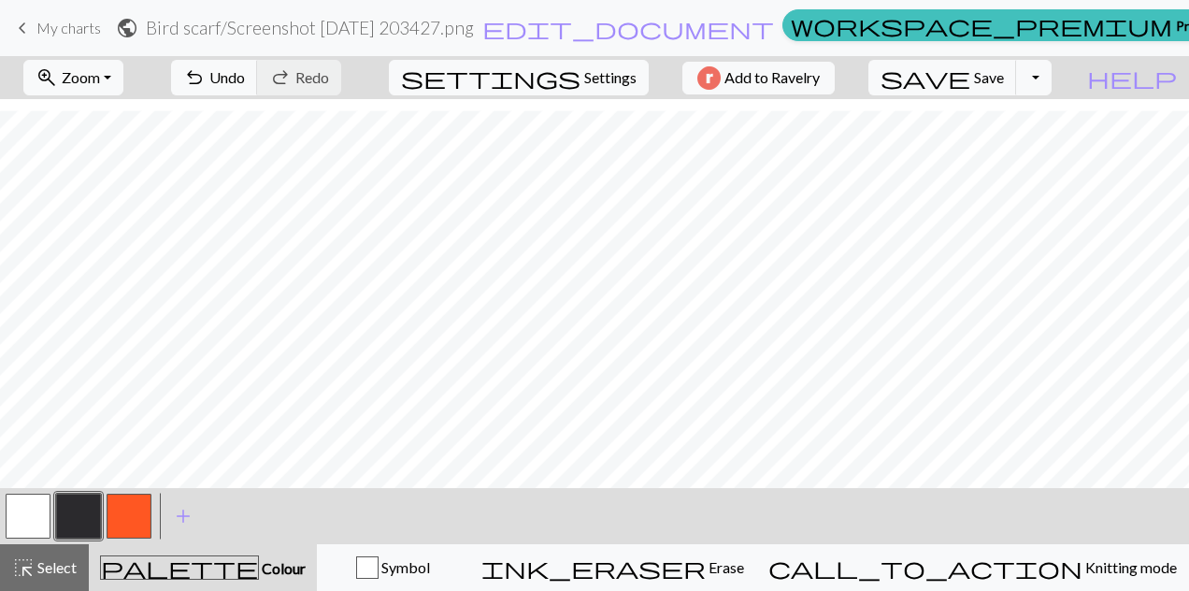
click at [31, 519] on button "button" at bounding box center [28, 516] width 45 height 45
click at [65, 509] on button "button" at bounding box center [78, 516] width 45 height 45
click at [28, 516] on button "button" at bounding box center [28, 516] width 45 height 45
click at [69, 522] on button "button" at bounding box center [78, 516] width 45 height 45
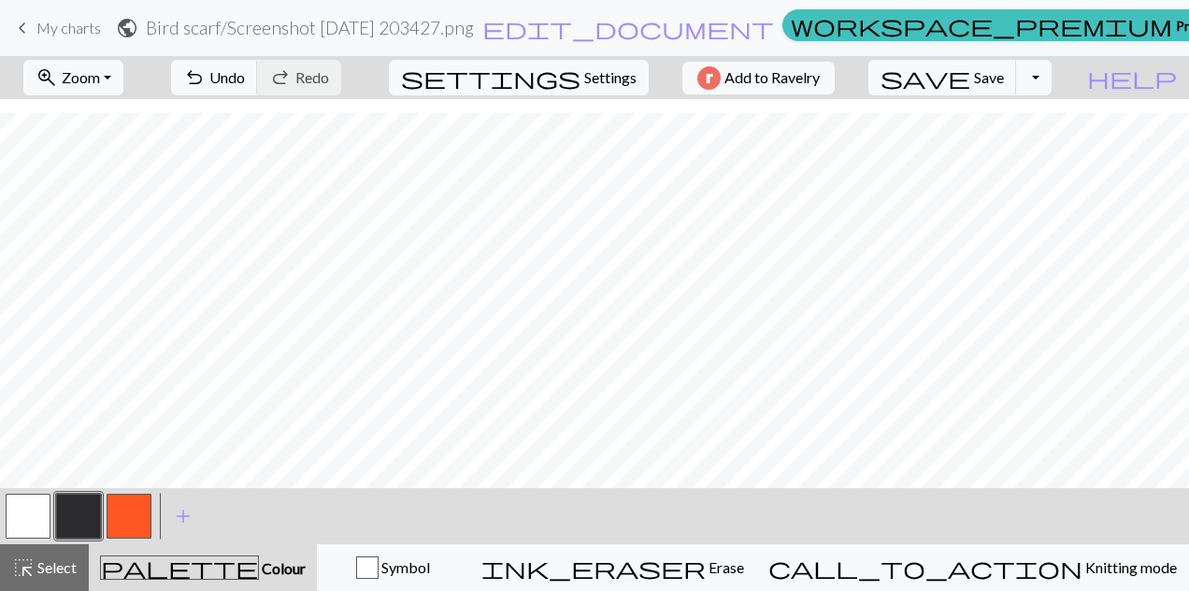
click at [24, 522] on button "button" at bounding box center [28, 516] width 45 height 45
click at [71, 522] on button "button" at bounding box center [78, 516] width 45 height 45
click at [23, 514] on button "button" at bounding box center [28, 516] width 45 height 45
click at [1174, 485] on div at bounding box center [594, 293] width 1189 height 389
click at [1174, 483] on div at bounding box center [594, 293] width 1189 height 389
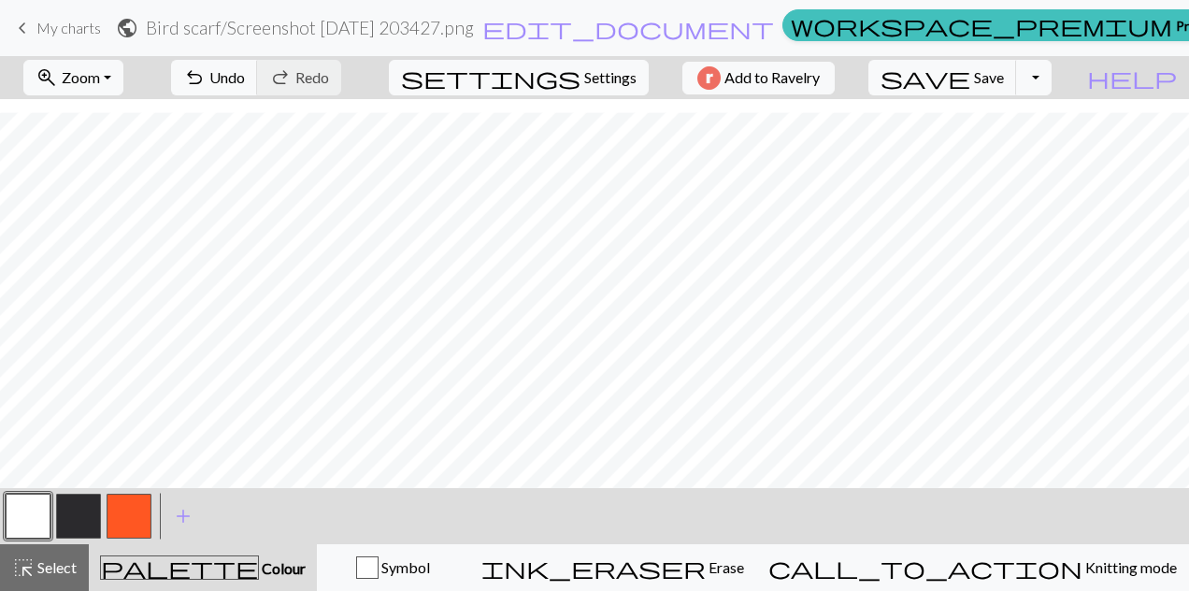
click at [1174, 481] on div at bounding box center [594, 293] width 1189 height 389
click at [100, 84] on span "Zoom" at bounding box center [81, 77] width 38 height 18
click at [72, 258] on button "100%" at bounding box center [99, 253] width 148 height 30
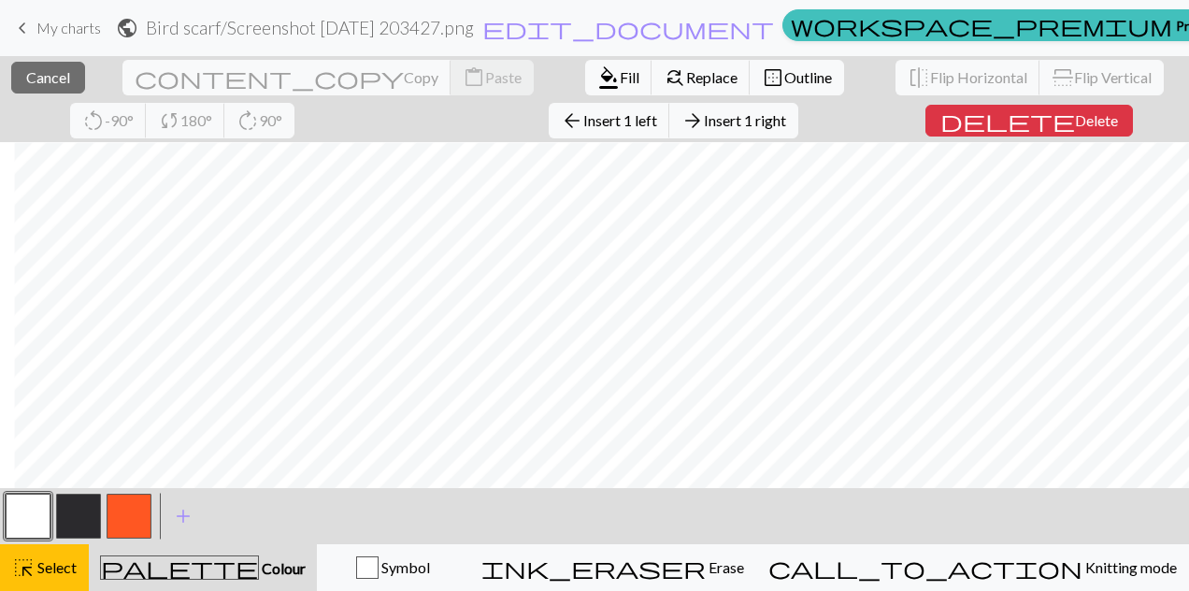
click at [1075, 118] on span "Delete" at bounding box center [1096, 120] width 43 height 18
click at [704, 118] on span "Insert 1 right" at bounding box center [745, 120] width 82 height 18
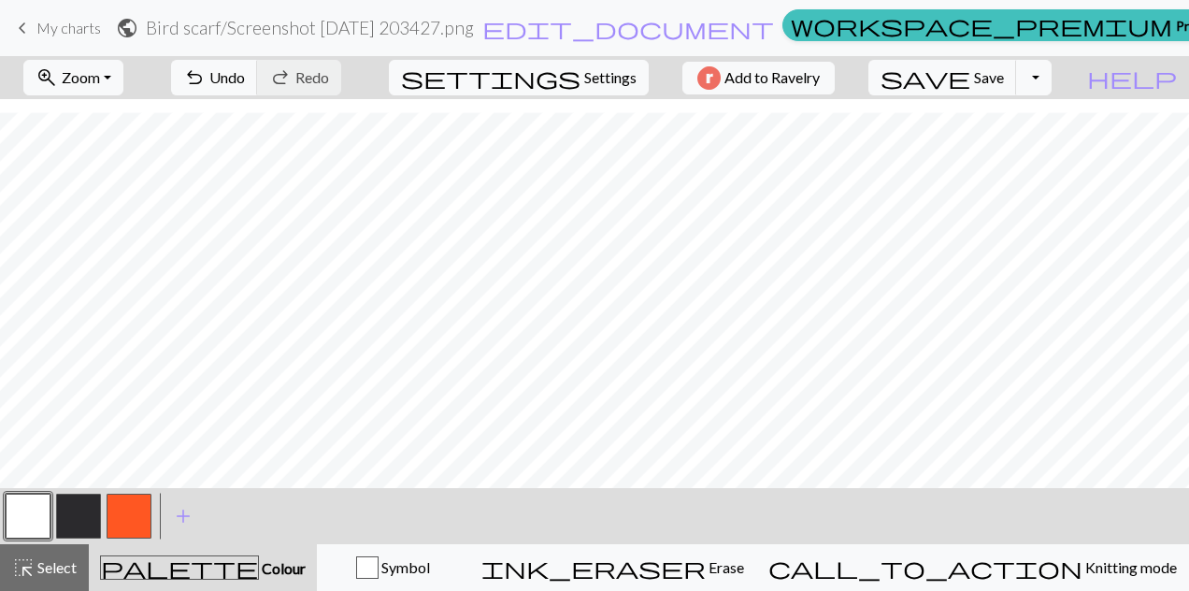
click at [123, 79] on button "zoom_in Zoom Zoom" at bounding box center [73, 78] width 100 height 36
click at [103, 127] on button "Fit all" at bounding box center [99, 118] width 148 height 30
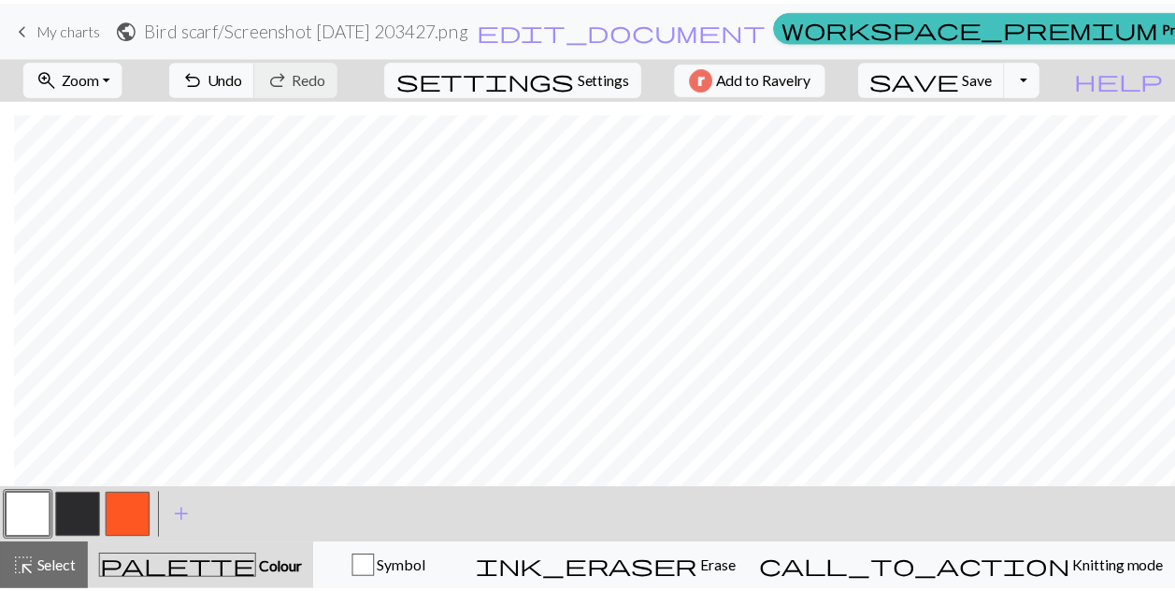
scroll to position [17, 14]
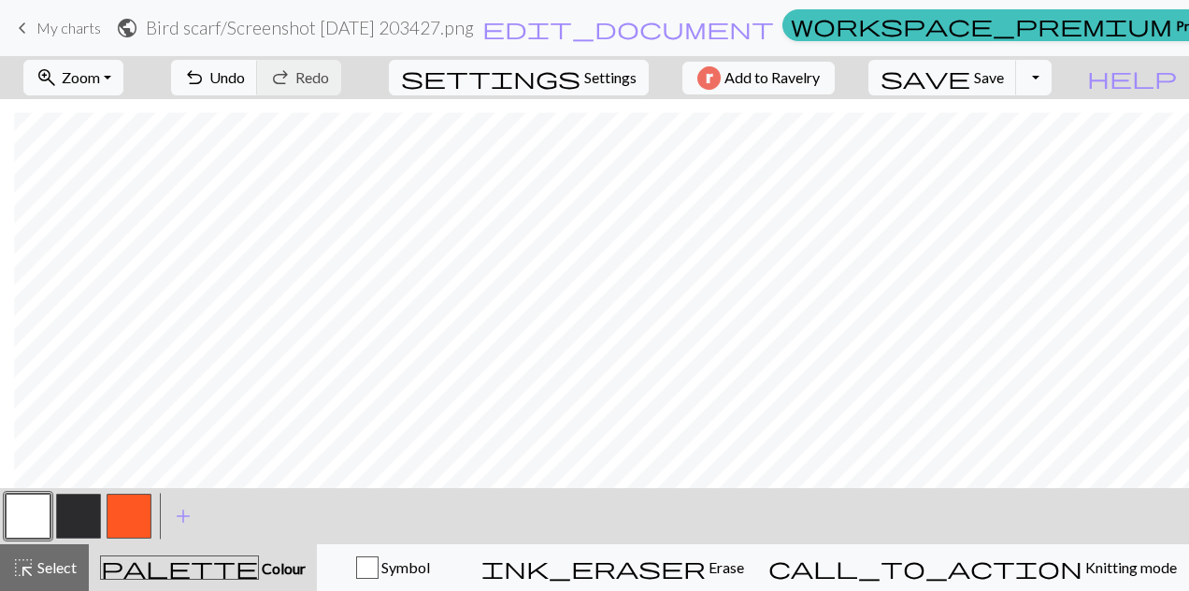
click at [83, 520] on button "button" at bounding box center [78, 516] width 45 height 45
click at [22, 527] on button "button" at bounding box center [28, 516] width 45 height 45
click at [71, 511] on button "button" at bounding box center [78, 516] width 45 height 45
click at [1004, 81] on span "Save" at bounding box center [989, 77] width 30 height 18
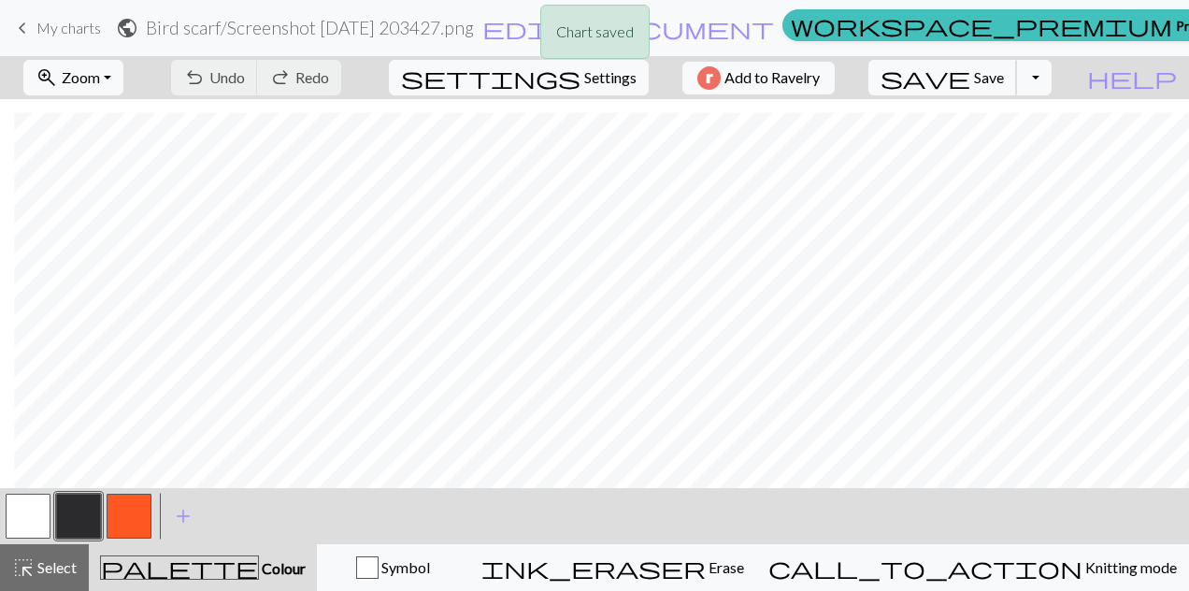
click at [1017, 91] on button "save Save Save" at bounding box center [943, 78] width 149 height 36
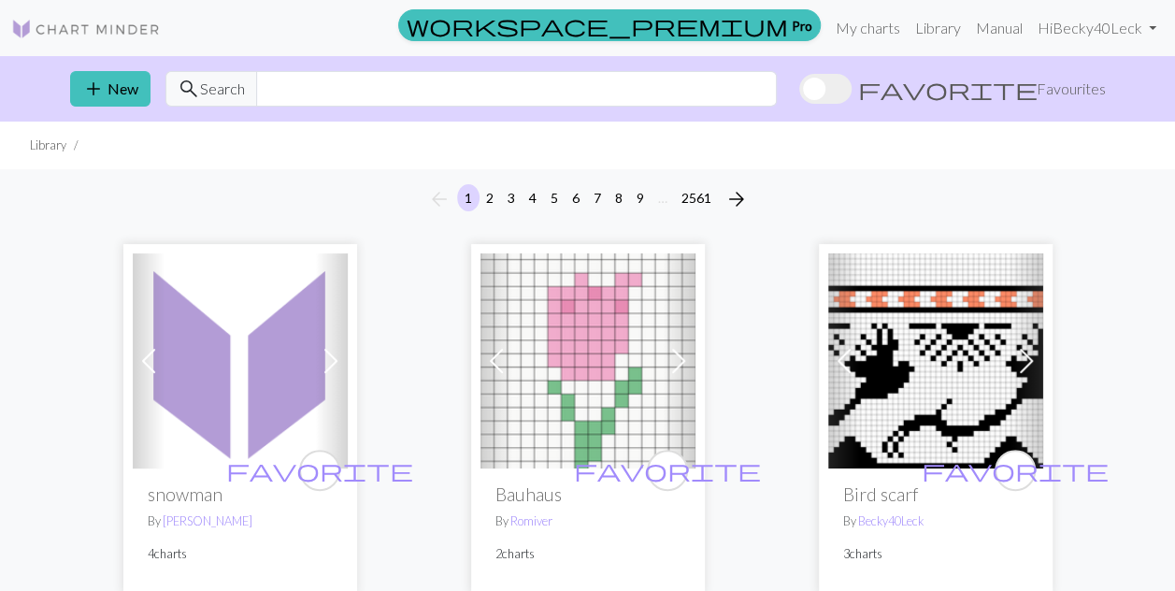
click at [898, 466] on img at bounding box center [935, 360] width 215 height 215
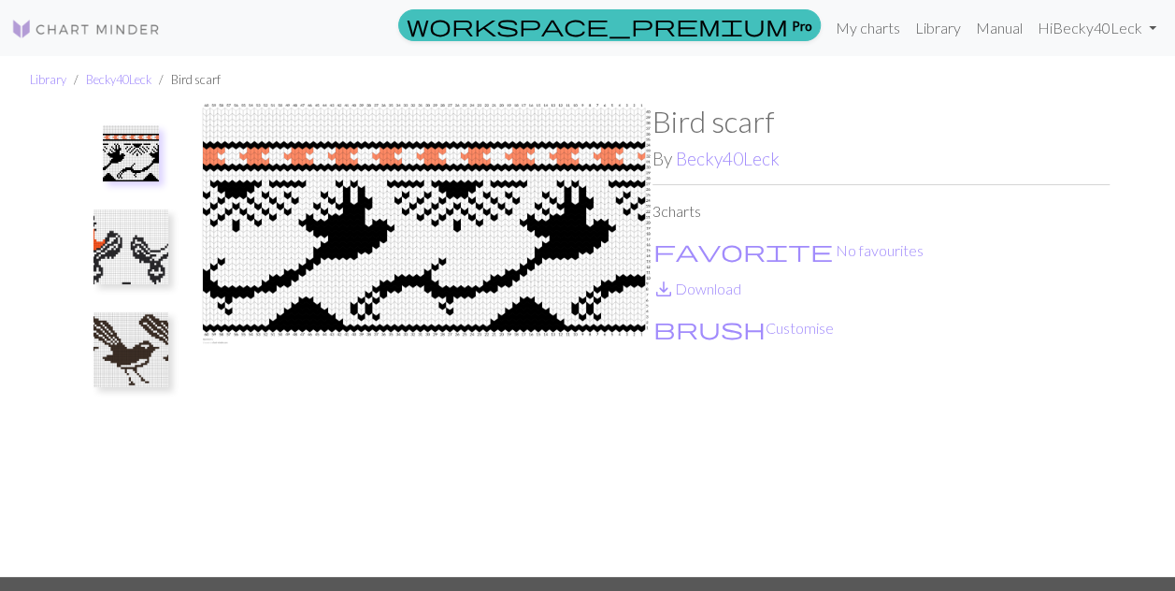
click at [688, 222] on div "Bird scarf By Becky40Leck 3 charts favorite No favourites save_alt Download bru…" at bounding box center [881, 340] width 457 height 473
click at [706, 293] on link "save_alt Download" at bounding box center [697, 289] width 89 height 18
click at [129, 242] on img at bounding box center [130, 246] width 75 height 75
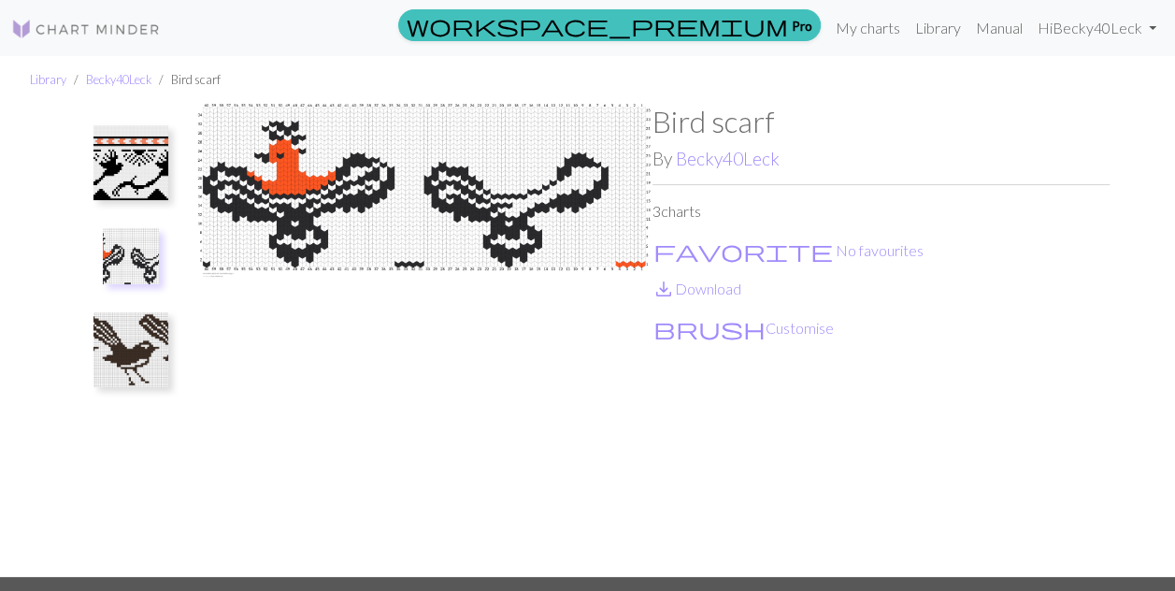
click at [699, 292] on link "save_alt Download" at bounding box center [697, 289] width 89 height 18
click at [871, 30] on link "My charts" at bounding box center [867, 27] width 79 height 37
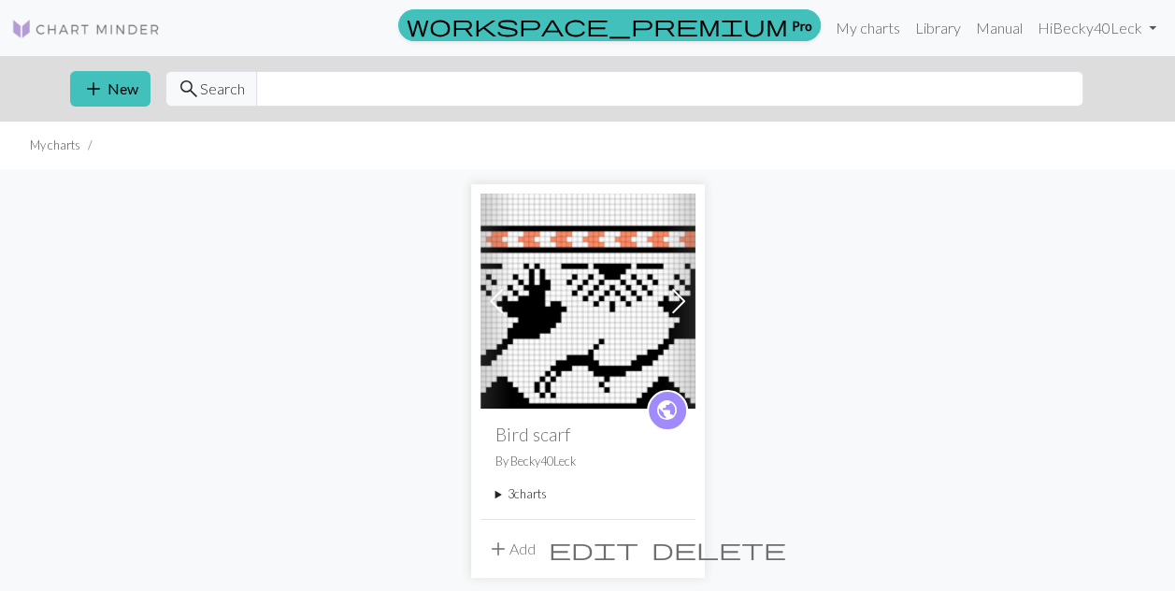
click at [529, 490] on summary "3 charts" at bounding box center [588, 494] width 185 height 18
click at [531, 534] on link "Quetzal" at bounding box center [531, 537] width 41 height 18
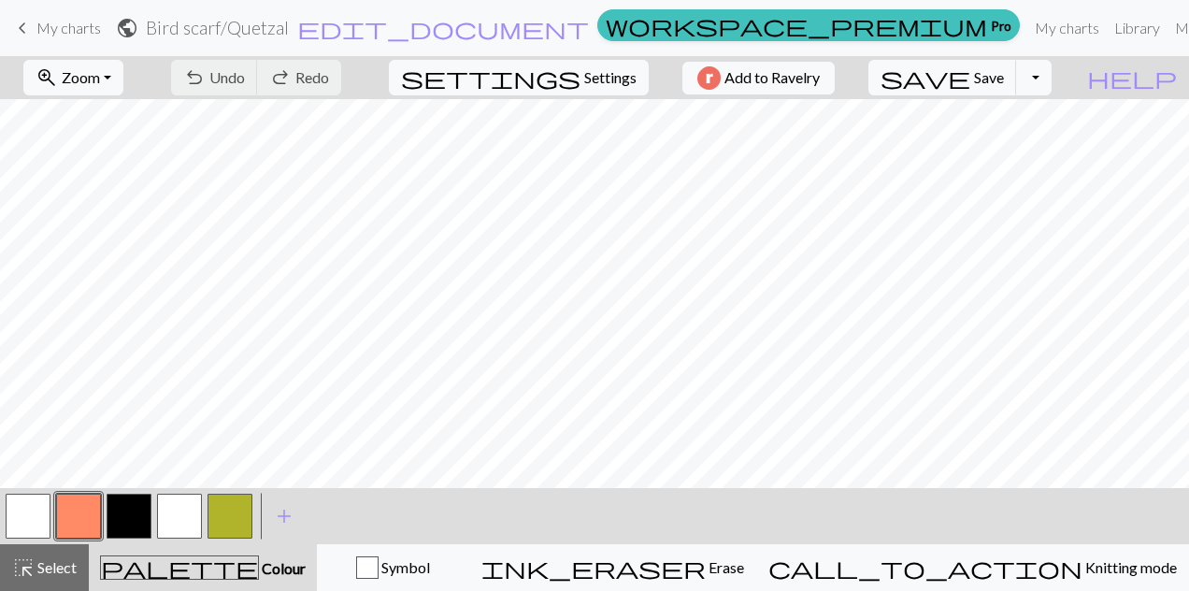
click at [1052, 80] on button "Toggle Dropdown" at bounding box center [1034, 78] width 36 height 36
click at [1013, 149] on button "save_alt Download" at bounding box center [896, 148] width 309 height 30
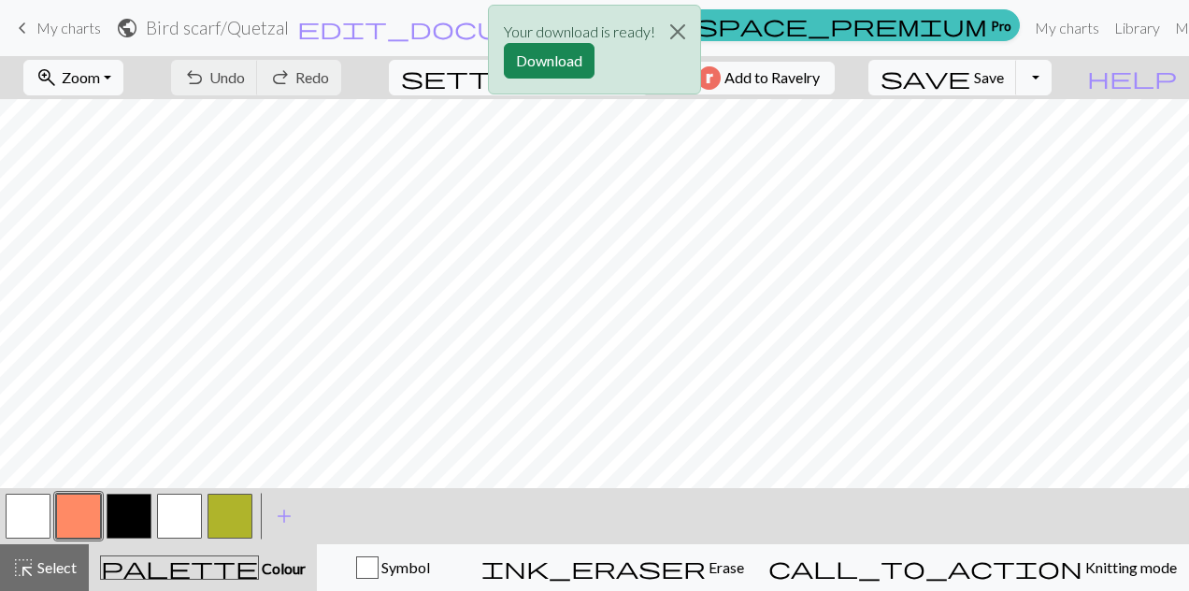
click at [575, 60] on button "Download" at bounding box center [549, 61] width 91 height 36
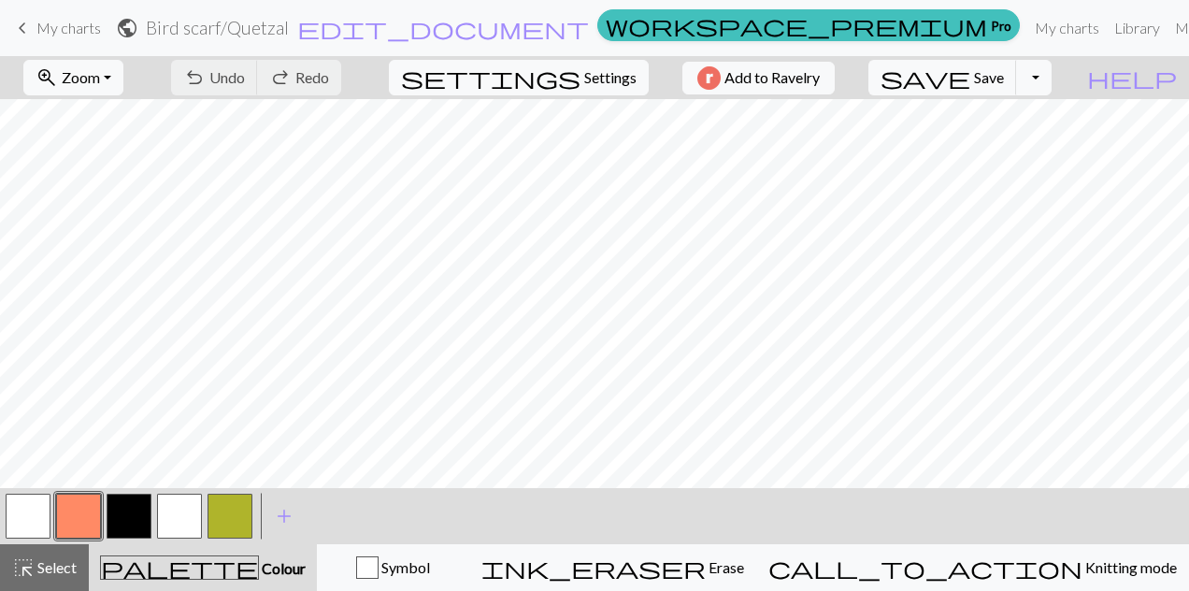
click at [64, 25] on span "My charts" at bounding box center [68, 28] width 65 height 18
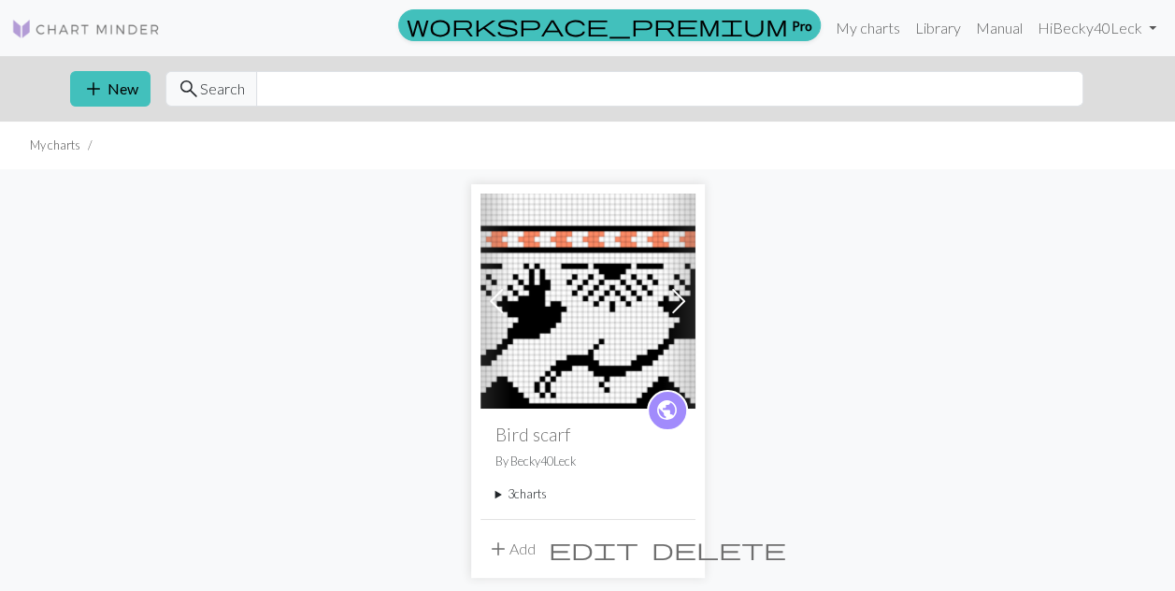
click at [520, 493] on summary "3 charts" at bounding box center [588, 494] width 185 height 18
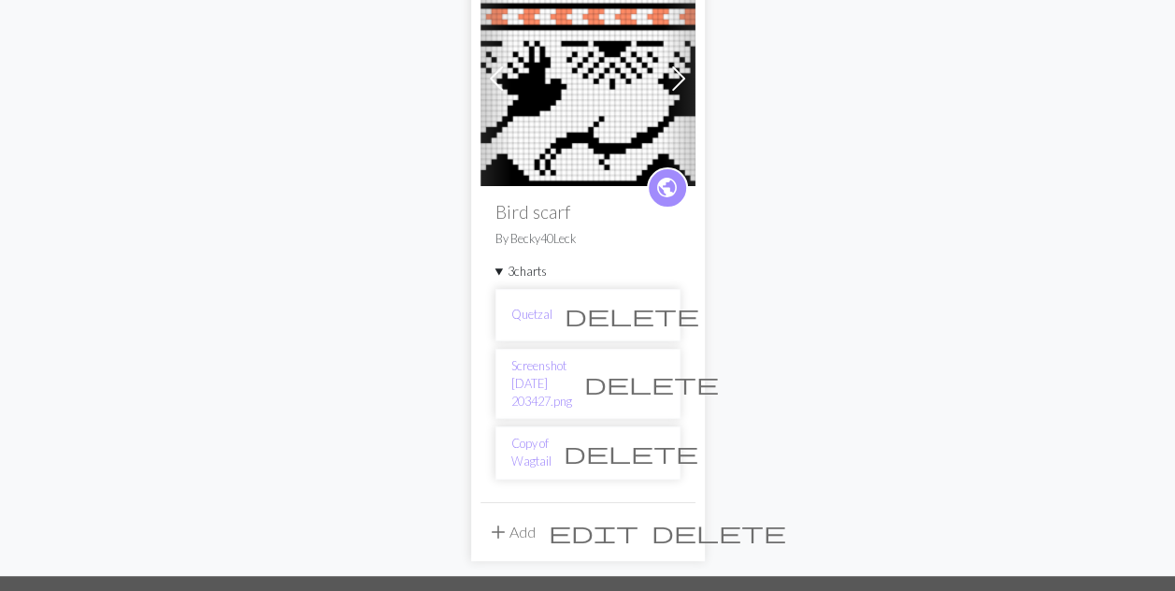
scroll to position [223, 0]
click at [560, 368] on link "Screenshot [DATE] 203427.png" at bounding box center [541, 384] width 61 height 54
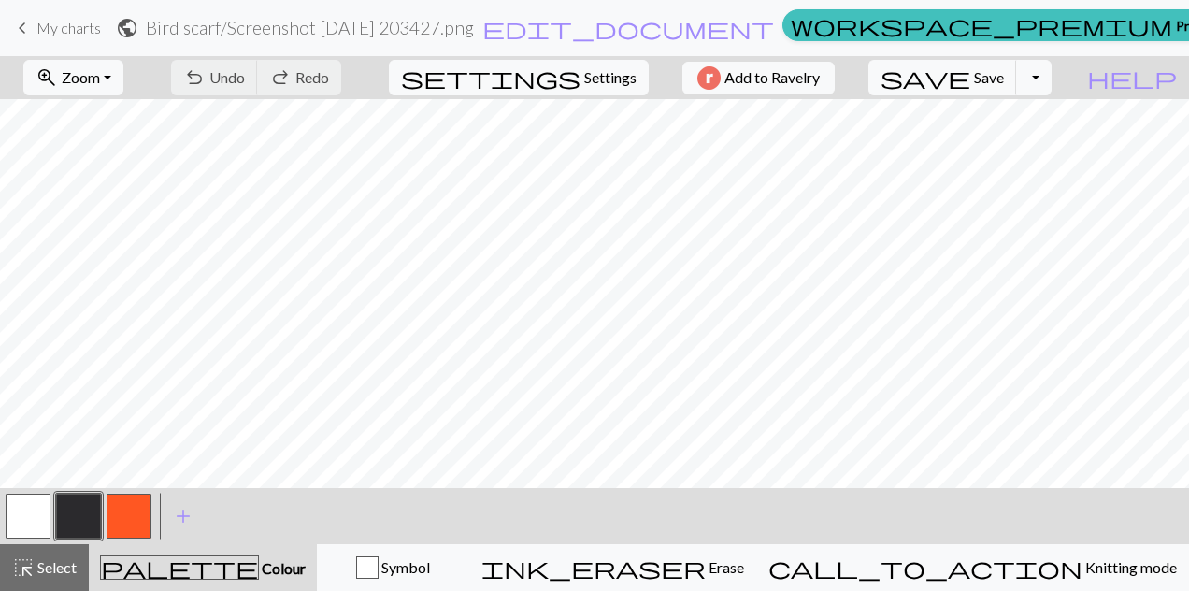
click at [123, 81] on button "zoom_in Zoom Zoom" at bounding box center [73, 78] width 100 height 36
click at [87, 116] on button "Fit all" at bounding box center [99, 118] width 148 height 30
click at [1052, 75] on button "Toggle Dropdown" at bounding box center [1034, 78] width 36 height 36
click at [1000, 150] on button "save_alt Download" at bounding box center [896, 148] width 309 height 30
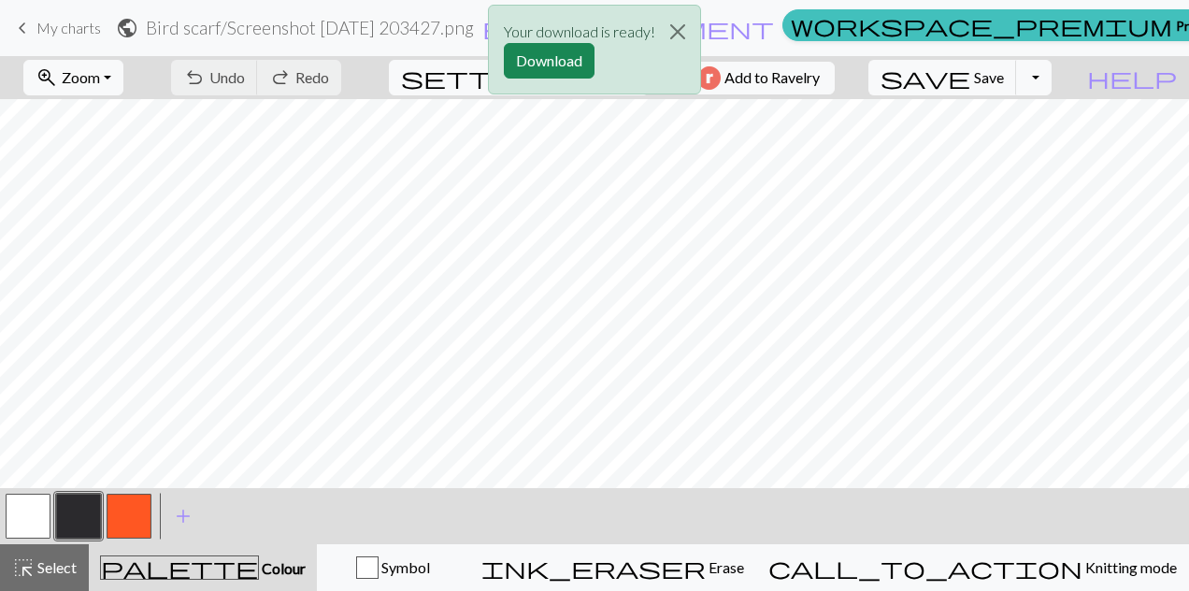
click at [564, 65] on button "Download" at bounding box center [549, 61] width 91 height 36
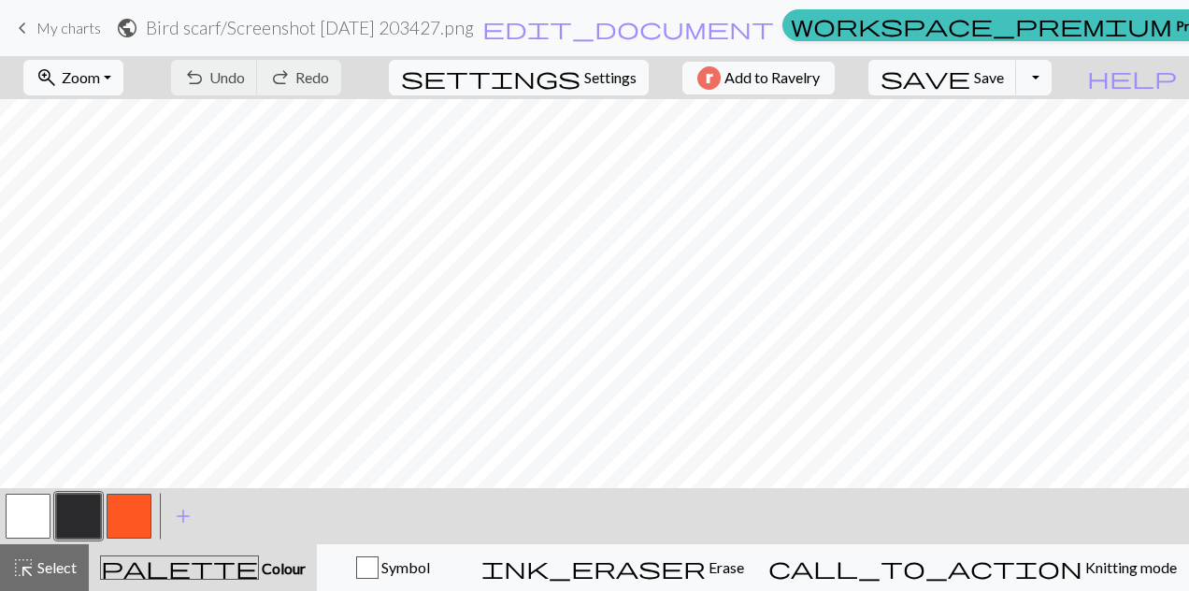
click at [54, 30] on span "My charts" at bounding box center [68, 28] width 65 height 18
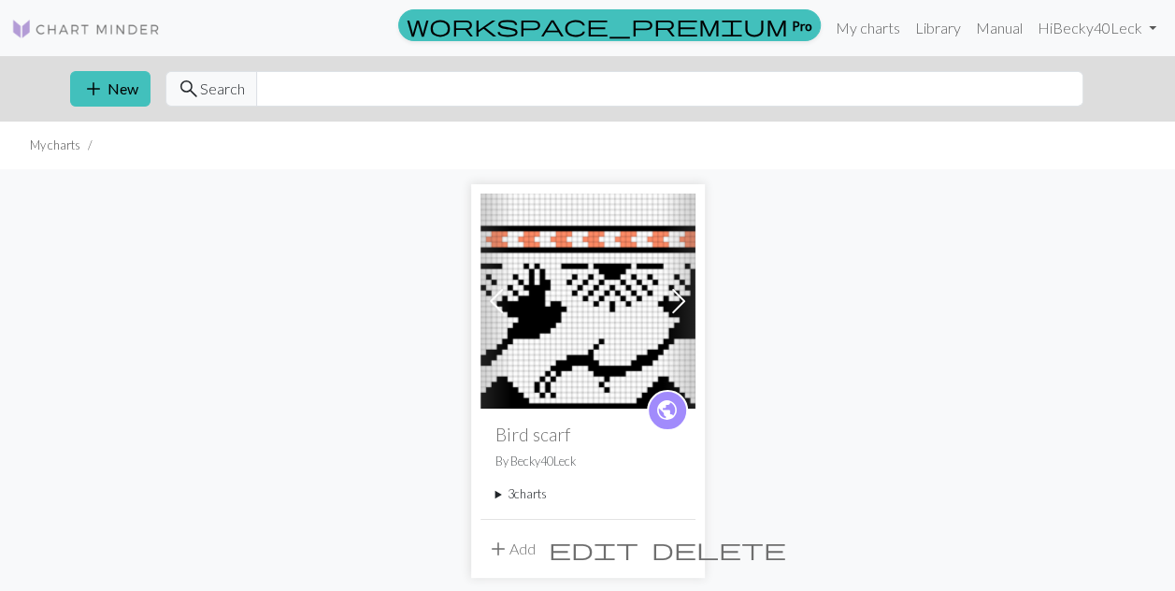
click at [516, 497] on summary "3 charts" at bounding box center [588, 494] width 185 height 18
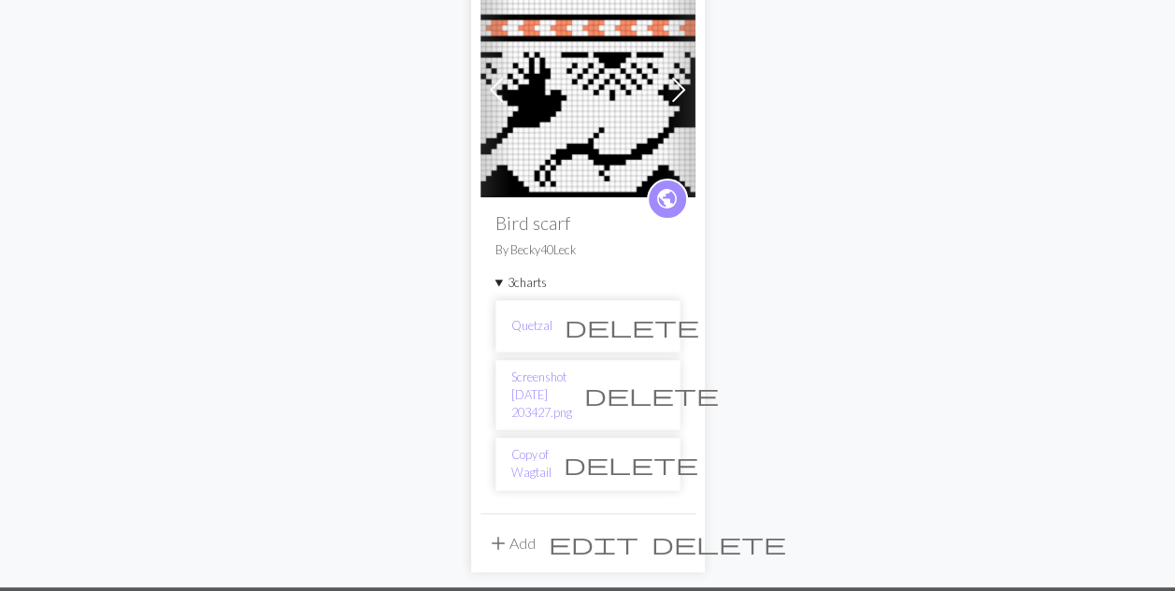
scroll to position [212, 0]
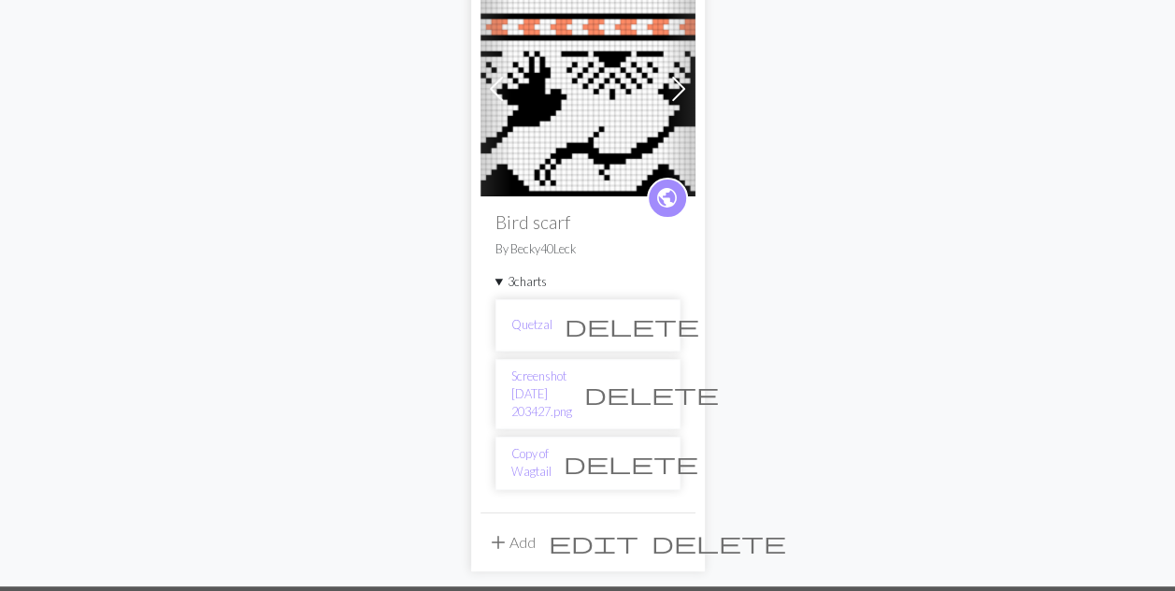
click at [552, 445] on link "Copy of Wagtail" at bounding box center [531, 463] width 40 height 36
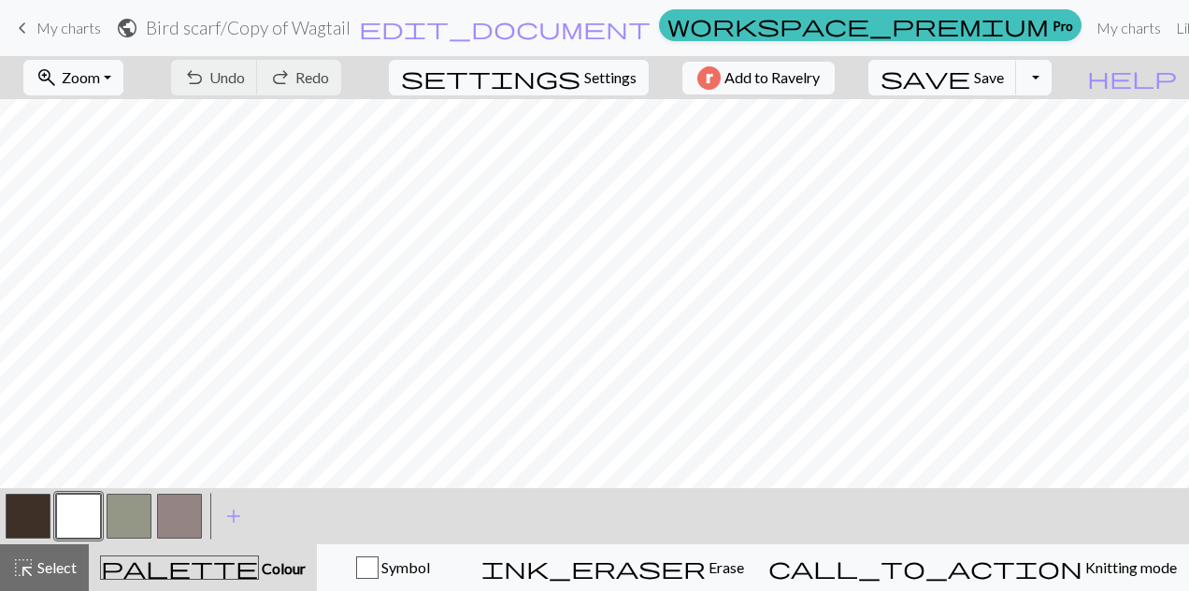
click at [123, 83] on button "zoom_in Zoom Zoom" at bounding box center [73, 78] width 100 height 36
click at [101, 123] on button "Fit all" at bounding box center [99, 118] width 148 height 30
click at [1052, 67] on button "Toggle Dropdown" at bounding box center [1034, 78] width 36 height 36
click at [1013, 155] on button "save_alt Download" at bounding box center [896, 148] width 309 height 30
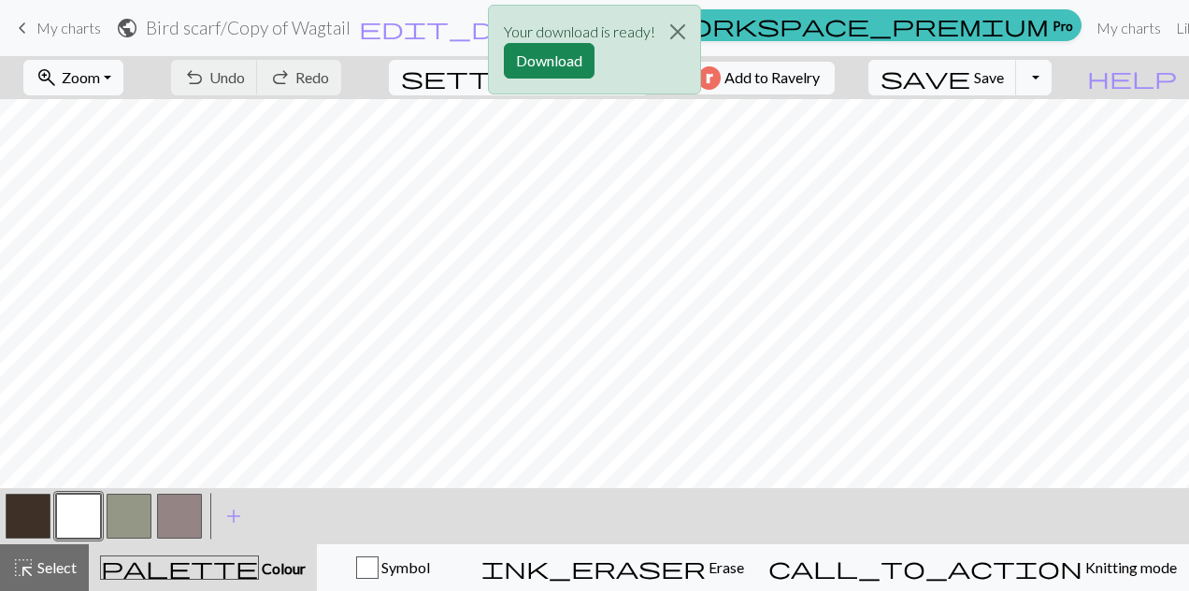
click at [555, 56] on button "Download" at bounding box center [549, 61] width 91 height 36
